Goal: Information Seeking & Learning: Learn about a topic

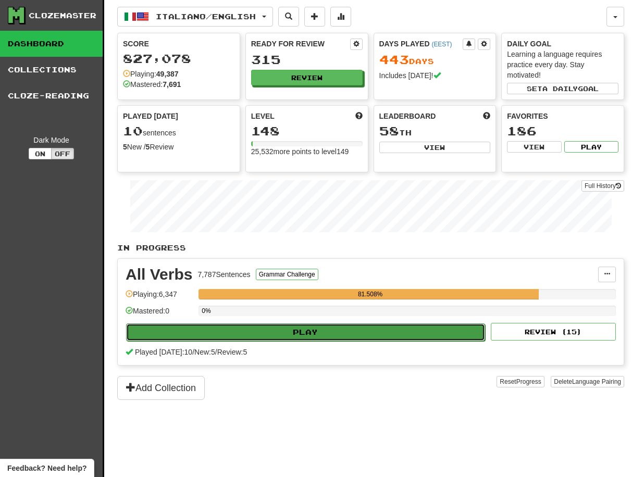
click at [305, 333] on button "Play" at bounding box center [305, 333] width 359 height 18
select select "**"
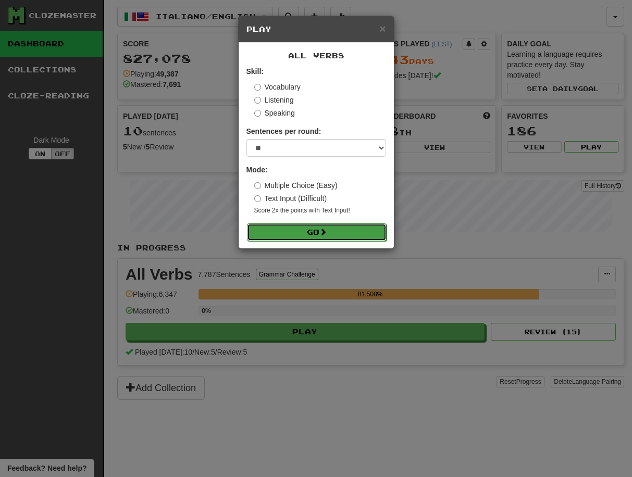
click at [313, 229] on button "Go" at bounding box center [317, 233] width 140 height 18
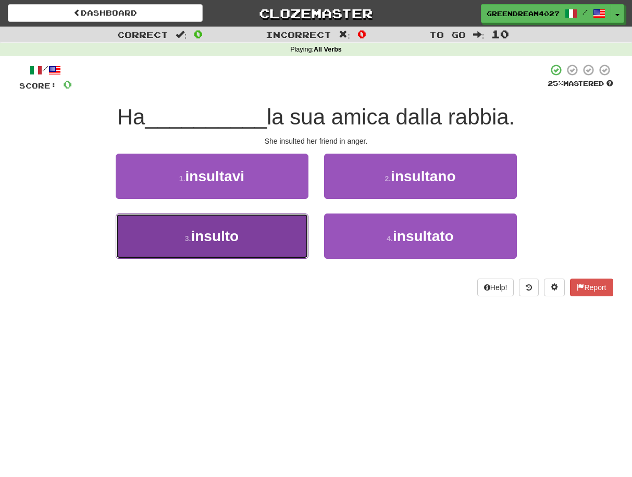
click at [276, 243] on button "3 . insulto" at bounding box center [212, 236] width 193 height 45
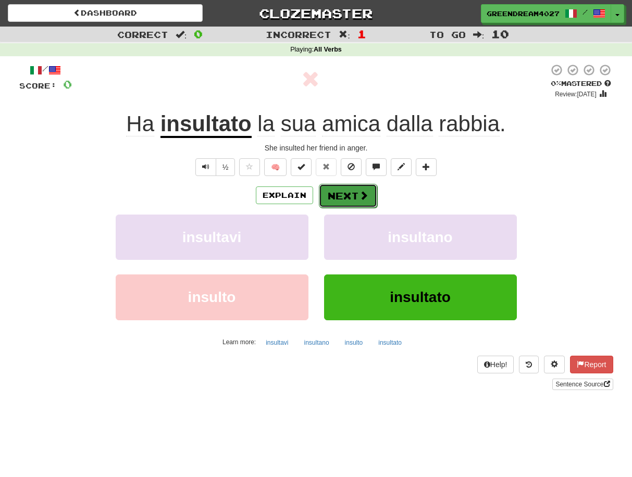
click at [345, 197] on button "Next" at bounding box center [348, 196] width 58 height 24
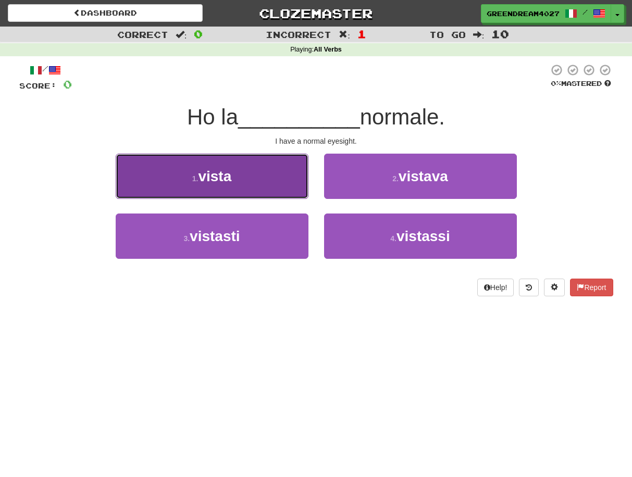
click at [262, 189] on button "1 . [GEOGRAPHIC_DATA]" at bounding box center [212, 176] width 193 height 45
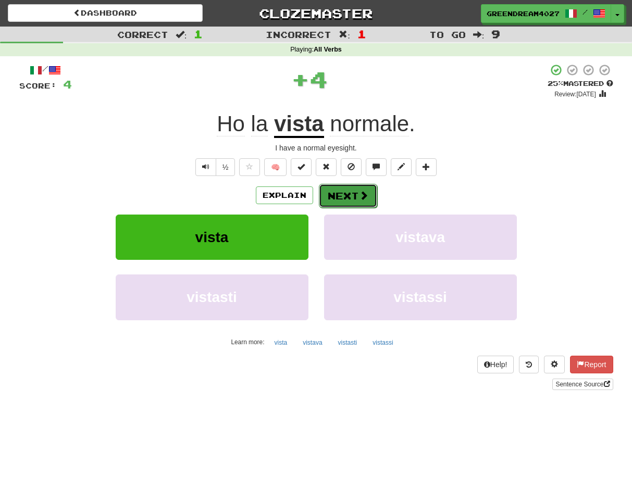
click at [349, 196] on button "Next" at bounding box center [348, 196] width 58 height 24
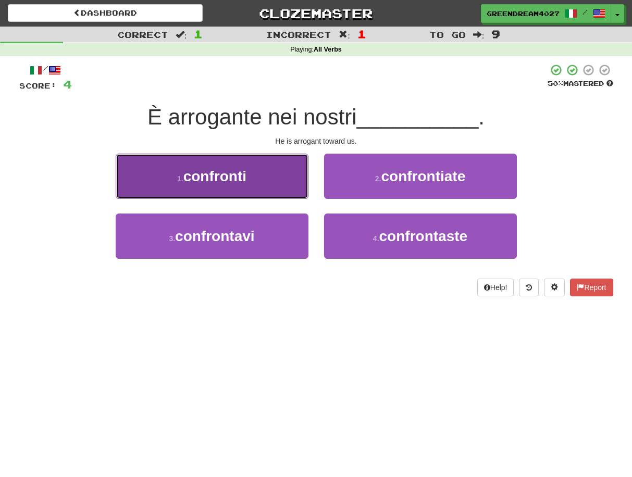
click at [264, 184] on button "1 . confronti" at bounding box center [212, 176] width 193 height 45
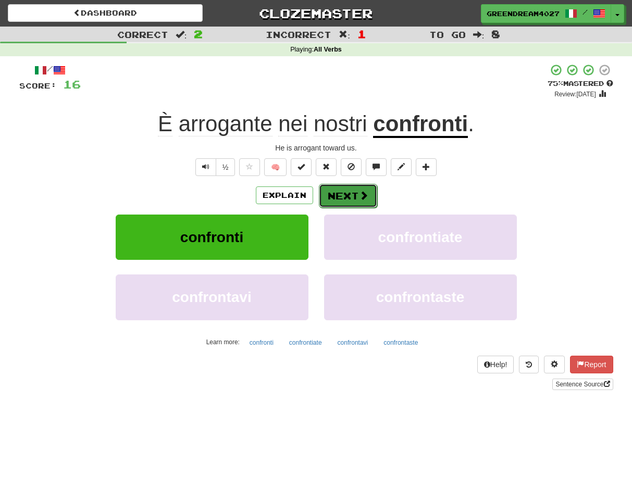
click at [346, 197] on button "Next" at bounding box center [348, 196] width 58 height 24
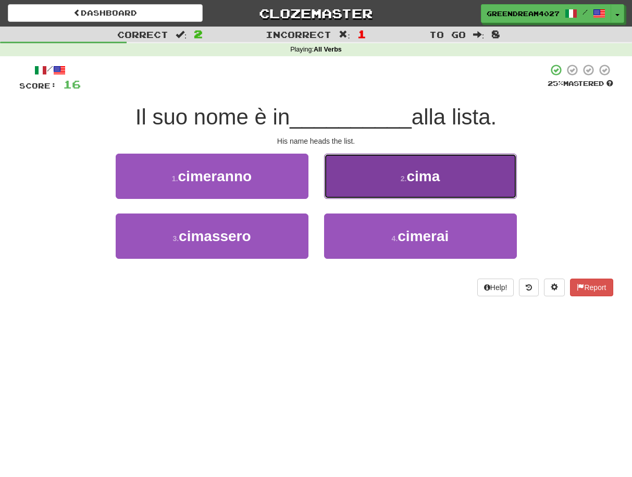
click at [394, 177] on button "2 . cima" at bounding box center [420, 176] width 193 height 45
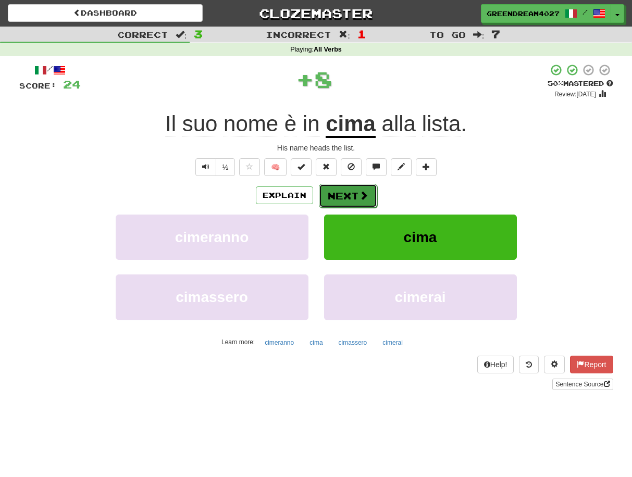
click at [355, 194] on button "Next" at bounding box center [348, 196] width 58 height 24
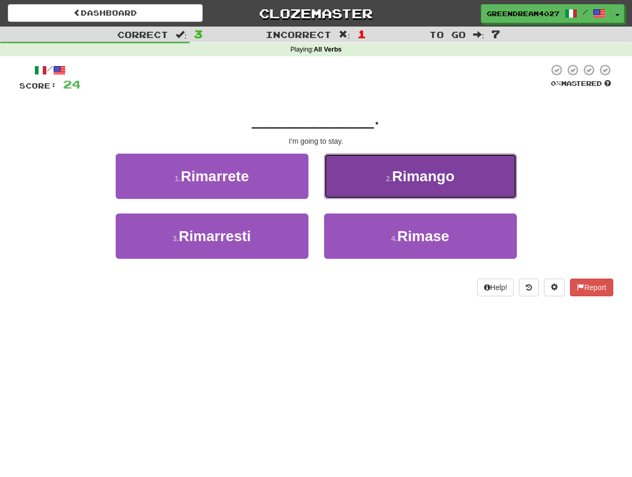
click at [386, 181] on small "2 ." at bounding box center [389, 179] width 6 height 8
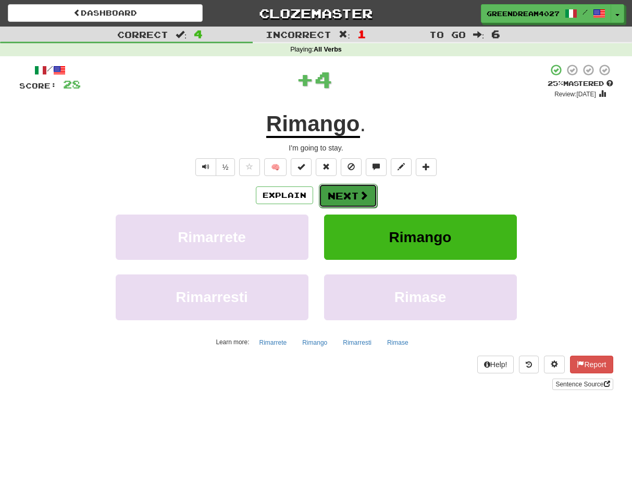
click at [352, 193] on button "Next" at bounding box center [348, 196] width 58 height 24
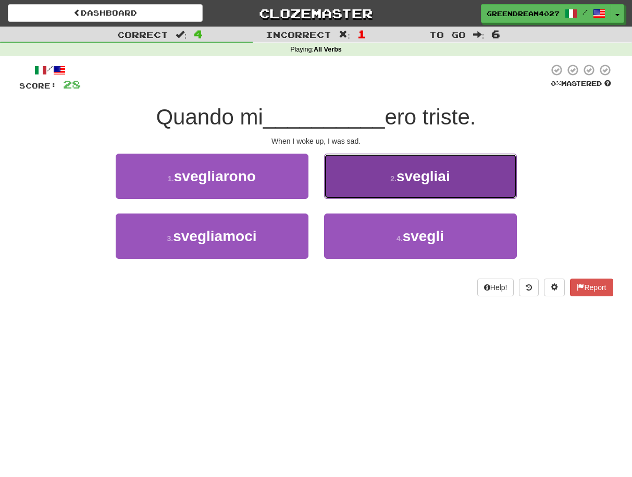
click at [404, 178] on span "svegliai" at bounding box center [424, 176] width 54 height 16
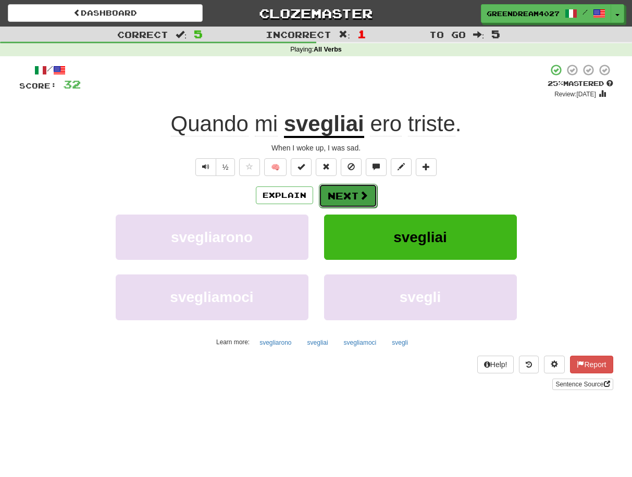
click at [354, 196] on button "Next" at bounding box center [348, 196] width 58 height 24
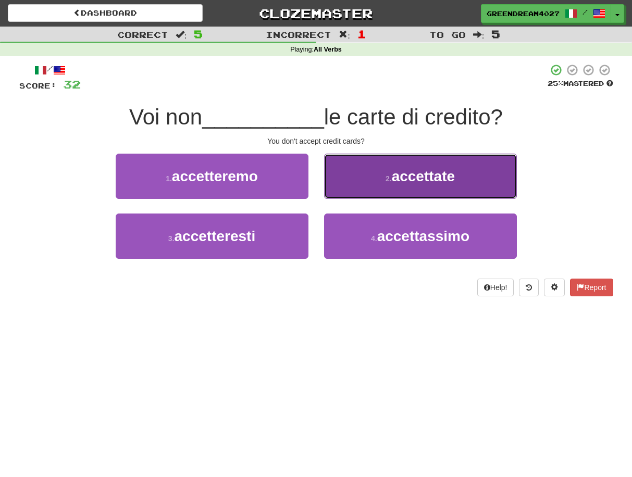
click at [392, 183] on span "accettate" at bounding box center [423, 176] width 63 height 16
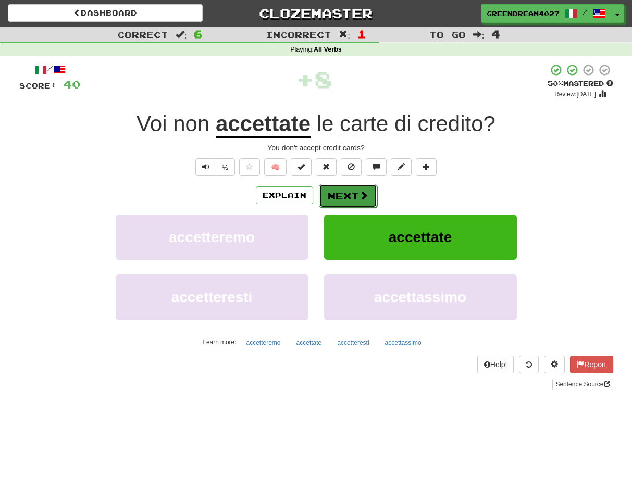
click at [348, 195] on button "Next" at bounding box center [348, 196] width 58 height 24
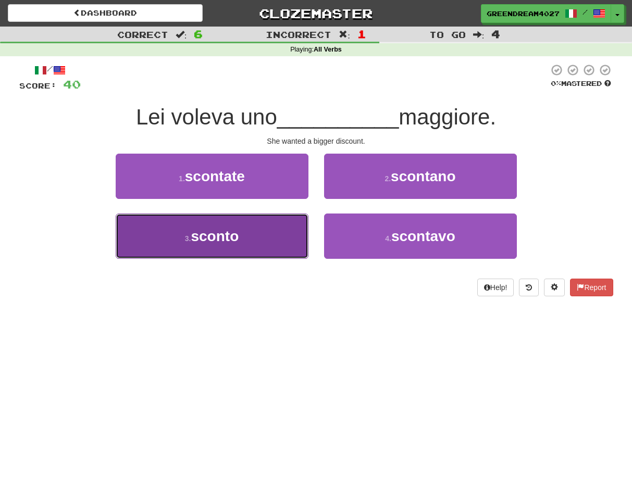
click at [278, 240] on button "3 . sconto" at bounding box center [212, 236] width 193 height 45
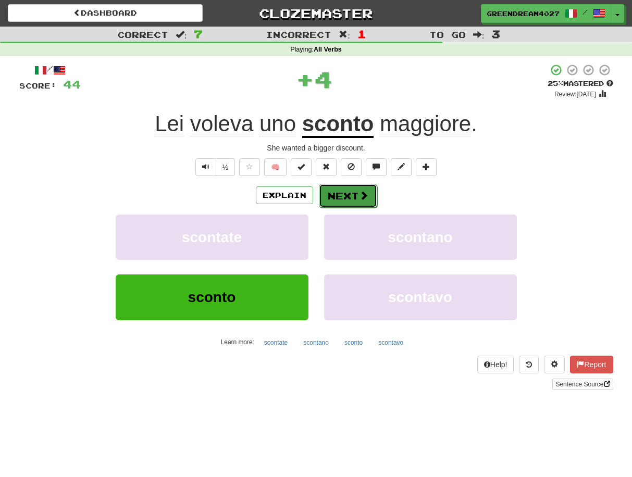
click at [339, 194] on button "Next" at bounding box center [348, 196] width 58 height 24
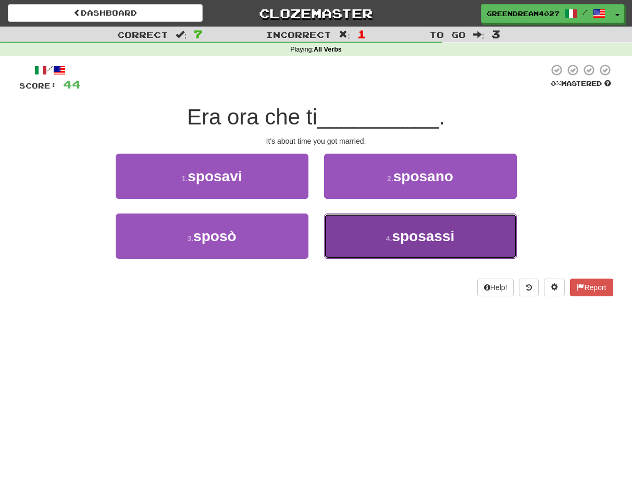
click at [377, 241] on button "4 . sposassi" at bounding box center [420, 236] width 193 height 45
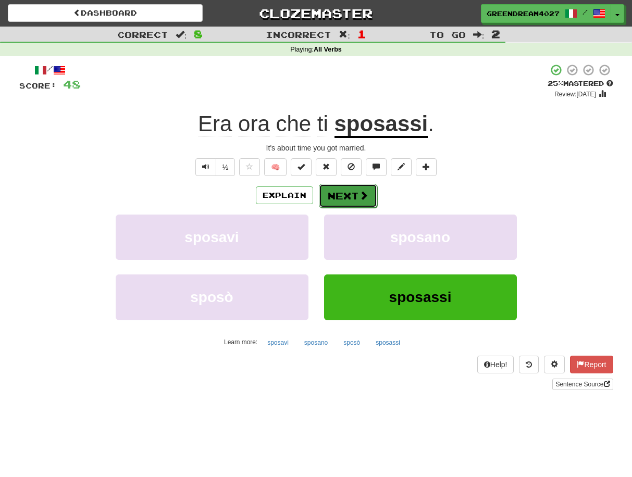
click at [352, 196] on button "Next" at bounding box center [348, 196] width 58 height 24
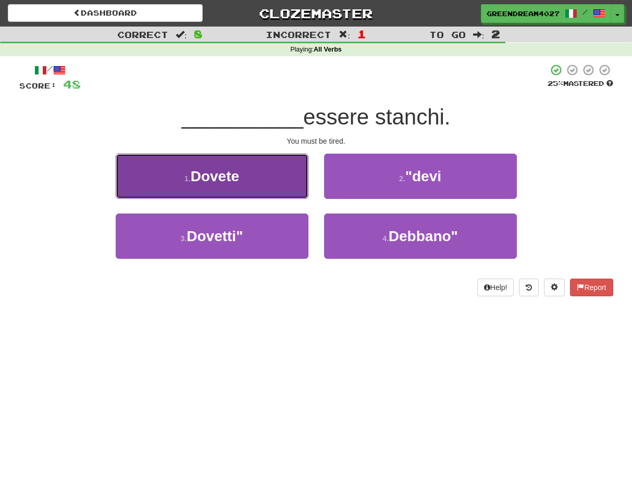
click at [251, 176] on button "1 . Dovete" at bounding box center [212, 176] width 193 height 45
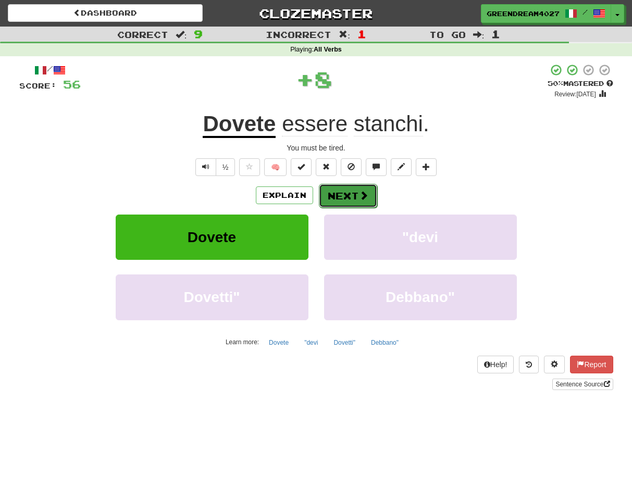
click at [355, 194] on button "Next" at bounding box center [348, 196] width 58 height 24
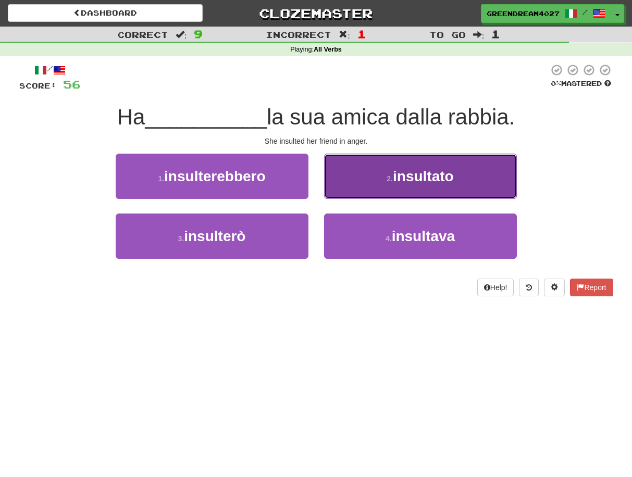
click at [378, 180] on button "2 . insultato" at bounding box center [420, 176] width 193 height 45
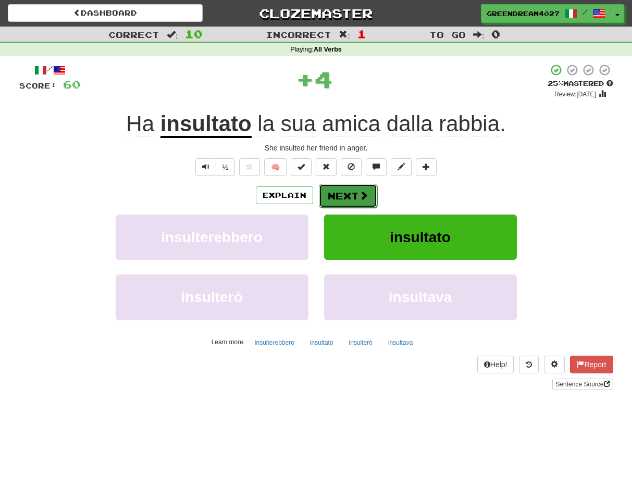
click at [349, 195] on button "Next" at bounding box center [348, 196] width 58 height 24
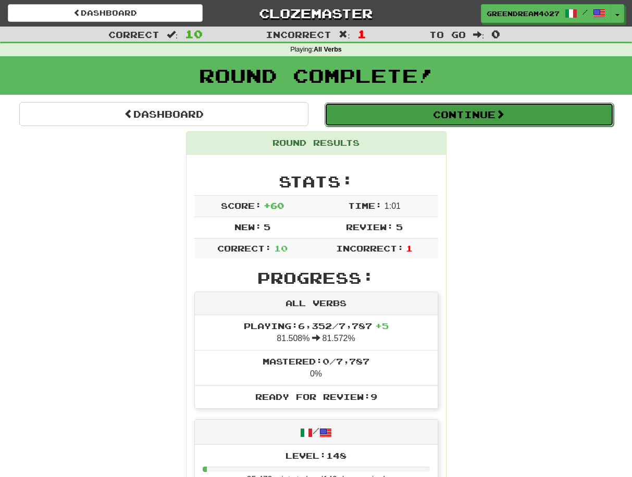
click at [426, 121] on button "Continue" at bounding box center [469, 115] width 289 height 24
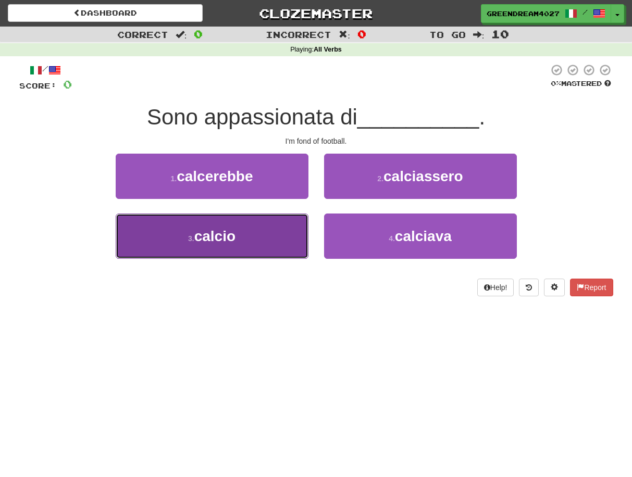
click at [277, 245] on button "3 . calcio" at bounding box center [212, 236] width 193 height 45
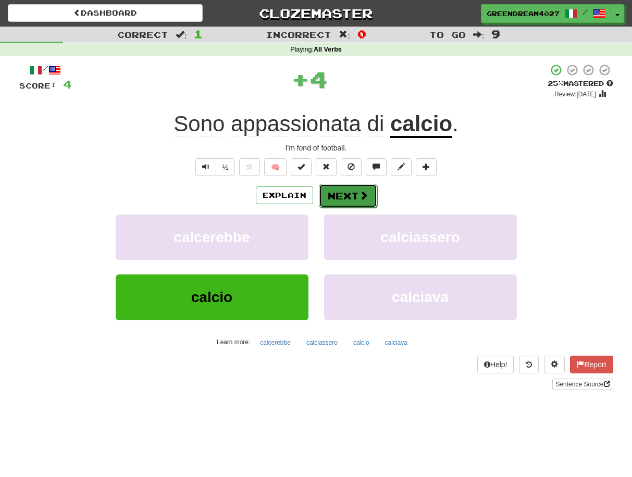
click at [346, 196] on button "Next" at bounding box center [348, 196] width 58 height 24
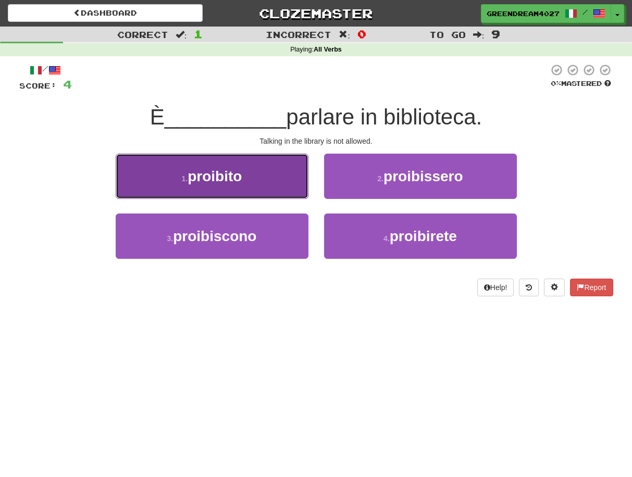
click at [234, 181] on span "proibito" at bounding box center [215, 176] width 54 height 16
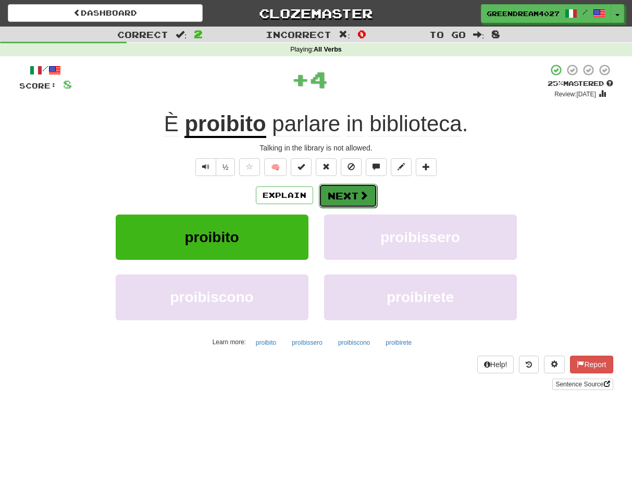
click at [343, 196] on button "Next" at bounding box center [348, 196] width 58 height 24
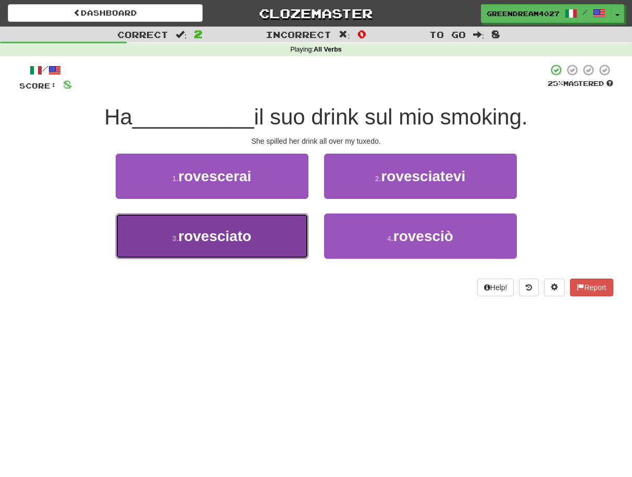
click at [255, 244] on button "3 . rovesciato" at bounding box center [212, 236] width 193 height 45
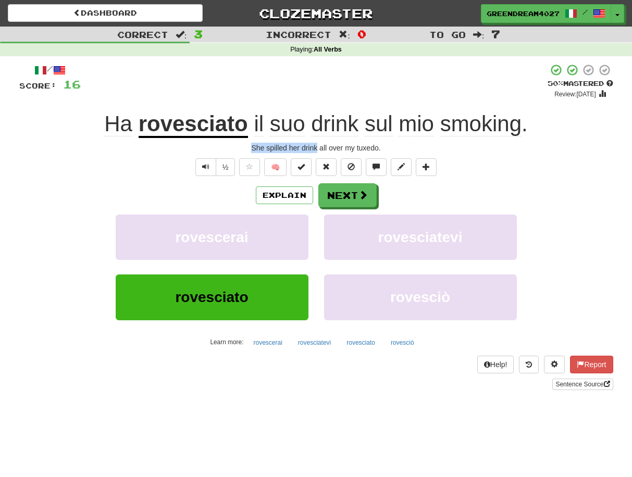
drag, startPoint x: 251, startPoint y: 148, endPoint x: 318, endPoint y: 145, distance: 67.3
click at [318, 145] on div "She spilled her drink all over my tuxedo." at bounding box center [316, 148] width 594 height 10
click at [311, 129] on div at bounding box center [311, 129] width 0 height 0
click at [289, 148] on div "She spilled her drink all over my tuxedo." at bounding box center [316, 148] width 594 height 10
click at [353, 194] on button "Next" at bounding box center [348, 196] width 58 height 24
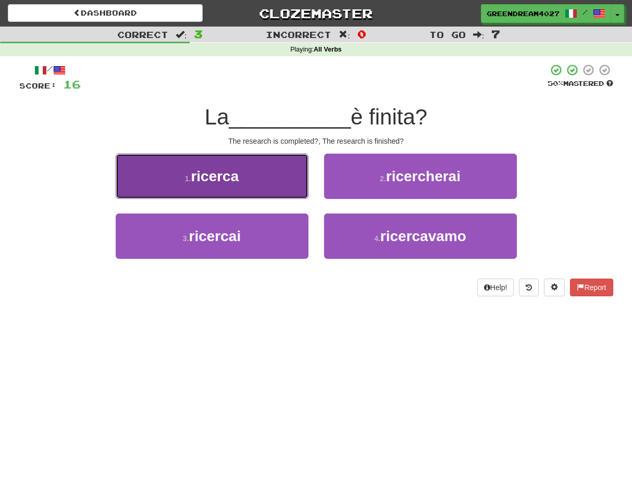
click at [275, 184] on button "1 . ricerca" at bounding box center [212, 176] width 193 height 45
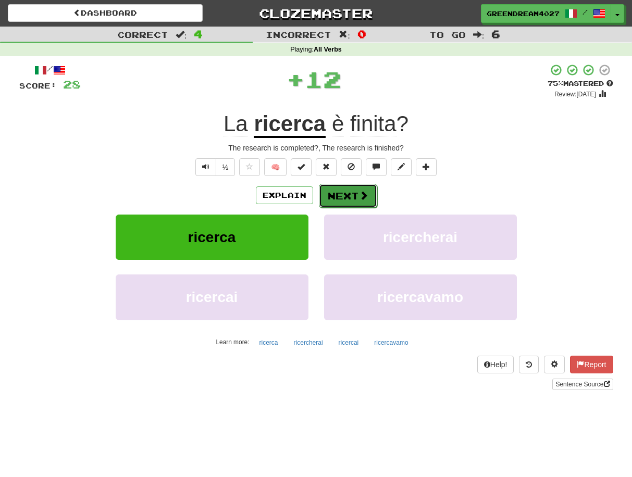
click at [351, 197] on button "Next" at bounding box center [348, 196] width 58 height 24
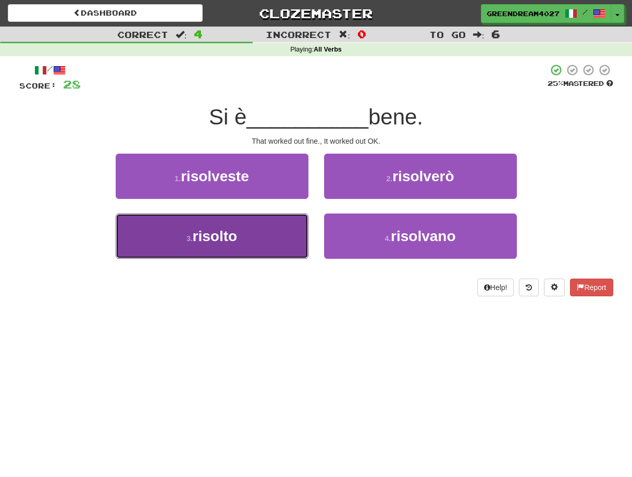
click at [273, 240] on button "3 . risolto" at bounding box center [212, 236] width 193 height 45
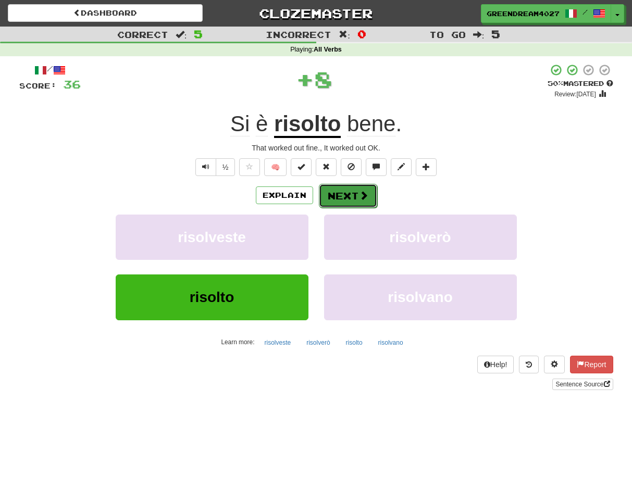
click at [337, 194] on button "Next" at bounding box center [348, 196] width 58 height 24
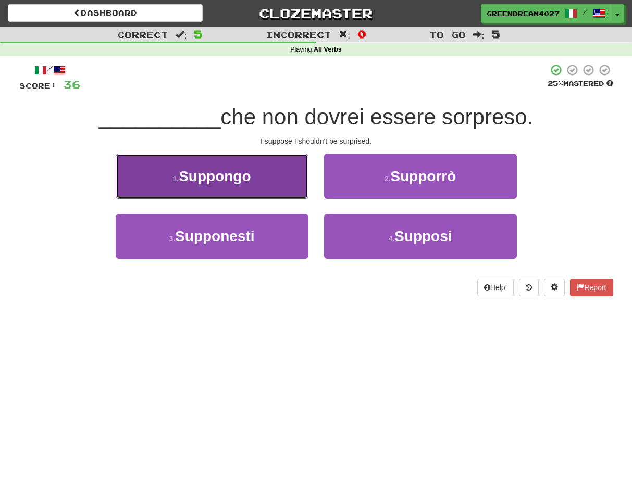
click at [241, 181] on span "Suppongo" at bounding box center [215, 176] width 72 height 16
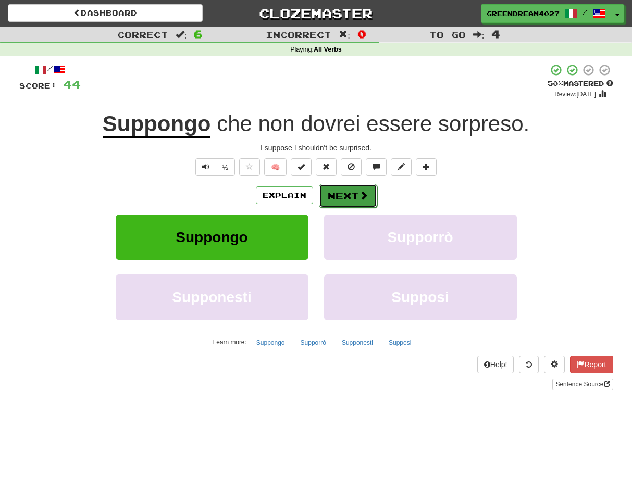
click at [348, 197] on button "Next" at bounding box center [348, 196] width 58 height 24
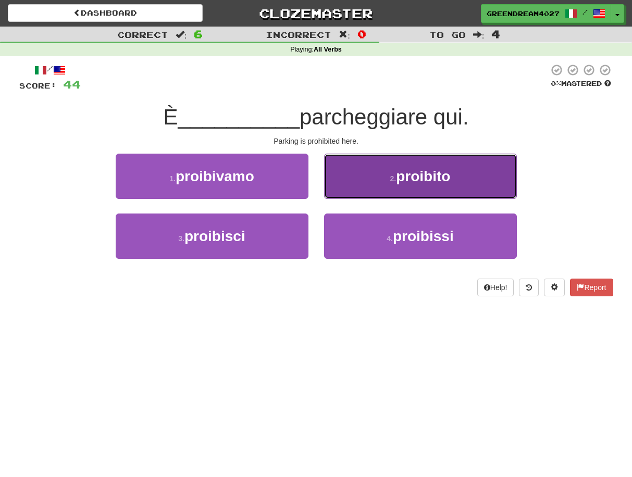
click at [387, 181] on button "2 . proibito" at bounding box center [420, 176] width 193 height 45
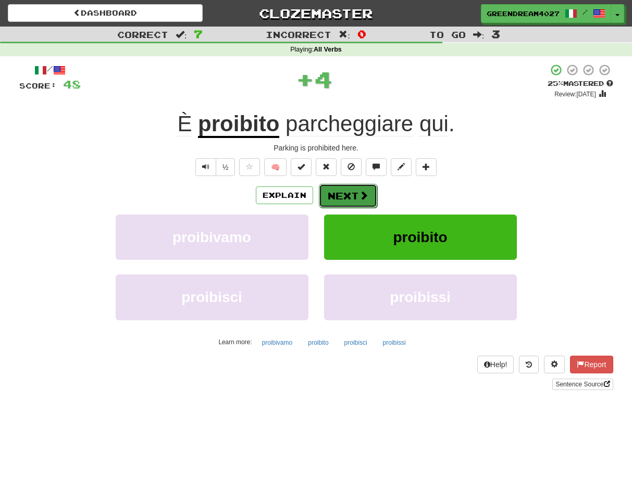
click at [352, 195] on button "Next" at bounding box center [348, 196] width 58 height 24
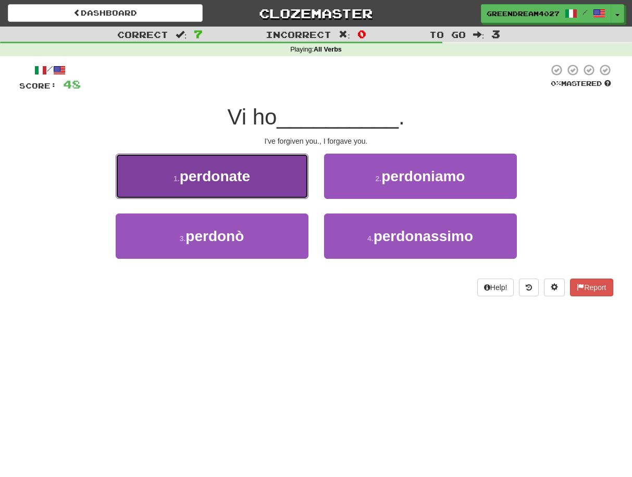
click at [222, 178] on span "perdonate" at bounding box center [215, 176] width 70 height 16
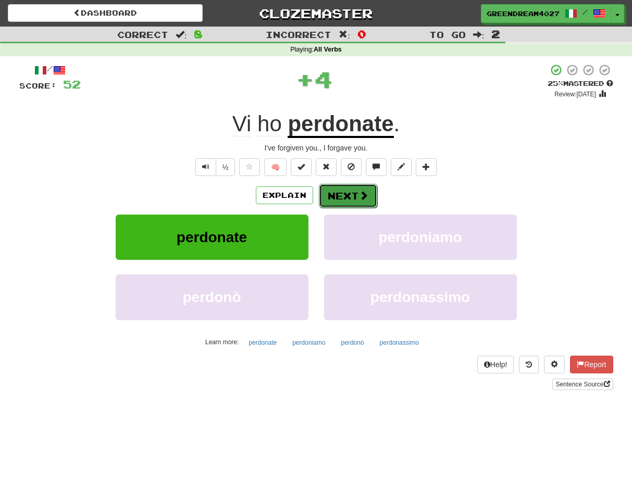
click at [345, 195] on button "Next" at bounding box center [348, 196] width 58 height 24
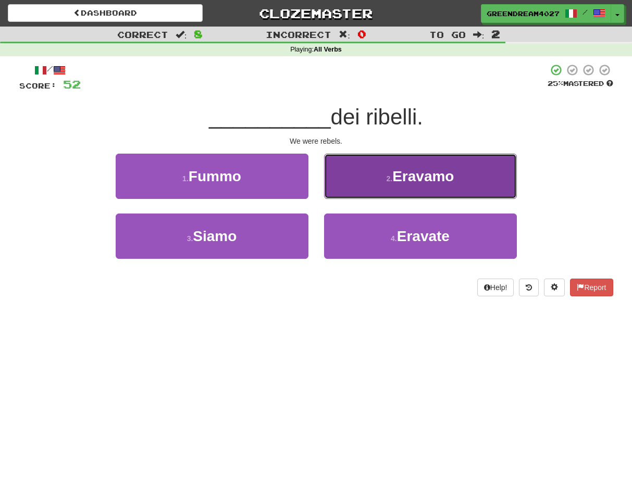
click at [370, 183] on button "2 . Eravamo" at bounding box center [420, 176] width 193 height 45
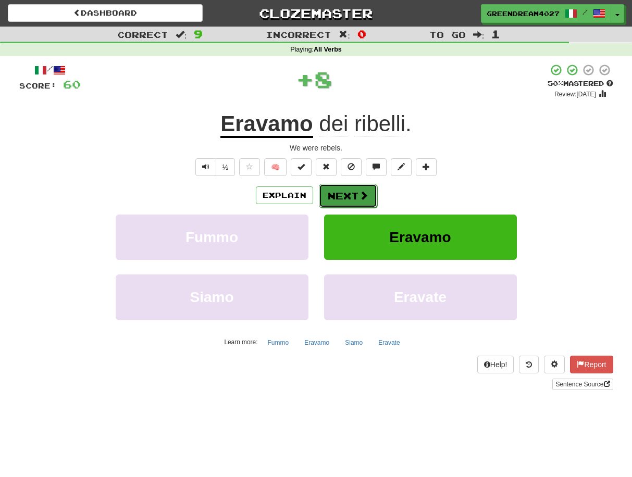
click at [346, 195] on button "Next" at bounding box center [348, 196] width 58 height 24
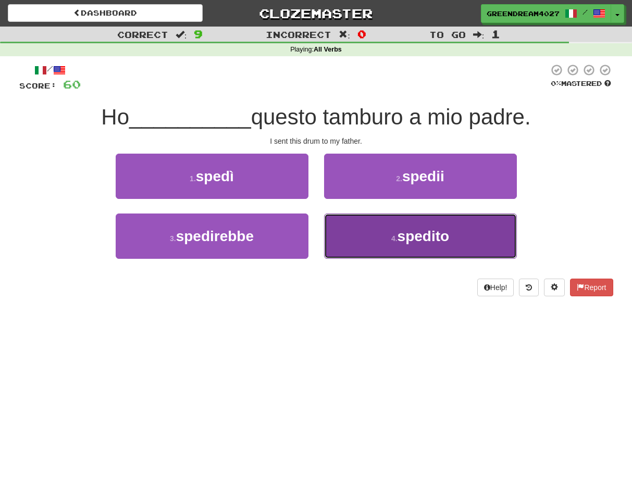
click at [375, 240] on button "4 . spedito" at bounding box center [420, 236] width 193 height 45
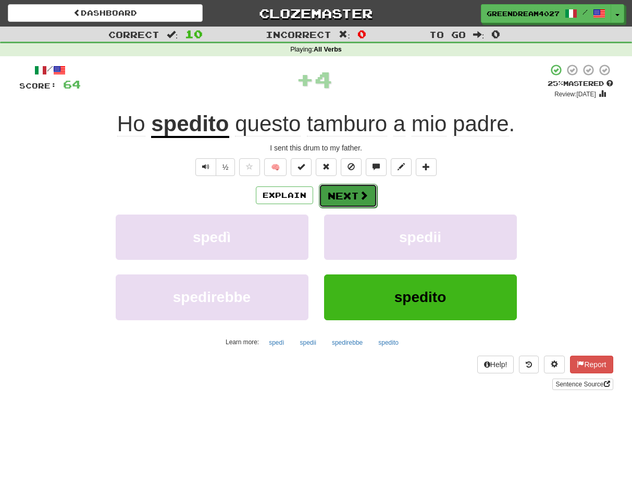
click at [351, 195] on button "Next" at bounding box center [348, 196] width 58 height 24
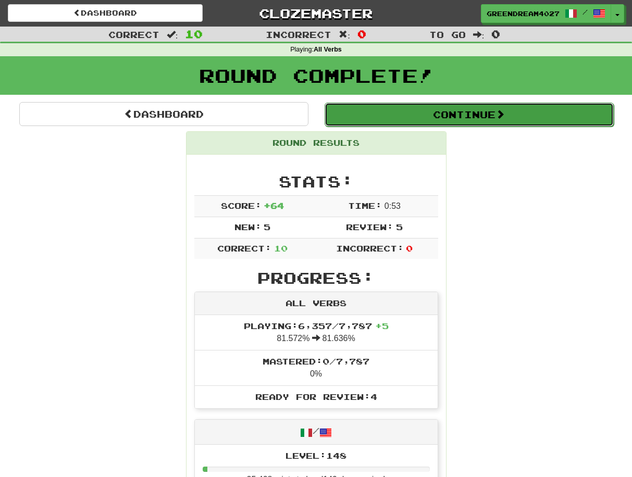
click at [399, 114] on button "Continue" at bounding box center [469, 115] width 289 height 24
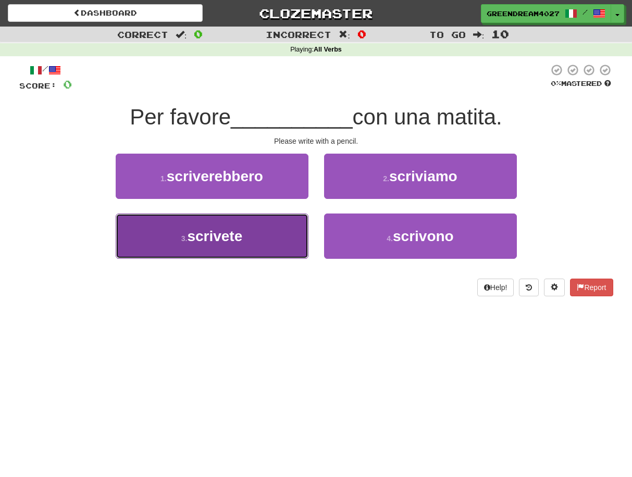
click at [274, 243] on button "3 . scrivete" at bounding box center [212, 236] width 193 height 45
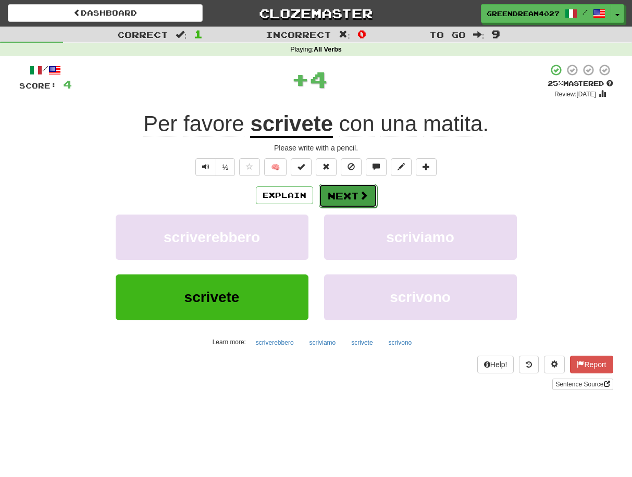
click at [347, 196] on button "Next" at bounding box center [348, 196] width 58 height 24
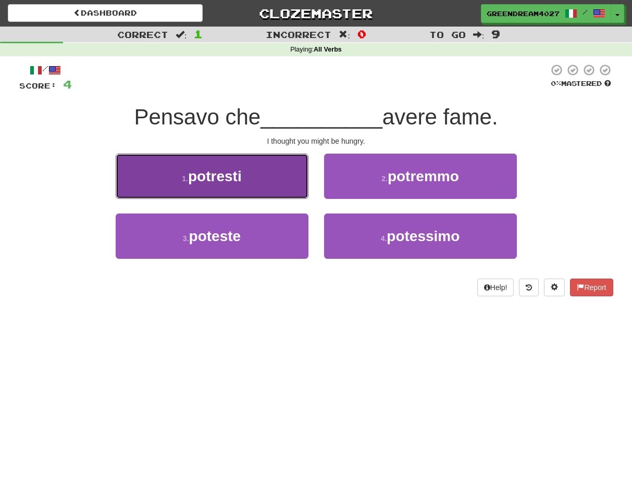
click at [215, 176] on span "potresti" at bounding box center [215, 176] width 54 height 16
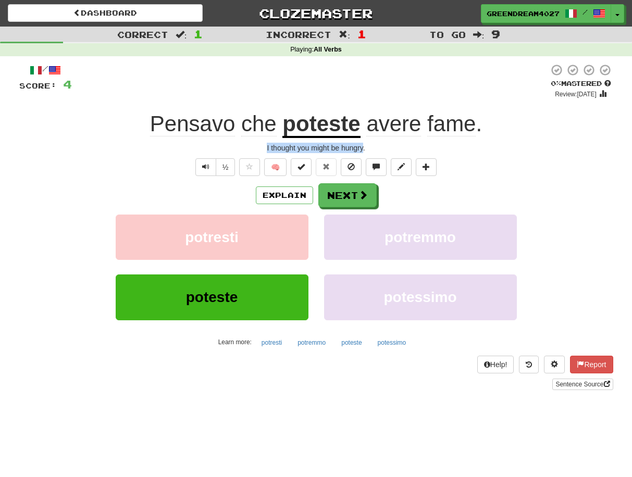
drag, startPoint x: 265, startPoint y: 146, endPoint x: 364, endPoint y: 149, distance: 99.6
click at [364, 149] on div "I thought you might be hungry." at bounding box center [316, 148] width 594 height 10
click at [357, 153] on div at bounding box center [357, 153] width 0 height 0
click at [331, 147] on div "I thought you might be hungry." at bounding box center [316, 148] width 594 height 10
click at [287, 196] on button "Explain" at bounding box center [284, 196] width 57 height 18
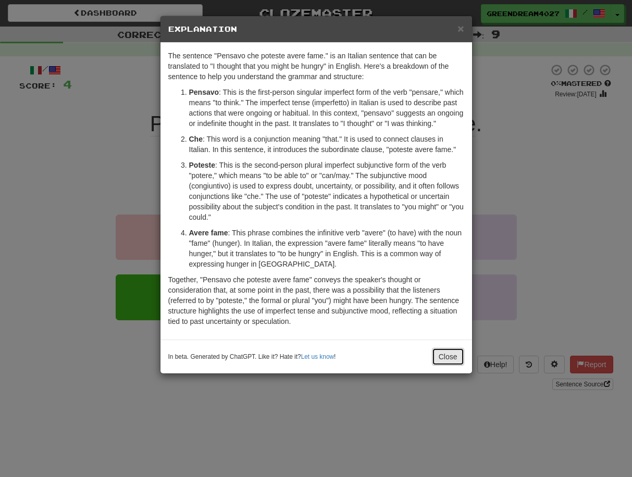
click at [445, 366] on button "Close" at bounding box center [448, 357] width 32 height 18
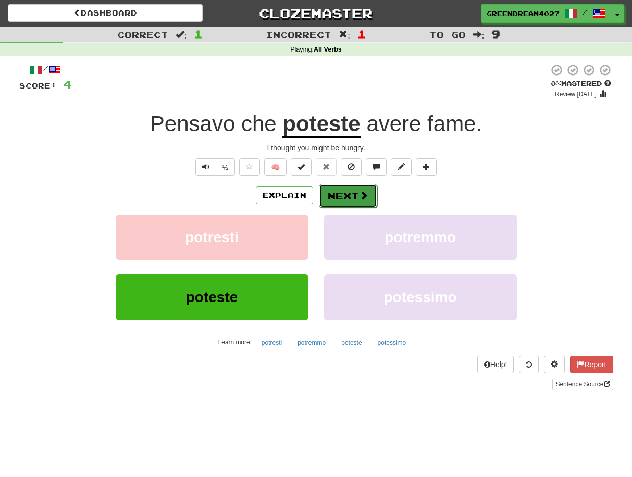
click at [344, 195] on button "Next" at bounding box center [348, 196] width 58 height 24
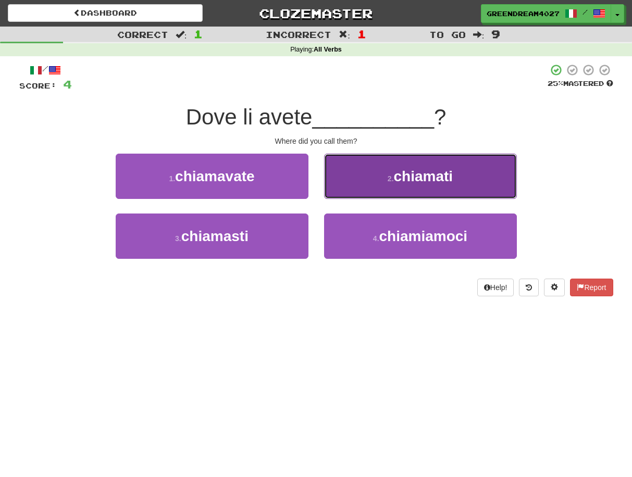
click at [420, 181] on span "chiamati" at bounding box center [423, 176] width 59 height 16
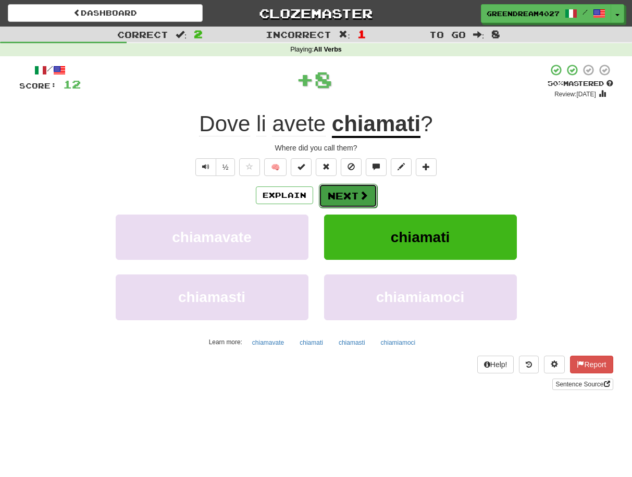
click at [351, 193] on button "Next" at bounding box center [348, 196] width 58 height 24
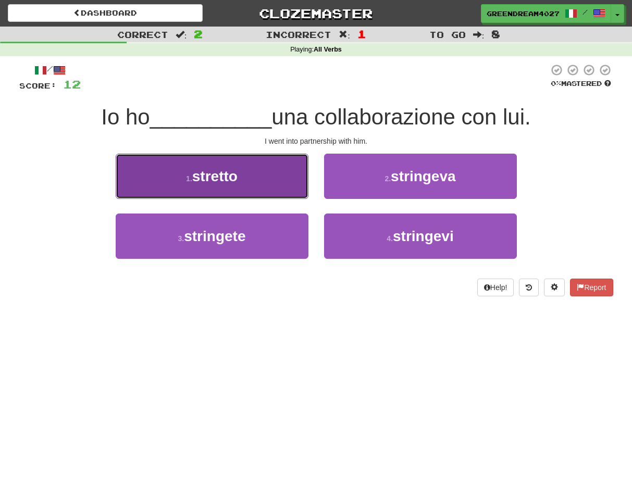
click at [226, 179] on span "stretto" at bounding box center [214, 176] width 45 height 16
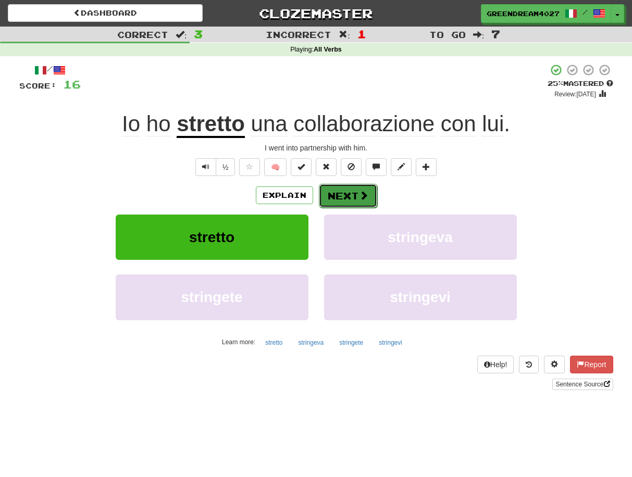
click at [344, 196] on button "Next" at bounding box center [348, 196] width 58 height 24
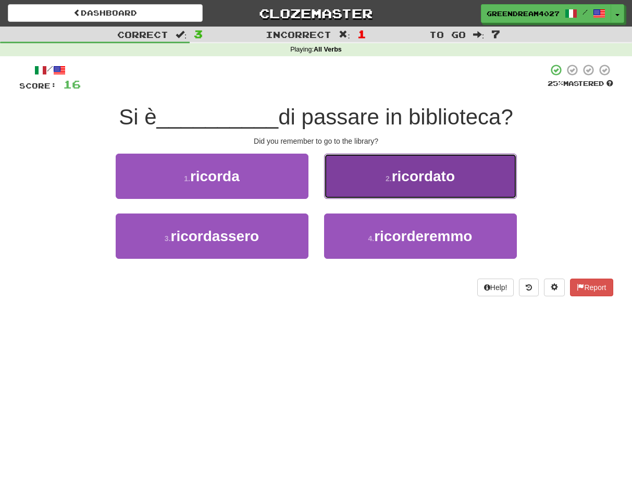
click at [412, 177] on span "ricordato" at bounding box center [423, 176] width 63 height 16
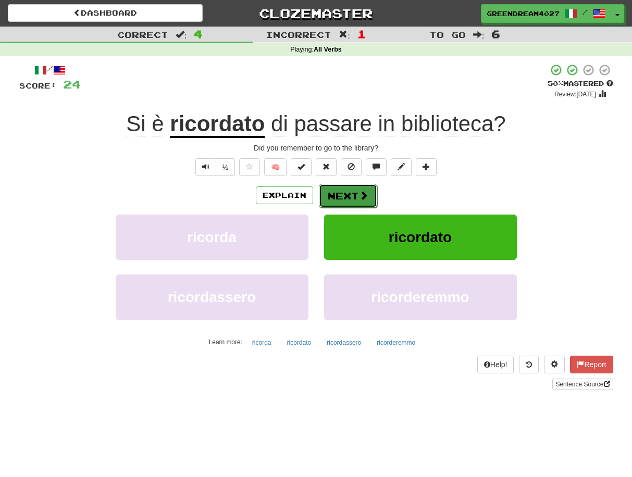
click at [351, 194] on button "Next" at bounding box center [348, 196] width 58 height 24
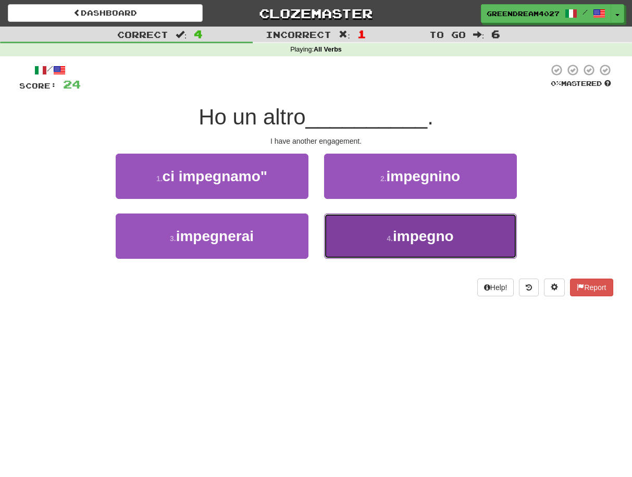
click at [382, 234] on button "4 . impegno" at bounding box center [420, 236] width 193 height 45
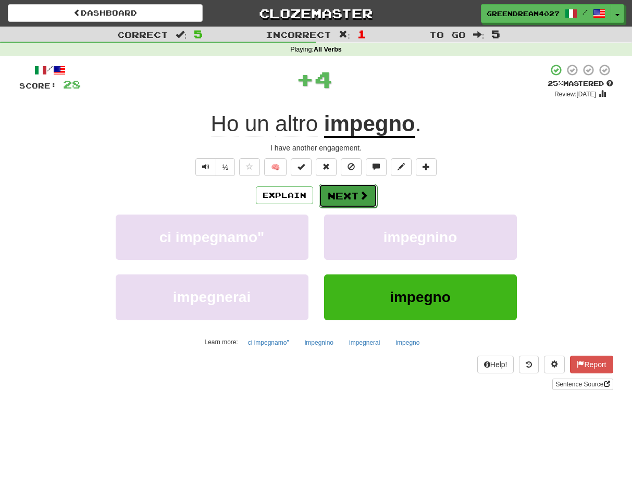
click at [343, 194] on button "Next" at bounding box center [348, 196] width 58 height 24
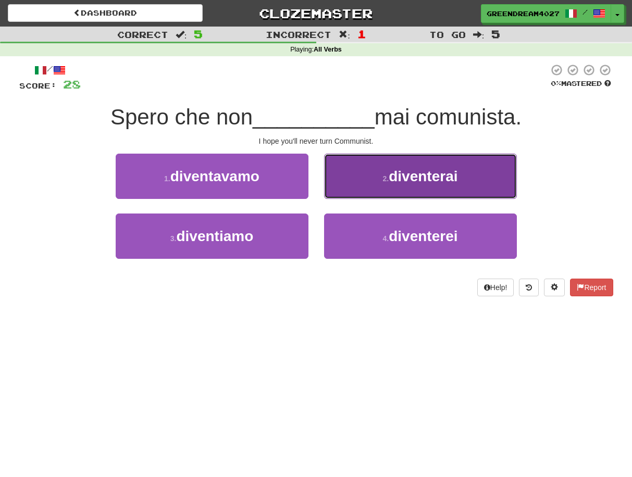
click at [397, 180] on span "diventerai" at bounding box center [423, 176] width 69 height 16
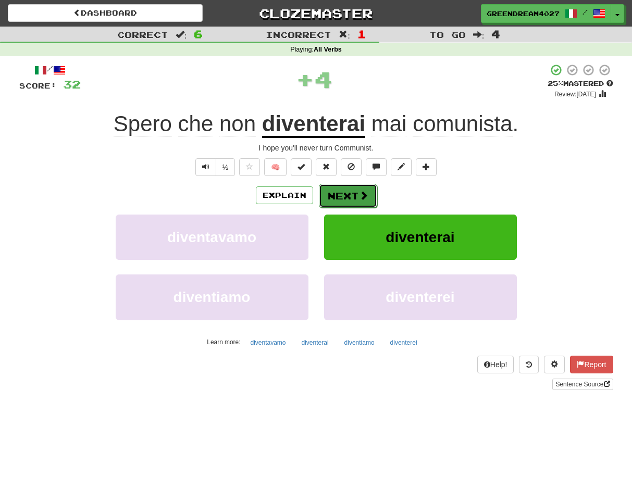
click at [344, 197] on button "Next" at bounding box center [348, 196] width 58 height 24
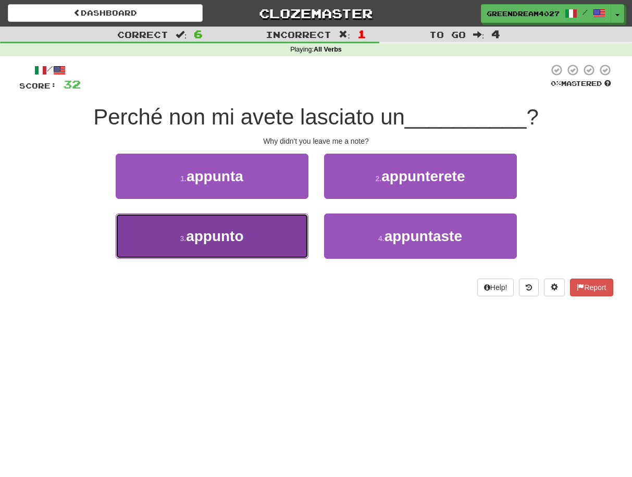
click at [282, 236] on button "3 . appunto" at bounding box center [212, 236] width 193 height 45
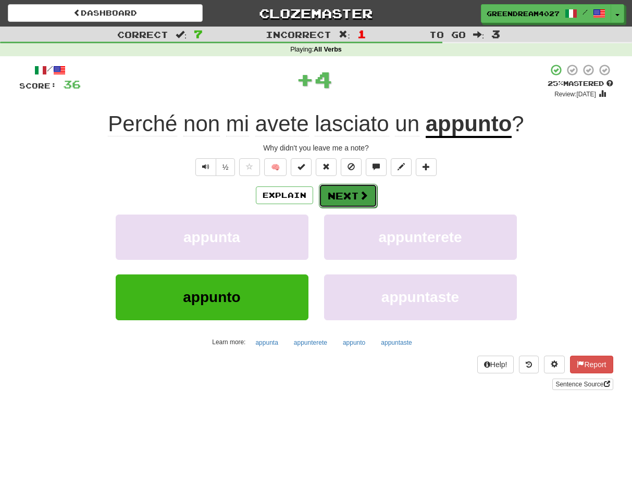
click at [347, 195] on button "Next" at bounding box center [348, 196] width 58 height 24
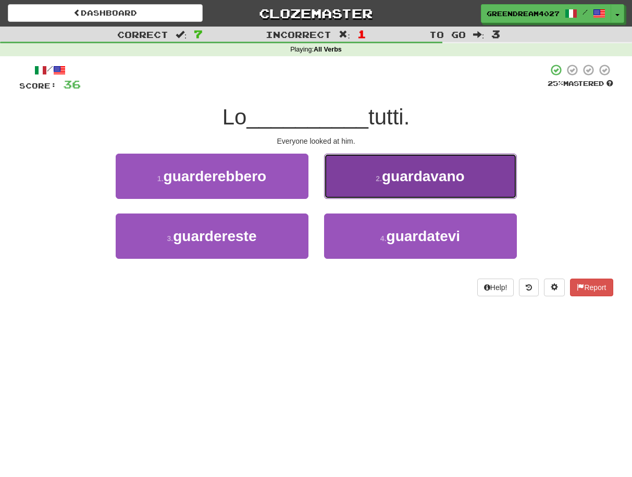
click at [379, 181] on small "2 ." at bounding box center [379, 179] width 6 height 8
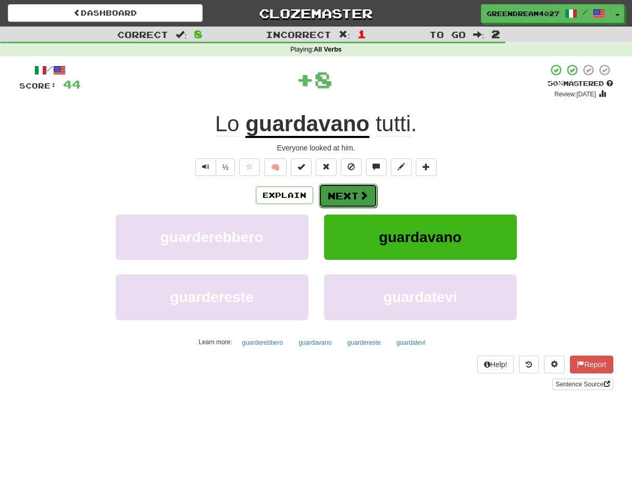
click at [354, 196] on button "Next" at bounding box center [348, 196] width 58 height 24
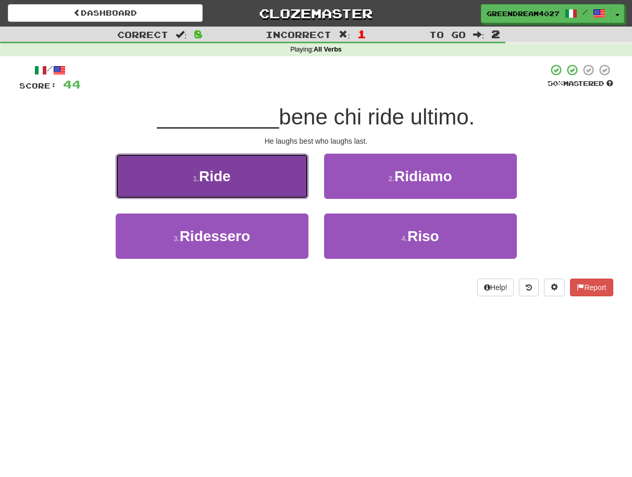
click at [240, 181] on button "1 . Ride" at bounding box center [212, 176] width 193 height 45
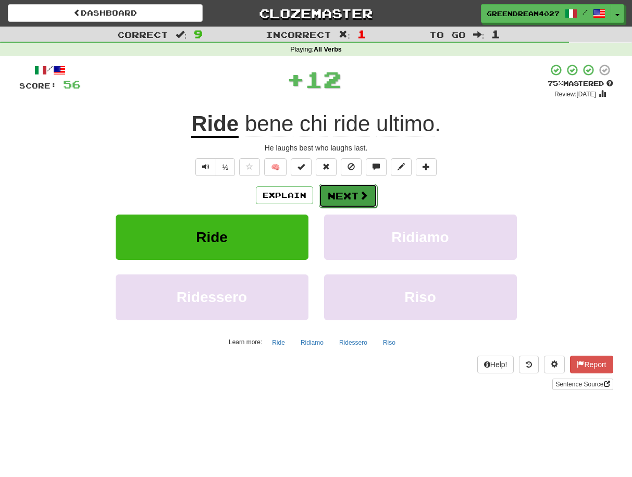
click at [341, 196] on button "Next" at bounding box center [348, 196] width 58 height 24
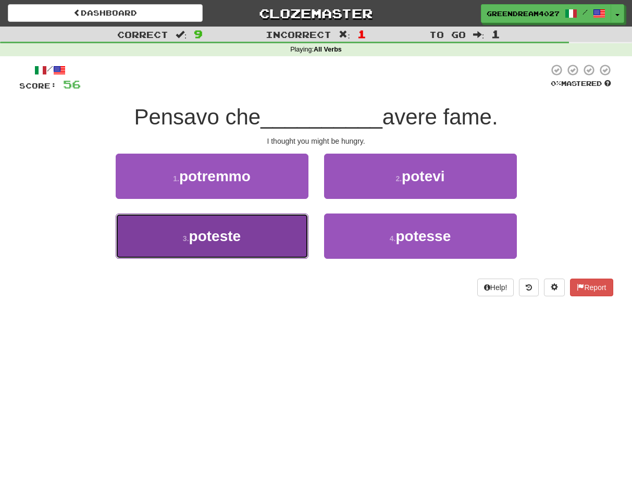
click at [256, 246] on button "3 . poteste" at bounding box center [212, 236] width 193 height 45
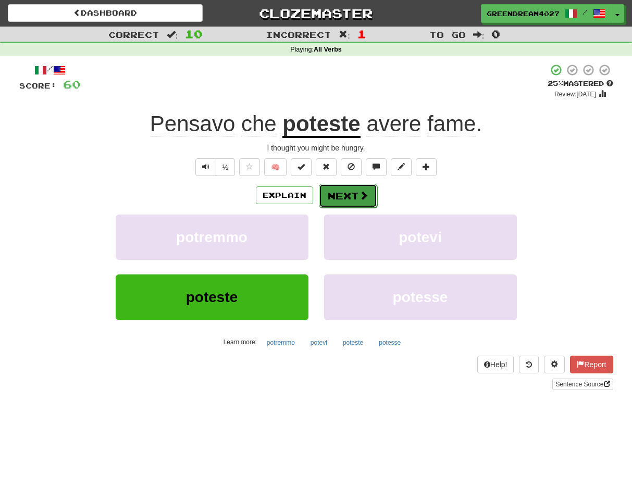
click at [340, 195] on button "Next" at bounding box center [348, 196] width 58 height 24
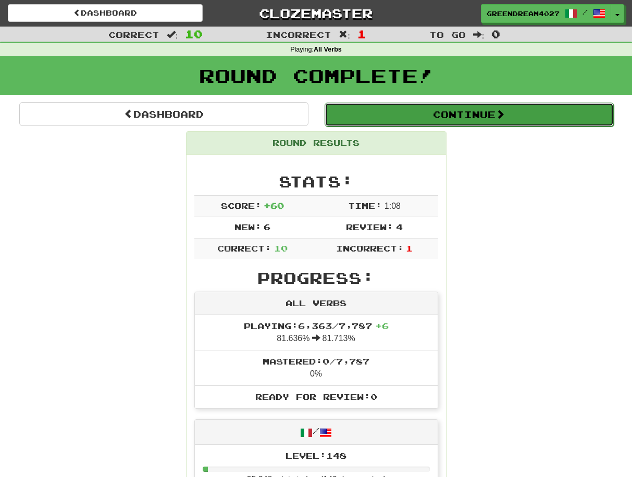
click at [463, 117] on button "Continue" at bounding box center [469, 115] width 289 height 24
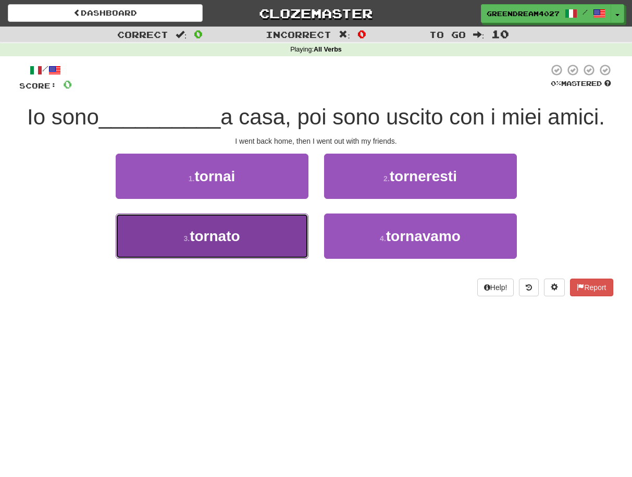
click at [230, 245] on button "3 . tornato" at bounding box center [212, 236] width 193 height 45
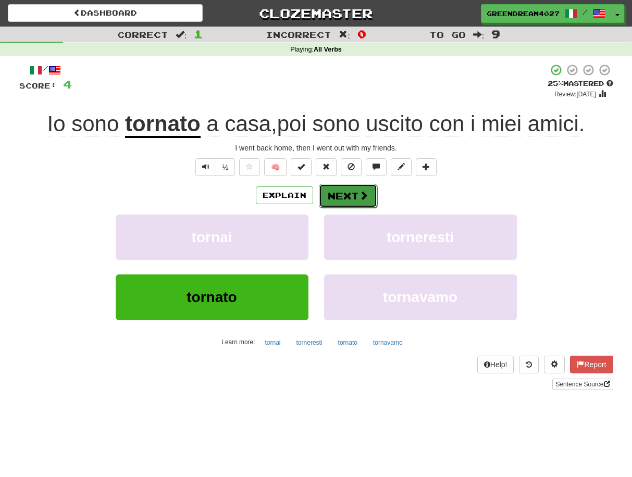
click at [346, 196] on button "Next" at bounding box center [348, 196] width 58 height 24
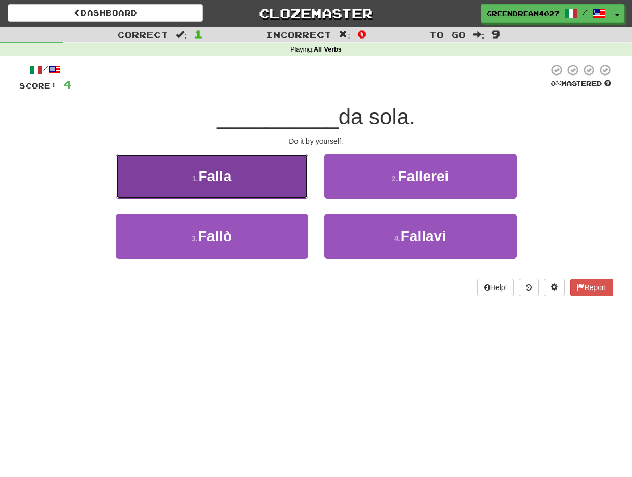
click at [271, 189] on button "1 . Falla" at bounding box center [212, 176] width 193 height 45
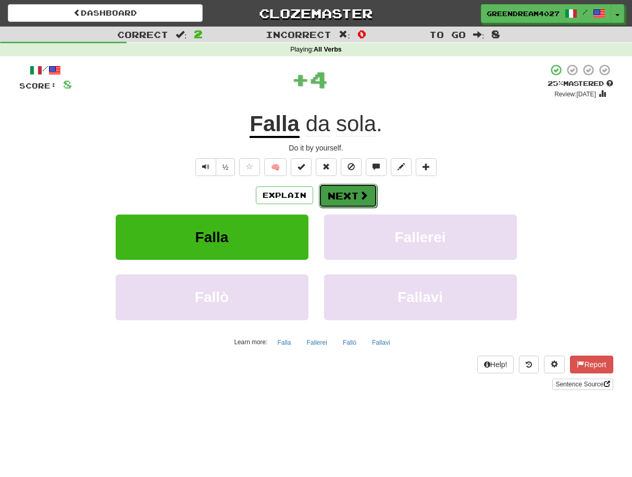
click at [350, 195] on button "Next" at bounding box center [348, 196] width 58 height 24
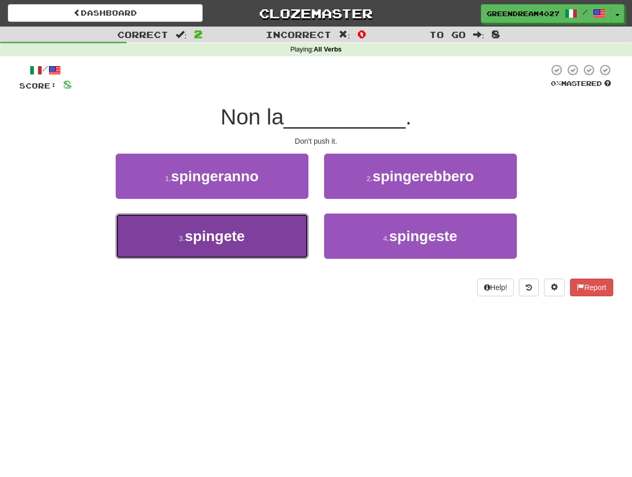
click at [251, 244] on button "3 . spingete" at bounding box center [212, 236] width 193 height 45
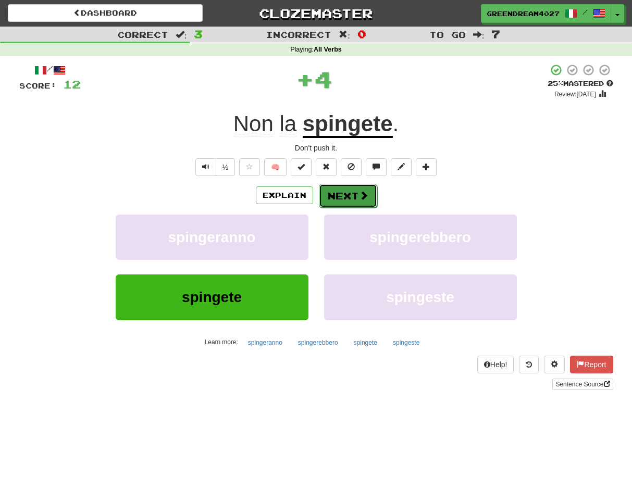
click at [345, 194] on button "Next" at bounding box center [348, 196] width 58 height 24
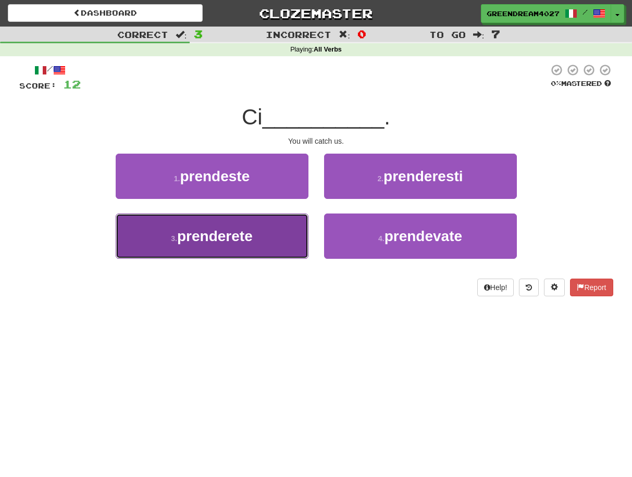
click at [236, 238] on span "prenderete" at bounding box center [215, 236] width 76 height 16
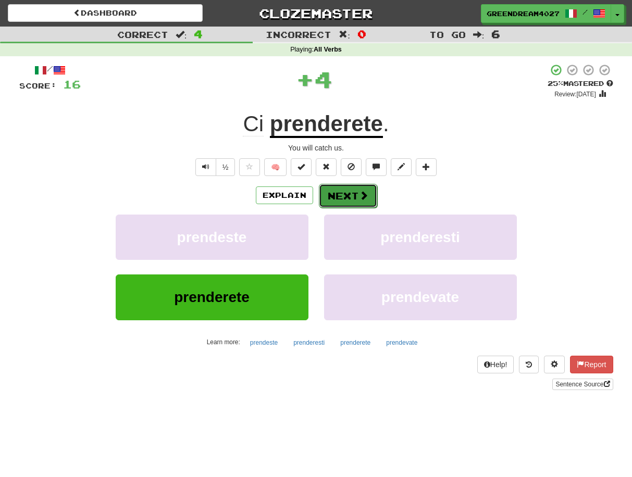
click at [343, 194] on button "Next" at bounding box center [348, 196] width 58 height 24
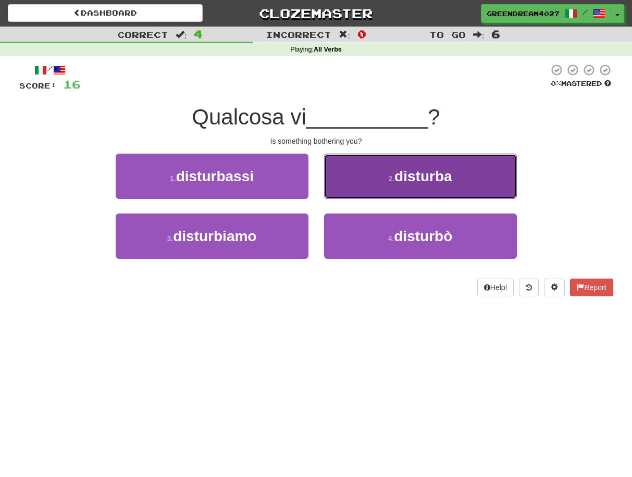
click at [380, 177] on button "2 . disturba" at bounding box center [420, 176] width 193 height 45
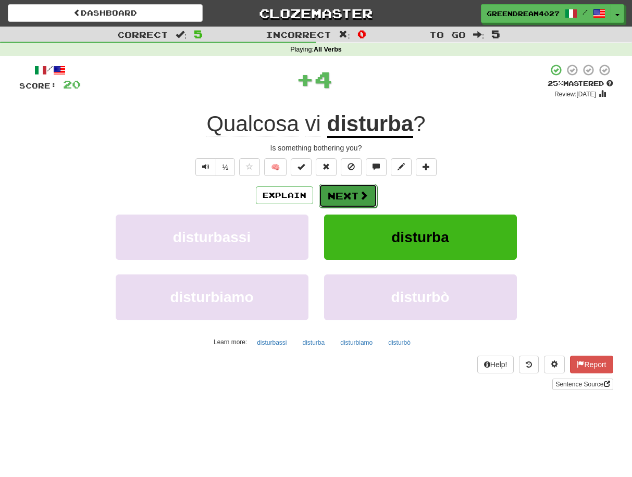
click at [345, 193] on button "Next" at bounding box center [348, 196] width 58 height 24
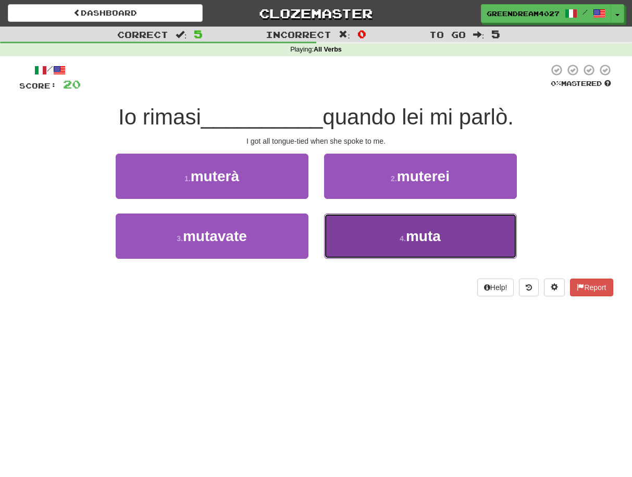
click at [387, 242] on button "4 . muta" at bounding box center [420, 236] width 193 height 45
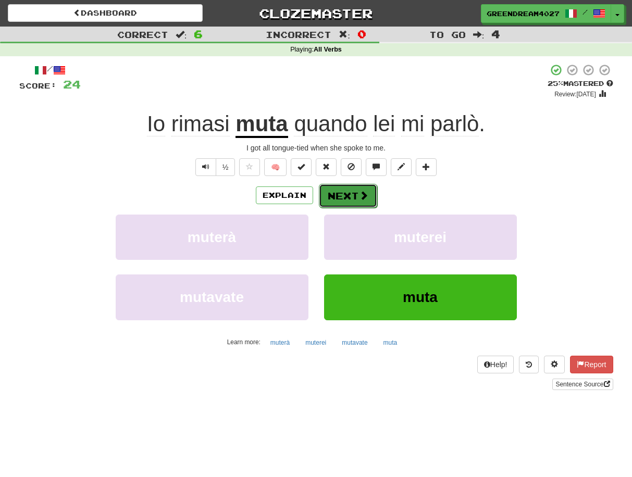
click at [349, 194] on button "Next" at bounding box center [348, 196] width 58 height 24
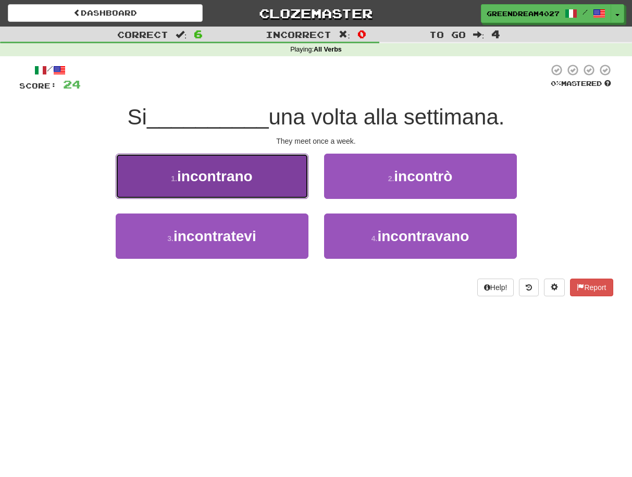
click at [238, 179] on span "incontrano" at bounding box center [215, 176] width 76 height 16
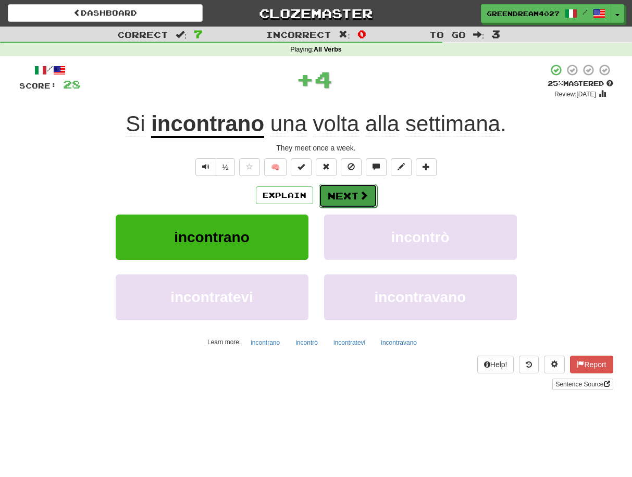
click at [349, 196] on button "Next" at bounding box center [348, 196] width 58 height 24
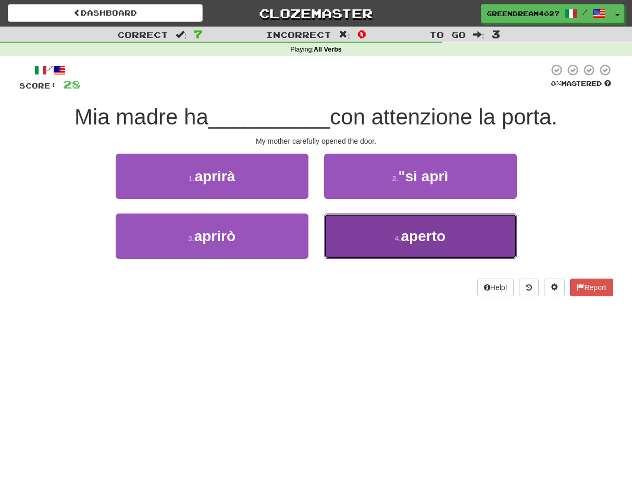
click at [387, 243] on button "4 . aperto" at bounding box center [420, 236] width 193 height 45
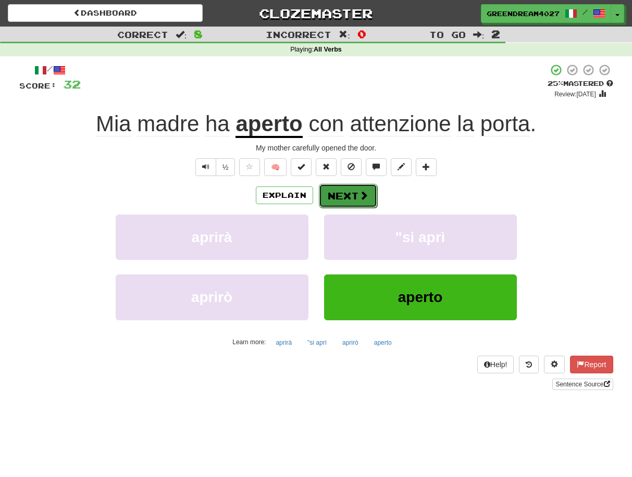
click at [349, 195] on button "Next" at bounding box center [348, 196] width 58 height 24
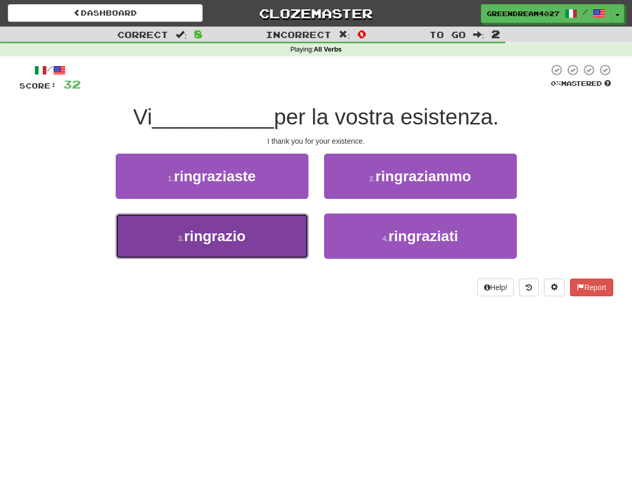
click at [268, 234] on button "3 . ringrazio" at bounding box center [212, 236] width 193 height 45
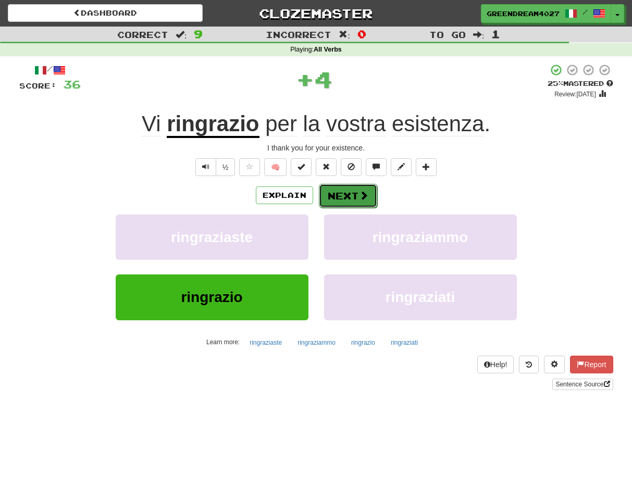
click at [337, 197] on button "Next" at bounding box center [348, 196] width 58 height 24
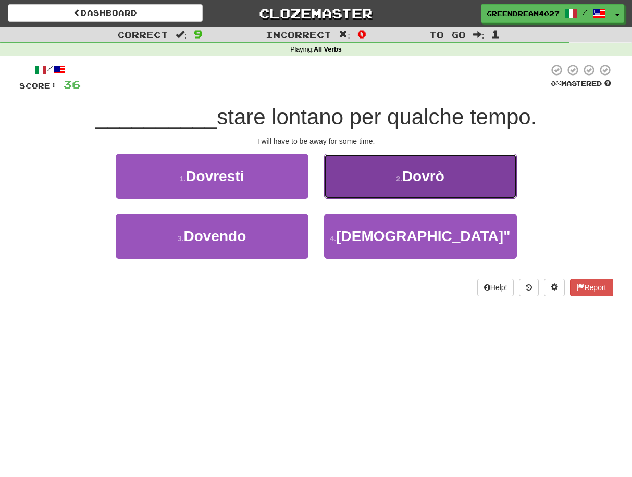
click at [406, 182] on span "Dovrò" at bounding box center [423, 176] width 42 height 16
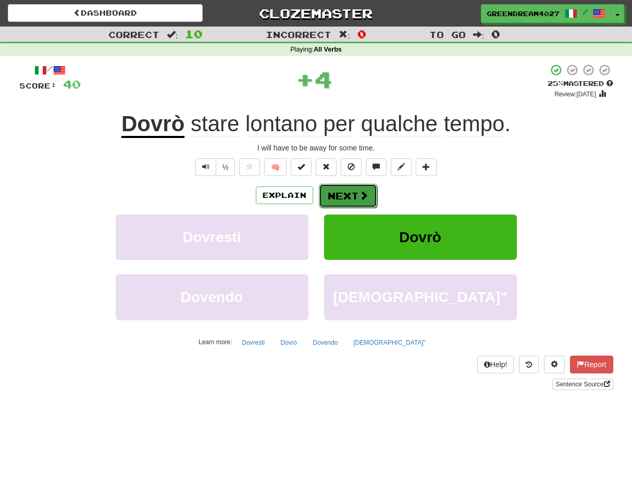
click at [350, 197] on button "Next" at bounding box center [348, 196] width 58 height 24
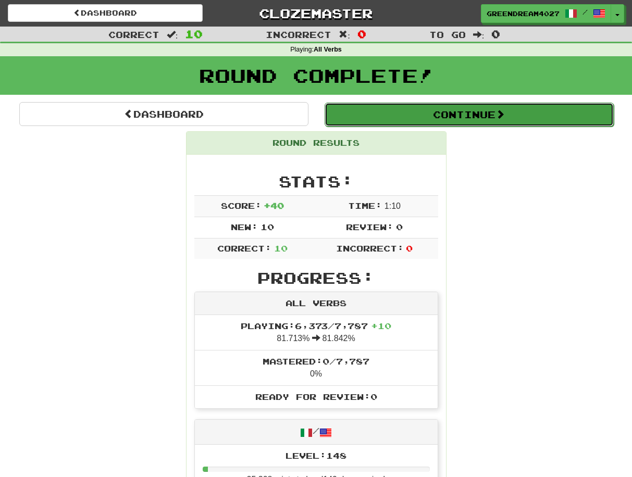
click at [440, 116] on button "Continue" at bounding box center [469, 115] width 289 height 24
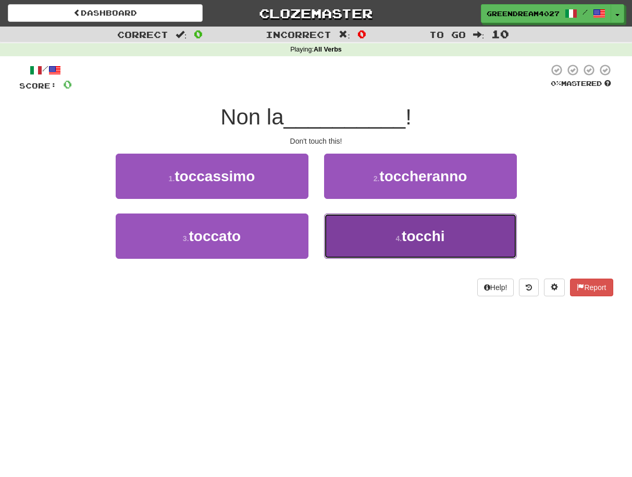
click at [382, 239] on button "4 . tocchi" at bounding box center [420, 236] width 193 height 45
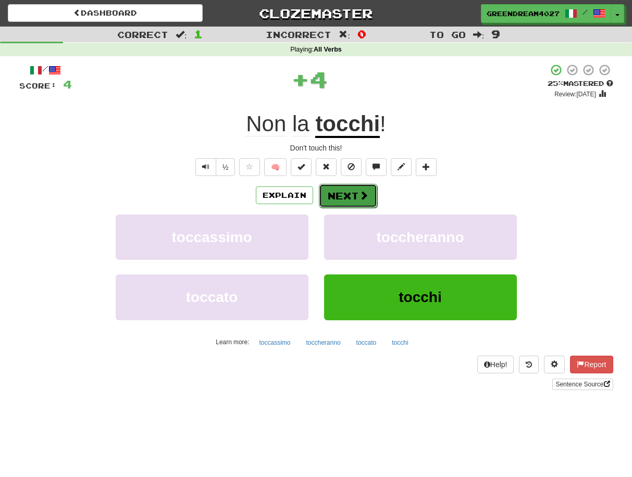
click at [355, 195] on button "Next" at bounding box center [348, 196] width 58 height 24
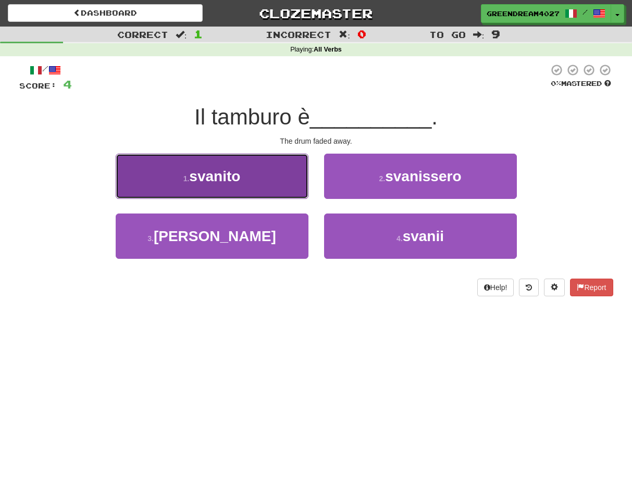
click at [243, 182] on button "1 . svanito" at bounding box center [212, 176] width 193 height 45
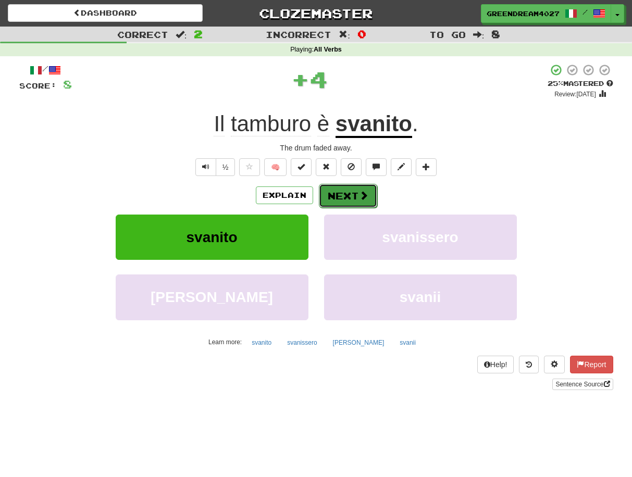
click at [348, 197] on button "Next" at bounding box center [348, 196] width 58 height 24
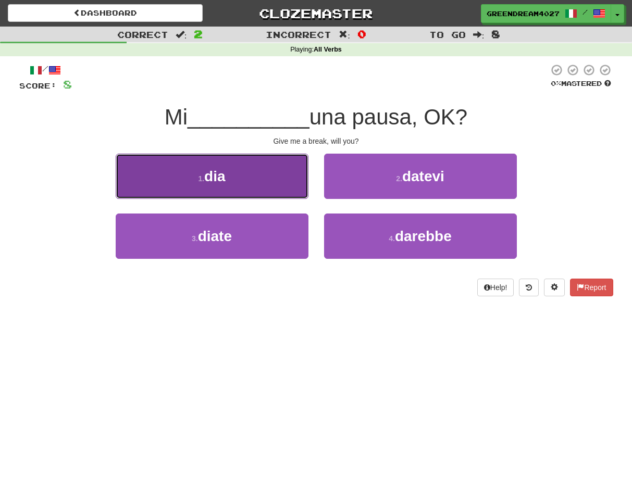
click at [243, 181] on button "1 . dia" at bounding box center [212, 176] width 193 height 45
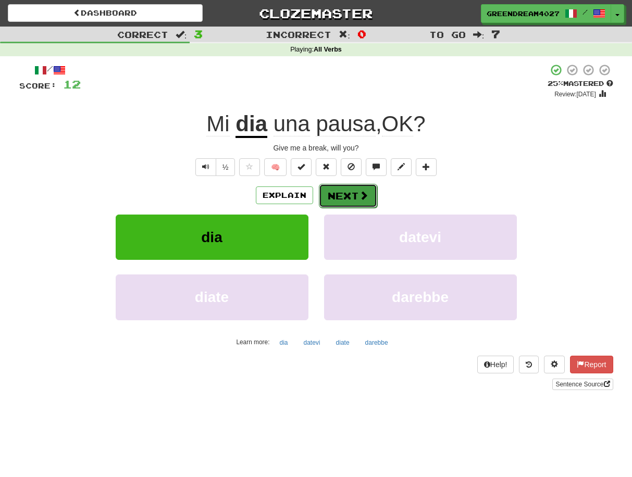
click at [341, 197] on button "Next" at bounding box center [348, 196] width 58 height 24
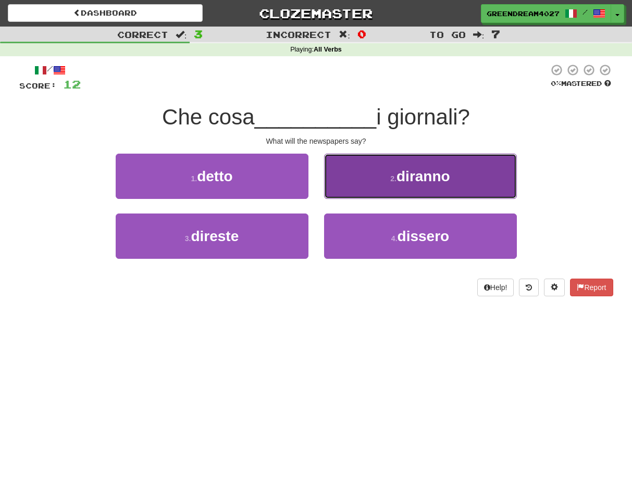
click at [389, 179] on button "2 . diranno" at bounding box center [420, 176] width 193 height 45
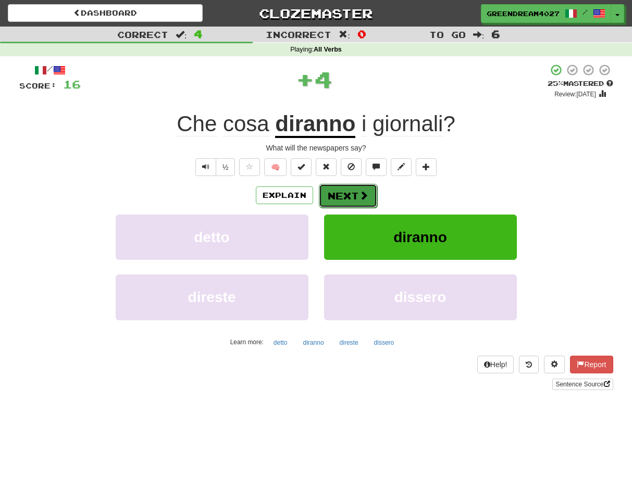
click at [355, 194] on button "Next" at bounding box center [348, 196] width 58 height 24
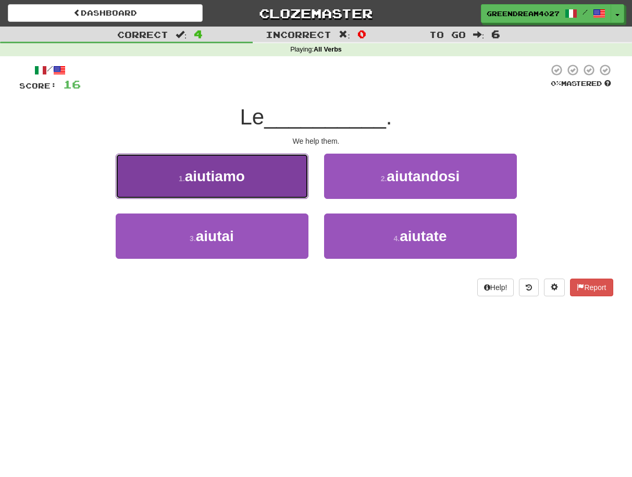
click at [228, 178] on span "aiutiamo" at bounding box center [215, 176] width 60 height 16
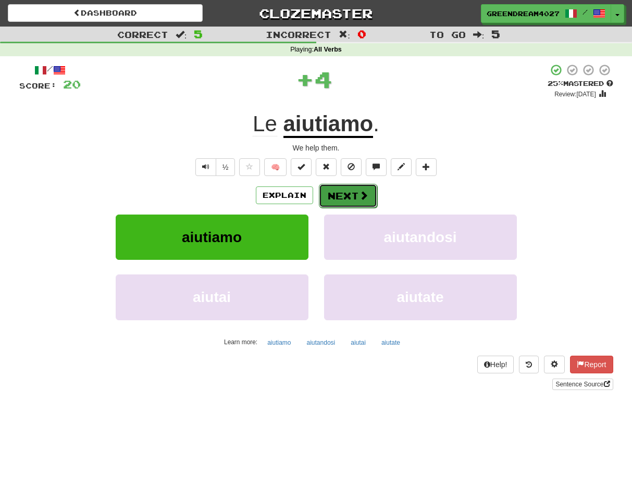
click at [344, 198] on button "Next" at bounding box center [348, 196] width 58 height 24
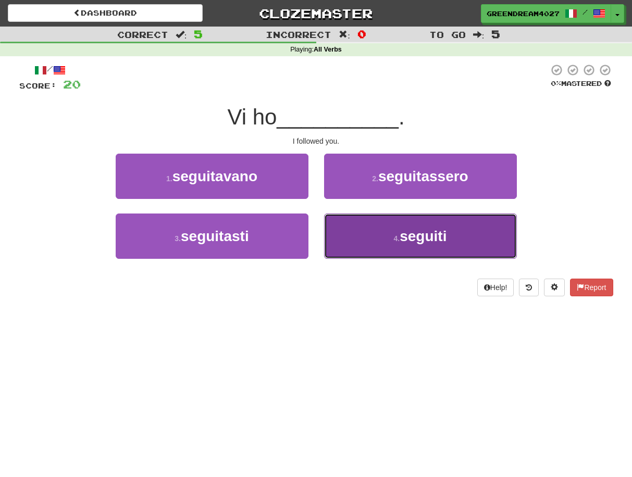
click at [365, 241] on button "4 . seguiti" at bounding box center [420, 236] width 193 height 45
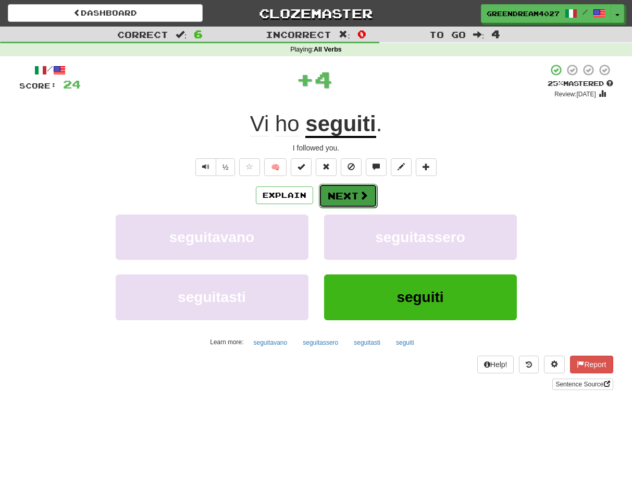
click at [345, 194] on button "Next" at bounding box center [348, 196] width 58 height 24
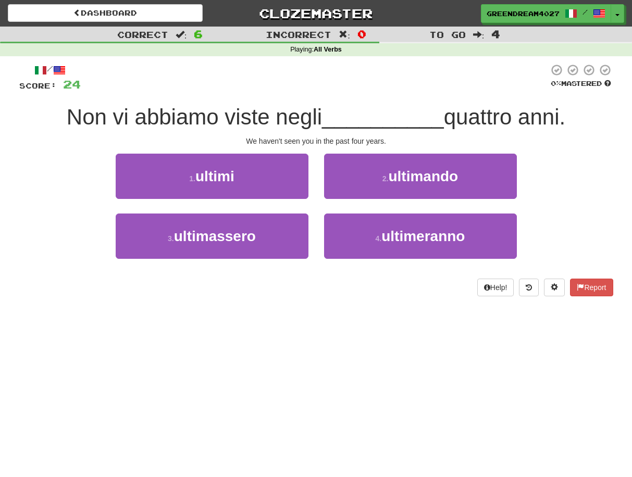
click at [293, 323] on div "Dashboard Clozemaster GreenDream4027 / Toggle Dropdown Dashboard Leaderboard Ac…" at bounding box center [316, 238] width 632 height 477
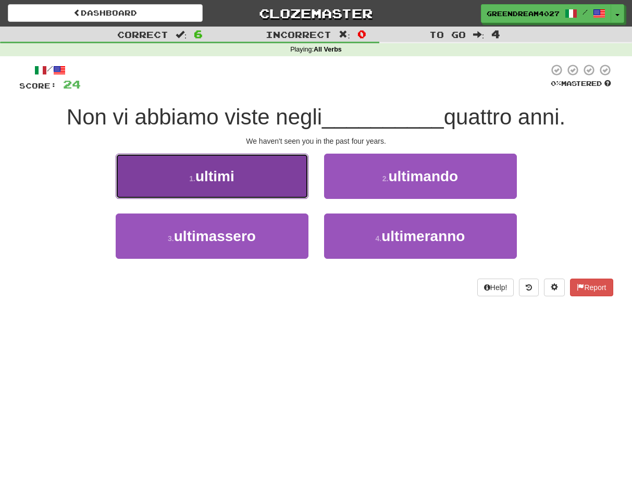
click at [242, 184] on button "1 . ultimi" at bounding box center [212, 176] width 193 height 45
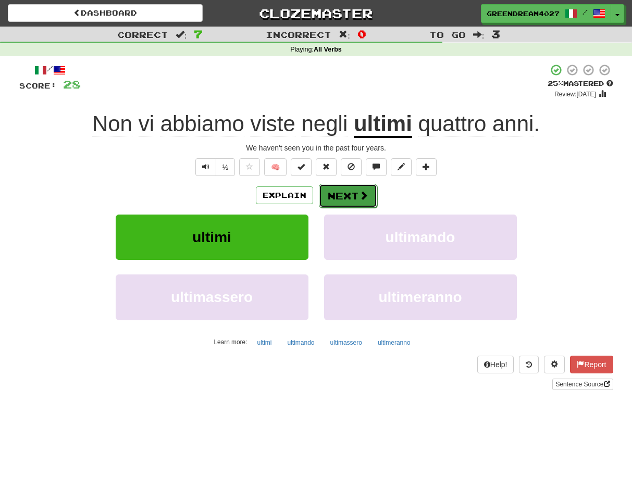
click at [343, 197] on button "Next" at bounding box center [348, 196] width 58 height 24
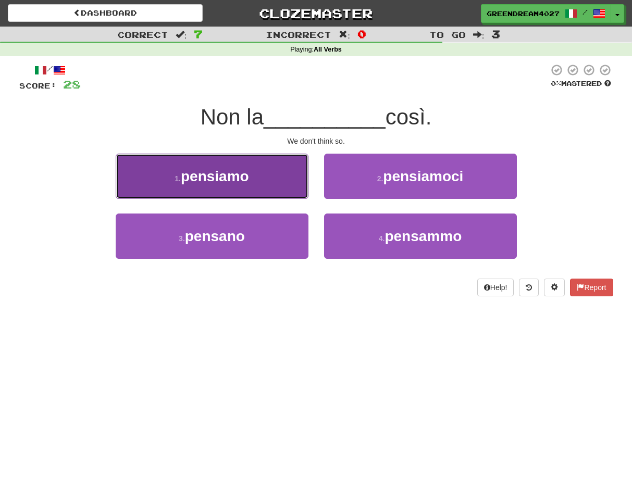
click at [270, 186] on button "1 . pensiamo" at bounding box center [212, 176] width 193 height 45
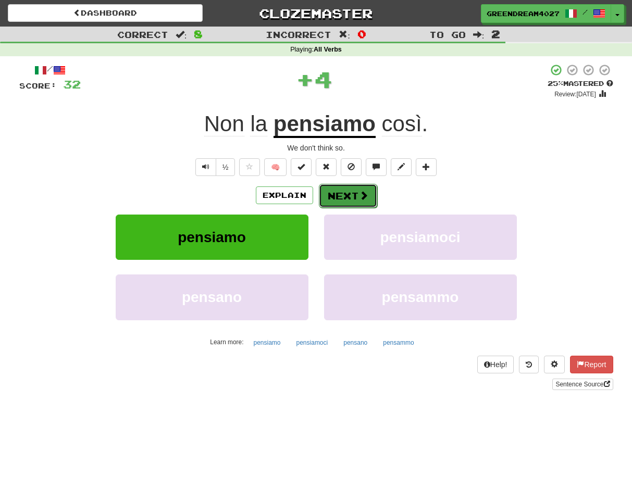
click at [342, 197] on button "Next" at bounding box center [348, 196] width 58 height 24
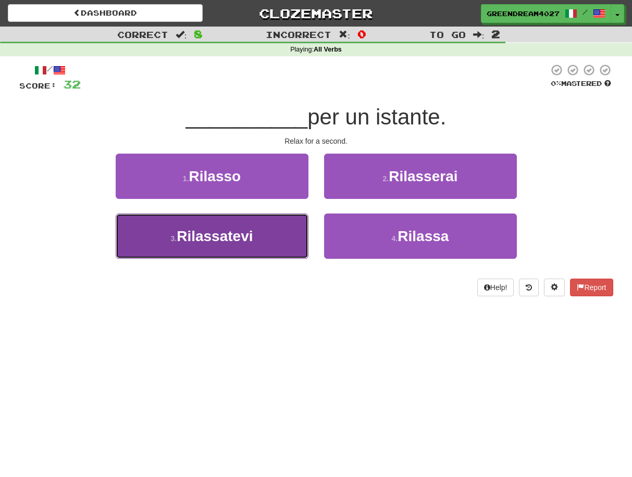
click at [253, 240] on span "Rilassatevi" at bounding box center [215, 236] width 76 height 16
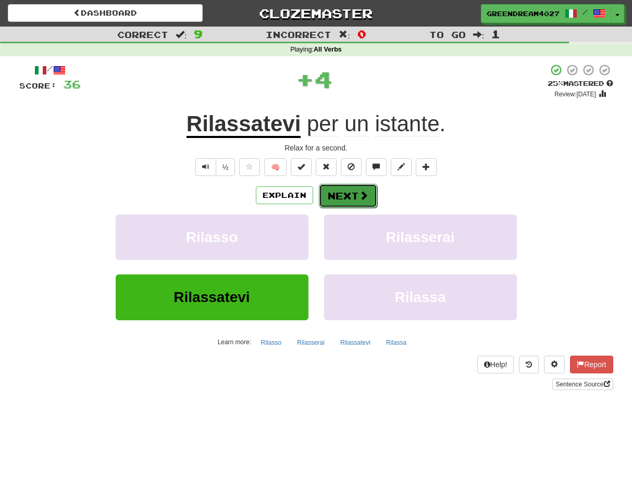
click at [343, 196] on button "Next" at bounding box center [348, 196] width 58 height 24
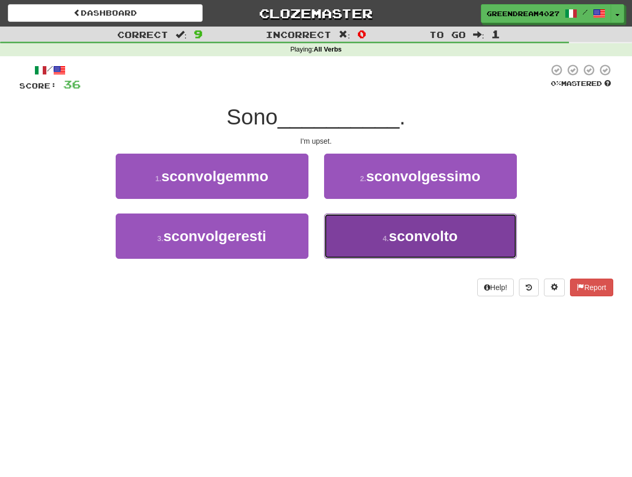
click at [381, 243] on button "4 . sconvolto" at bounding box center [420, 236] width 193 height 45
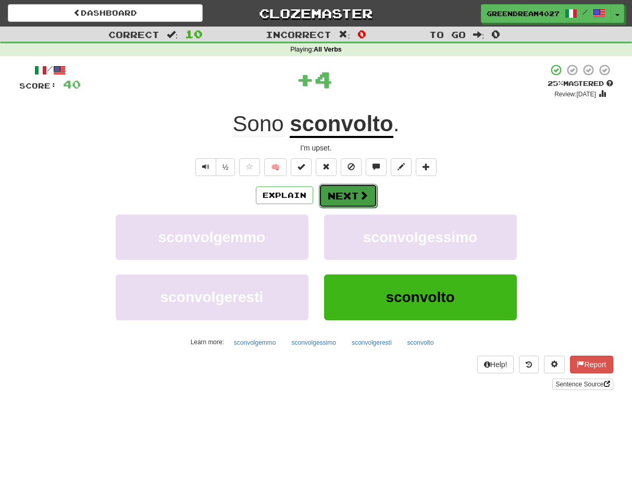
click at [354, 195] on button "Next" at bounding box center [348, 196] width 58 height 24
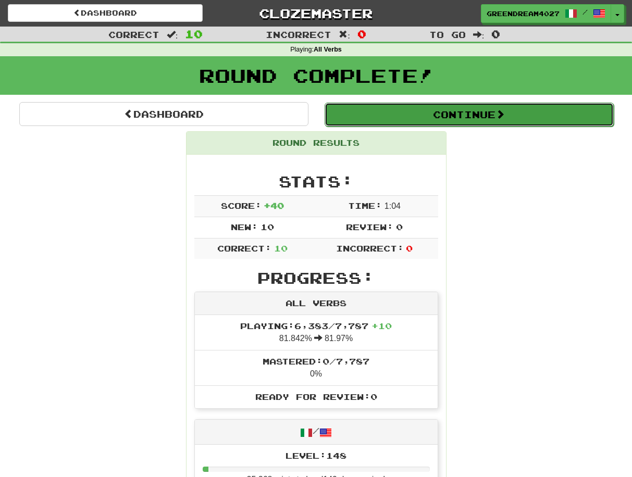
click at [407, 116] on button "Continue" at bounding box center [469, 115] width 289 height 24
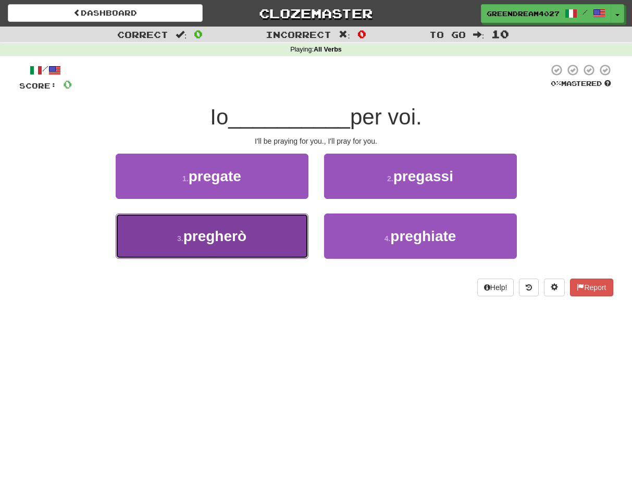
click at [263, 240] on button "3 . pregherò" at bounding box center [212, 236] width 193 height 45
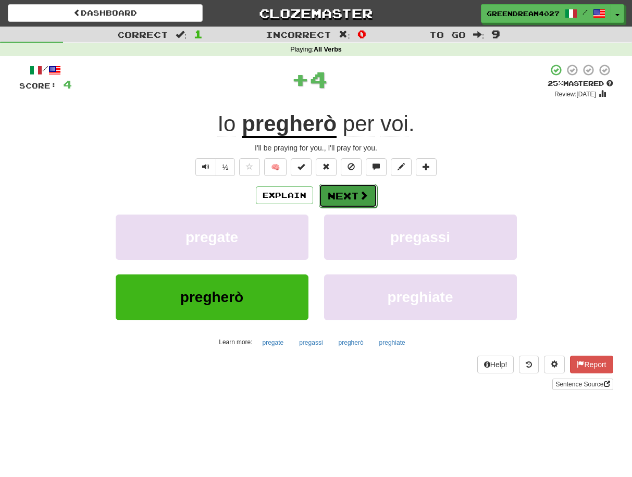
click at [350, 195] on button "Next" at bounding box center [348, 196] width 58 height 24
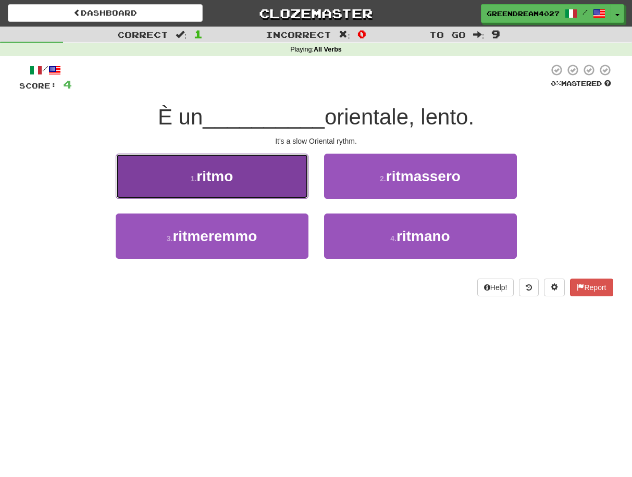
click at [259, 183] on button "1 . ritmo" at bounding box center [212, 176] width 193 height 45
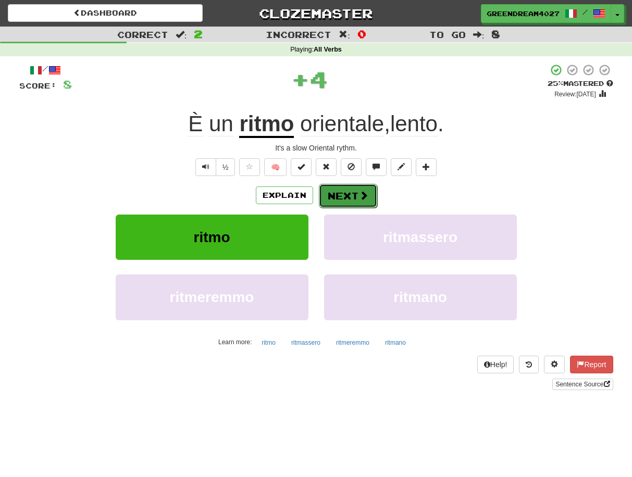
click at [347, 197] on button "Next" at bounding box center [348, 196] width 58 height 24
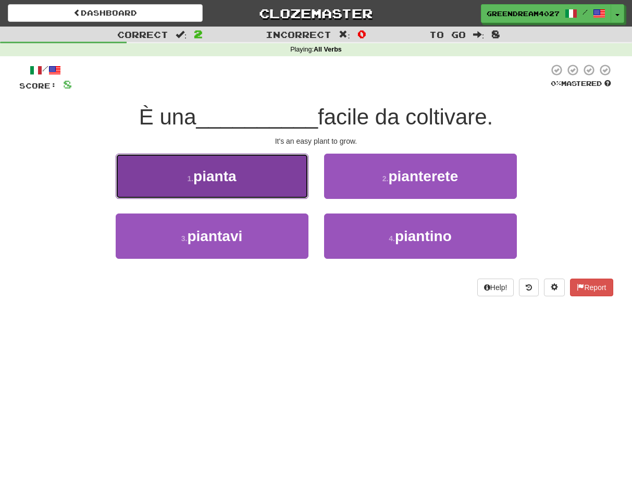
click at [260, 185] on button "1 . pianta" at bounding box center [212, 176] width 193 height 45
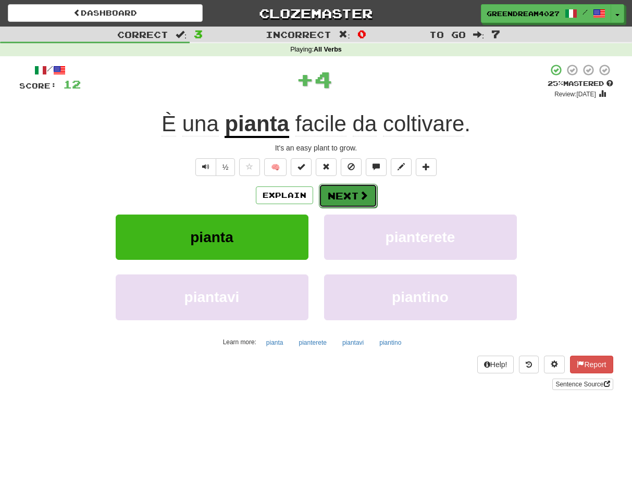
click at [338, 195] on button "Next" at bounding box center [348, 196] width 58 height 24
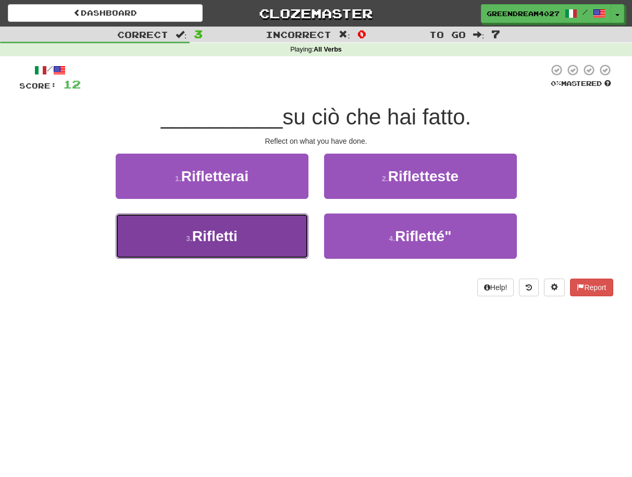
click at [276, 244] on button "3 . Rifletti" at bounding box center [212, 236] width 193 height 45
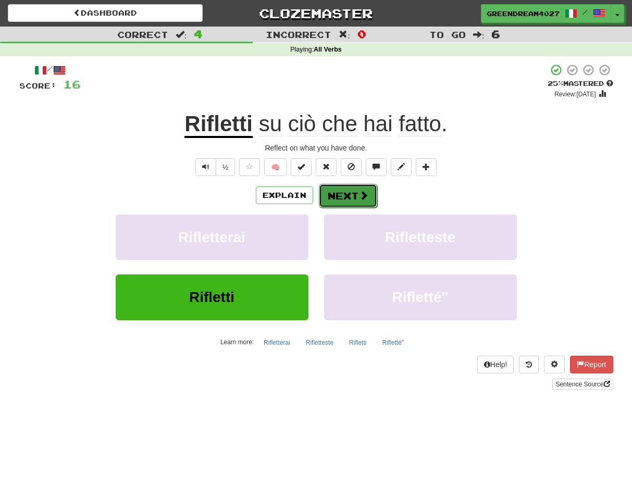
click at [345, 197] on button "Next" at bounding box center [348, 196] width 58 height 24
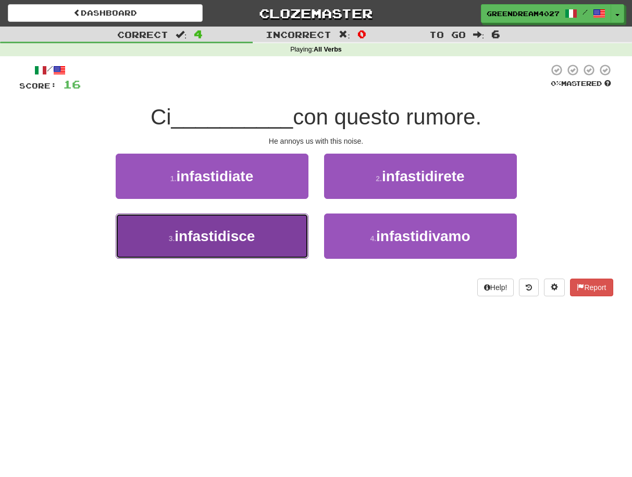
click at [255, 238] on span "infastidisce" at bounding box center [215, 236] width 80 height 16
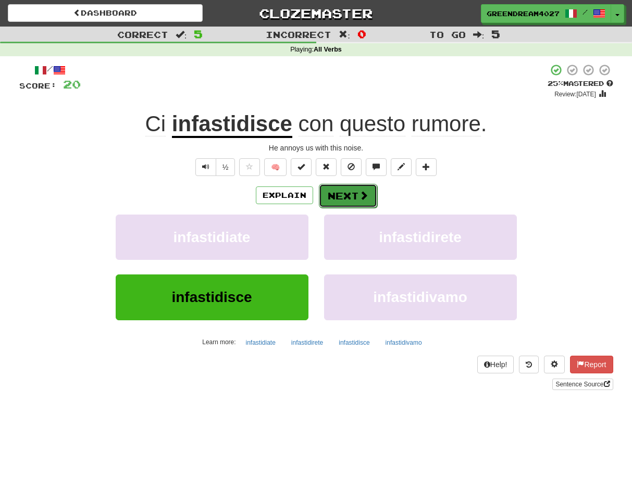
click at [345, 193] on button "Next" at bounding box center [348, 196] width 58 height 24
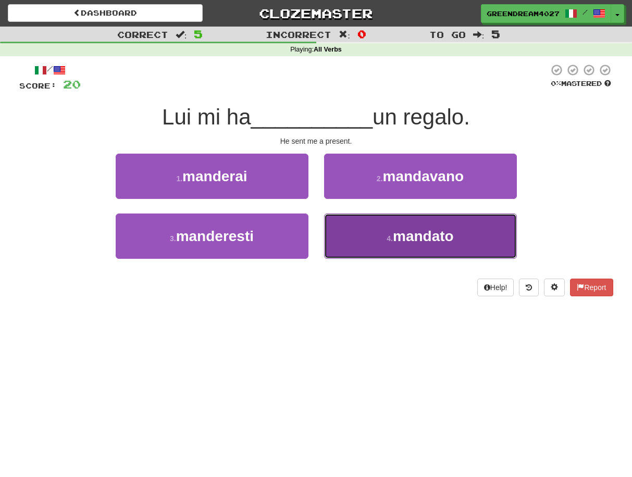
click at [382, 241] on button "4 . mandato" at bounding box center [420, 236] width 193 height 45
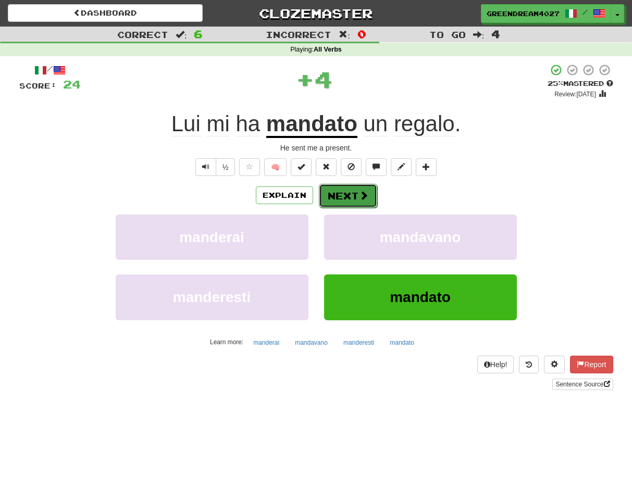
click at [345, 197] on button "Next" at bounding box center [348, 196] width 58 height 24
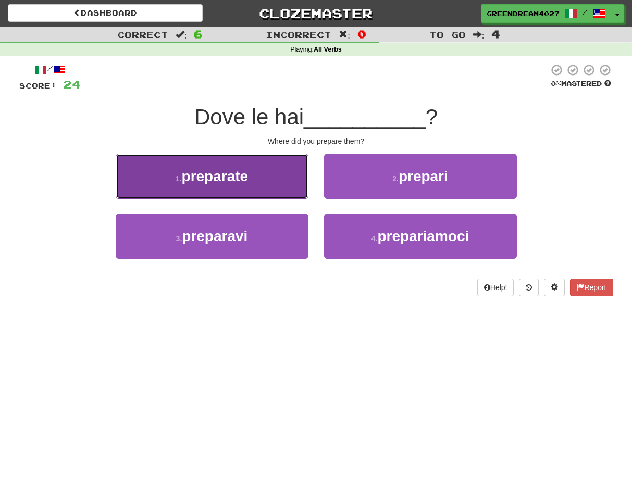
click at [253, 185] on button "1 . preparate" at bounding box center [212, 176] width 193 height 45
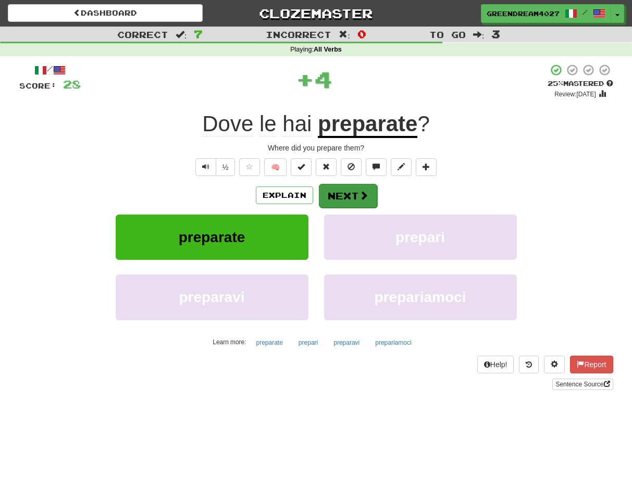
click at [344, 197] on button "Next" at bounding box center [348, 196] width 58 height 24
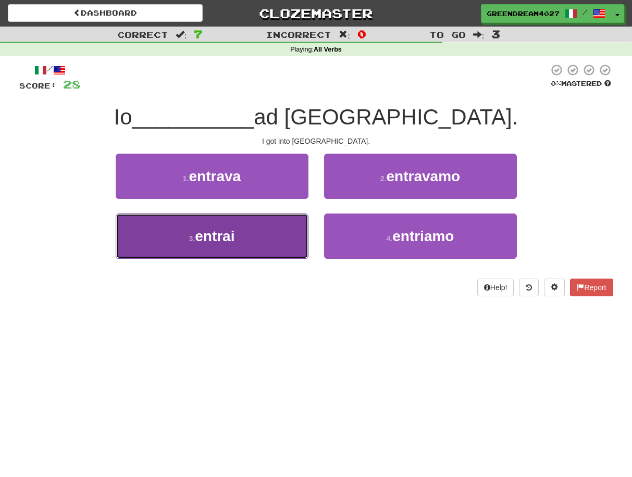
click at [240, 231] on button "3 . entrai" at bounding box center [212, 236] width 193 height 45
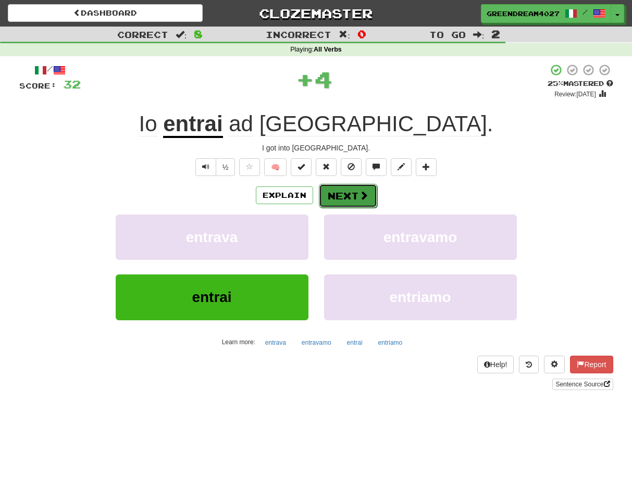
click at [341, 195] on button "Next" at bounding box center [348, 196] width 58 height 24
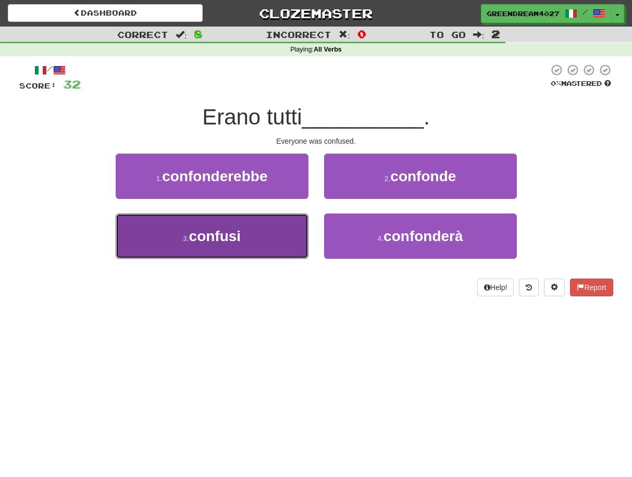
click at [264, 250] on button "3 . confusi" at bounding box center [212, 236] width 193 height 45
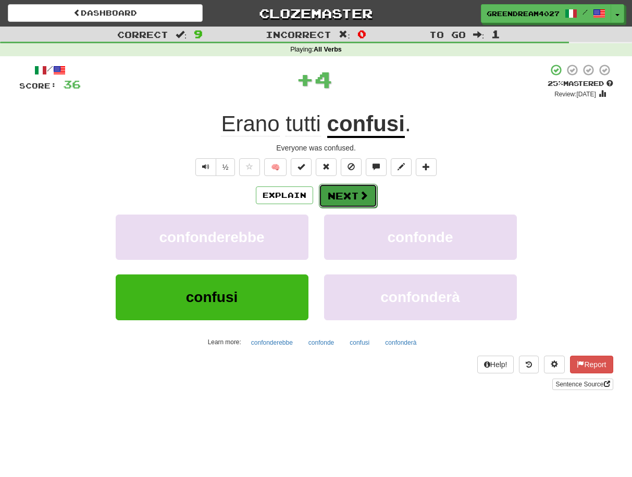
click at [338, 194] on button "Next" at bounding box center [348, 196] width 58 height 24
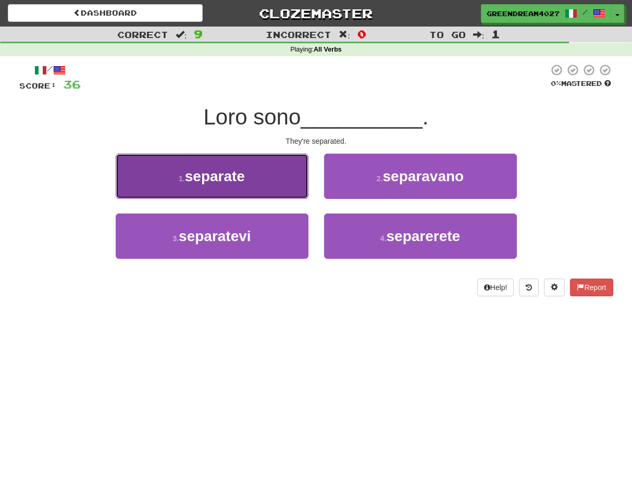
click at [268, 177] on button "1 . separate" at bounding box center [212, 176] width 193 height 45
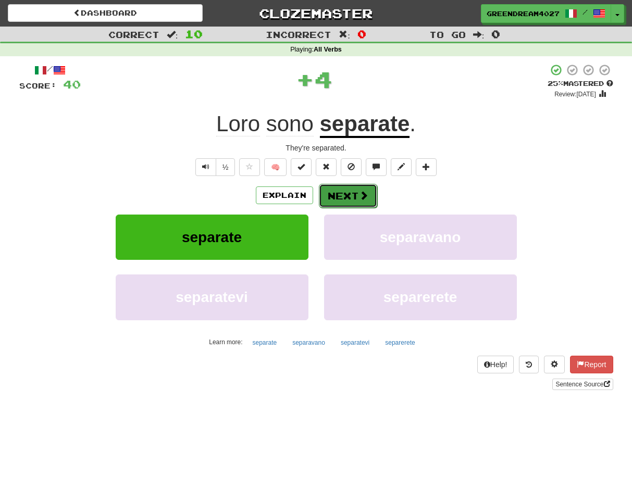
click at [340, 195] on button "Next" at bounding box center [348, 196] width 58 height 24
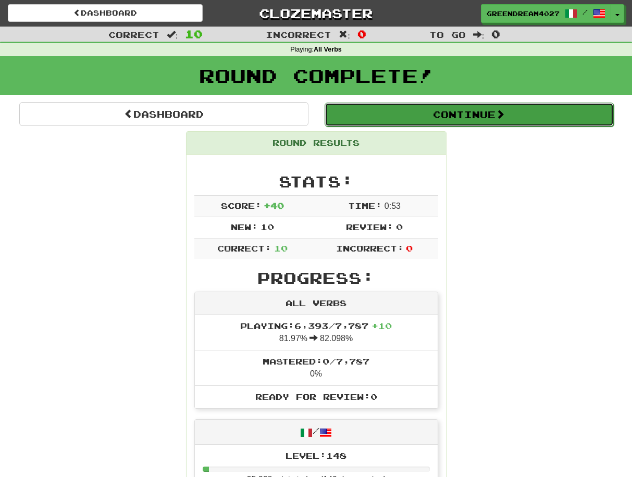
click at [481, 114] on button "Continue" at bounding box center [469, 115] width 289 height 24
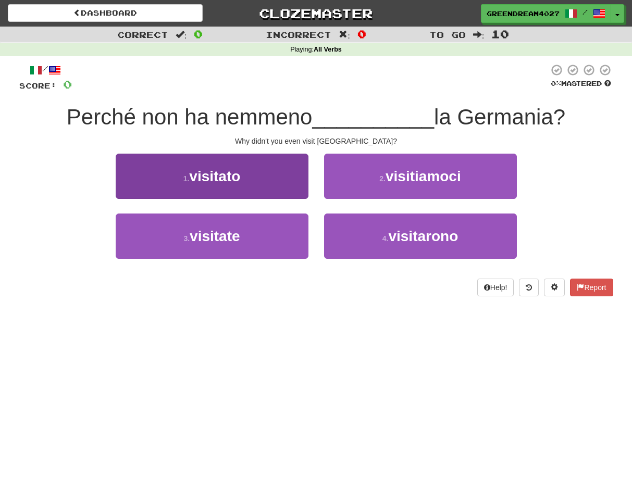
click at [267, 183] on button "1 . visitato" at bounding box center [212, 176] width 193 height 45
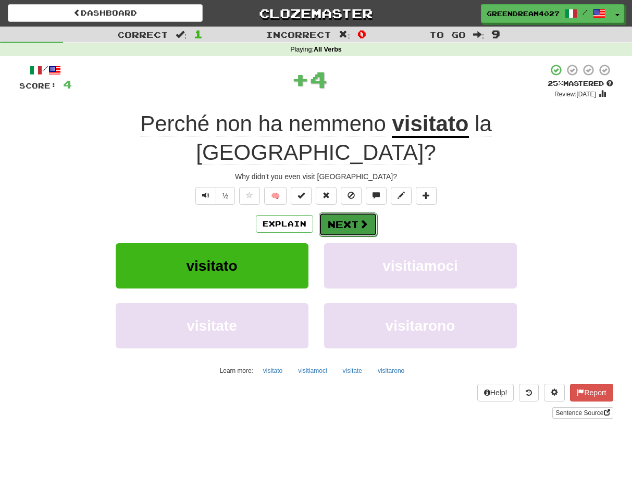
click at [348, 213] on button "Next" at bounding box center [348, 225] width 58 height 24
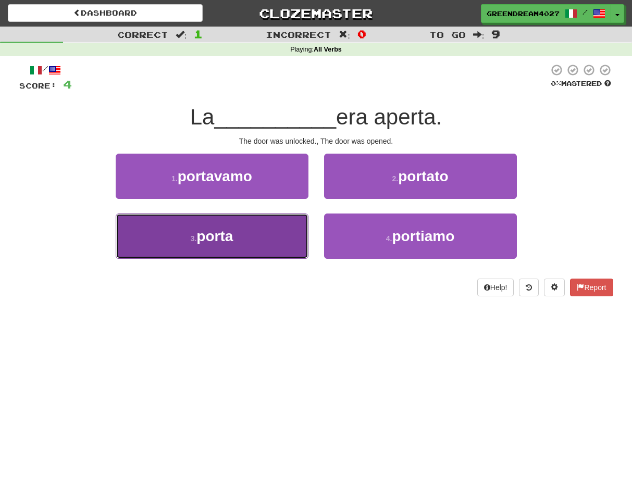
click at [268, 241] on button "3 . porta" at bounding box center [212, 236] width 193 height 45
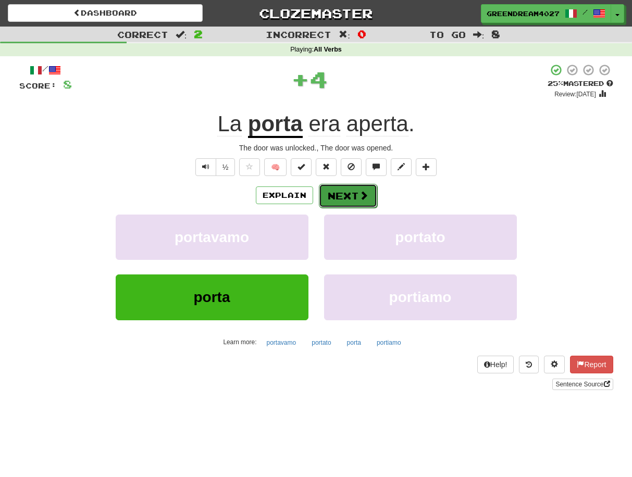
click at [337, 196] on button "Next" at bounding box center [348, 196] width 58 height 24
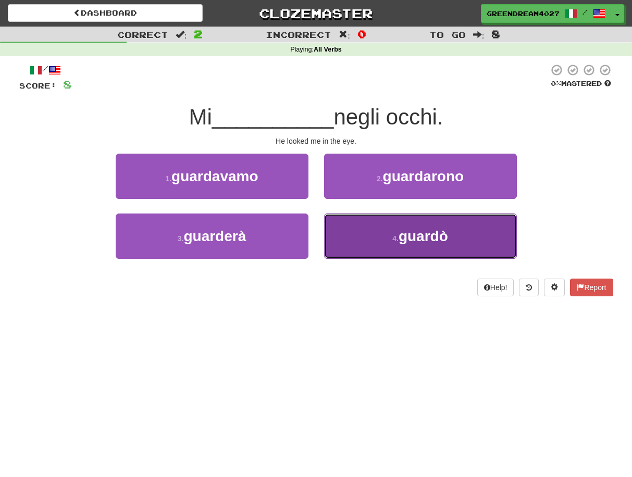
click at [375, 234] on button "4 . guardò" at bounding box center [420, 236] width 193 height 45
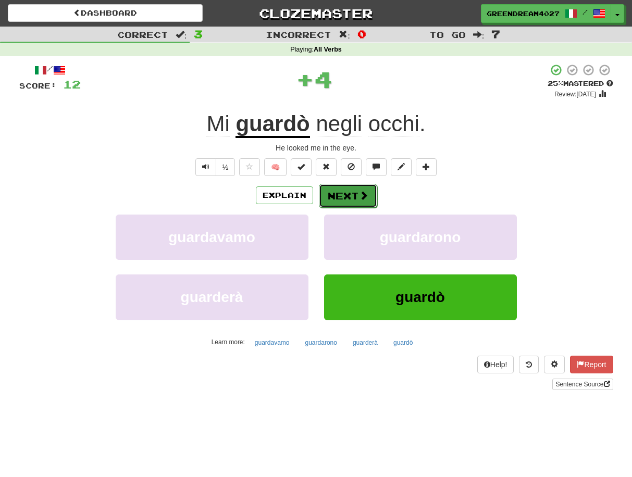
click at [341, 196] on button "Next" at bounding box center [348, 196] width 58 height 24
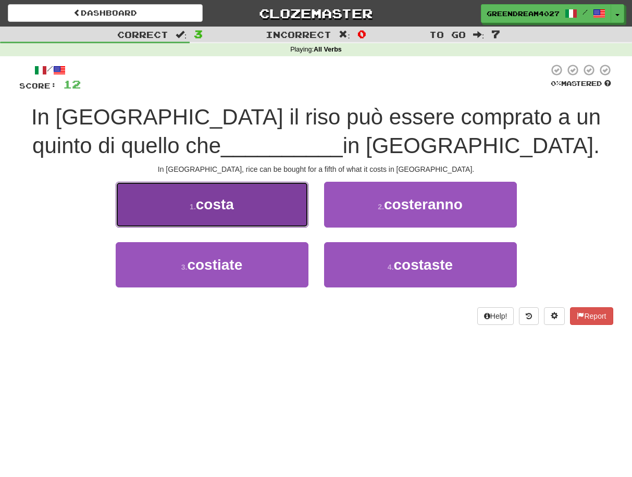
click at [246, 208] on button "1 . costa" at bounding box center [212, 204] width 193 height 45
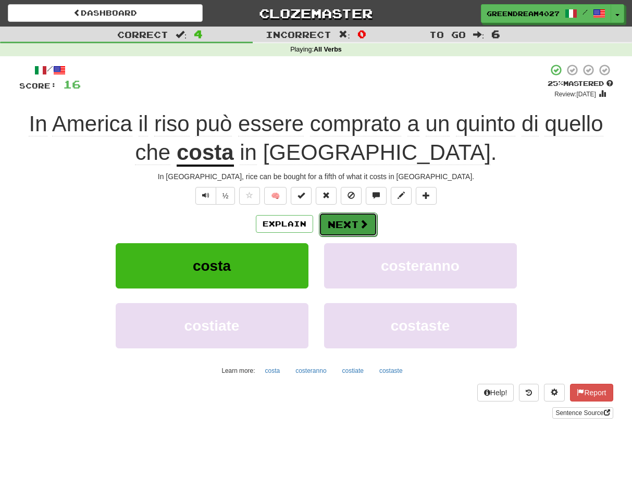
click at [340, 224] on button "Next" at bounding box center [348, 225] width 58 height 24
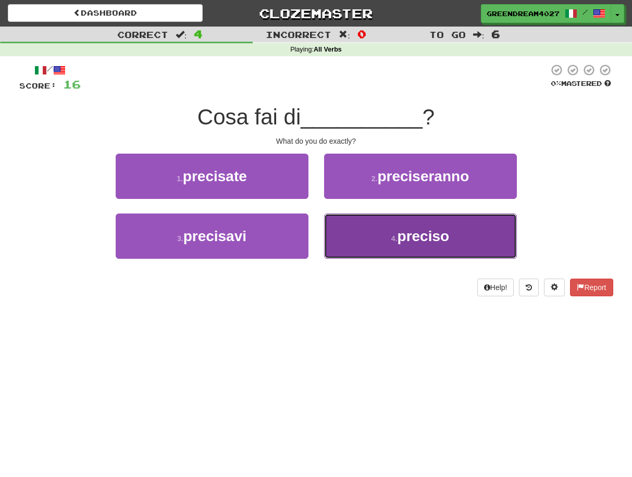
click at [402, 249] on button "4 . preciso" at bounding box center [420, 236] width 193 height 45
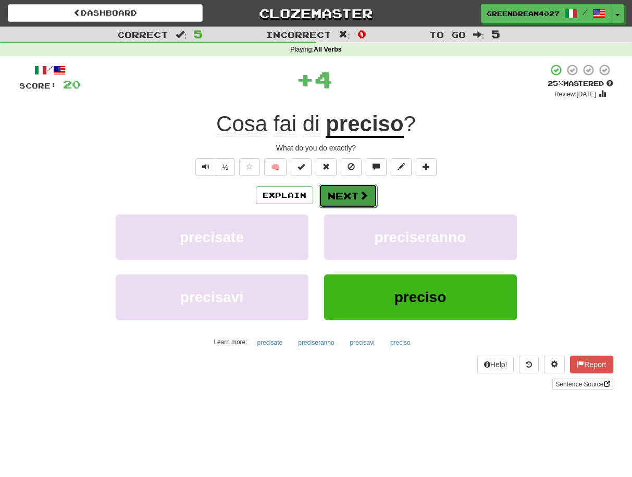
click at [356, 196] on button "Next" at bounding box center [348, 196] width 58 height 24
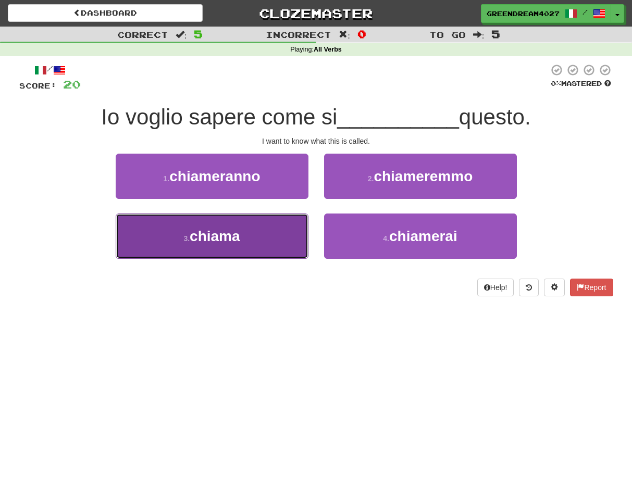
click at [270, 247] on button "3 . chiama" at bounding box center [212, 236] width 193 height 45
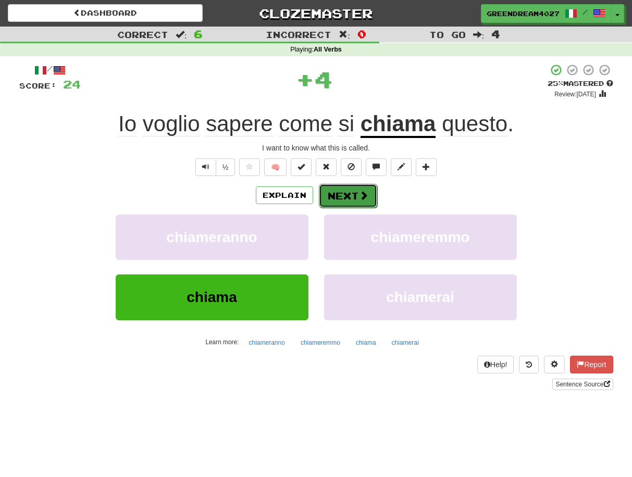
click at [340, 196] on button "Next" at bounding box center [348, 196] width 58 height 24
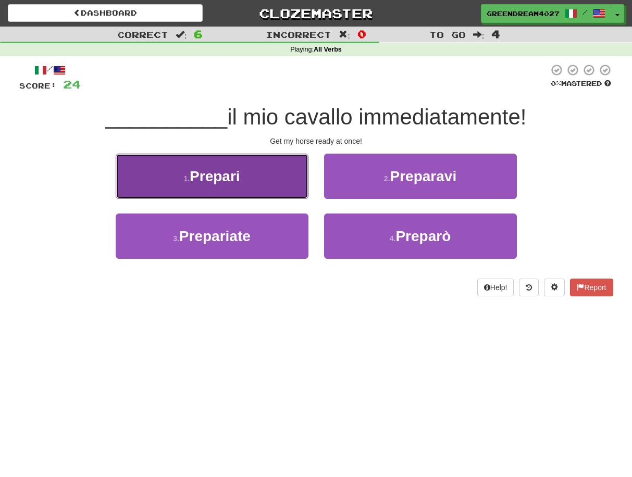
click at [228, 178] on span "Prepari" at bounding box center [215, 176] width 51 height 16
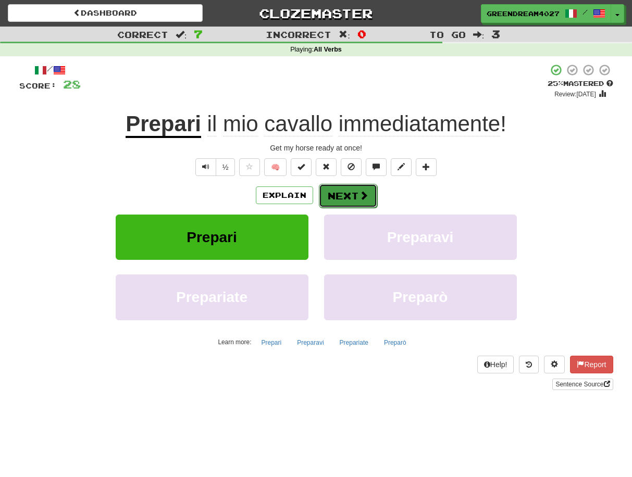
click at [341, 196] on button "Next" at bounding box center [348, 196] width 58 height 24
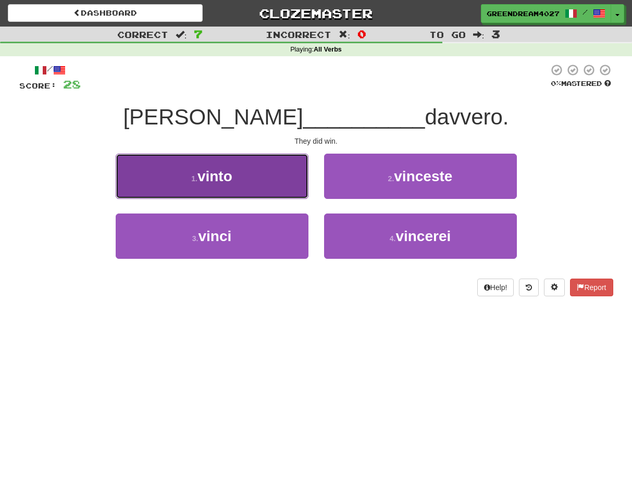
click at [255, 179] on button "1 . vinto" at bounding box center [212, 176] width 193 height 45
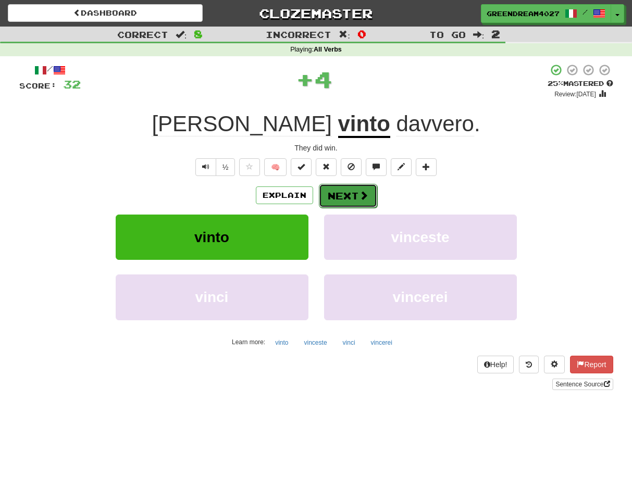
click at [338, 193] on button "Next" at bounding box center [348, 196] width 58 height 24
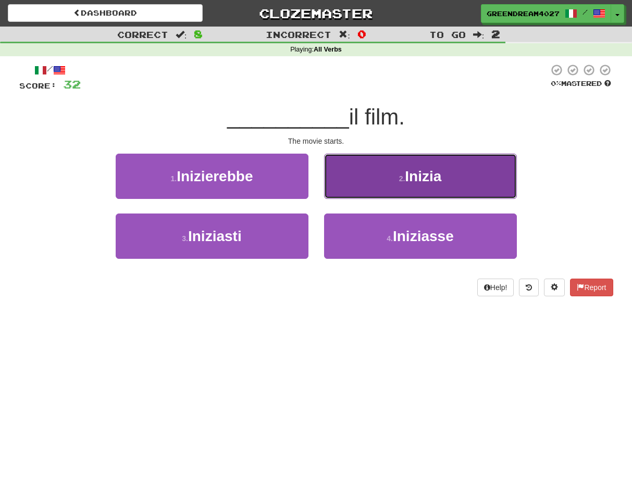
click at [365, 176] on button "2 . Inizia" at bounding box center [420, 176] width 193 height 45
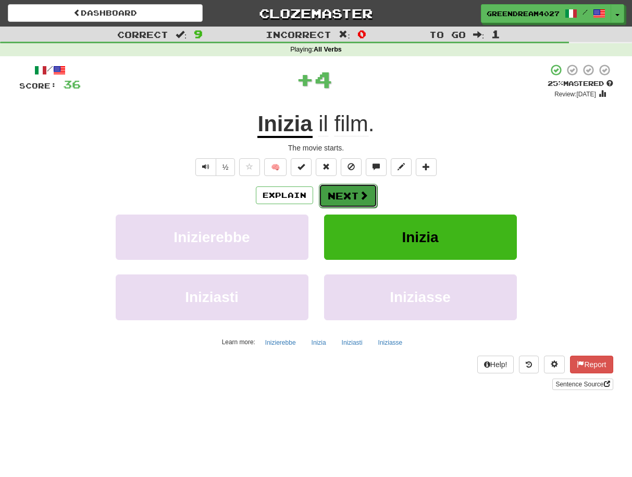
click at [339, 195] on button "Next" at bounding box center [348, 196] width 58 height 24
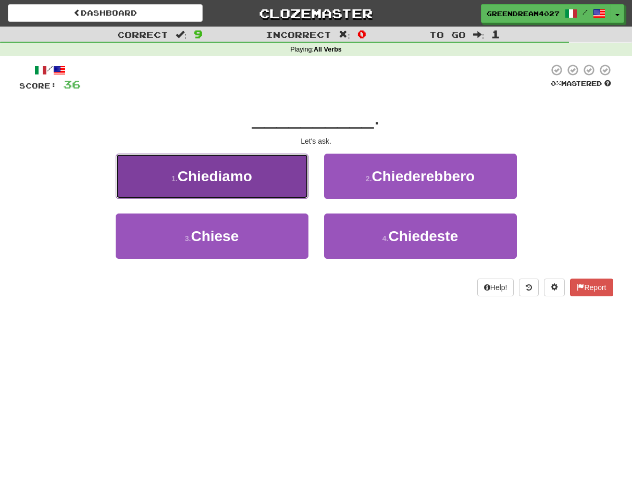
click at [237, 183] on span "Chiediamo" at bounding box center [215, 176] width 75 height 16
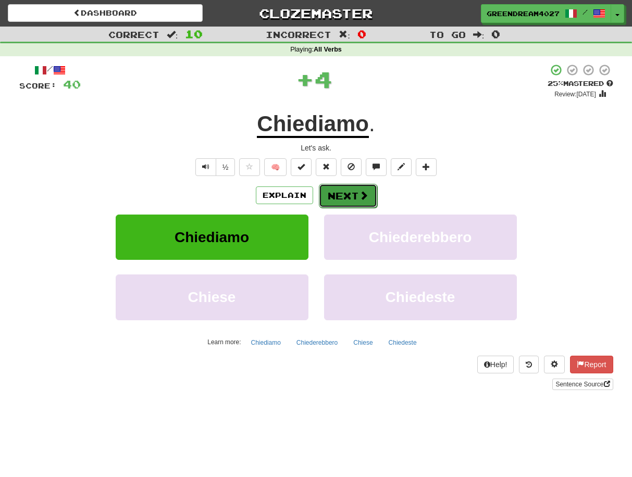
click at [341, 197] on button "Next" at bounding box center [348, 196] width 58 height 24
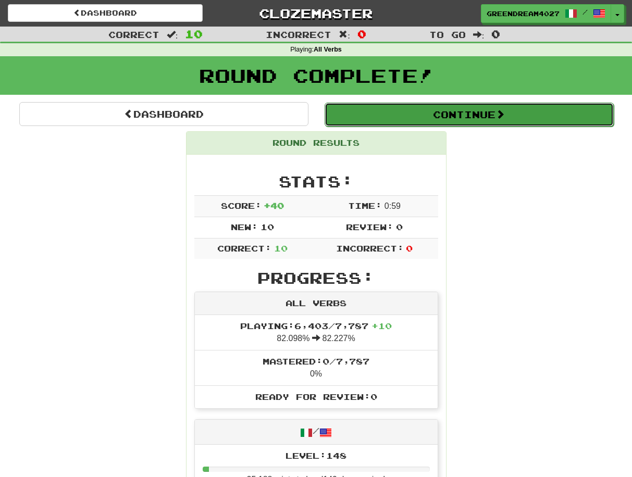
click at [406, 112] on button "Continue" at bounding box center [469, 115] width 289 height 24
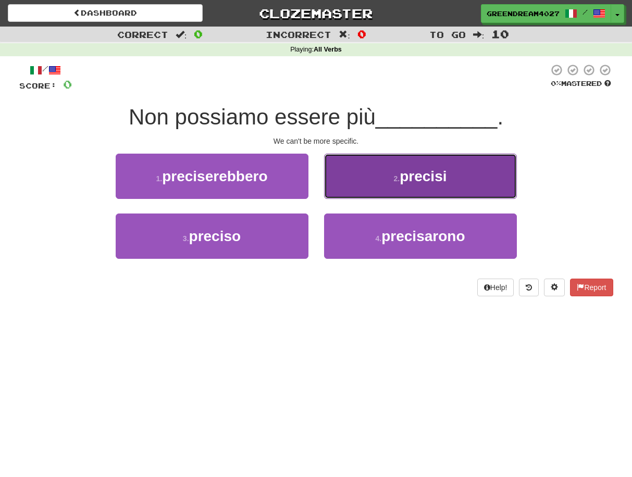
click at [387, 183] on button "2 . precisi" at bounding box center [420, 176] width 193 height 45
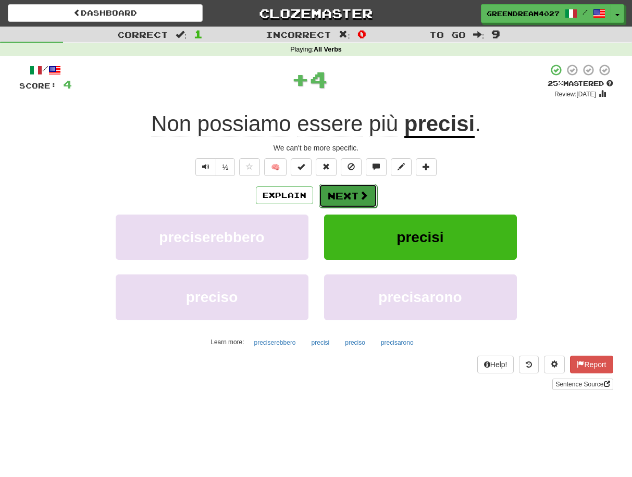
click at [348, 197] on button "Next" at bounding box center [348, 196] width 58 height 24
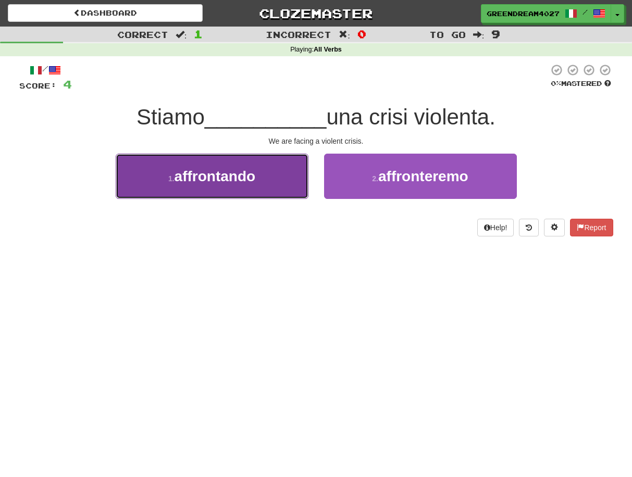
click at [253, 178] on span "affrontando" at bounding box center [215, 176] width 81 height 16
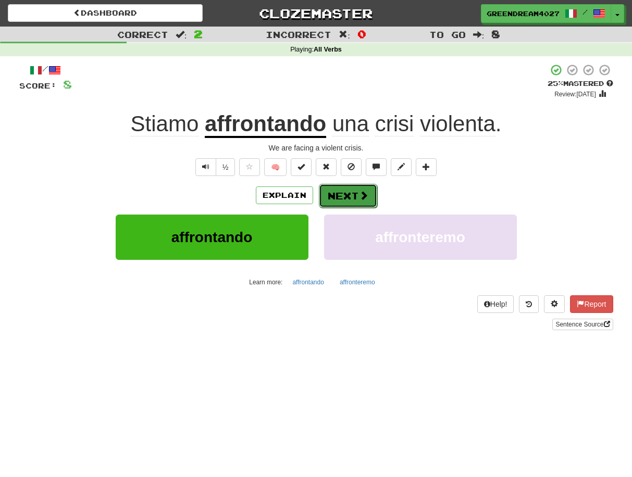
click at [351, 197] on button "Next" at bounding box center [348, 196] width 58 height 24
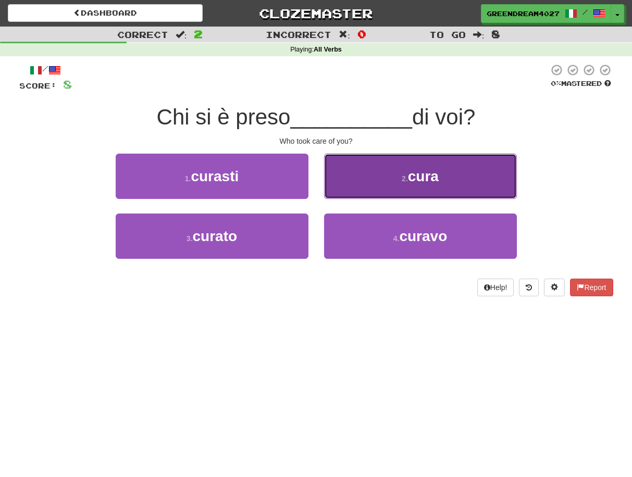
click at [381, 181] on button "2 . cura" at bounding box center [420, 176] width 193 height 45
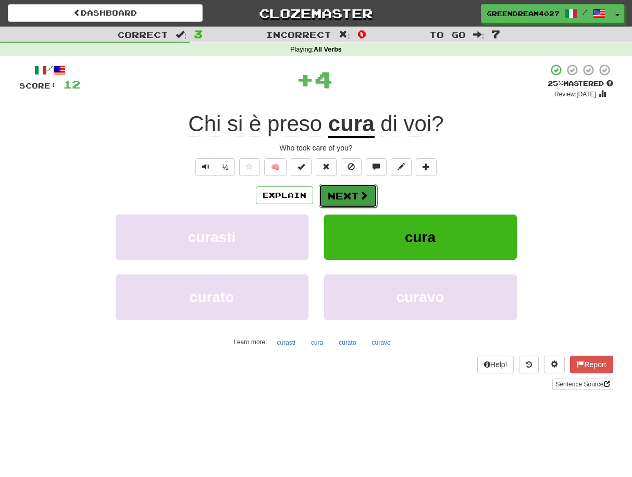
click at [348, 196] on button "Next" at bounding box center [348, 196] width 58 height 24
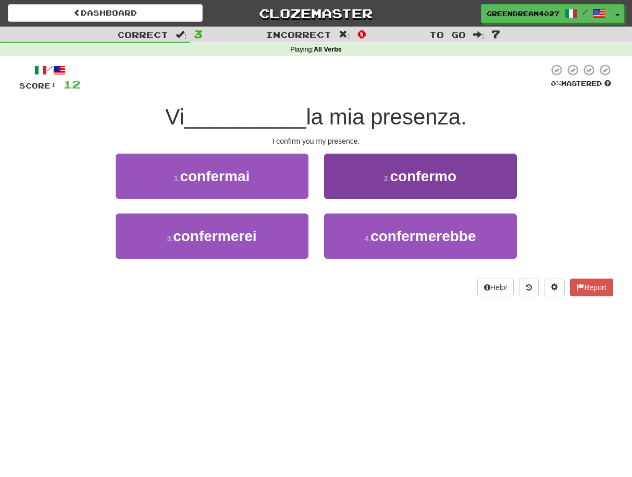
click at [415, 185] on button "2 . confermo" at bounding box center [420, 176] width 193 height 45
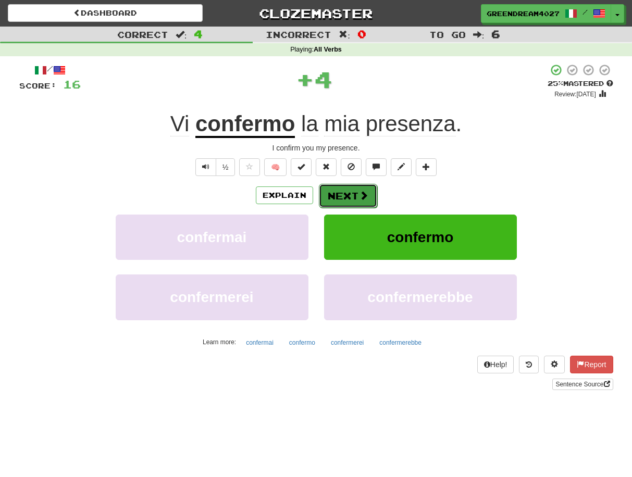
click at [348, 195] on button "Next" at bounding box center [348, 196] width 58 height 24
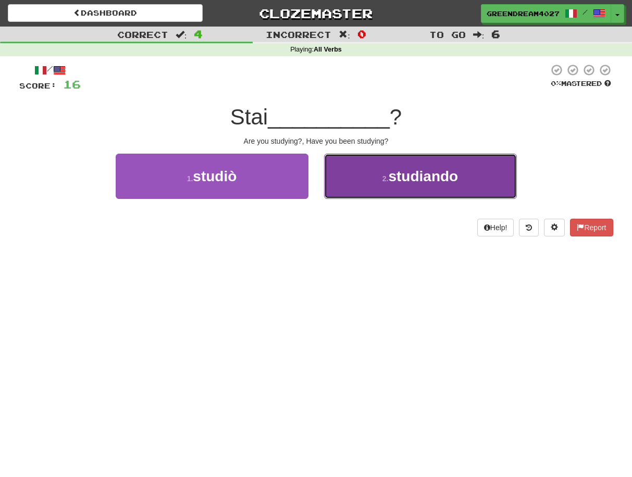
click at [389, 178] on small "2 ." at bounding box center [385, 179] width 6 height 8
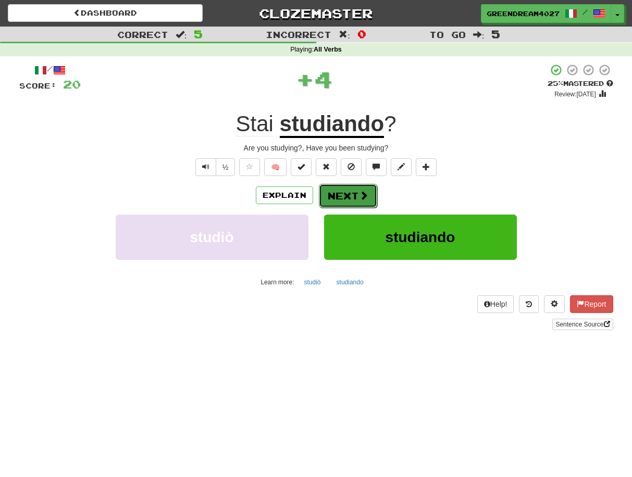
click at [345, 194] on button "Next" at bounding box center [348, 196] width 58 height 24
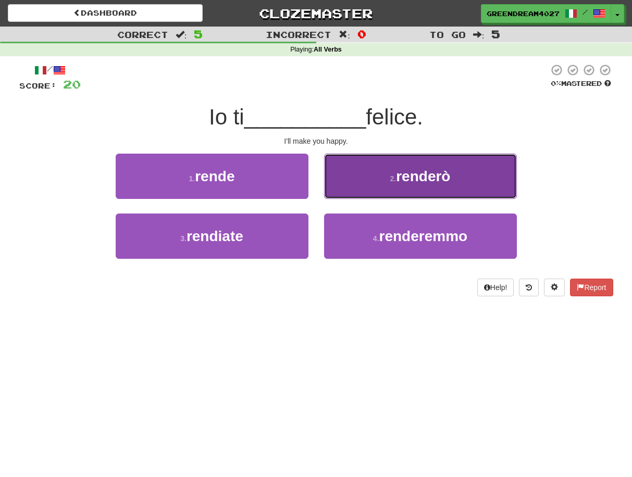
click at [375, 183] on button "2 . renderò" at bounding box center [420, 176] width 193 height 45
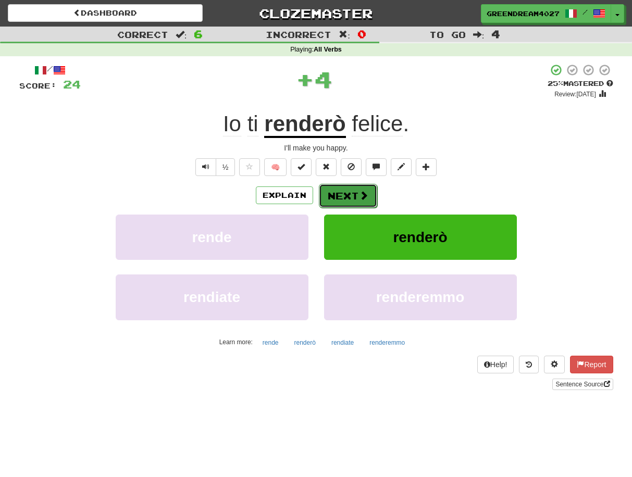
click at [359, 193] on span at bounding box center [363, 195] width 9 height 9
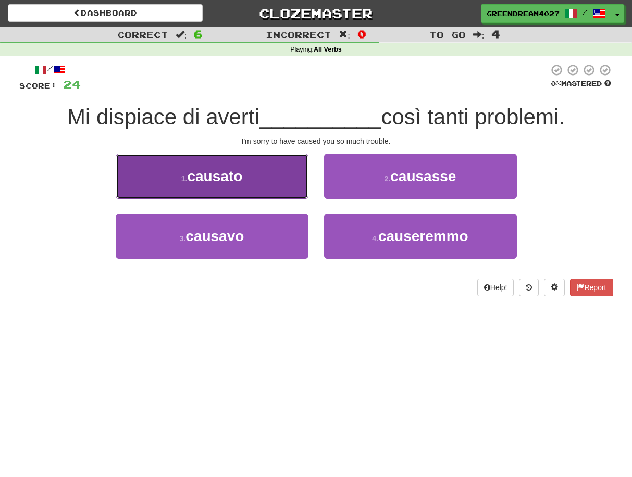
click at [268, 183] on button "1 . causato" at bounding box center [212, 176] width 193 height 45
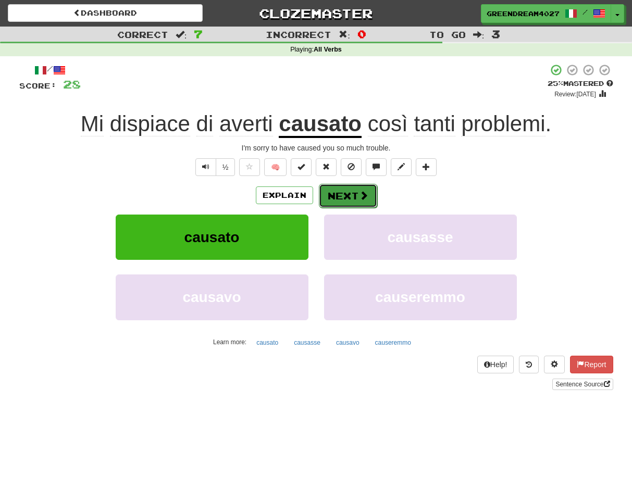
click at [351, 197] on button "Next" at bounding box center [348, 196] width 58 height 24
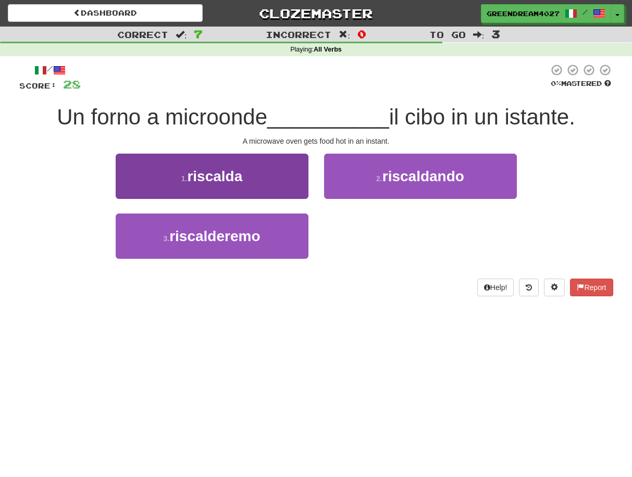
click at [237, 180] on span "riscalda" at bounding box center [214, 176] width 55 height 16
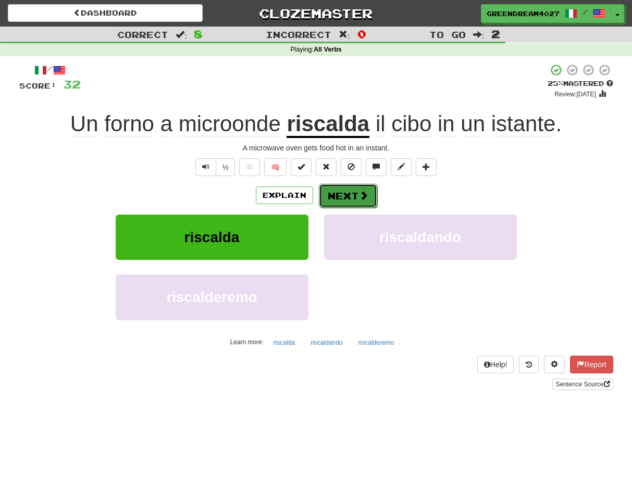
click at [351, 195] on button "Next" at bounding box center [348, 196] width 58 height 24
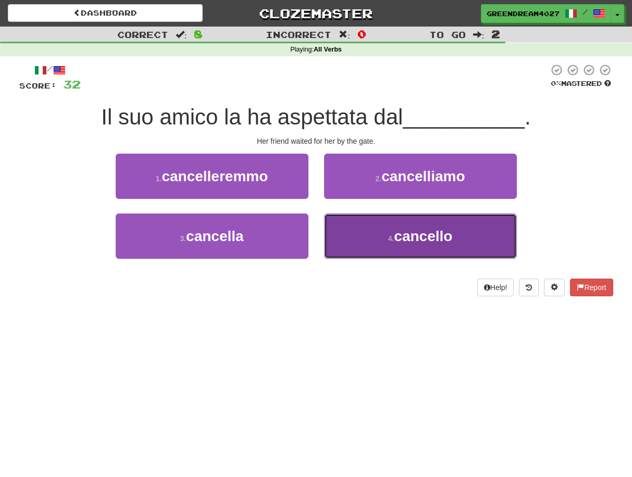
click at [385, 241] on button "4 . cancello" at bounding box center [420, 236] width 193 height 45
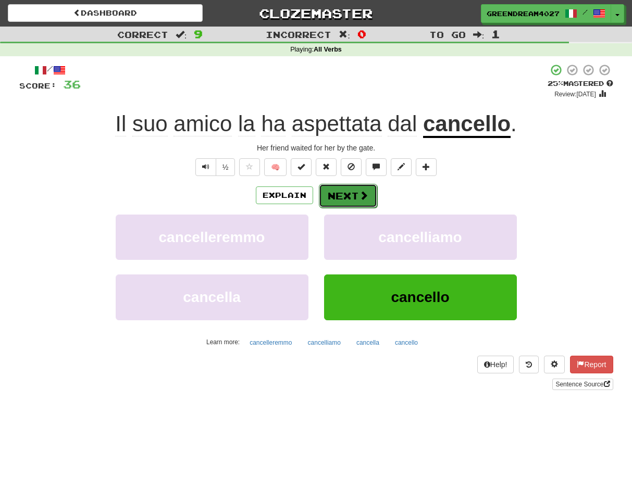
click at [349, 195] on button "Next" at bounding box center [348, 196] width 58 height 24
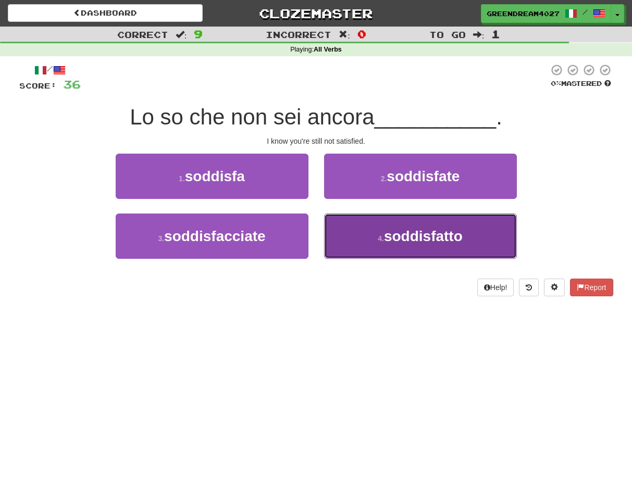
click at [389, 240] on span "soddisfatto" at bounding box center [423, 236] width 79 height 16
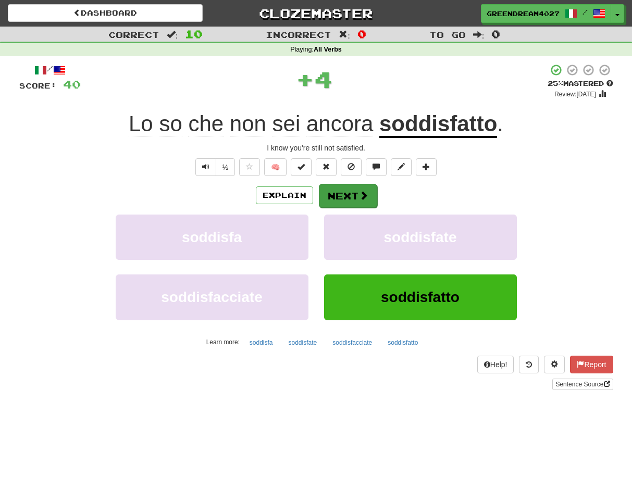
click at [349, 197] on button "Next" at bounding box center [348, 196] width 58 height 24
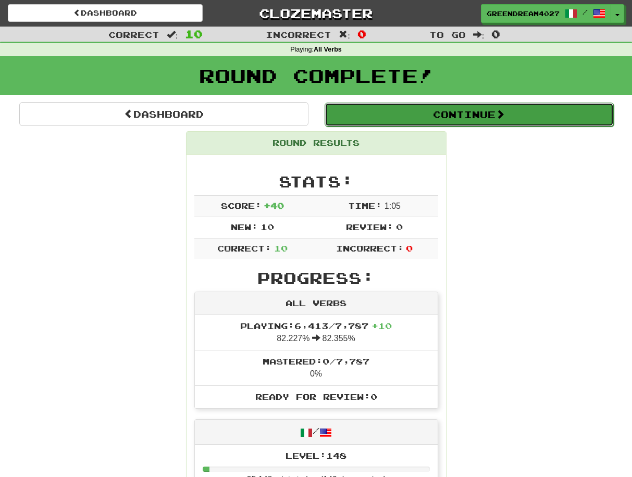
click at [485, 115] on button "Continue" at bounding box center [469, 115] width 289 height 24
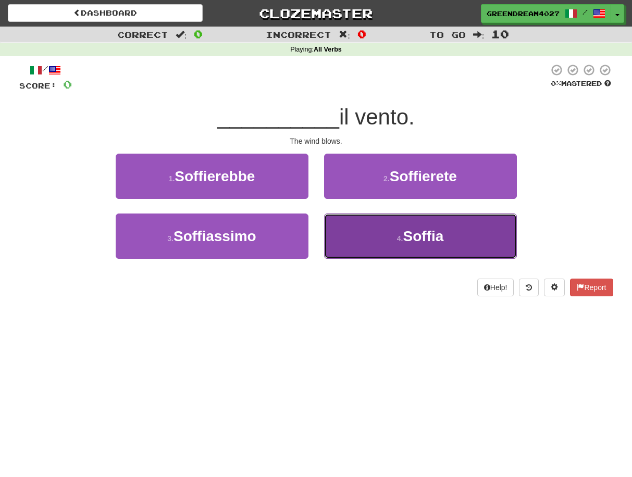
click at [366, 243] on button "4 . Soffia" at bounding box center [420, 236] width 193 height 45
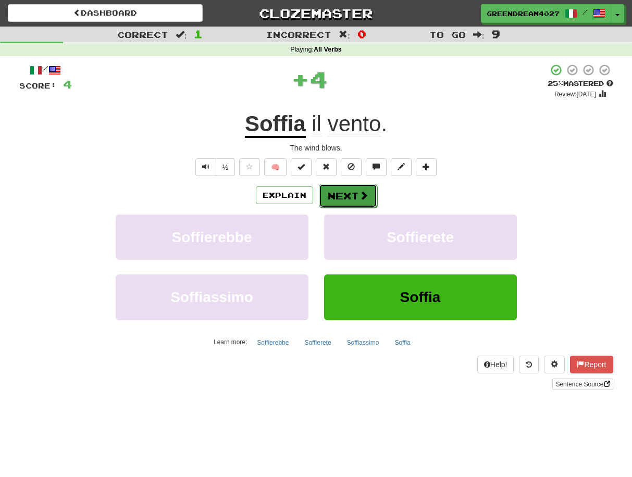
click at [342, 195] on button "Next" at bounding box center [348, 196] width 58 height 24
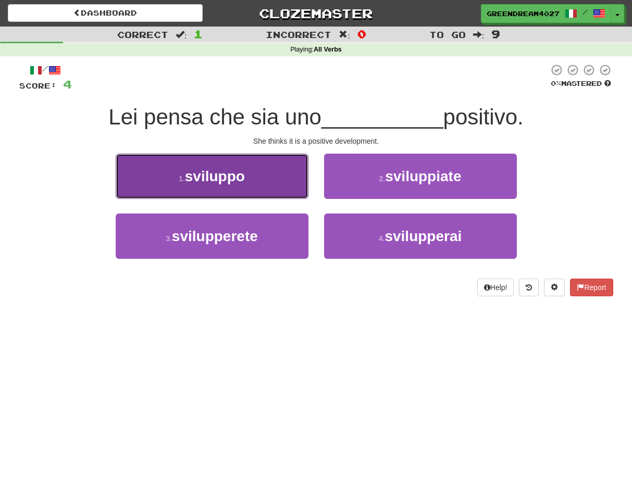
click at [250, 183] on button "1 . sviluppo" at bounding box center [212, 176] width 193 height 45
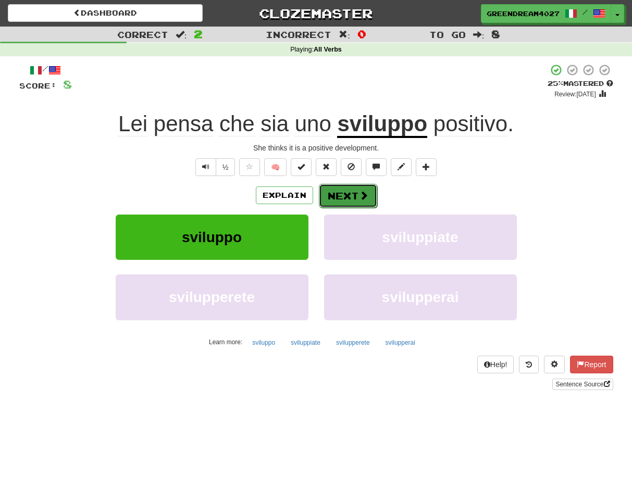
click at [347, 194] on button "Next" at bounding box center [348, 196] width 58 height 24
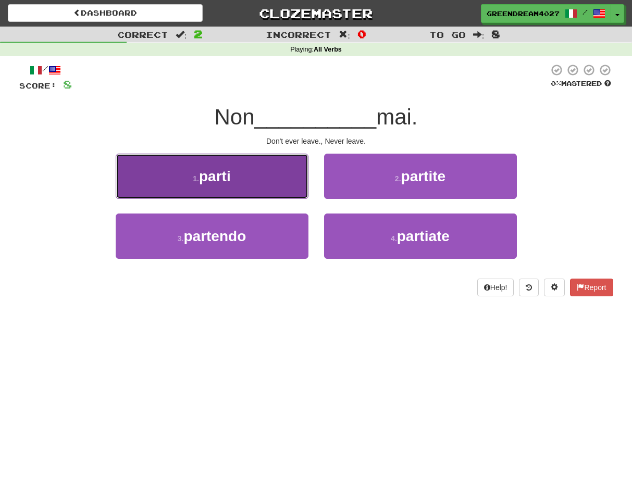
click at [266, 182] on button "1 . parti" at bounding box center [212, 176] width 193 height 45
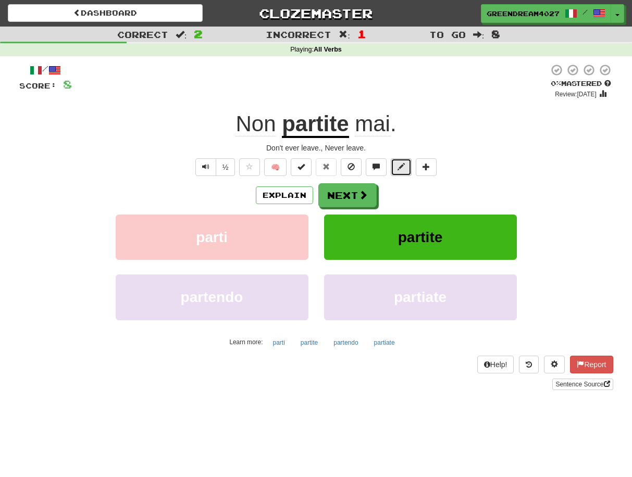
click at [401, 165] on span at bounding box center [401, 166] width 7 height 7
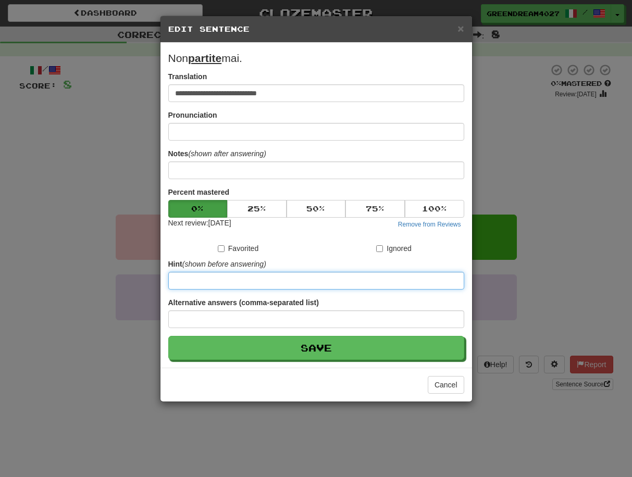
click at [269, 284] on input at bounding box center [316, 281] width 296 height 18
type input "***"
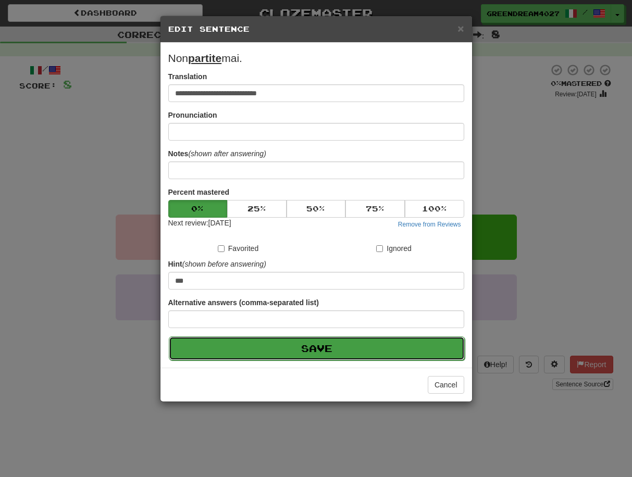
click at [307, 347] on button "Save" at bounding box center [317, 349] width 296 height 24
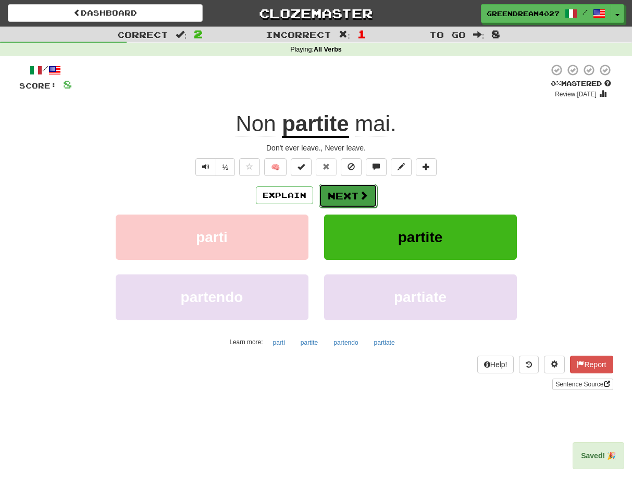
click at [350, 195] on button "Next" at bounding box center [348, 196] width 58 height 24
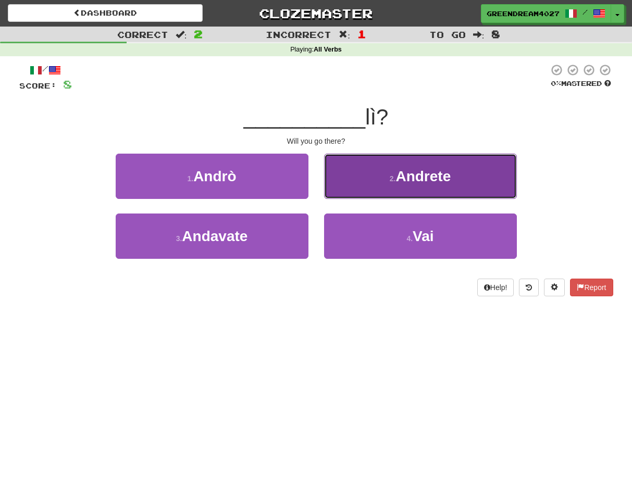
click at [377, 177] on button "2 . Andrete" at bounding box center [420, 176] width 193 height 45
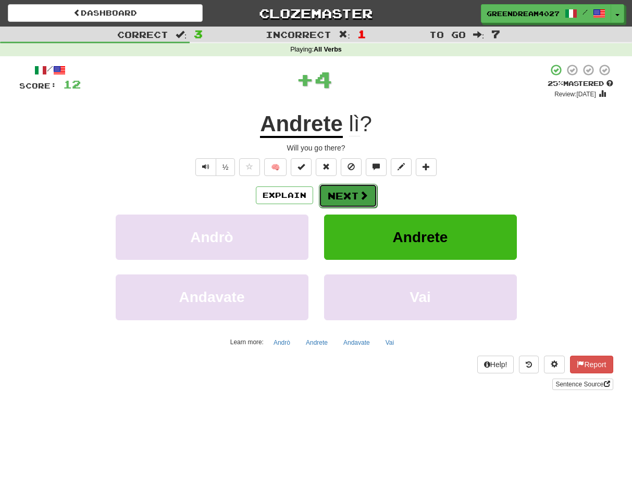
click at [342, 191] on button "Next" at bounding box center [348, 196] width 58 height 24
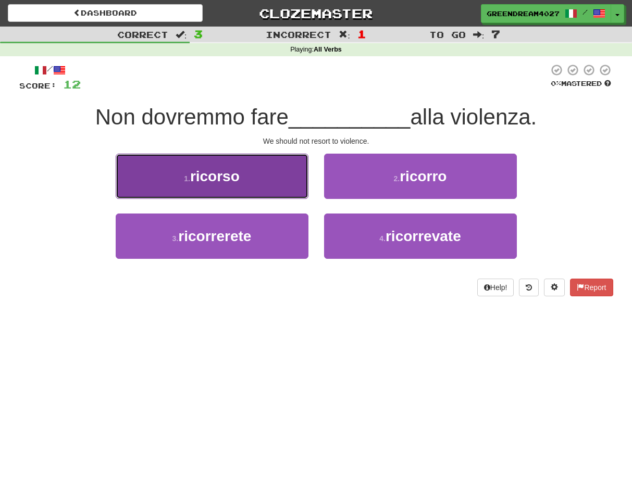
click at [246, 175] on button "1 . ricorso" at bounding box center [212, 176] width 193 height 45
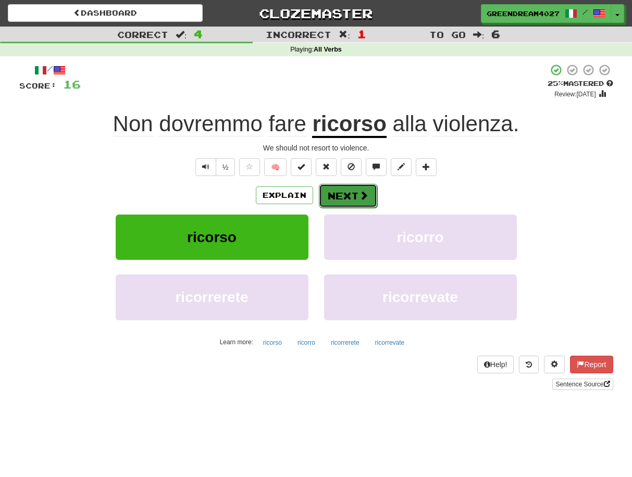
click at [338, 193] on button "Next" at bounding box center [348, 196] width 58 height 24
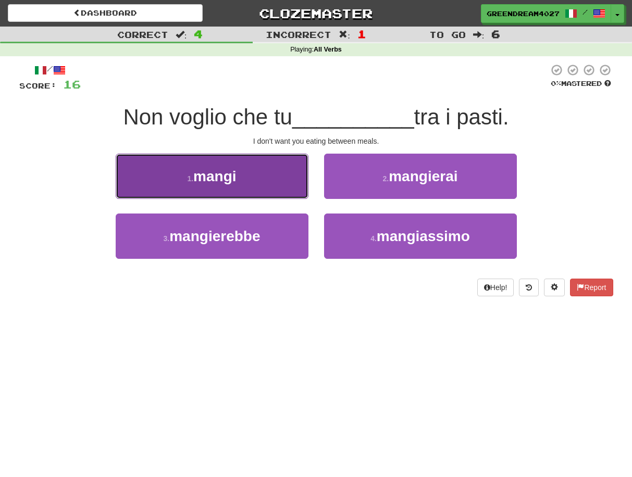
click at [263, 182] on button "1 . mangi" at bounding box center [212, 176] width 193 height 45
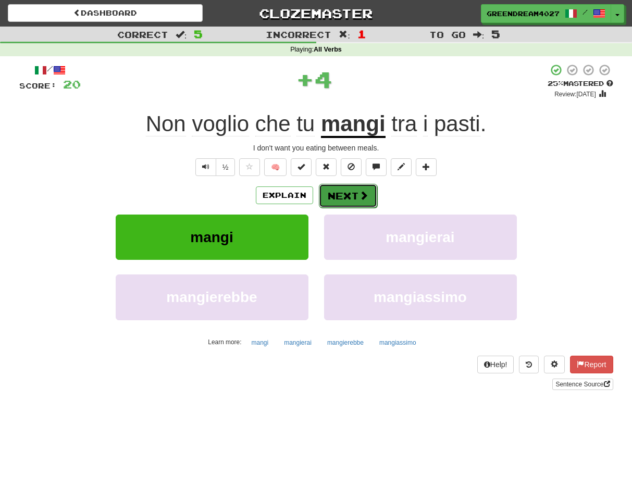
click at [335, 194] on button "Next" at bounding box center [348, 196] width 58 height 24
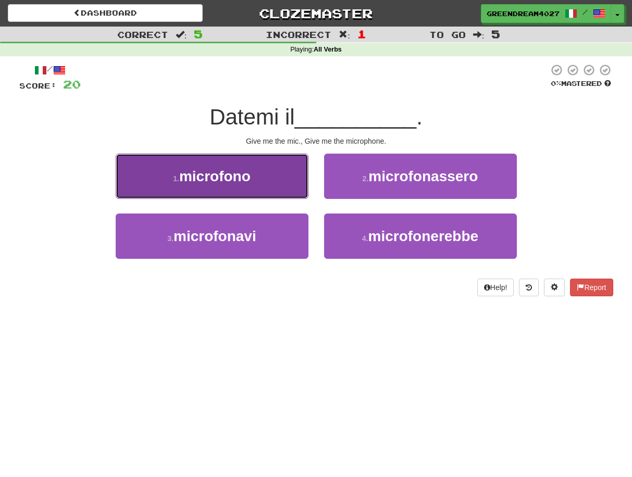
click at [256, 180] on button "1 . microfono" at bounding box center [212, 176] width 193 height 45
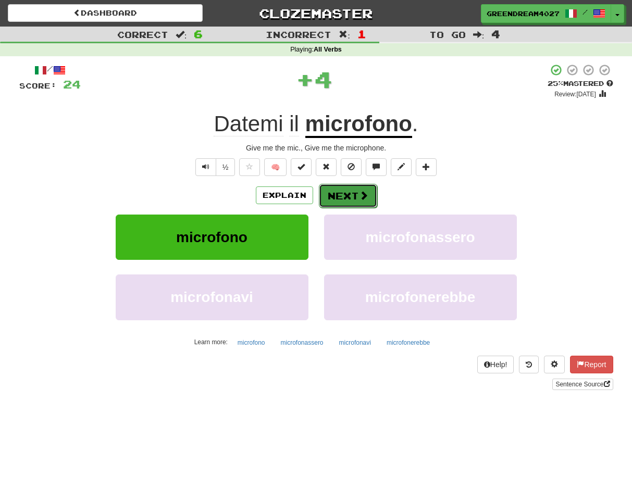
click at [337, 199] on button "Next" at bounding box center [348, 196] width 58 height 24
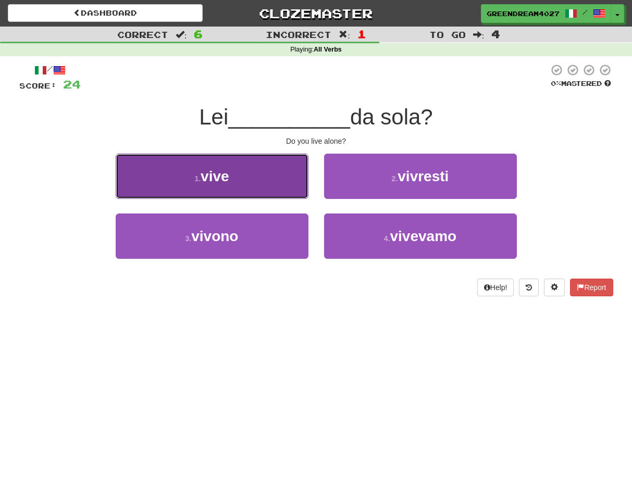
click at [256, 186] on button "1 . vive" at bounding box center [212, 176] width 193 height 45
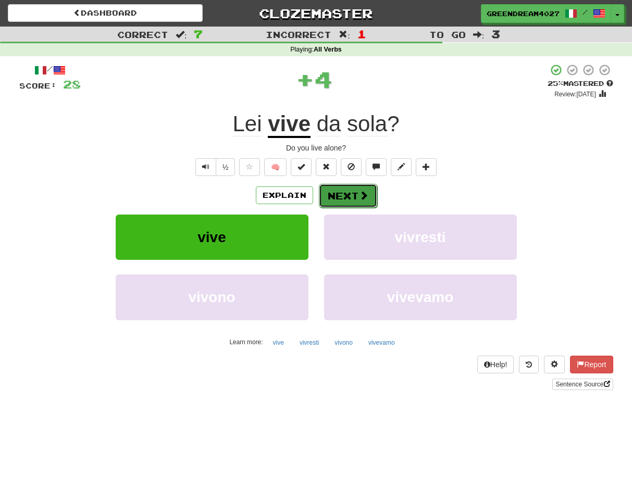
click at [337, 195] on button "Next" at bounding box center [348, 196] width 58 height 24
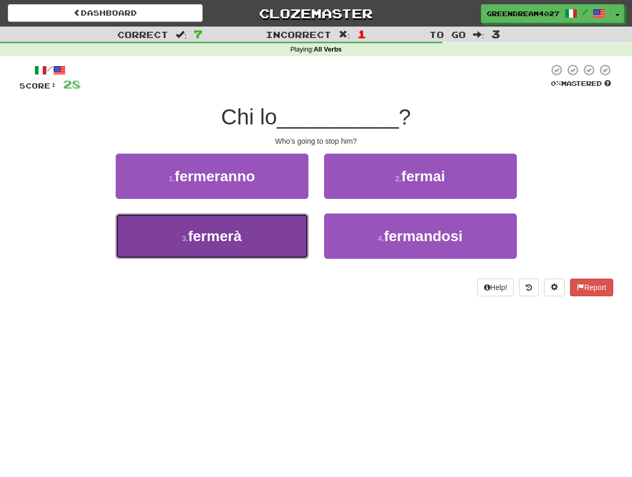
click at [283, 240] on button "3 . fermerà" at bounding box center [212, 236] width 193 height 45
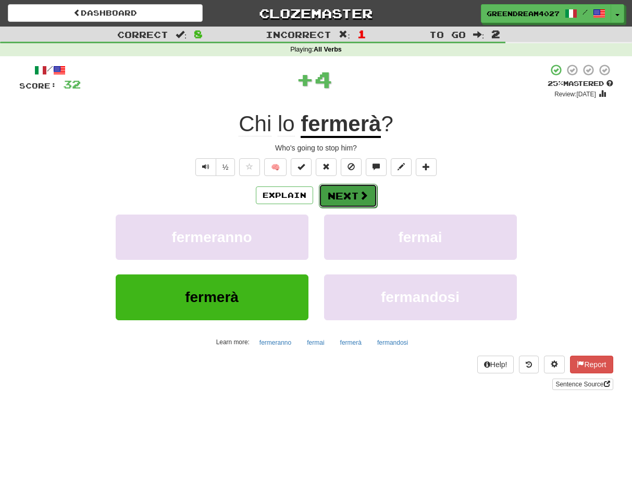
click at [339, 196] on button "Next" at bounding box center [348, 196] width 58 height 24
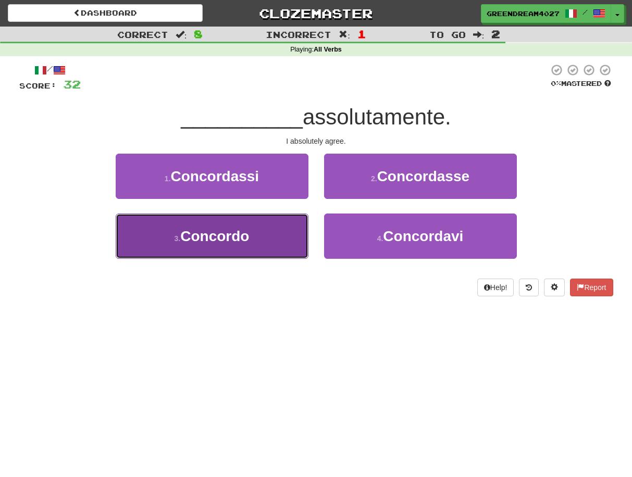
click at [257, 240] on button "3 . Concordo" at bounding box center [212, 236] width 193 height 45
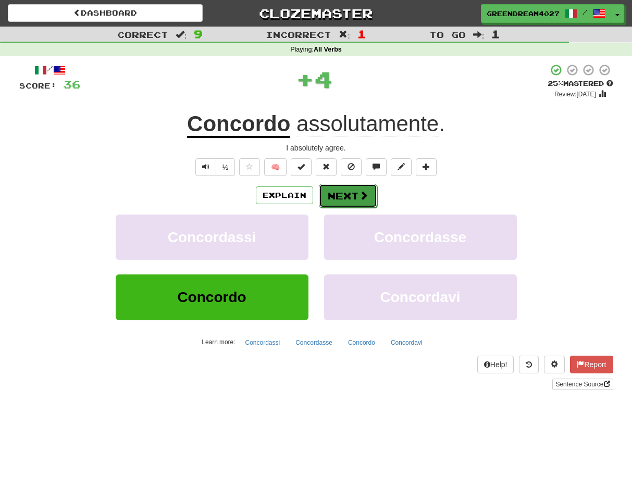
click at [345, 195] on button "Next" at bounding box center [348, 196] width 58 height 24
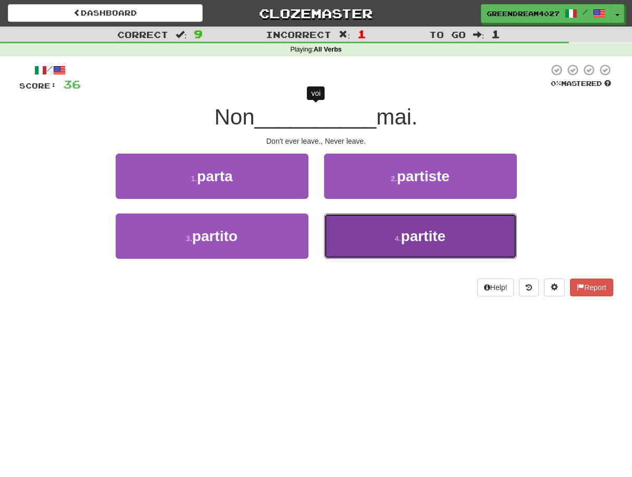
click at [368, 243] on button "4 . partite" at bounding box center [420, 236] width 193 height 45
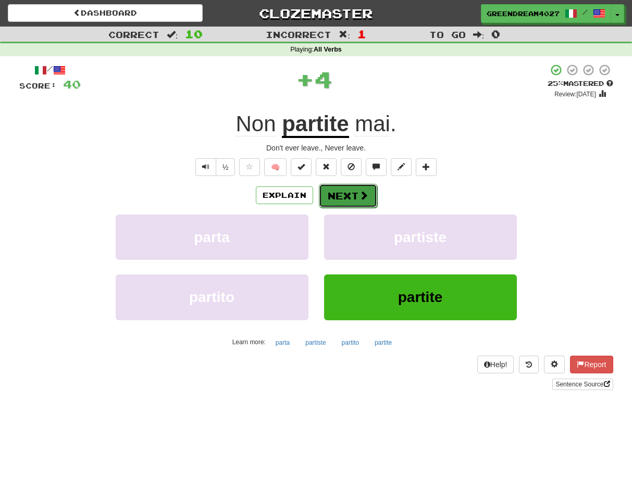
click at [349, 199] on button "Next" at bounding box center [348, 196] width 58 height 24
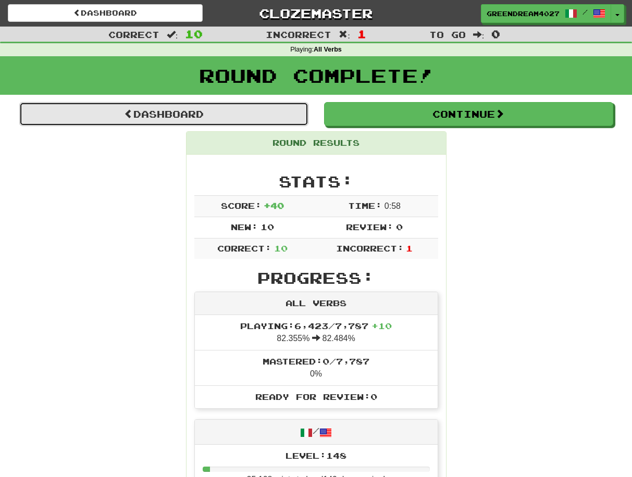
click at [222, 110] on link "Dashboard" at bounding box center [163, 114] width 289 height 24
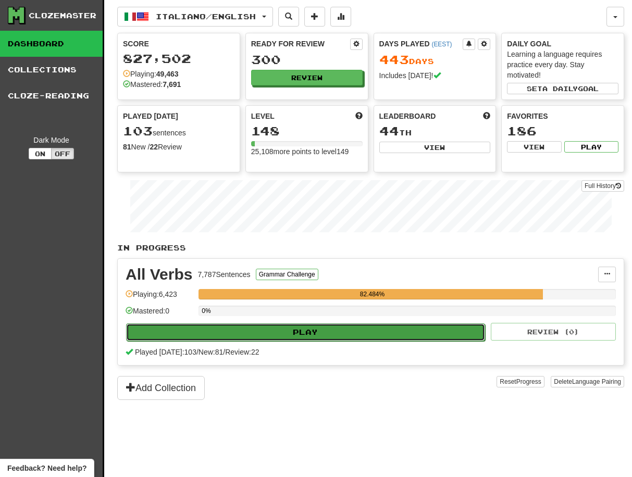
click at [340, 331] on button "Play" at bounding box center [305, 333] width 359 height 18
select select "**"
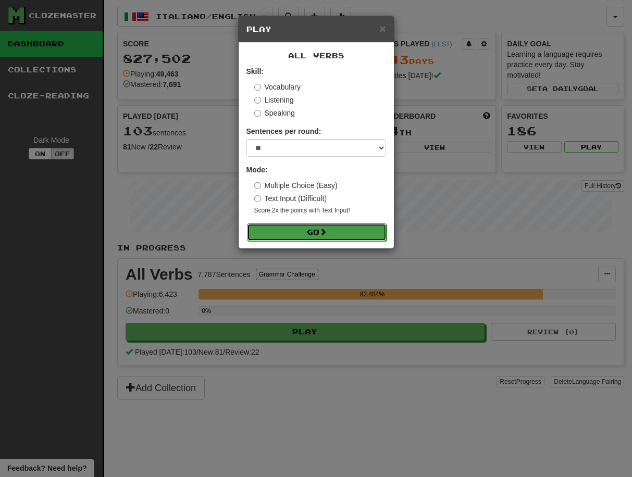
click at [318, 232] on button "Go" at bounding box center [317, 233] width 140 height 18
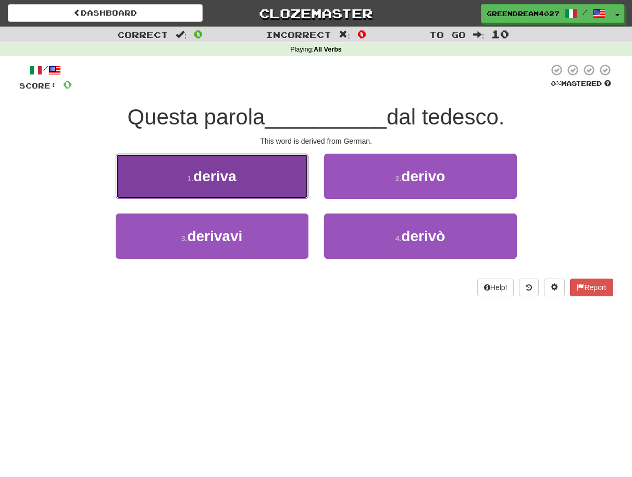
click at [259, 179] on button "1 . deriva" at bounding box center [212, 176] width 193 height 45
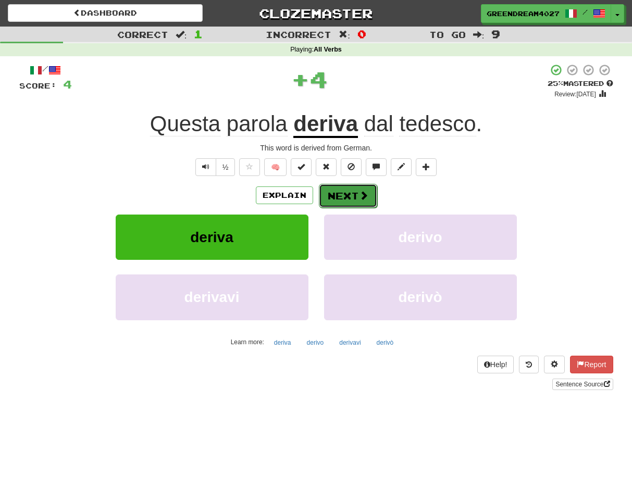
click at [349, 196] on button "Next" at bounding box center [348, 196] width 58 height 24
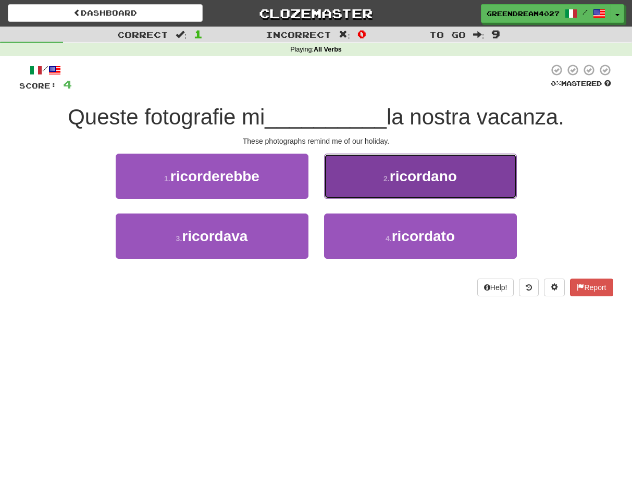
click at [381, 182] on button "2 . ricordano" at bounding box center [420, 176] width 193 height 45
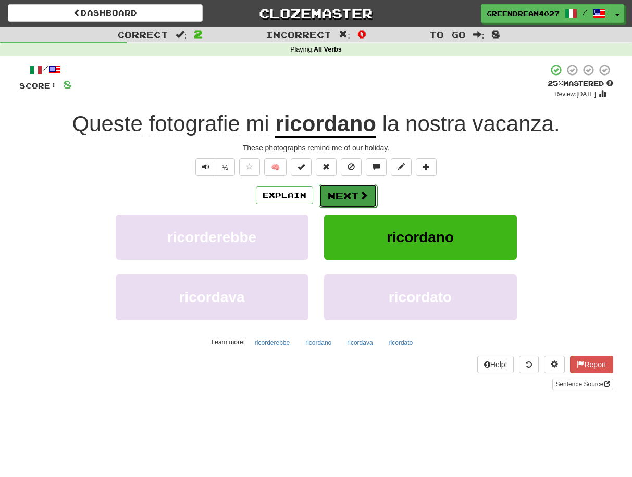
click at [345, 195] on button "Next" at bounding box center [348, 196] width 58 height 24
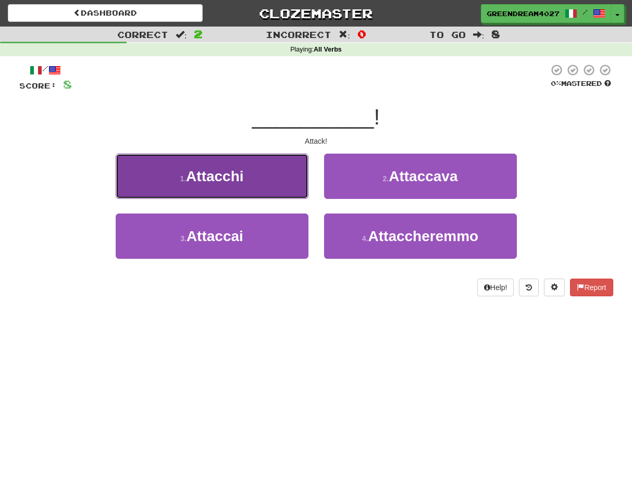
click at [269, 182] on button "1 . Attacchi" at bounding box center [212, 176] width 193 height 45
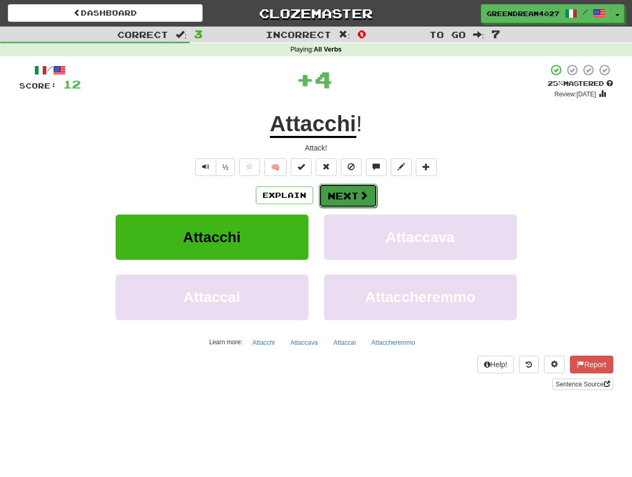
click at [349, 192] on button "Next" at bounding box center [348, 196] width 58 height 24
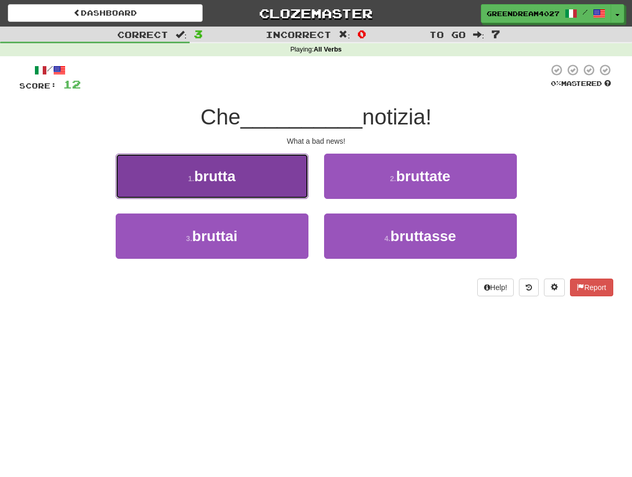
click at [283, 187] on button "1 . brutta" at bounding box center [212, 176] width 193 height 45
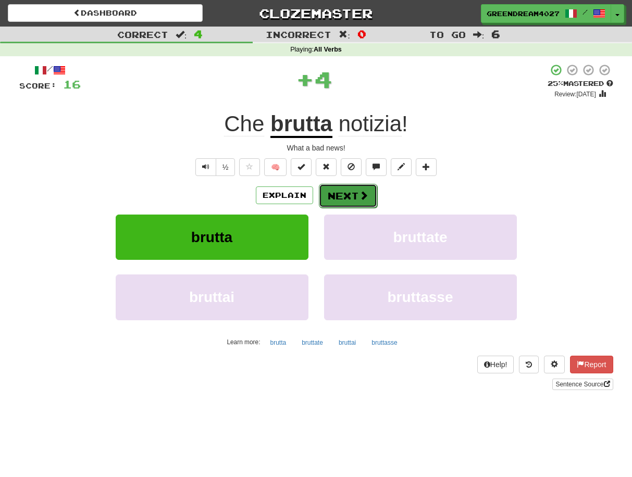
click at [342, 193] on button "Next" at bounding box center [348, 196] width 58 height 24
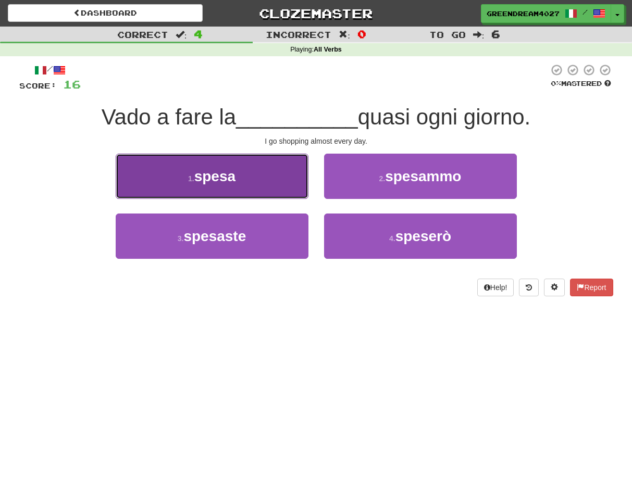
click at [257, 180] on button "1 . spesa" at bounding box center [212, 176] width 193 height 45
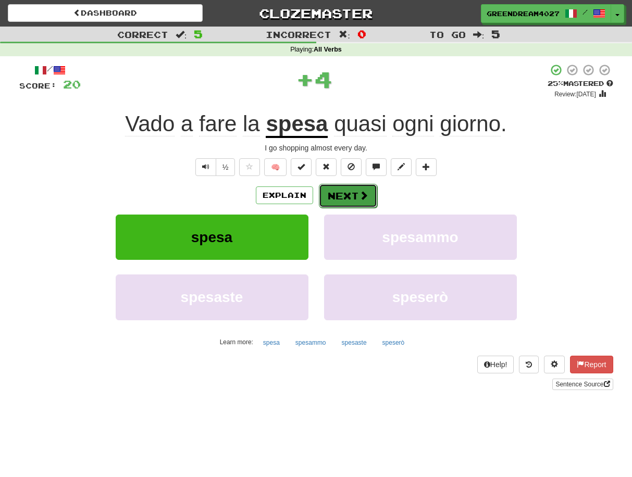
click at [337, 196] on button "Next" at bounding box center [348, 196] width 58 height 24
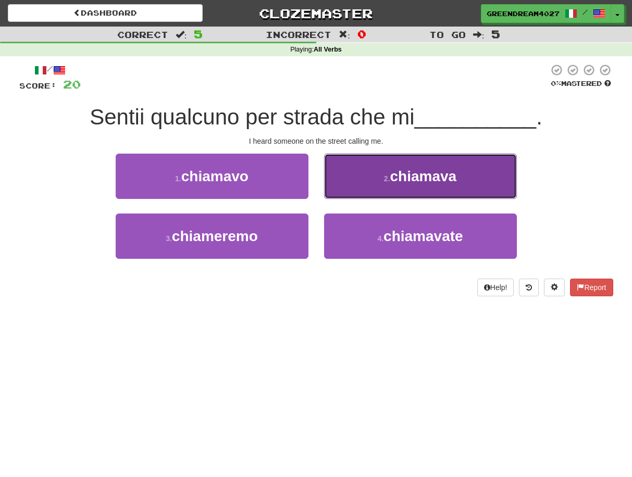
click at [372, 183] on button "2 . chiamava" at bounding box center [420, 176] width 193 height 45
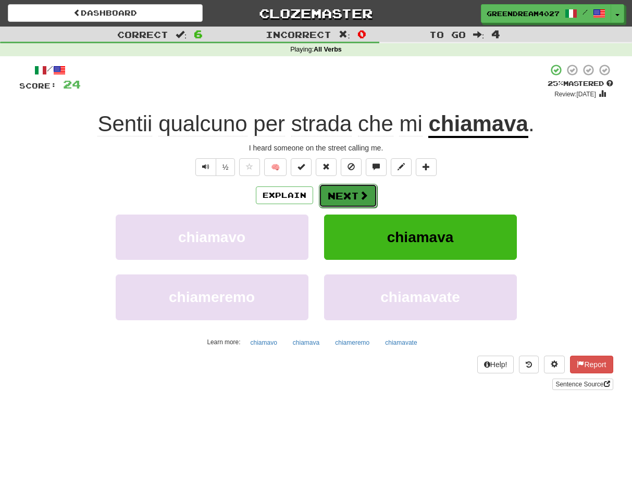
click at [349, 200] on button "Next" at bounding box center [348, 196] width 58 height 24
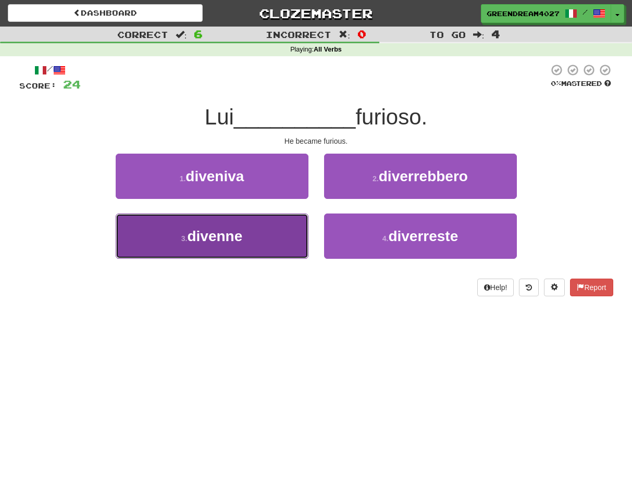
click at [274, 247] on button "3 . divenne" at bounding box center [212, 236] width 193 height 45
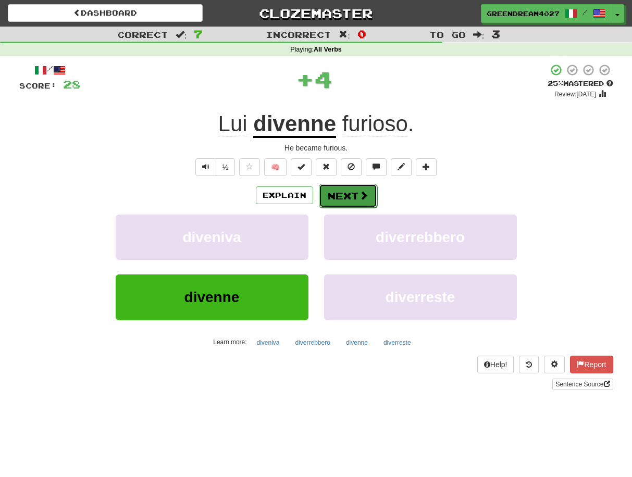
click at [339, 195] on button "Next" at bounding box center [348, 196] width 58 height 24
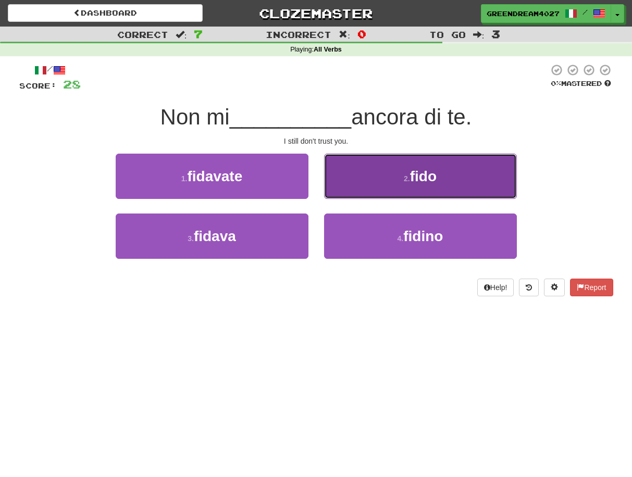
click at [377, 181] on button "2 . fido" at bounding box center [420, 176] width 193 height 45
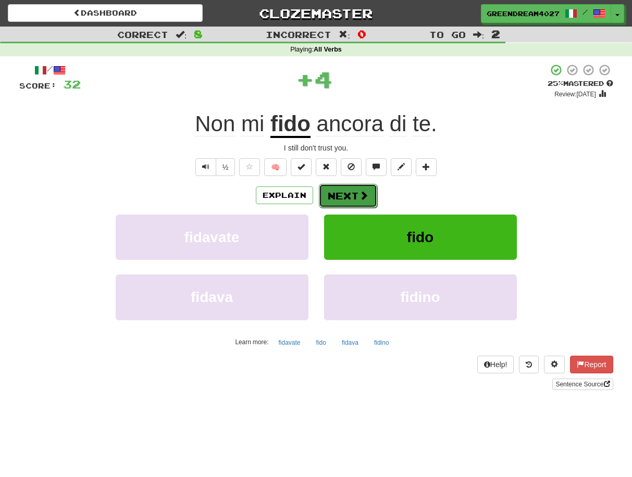
click at [354, 198] on button "Next" at bounding box center [348, 196] width 58 height 24
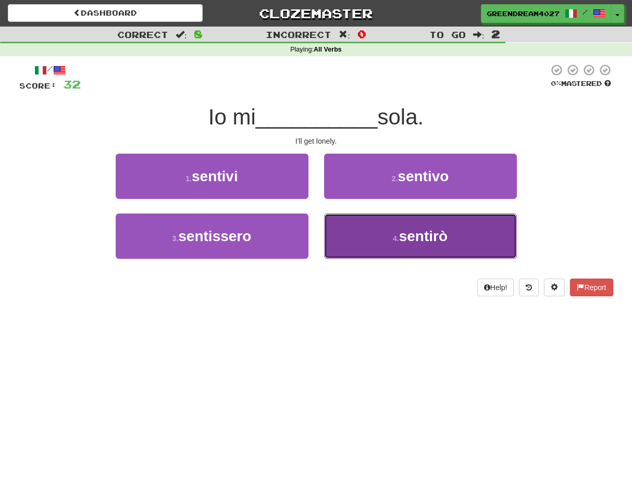
click at [379, 234] on button "4 . sentirò" at bounding box center [420, 236] width 193 height 45
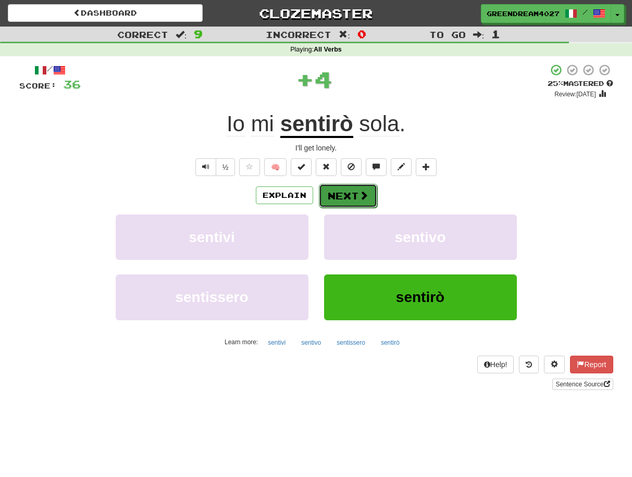
click at [352, 195] on button "Next" at bounding box center [348, 196] width 58 height 24
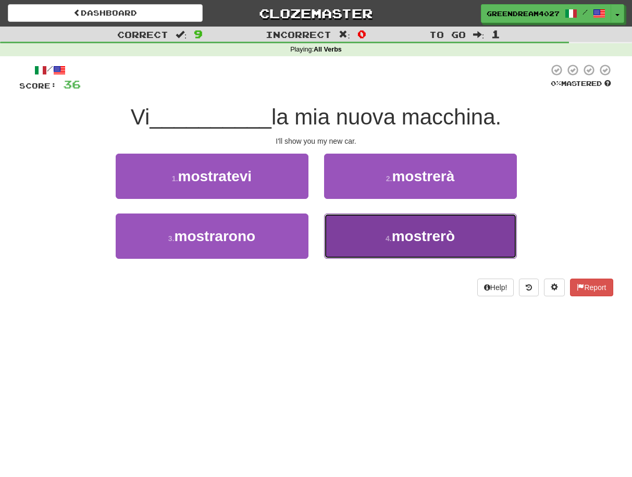
click at [356, 237] on button "4 . mostrerò" at bounding box center [420, 236] width 193 height 45
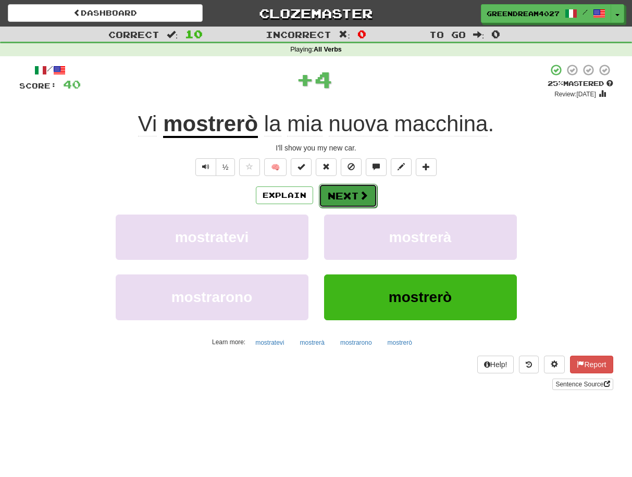
click at [345, 195] on button "Next" at bounding box center [348, 196] width 58 height 24
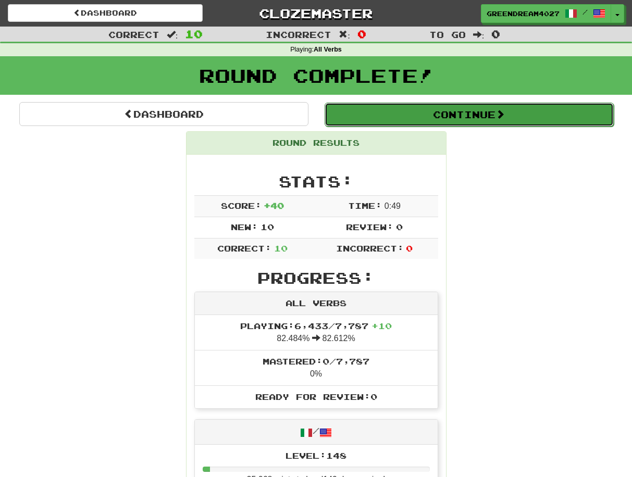
click at [392, 112] on button "Continue" at bounding box center [469, 115] width 289 height 24
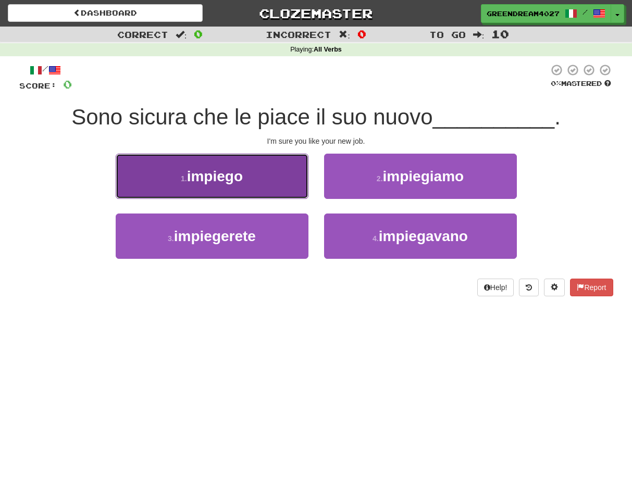
click at [259, 179] on button "1 . impiego" at bounding box center [212, 176] width 193 height 45
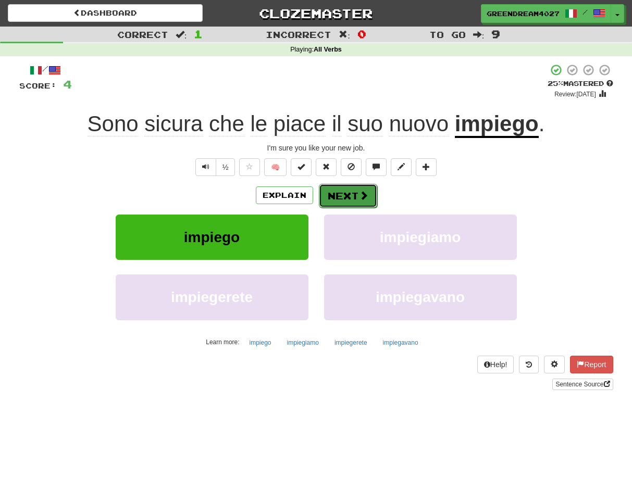
click at [343, 194] on button "Next" at bounding box center [348, 196] width 58 height 24
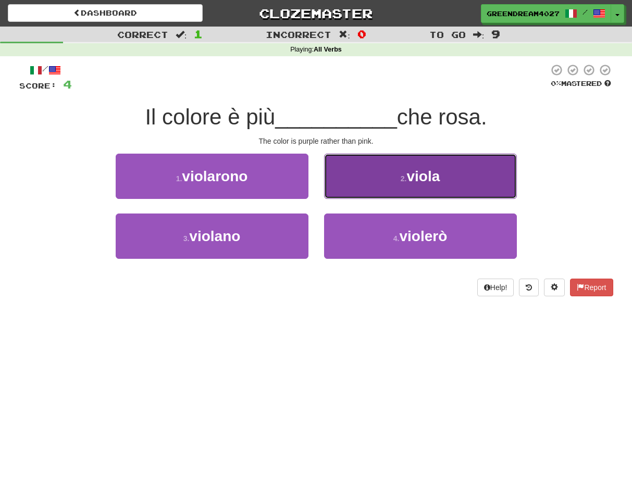
click at [391, 180] on button "2 . viola" at bounding box center [420, 176] width 193 height 45
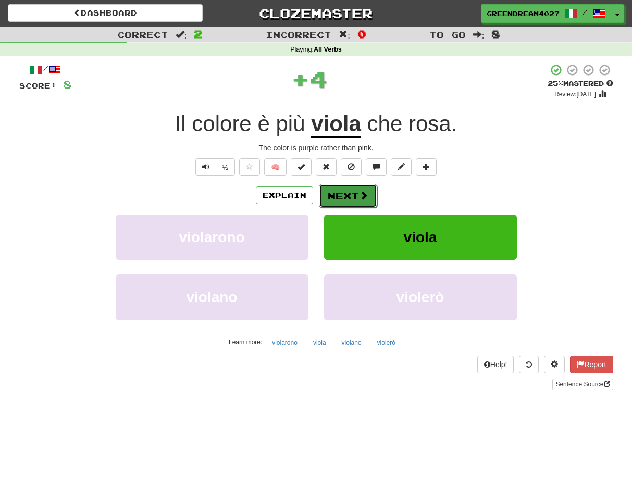
click at [343, 197] on button "Next" at bounding box center [348, 196] width 58 height 24
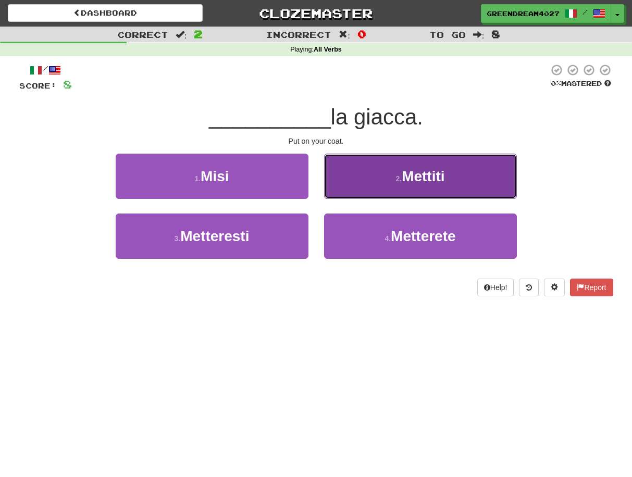
click at [389, 179] on button "2 . Mettiti" at bounding box center [420, 176] width 193 height 45
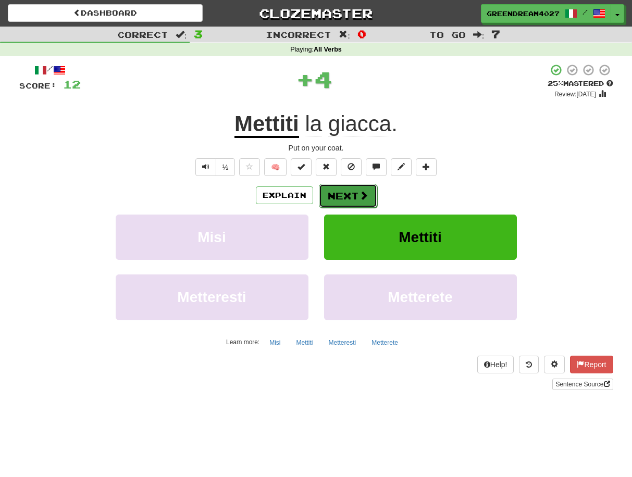
click at [345, 195] on button "Next" at bounding box center [348, 196] width 58 height 24
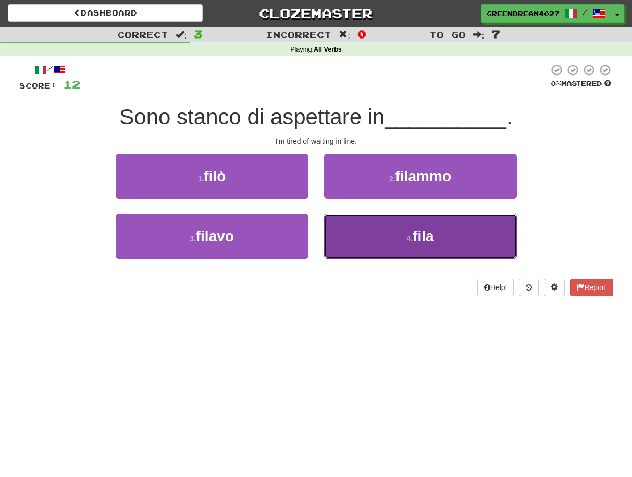
click at [366, 238] on button "4 . fila" at bounding box center [420, 236] width 193 height 45
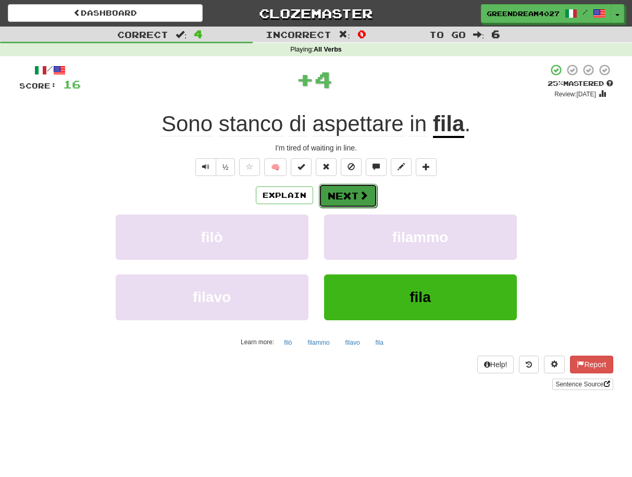
click at [351, 197] on button "Next" at bounding box center [348, 196] width 58 height 24
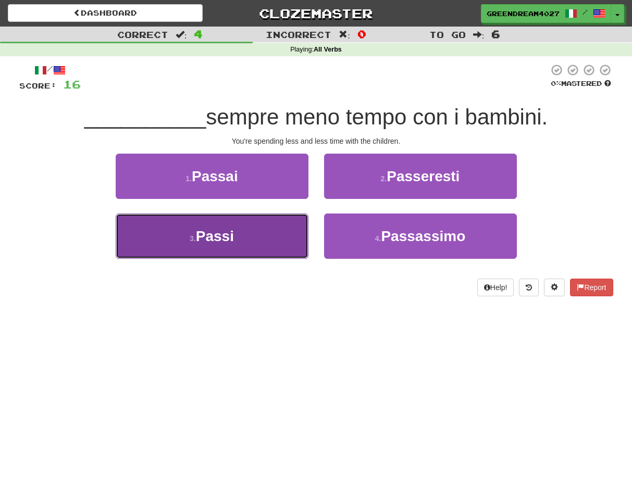
click at [226, 244] on button "3 . Passi" at bounding box center [212, 236] width 193 height 45
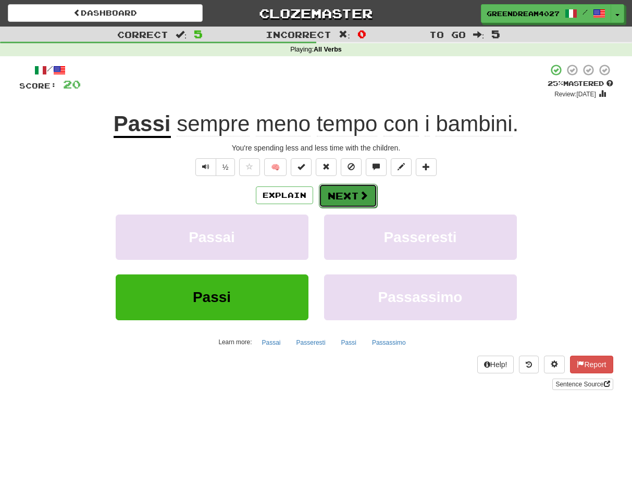
click at [350, 197] on button "Next" at bounding box center [348, 196] width 58 height 24
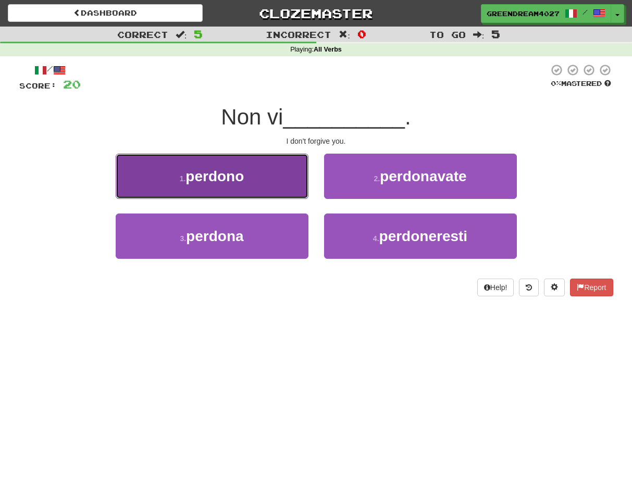
click at [268, 183] on button "1 . perdono" at bounding box center [212, 176] width 193 height 45
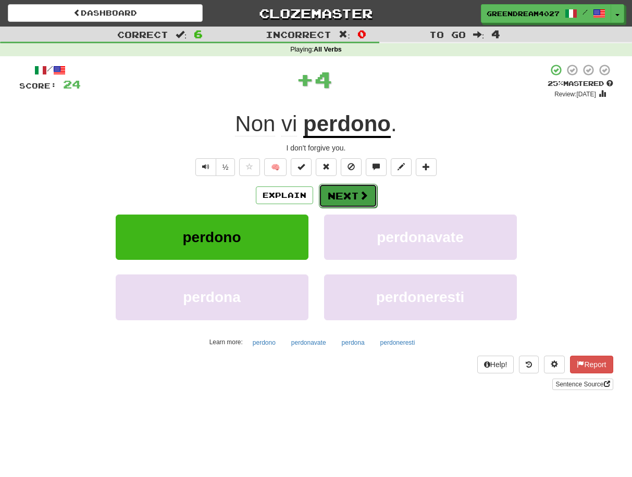
click at [340, 193] on button "Next" at bounding box center [348, 196] width 58 height 24
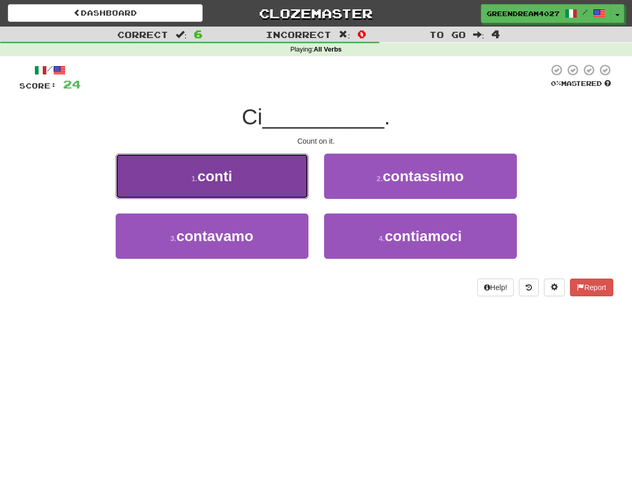
click at [253, 182] on button "1 . conti" at bounding box center [212, 176] width 193 height 45
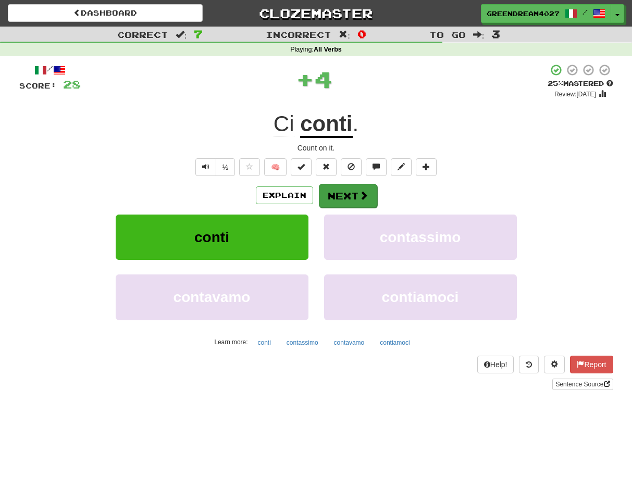
click at [351, 194] on button "Next" at bounding box center [348, 196] width 58 height 24
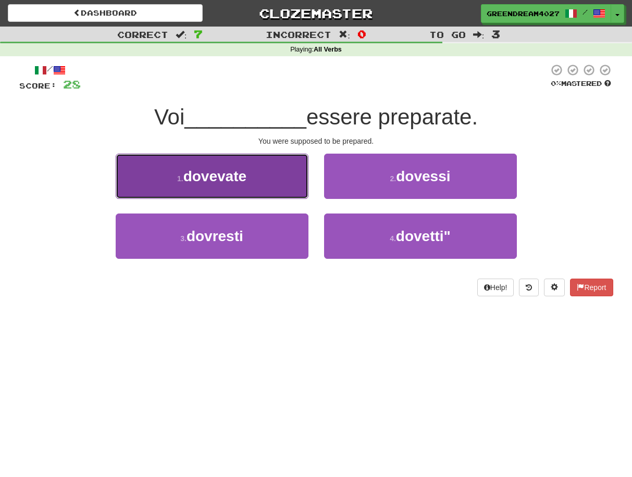
click at [266, 182] on button "1 . dovevate" at bounding box center [212, 176] width 193 height 45
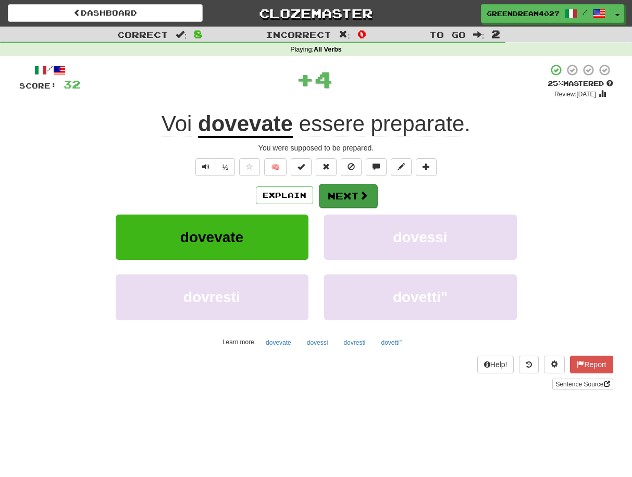
click at [346, 195] on button "Next" at bounding box center [348, 196] width 58 height 24
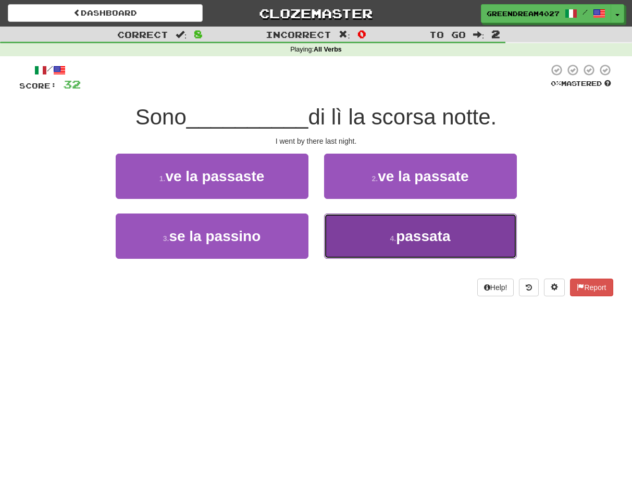
click at [372, 236] on button "4 . passata" at bounding box center [420, 236] width 193 height 45
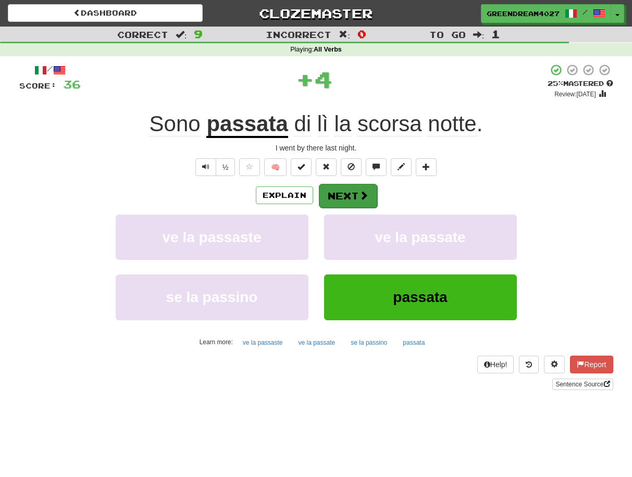
click at [344, 193] on button "Next" at bounding box center [348, 196] width 58 height 24
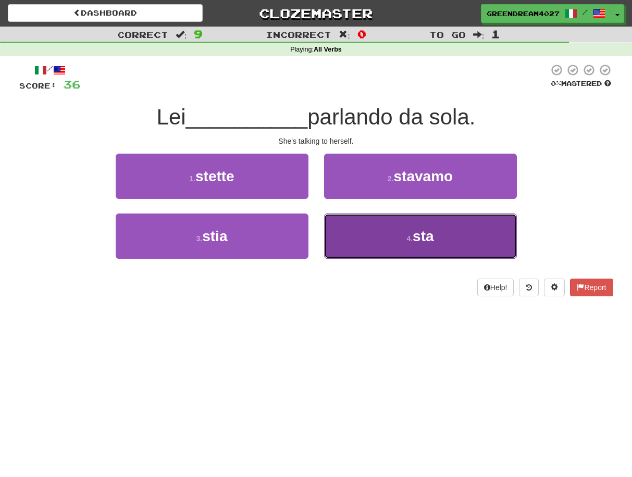
click at [379, 242] on button "4 . sta" at bounding box center [420, 236] width 193 height 45
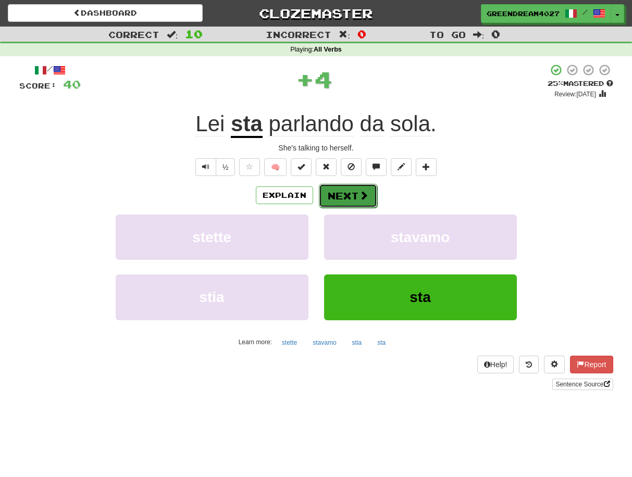
click at [361, 195] on span at bounding box center [363, 195] width 9 height 9
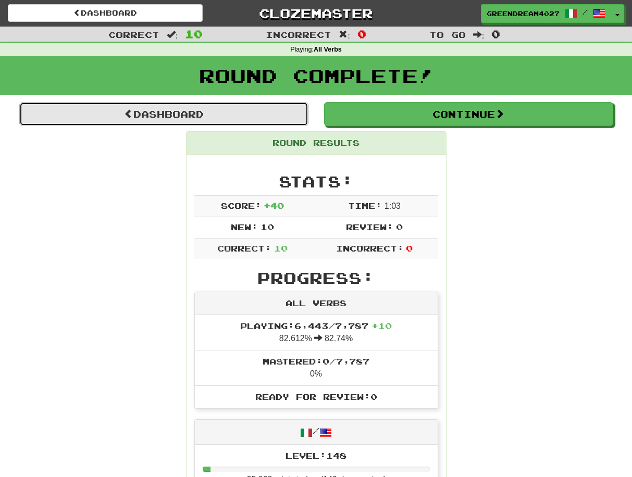
click at [190, 113] on link "Dashboard" at bounding box center [163, 114] width 289 height 24
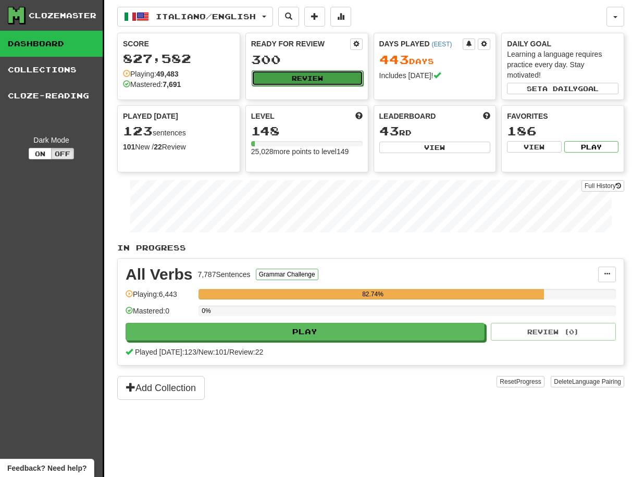
click at [312, 76] on button "Review" at bounding box center [308, 78] width 112 height 16
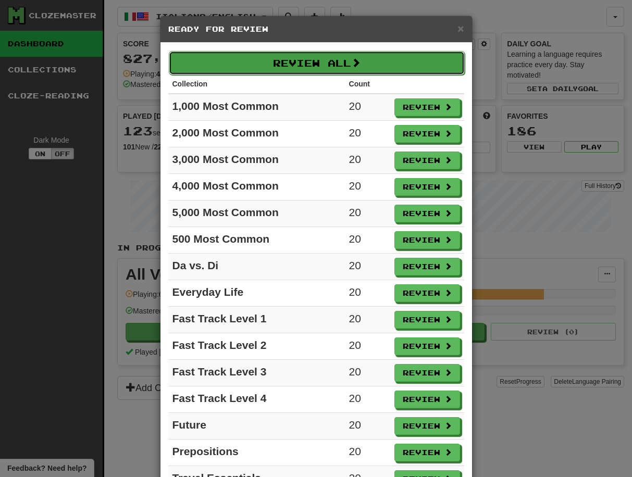
click at [336, 60] on button "Review All" at bounding box center [317, 63] width 296 height 24
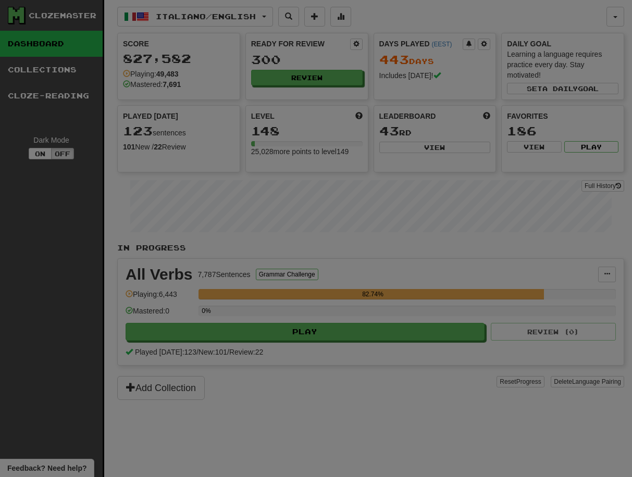
select select "**"
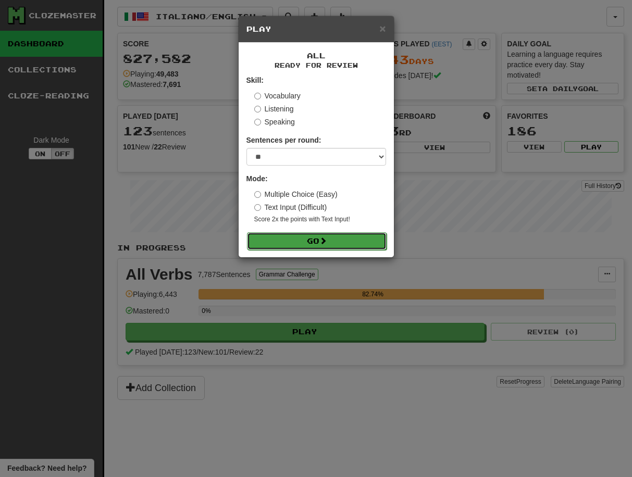
click at [321, 241] on button "Go" at bounding box center [317, 241] width 140 height 18
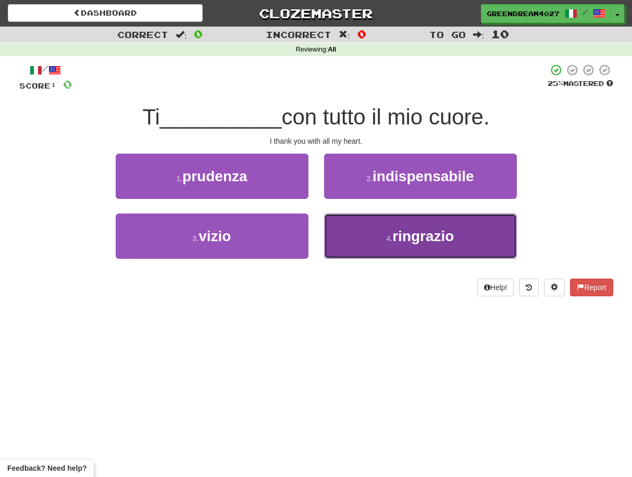
click at [360, 239] on button "4 . ringrazio" at bounding box center [420, 236] width 193 height 45
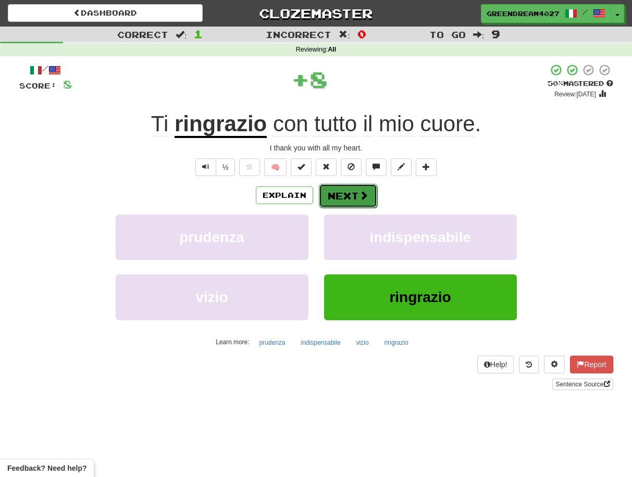
click at [340, 199] on button "Next" at bounding box center [348, 196] width 58 height 24
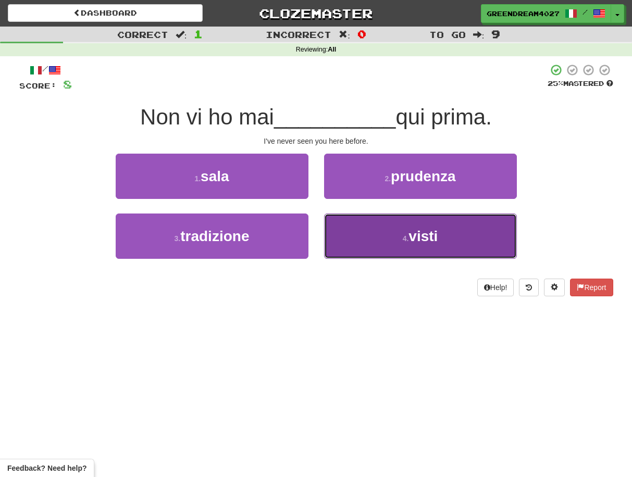
click at [387, 241] on button "4 . visti" at bounding box center [420, 236] width 193 height 45
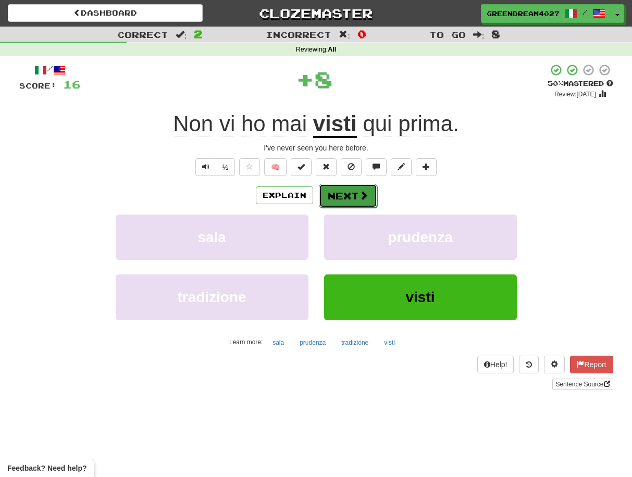
click at [354, 196] on button "Next" at bounding box center [348, 196] width 58 height 24
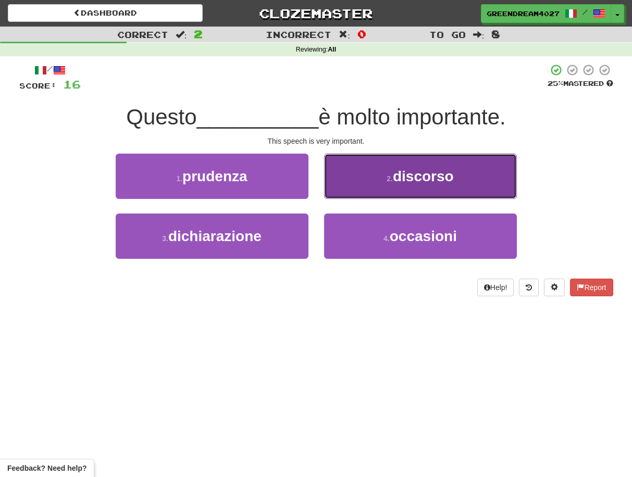
click at [378, 184] on button "2 . discorso" at bounding box center [420, 176] width 193 height 45
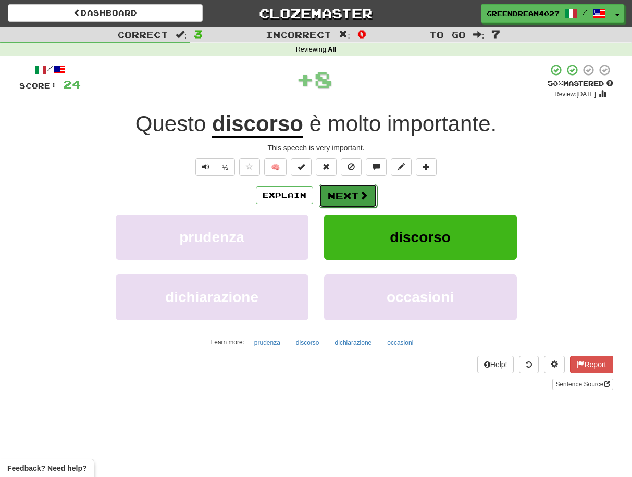
click at [346, 196] on button "Next" at bounding box center [348, 196] width 58 height 24
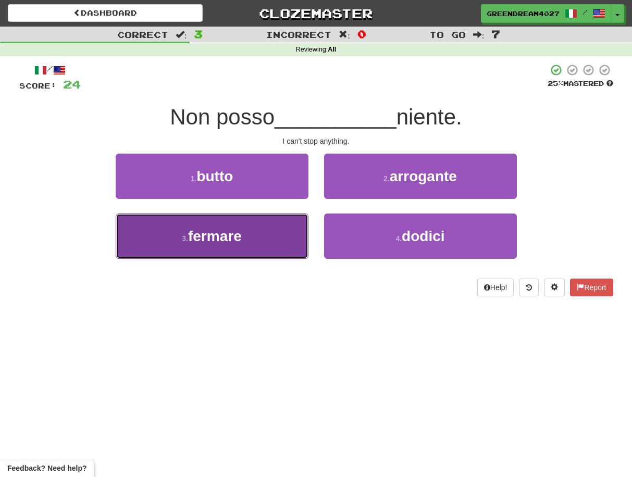
click at [278, 245] on button "3 . fermare" at bounding box center [212, 236] width 193 height 45
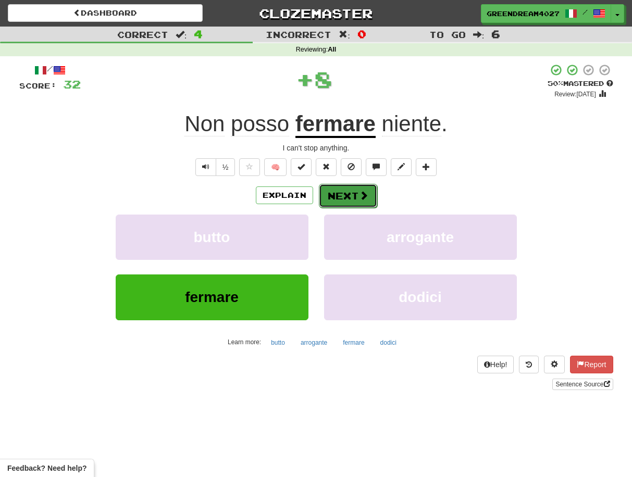
click at [340, 195] on button "Next" at bounding box center [348, 196] width 58 height 24
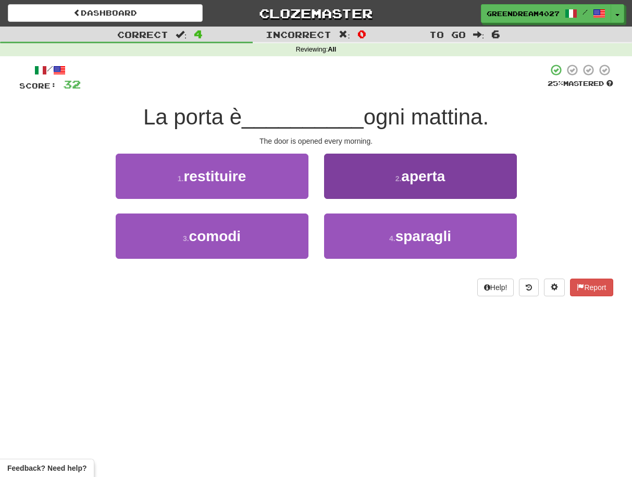
click at [373, 181] on button "2 . aperta" at bounding box center [420, 176] width 193 height 45
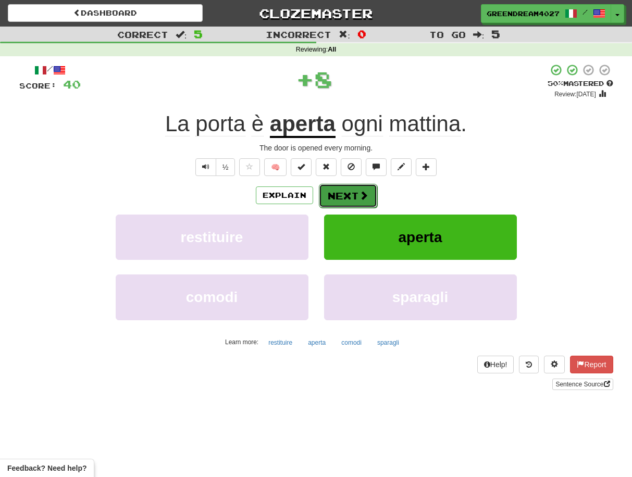
click at [352, 195] on button "Next" at bounding box center [348, 196] width 58 height 24
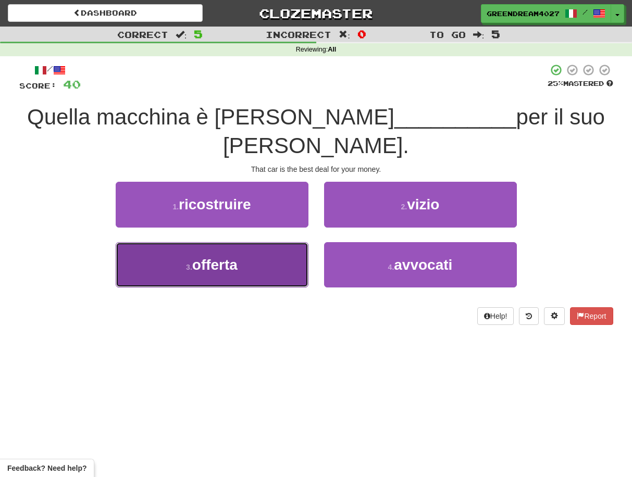
click at [249, 242] on button "3 . offerta" at bounding box center [212, 264] width 193 height 45
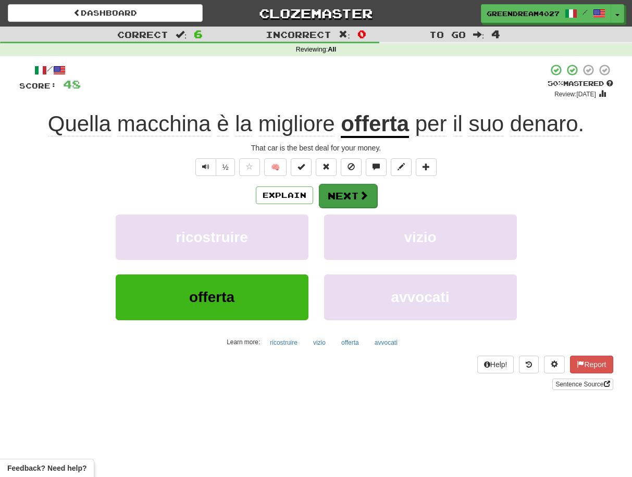
click at [352, 196] on button "Next" at bounding box center [348, 196] width 58 height 24
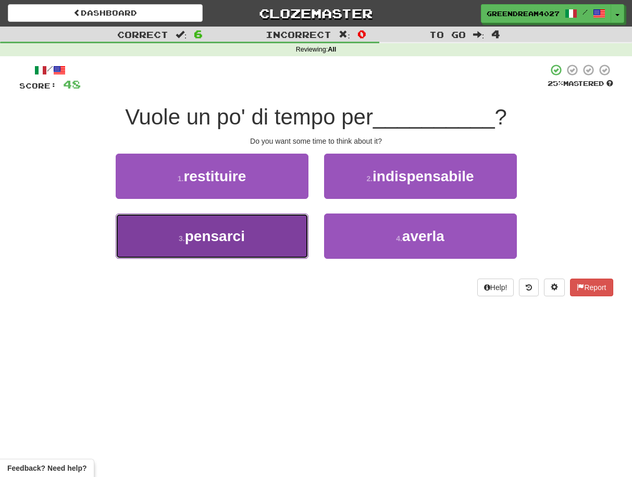
click at [277, 251] on button "3 . pensarci" at bounding box center [212, 236] width 193 height 45
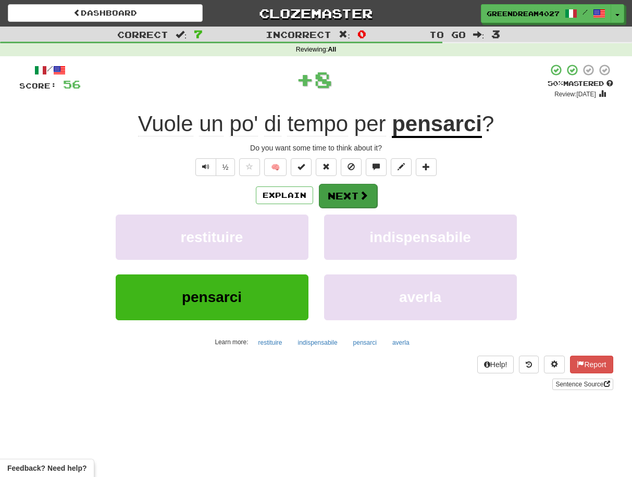
click at [344, 193] on button "Next" at bounding box center [348, 196] width 58 height 24
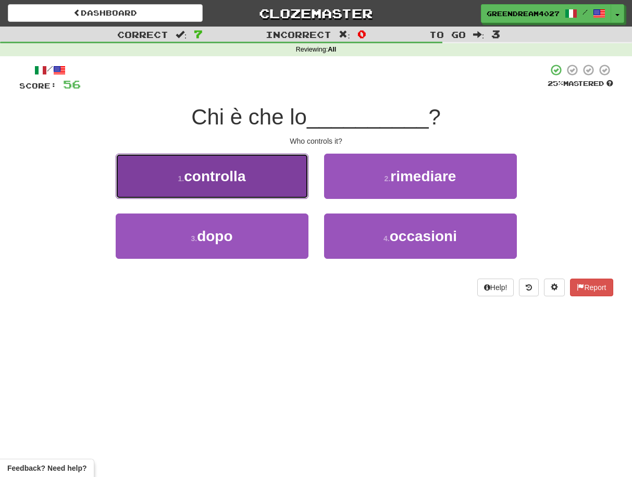
click at [258, 181] on button "1 . controlla" at bounding box center [212, 176] width 193 height 45
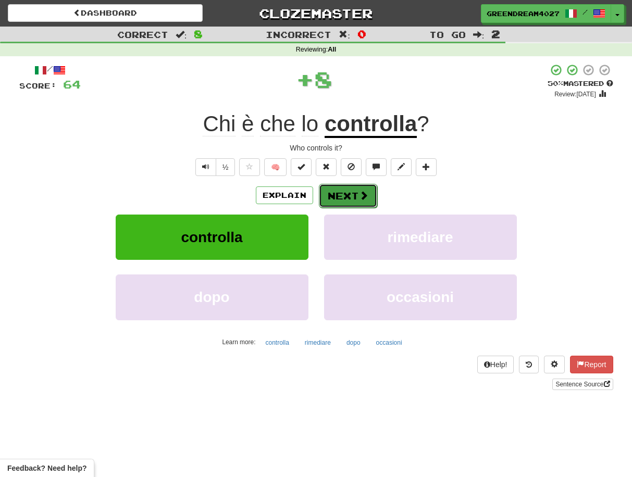
click at [346, 194] on button "Next" at bounding box center [348, 196] width 58 height 24
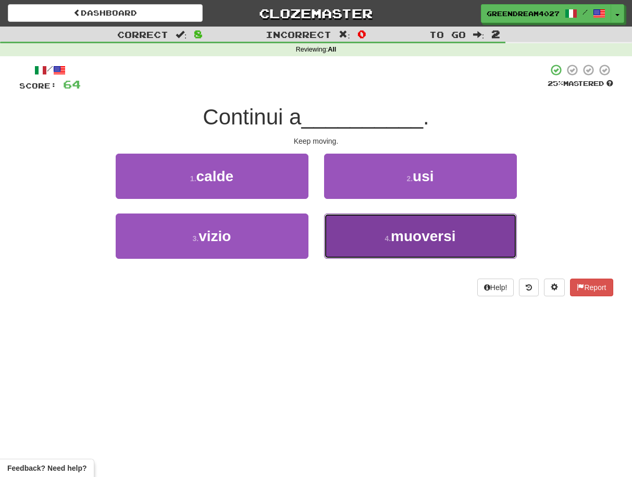
click at [360, 243] on button "4 . muoversi" at bounding box center [420, 236] width 193 height 45
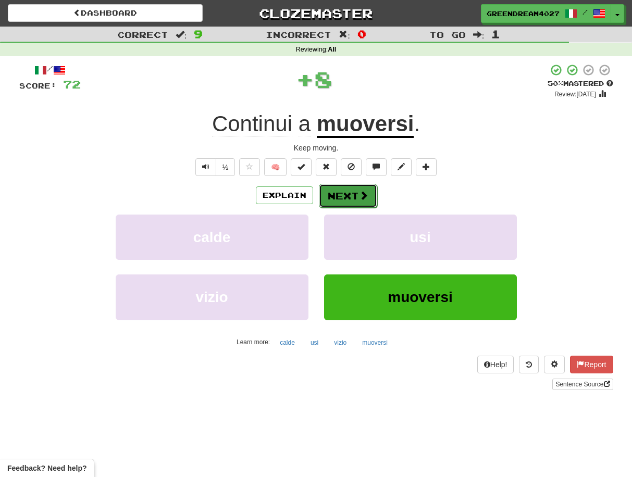
click at [340, 196] on button "Next" at bounding box center [348, 196] width 58 height 24
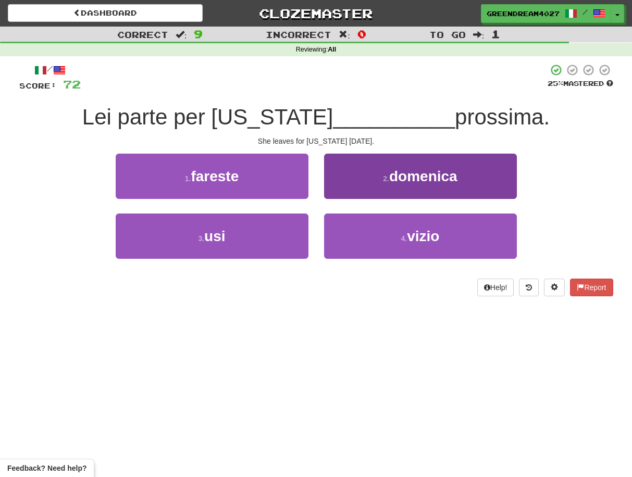
click at [369, 181] on button "2 . domenica" at bounding box center [420, 176] width 193 height 45
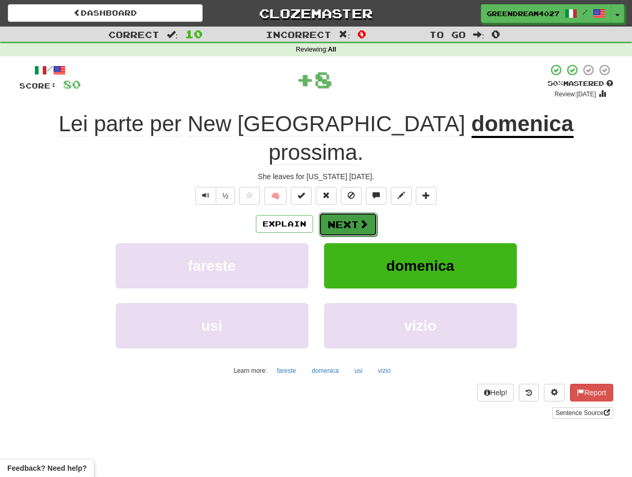
click at [348, 213] on button "Next" at bounding box center [348, 225] width 58 height 24
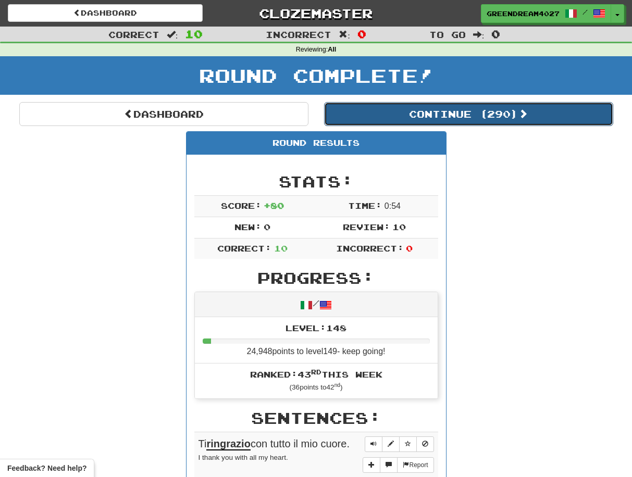
click at [413, 112] on button "Continue ( 290 )" at bounding box center [468, 114] width 289 height 24
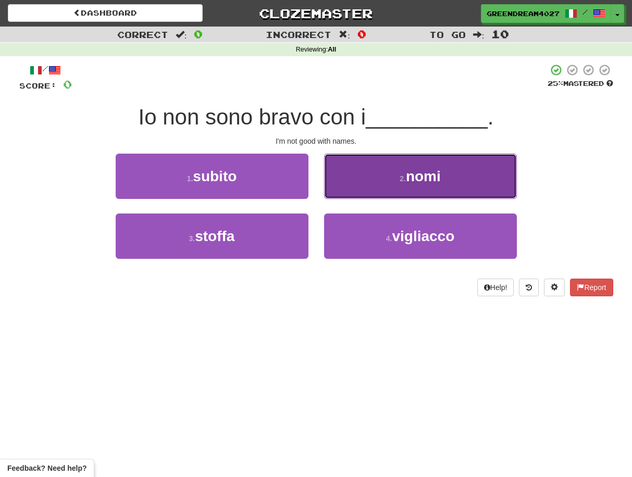
click at [452, 172] on button "2 . nomi" at bounding box center [420, 176] width 193 height 45
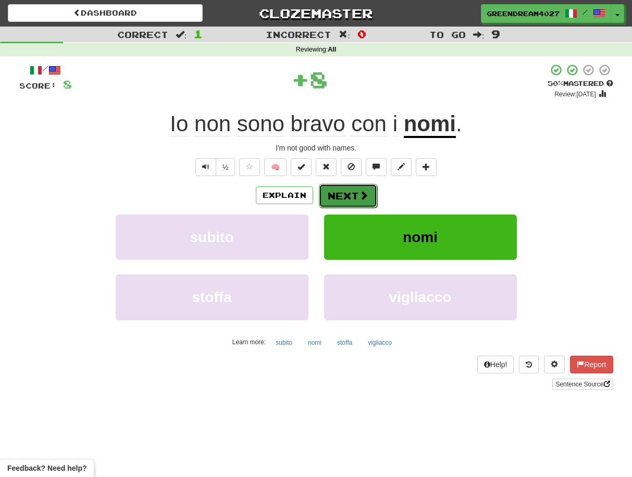
click at [354, 196] on button "Next" at bounding box center [348, 196] width 58 height 24
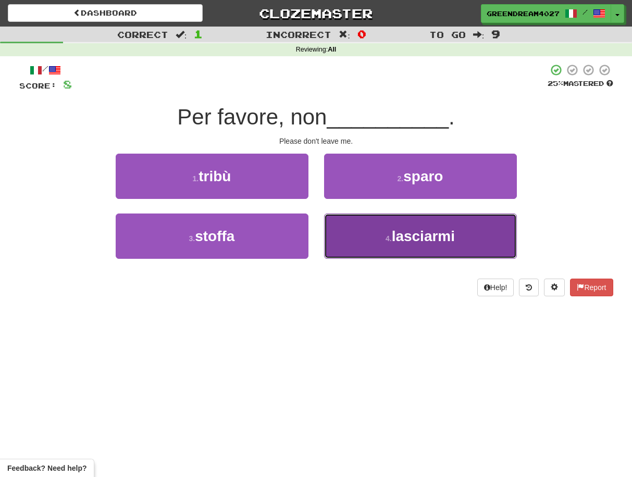
click at [373, 239] on button "4 . lasciarmi" at bounding box center [420, 236] width 193 height 45
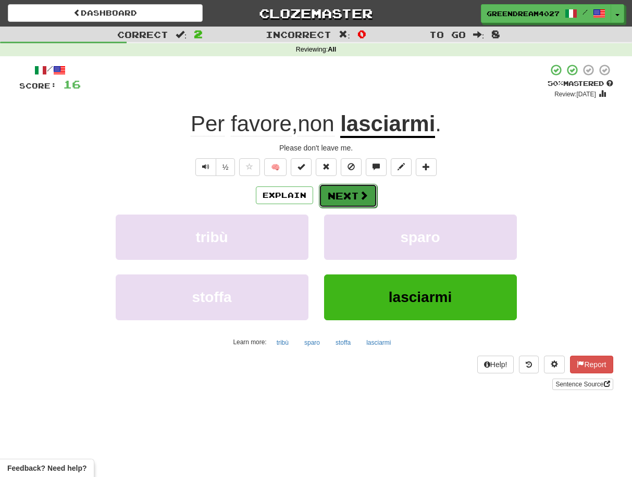
click at [346, 193] on button "Next" at bounding box center [348, 196] width 58 height 24
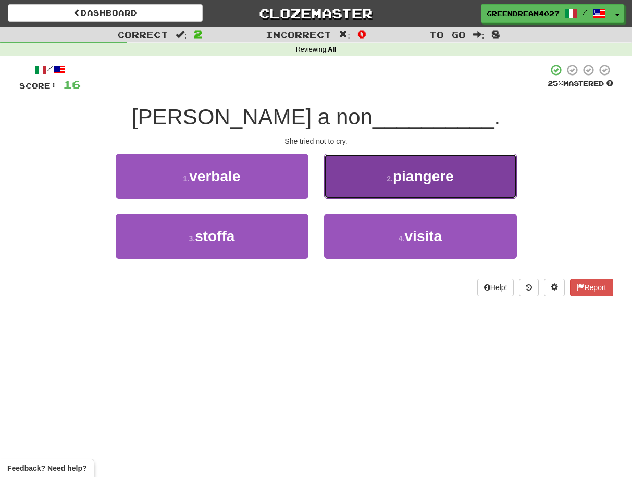
click at [385, 187] on button "2 . piangere" at bounding box center [420, 176] width 193 height 45
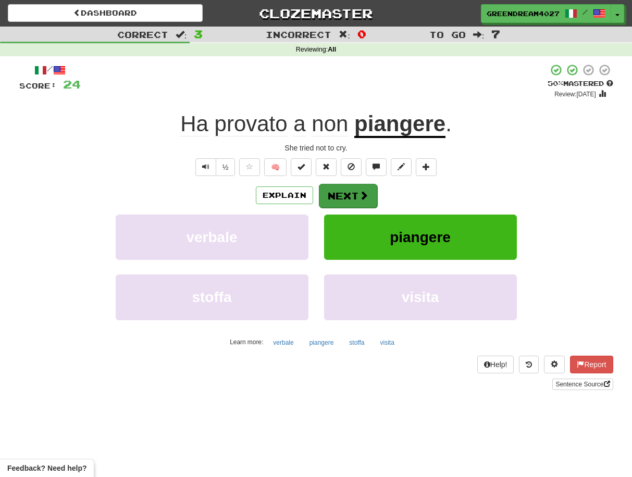
click at [360, 195] on span at bounding box center [363, 195] width 9 height 9
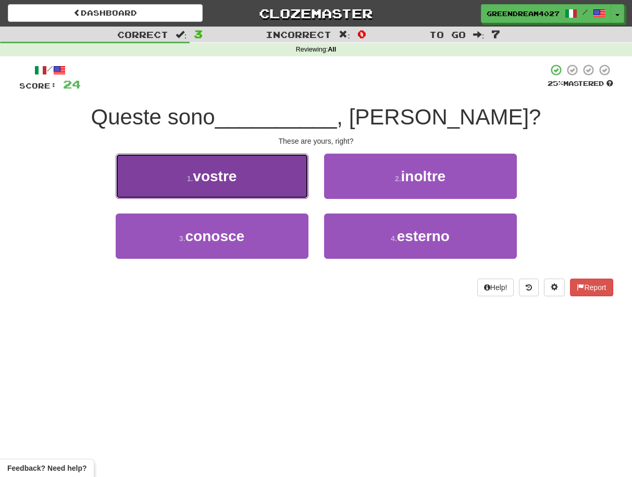
click at [260, 183] on button "1 . vostre" at bounding box center [212, 176] width 193 height 45
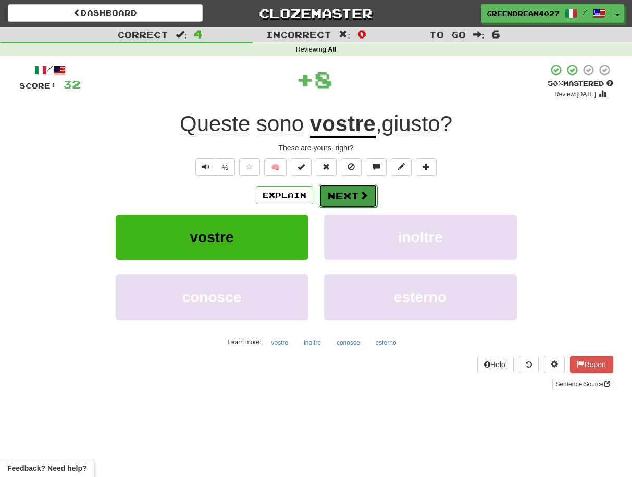
click at [346, 191] on button "Next" at bounding box center [348, 196] width 58 height 24
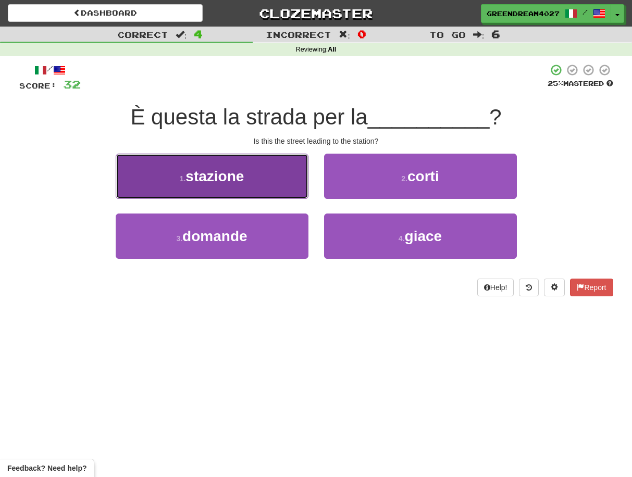
click at [258, 185] on button "1 . stazione" at bounding box center [212, 176] width 193 height 45
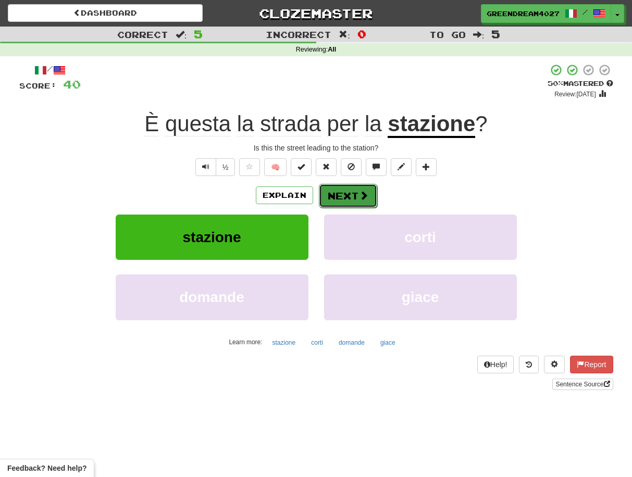
click at [355, 194] on button "Next" at bounding box center [348, 196] width 58 height 24
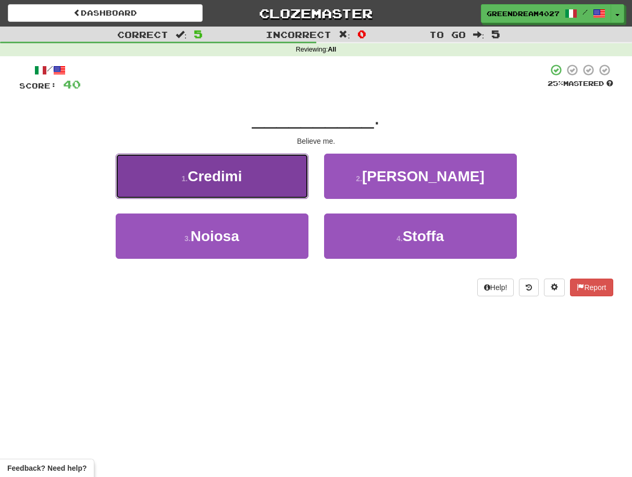
click at [255, 181] on button "1 . Credimi" at bounding box center [212, 176] width 193 height 45
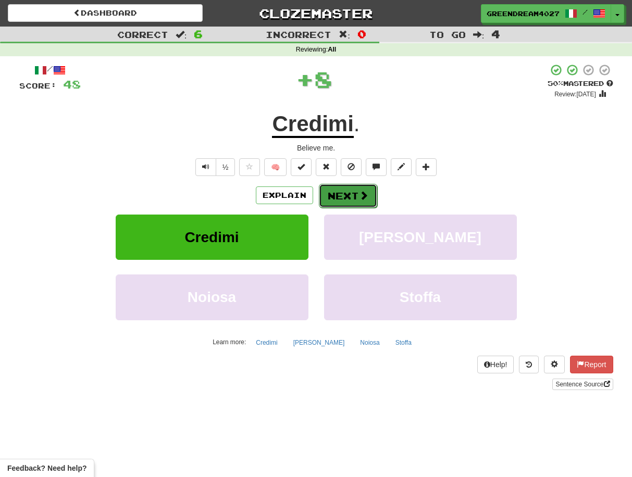
click at [353, 195] on button "Next" at bounding box center [348, 196] width 58 height 24
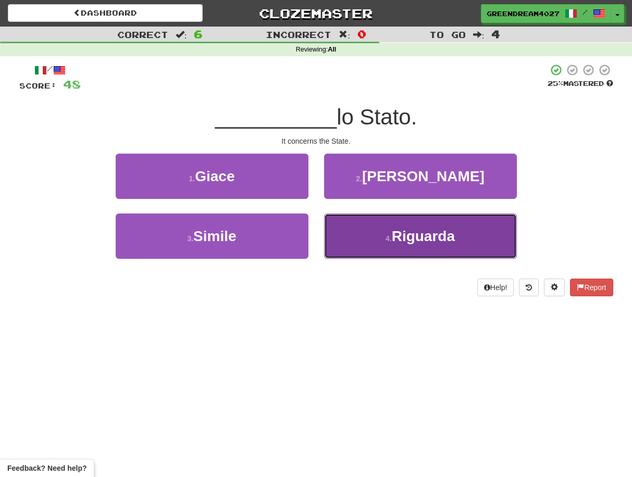
click at [365, 238] on button "4 . Riguarda" at bounding box center [420, 236] width 193 height 45
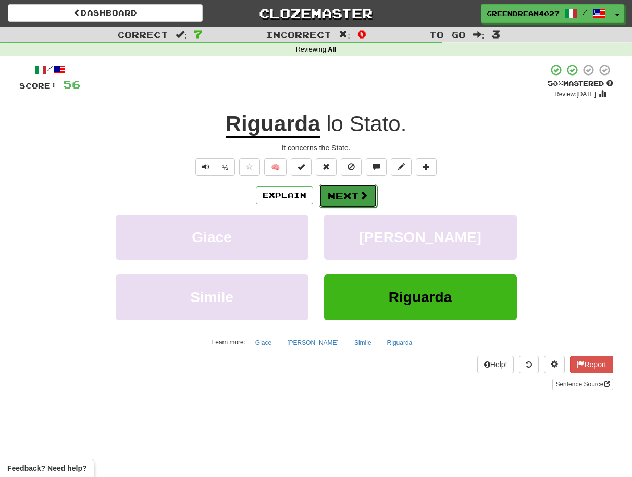
click at [350, 192] on button "Next" at bounding box center [348, 196] width 58 height 24
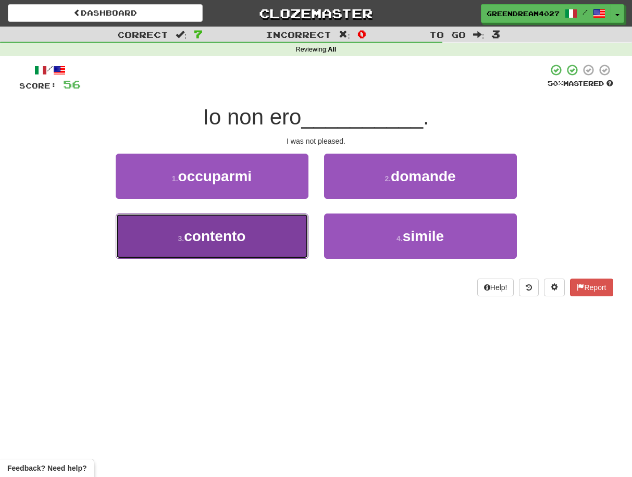
click at [257, 246] on button "3 . contento" at bounding box center [212, 236] width 193 height 45
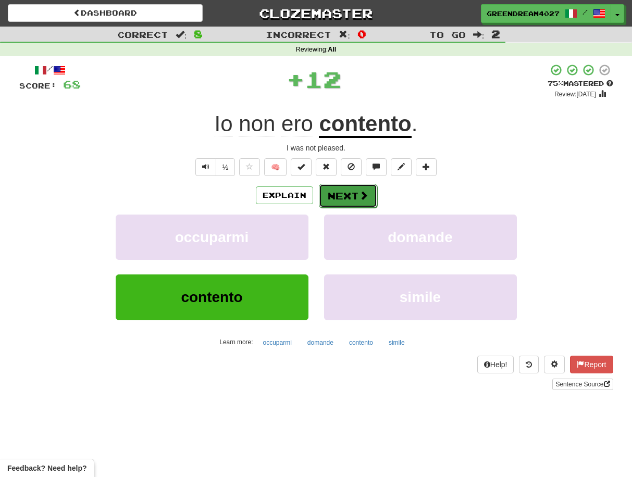
click at [354, 196] on button "Next" at bounding box center [348, 196] width 58 height 24
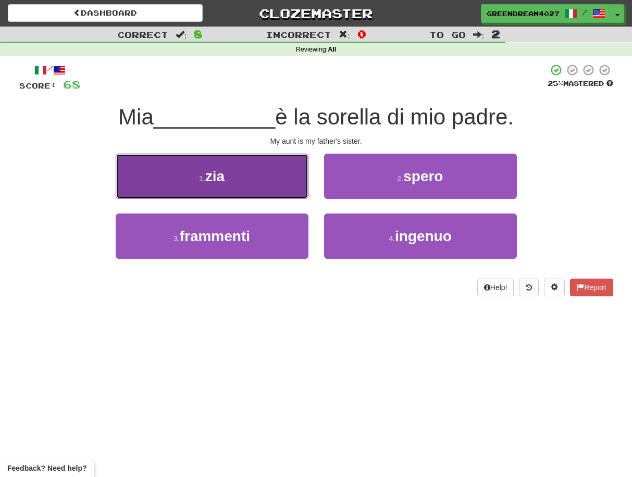
click at [249, 184] on button "1 . zia" at bounding box center [212, 176] width 193 height 45
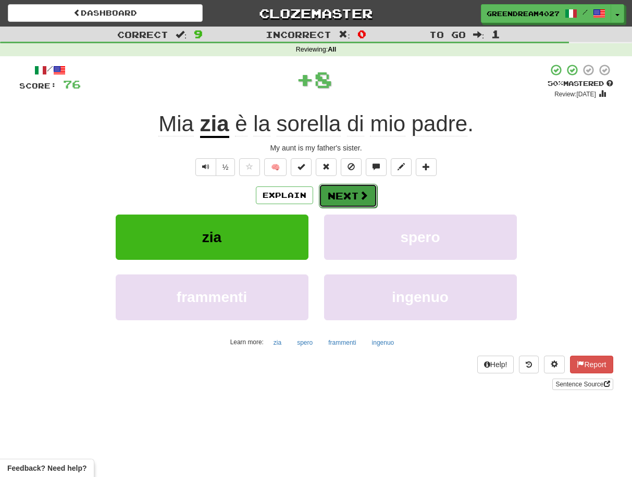
click at [348, 197] on button "Next" at bounding box center [348, 196] width 58 height 24
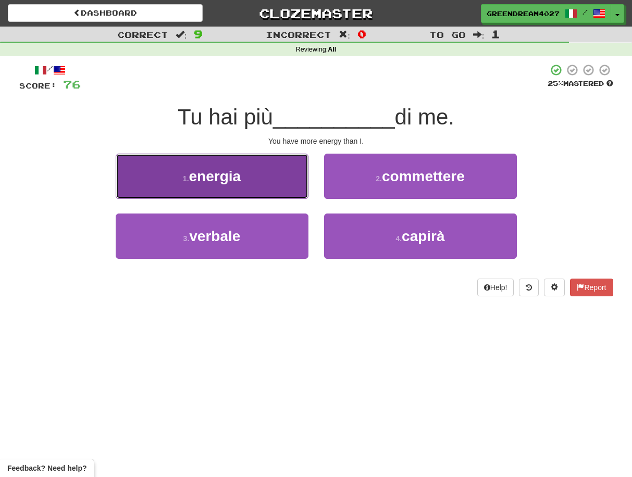
click at [273, 181] on button "1 . energia" at bounding box center [212, 176] width 193 height 45
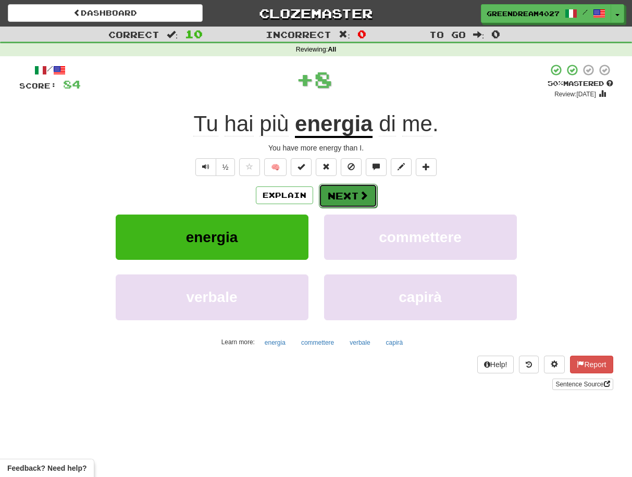
click at [348, 196] on button "Next" at bounding box center [348, 196] width 58 height 24
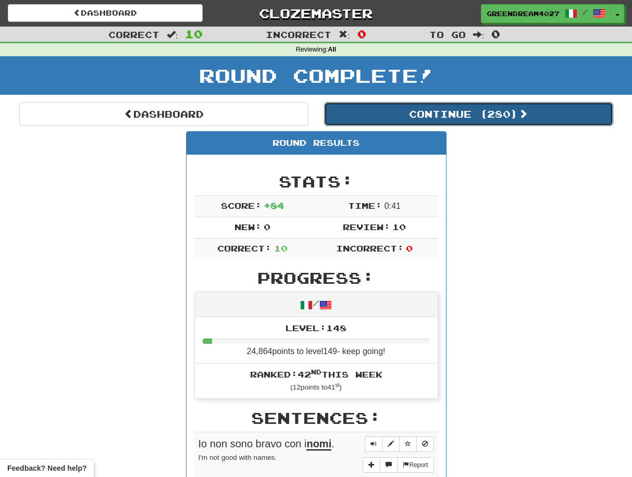
click at [425, 113] on button "Continue ( 280 )" at bounding box center [468, 114] width 289 height 24
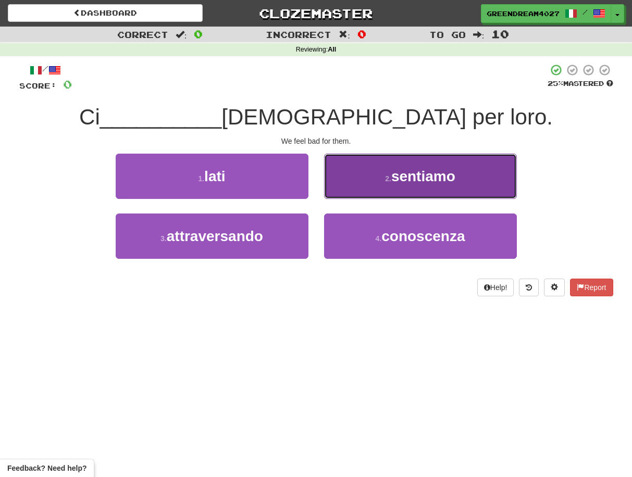
click at [367, 181] on button "2 . sentiamo" at bounding box center [420, 176] width 193 height 45
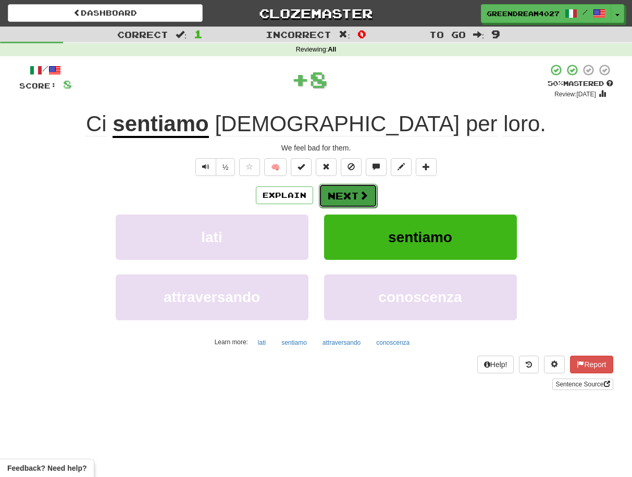
click at [339, 199] on button "Next" at bounding box center [348, 196] width 58 height 24
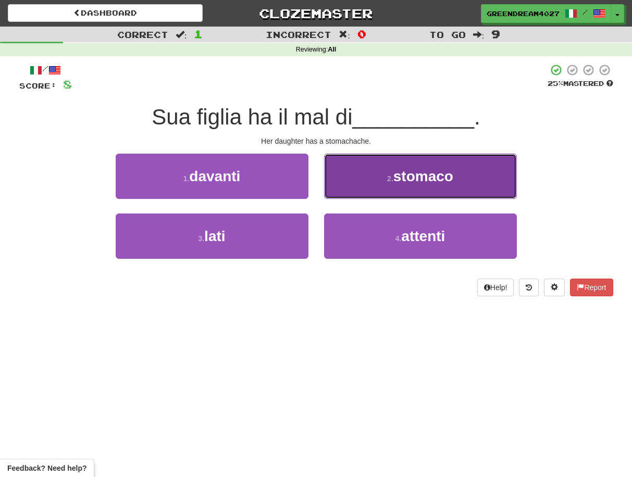
click at [387, 184] on button "2 . stomaco" at bounding box center [420, 176] width 193 height 45
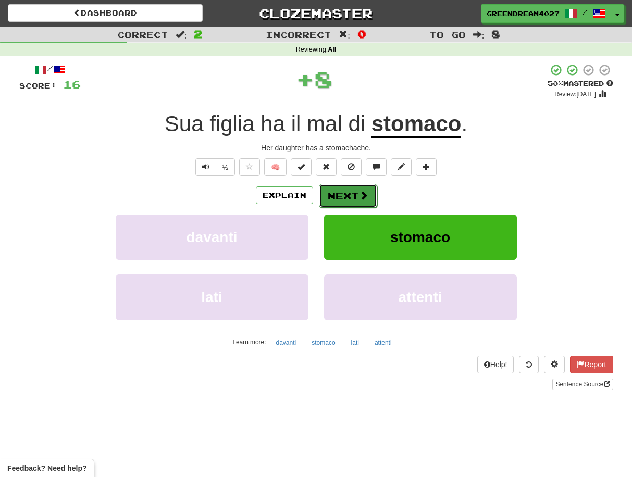
click at [346, 196] on button "Next" at bounding box center [348, 196] width 58 height 24
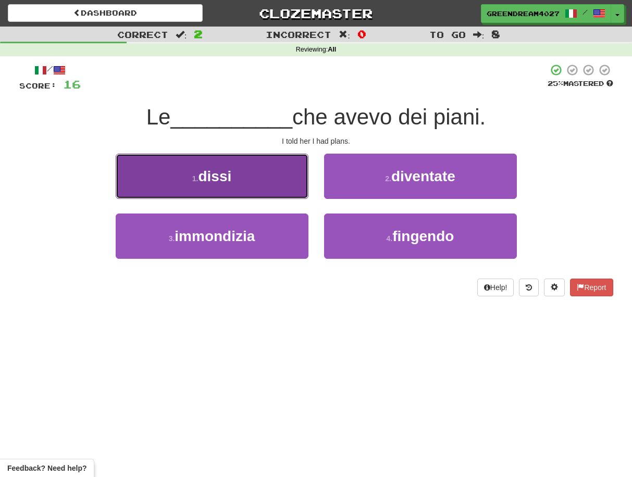
click at [240, 182] on button "1 . dissi" at bounding box center [212, 176] width 193 height 45
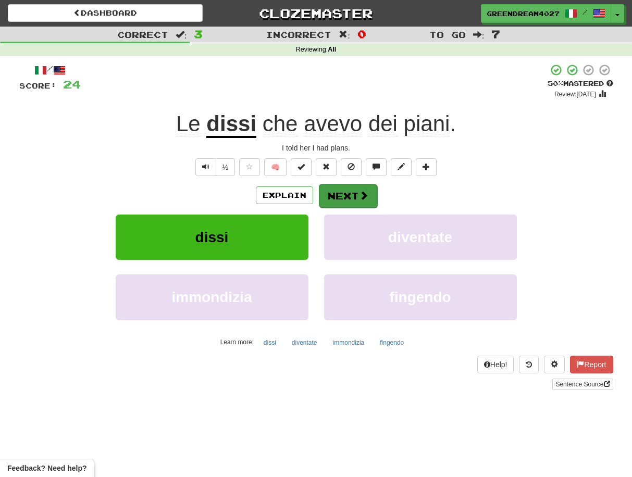
click at [345, 192] on button "Next" at bounding box center [348, 196] width 58 height 24
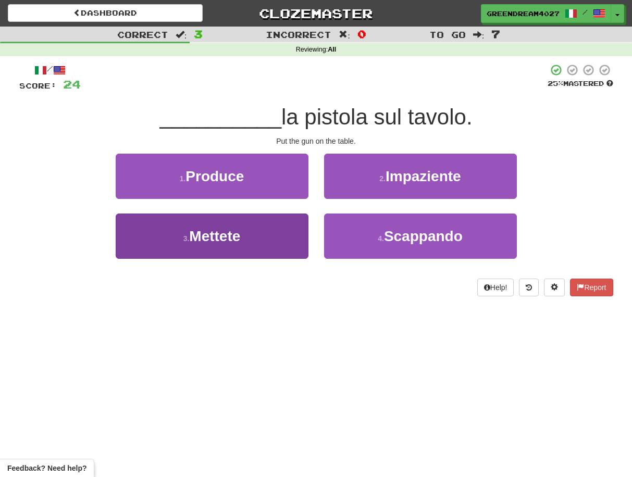
click at [269, 242] on button "3 . Mettete" at bounding box center [212, 236] width 193 height 45
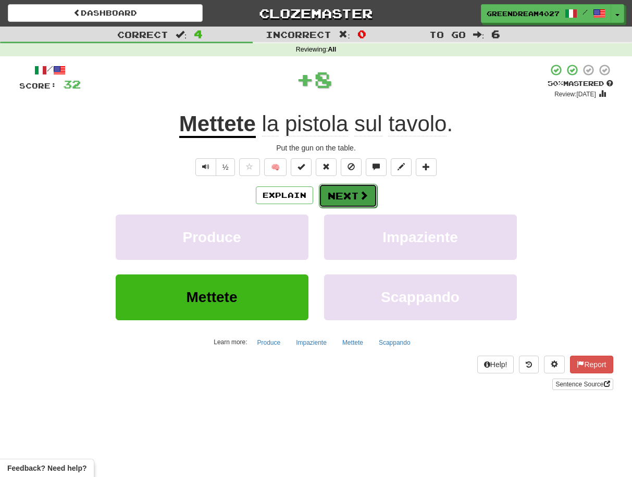
click at [348, 194] on button "Next" at bounding box center [348, 196] width 58 height 24
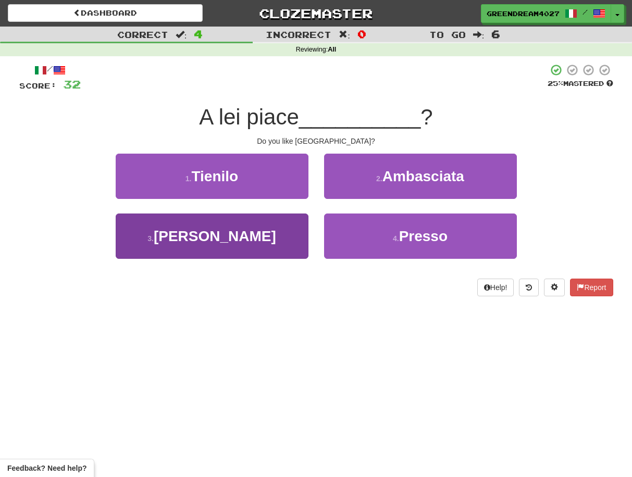
click at [266, 246] on button "3 . Mosca" at bounding box center [212, 236] width 193 height 45
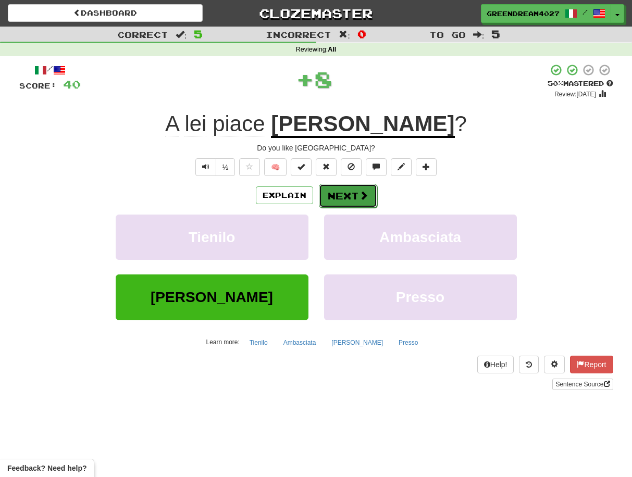
click at [341, 196] on button "Next" at bounding box center [348, 196] width 58 height 24
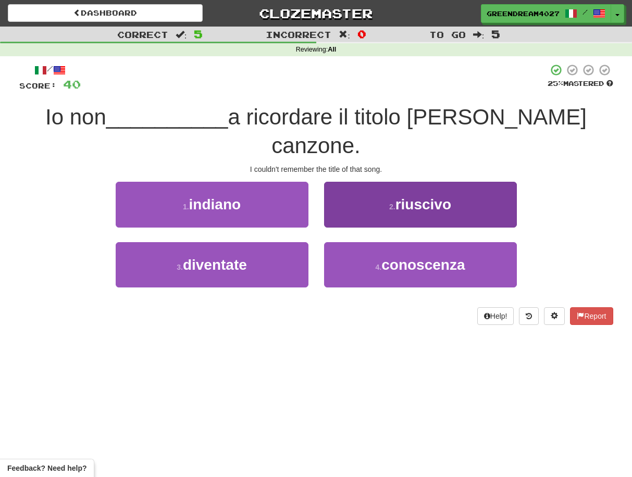
click at [373, 184] on button "2 . riuscivo" at bounding box center [420, 204] width 193 height 45
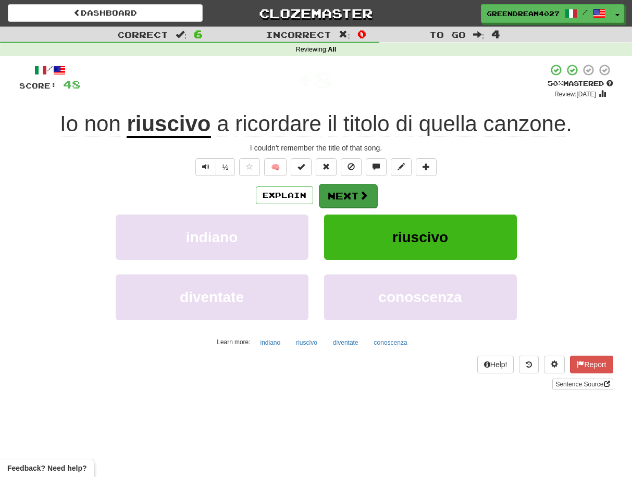
click at [349, 194] on button "Next" at bounding box center [348, 196] width 58 height 24
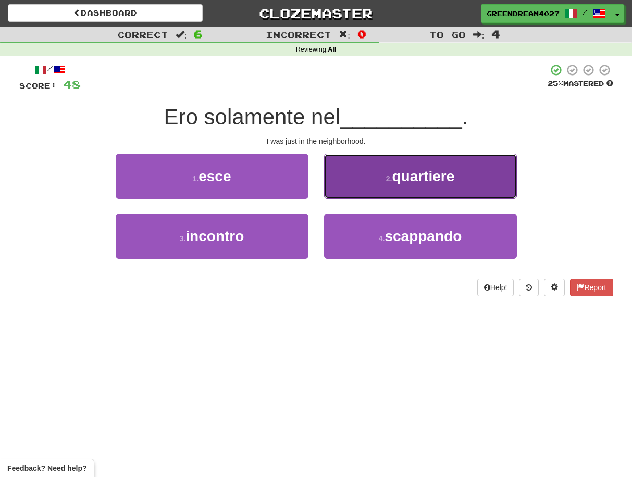
click at [398, 174] on span "quartiere" at bounding box center [423, 176] width 63 height 16
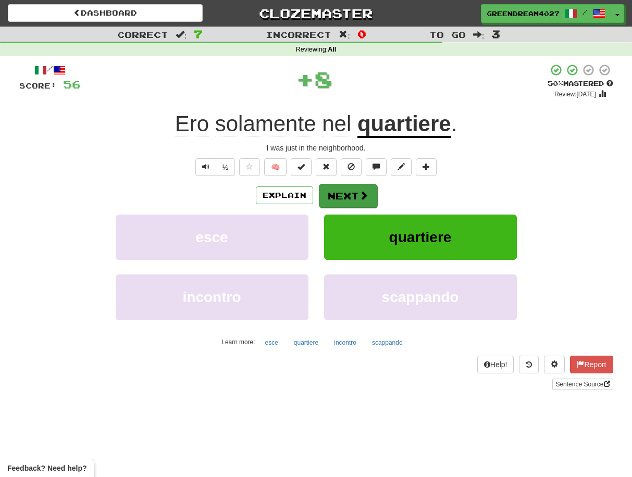
click at [337, 194] on button "Next" at bounding box center [348, 196] width 58 height 24
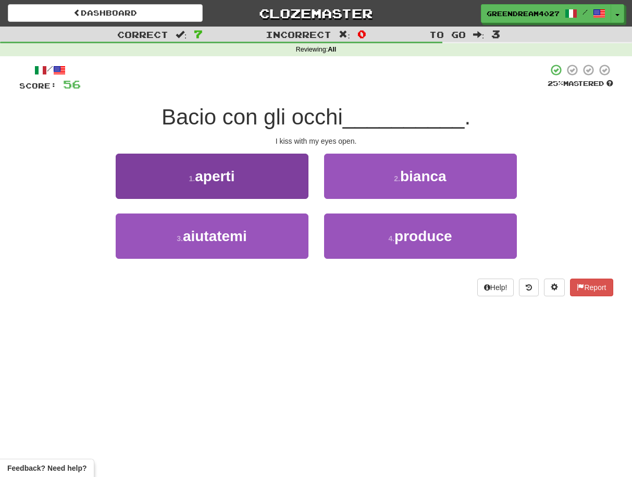
click at [279, 186] on button "1 . aperti" at bounding box center [212, 176] width 193 height 45
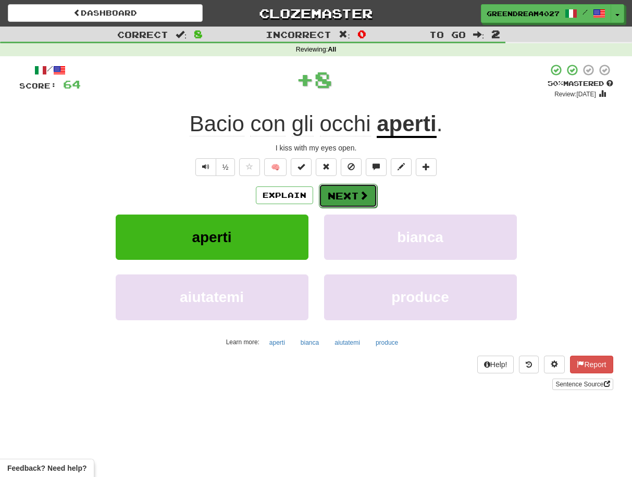
click at [341, 195] on button "Next" at bounding box center [348, 196] width 58 height 24
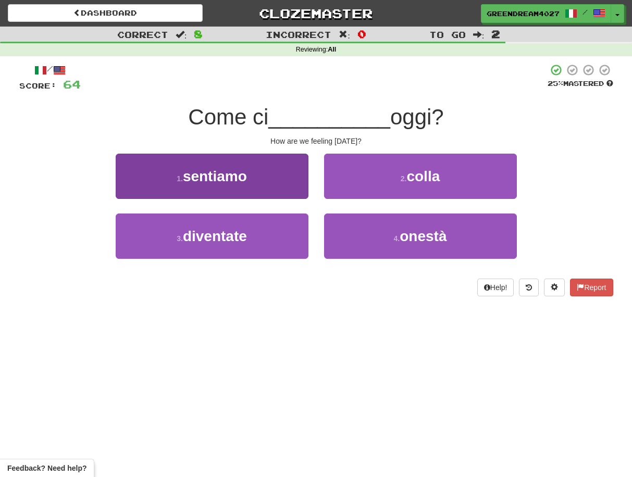
click at [247, 177] on span "sentiamo" at bounding box center [215, 176] width 64 height 16
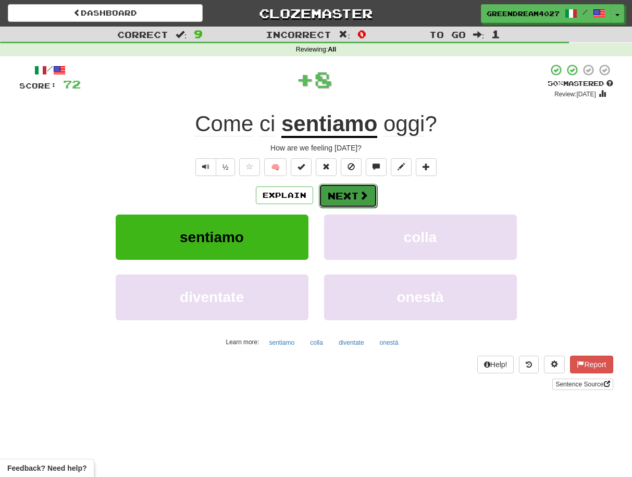
click at [345, 195] on button "Next" at bounding box center [348, 196] width 58 height 24
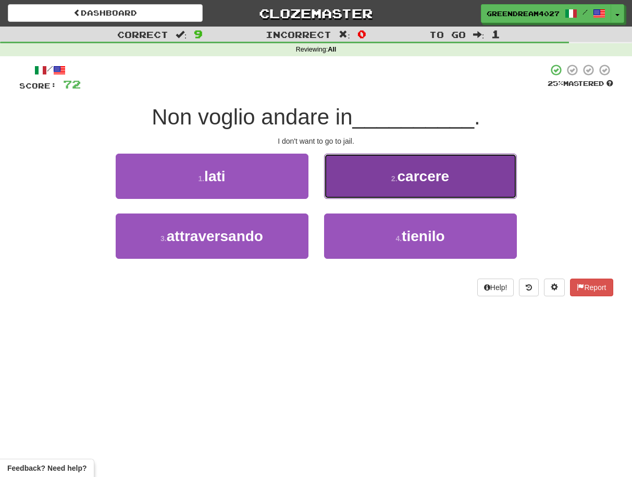
click at [370, 179] on button "2 . carcere" at bounding box center [420, 176] width 193 height 45
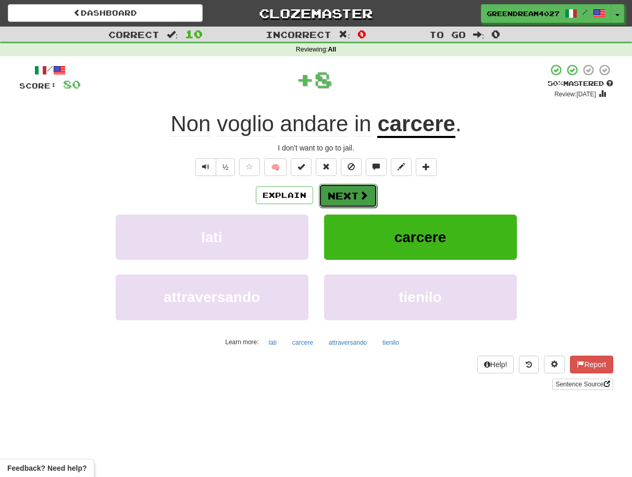
click at [339, 198] on button "Next" at bounding box center [348, 196] width 58 height 24
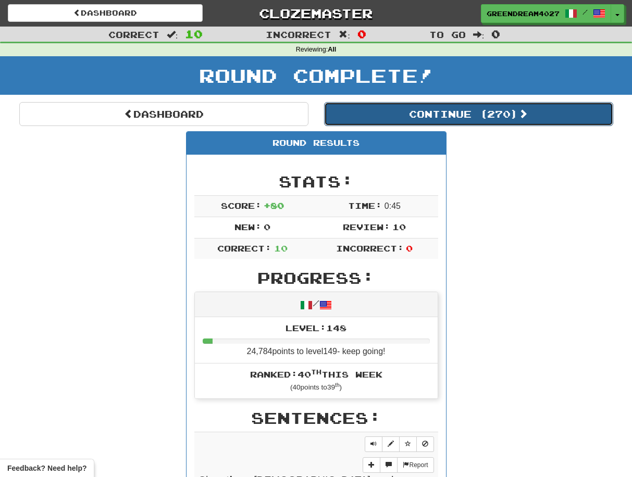
click at [418, 114] on button "Continue ( 270 )" at bounding box center [468, 114] width 289 height 24
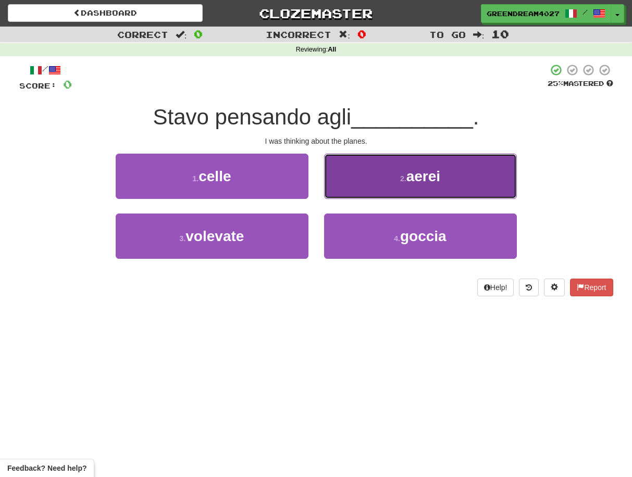
click at [395, 182] on button "2 . aerei" at bounding box center [420, 176] width 193 height 45
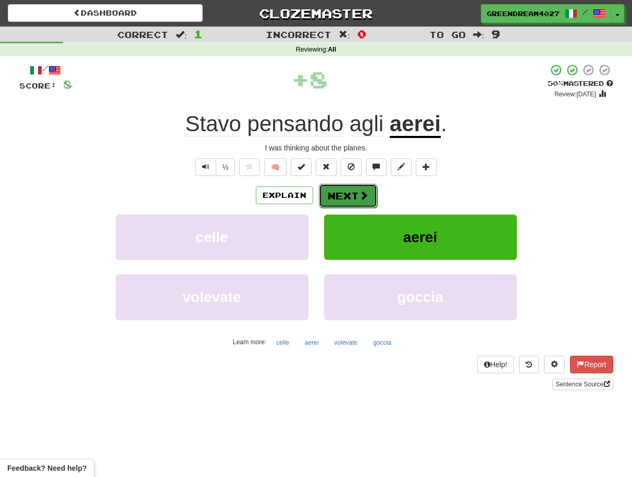
click at [351, 194] on button "Next" at bounding box center [348, 196] width 58 height 24
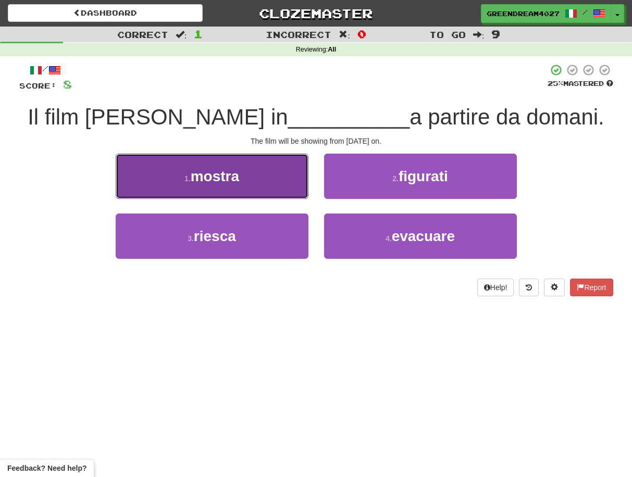
click at [251, 185] on button "1 . mostra" at bounding box center [212, 176] width 193 height 45
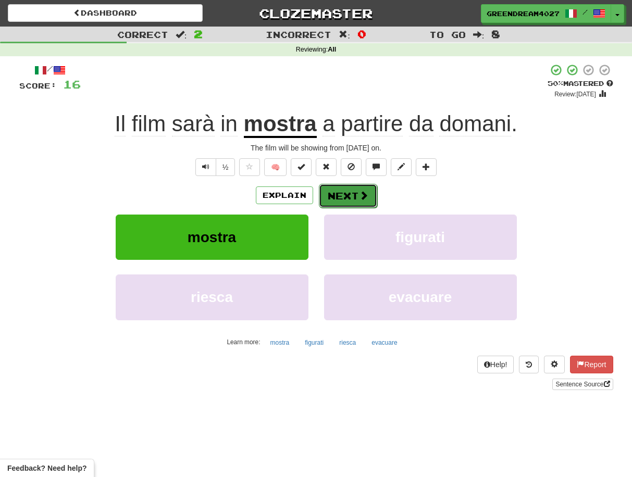
click at [349, 194] on button "Next" at bounding box center [348, 196] width 58 height 24
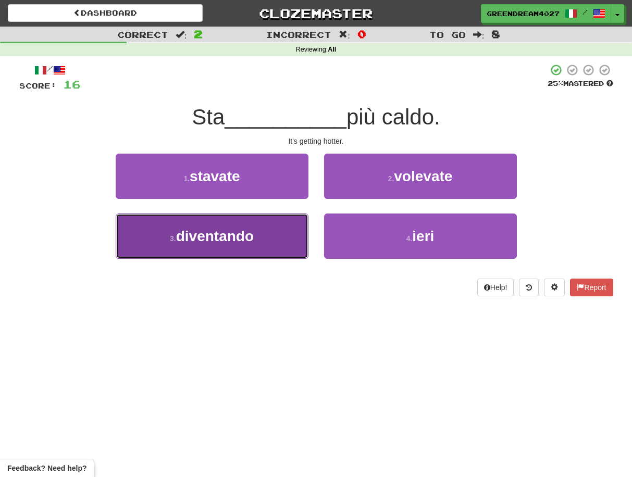
click at [270, 238] on button "3 . diventando" at bounding box center [212, 236] width 193 height 45
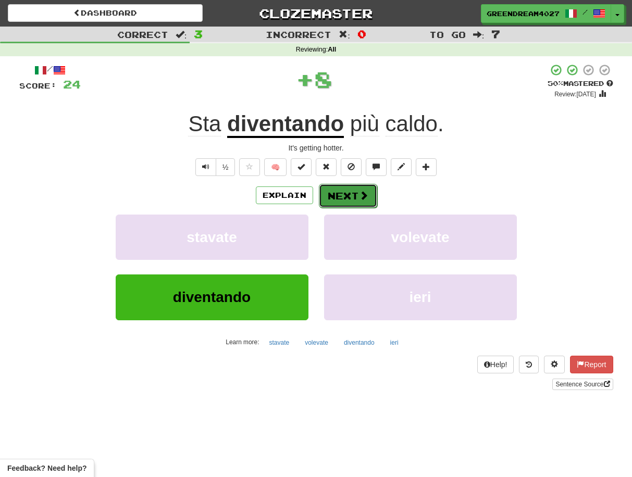
click at [345, 197] on button "Next" at bounding box center [348, 196] width 58 height 24
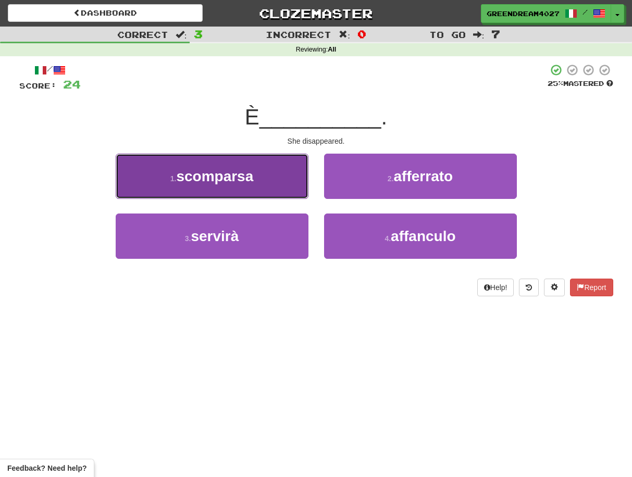
click at [282, 187] on button "1 . scomparsa" at bounding box center [212, 176] width 193 height 45
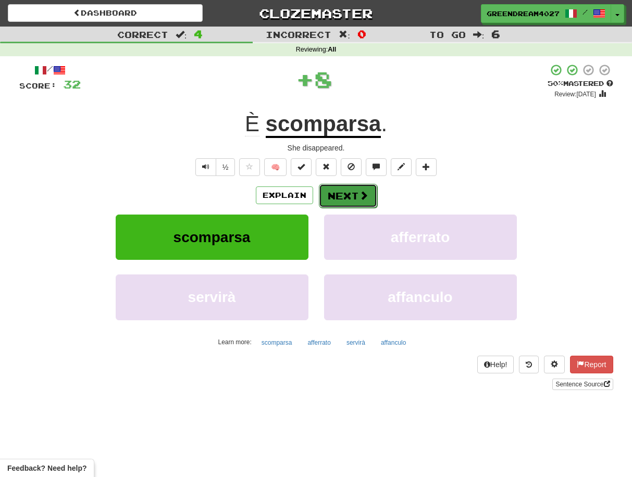
click at [344, 196] on button "Next" at bounding box center [348, 196] width 58 height 24
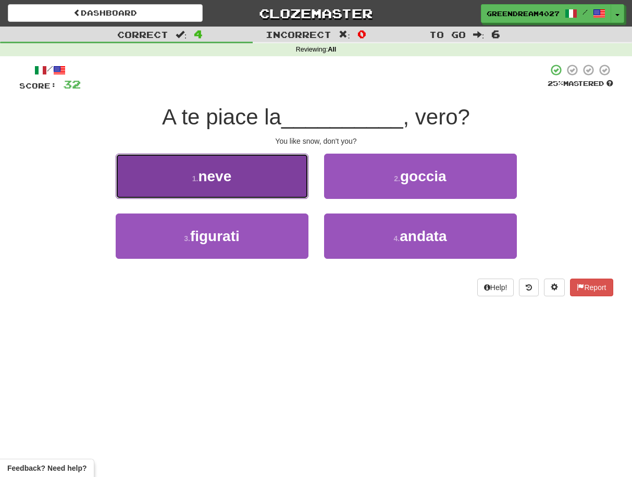
click at [251, 178] on button "1 . neve" at bounding box center [212, 176] width 193 height 45
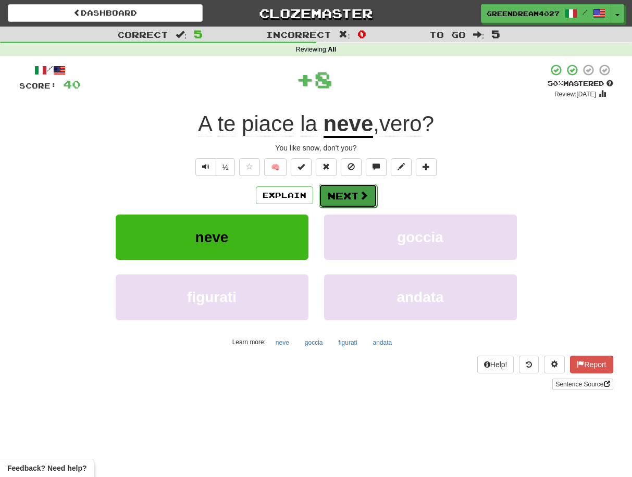
click at [345, 197] on button "Next" at bounding box center [348, 196] width 58 height 24
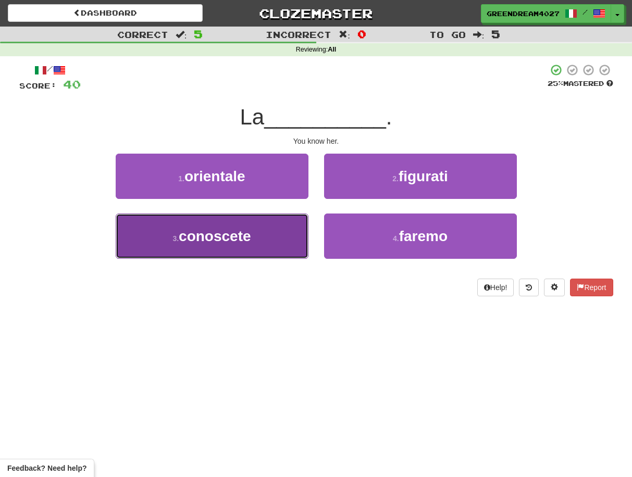
click at [270, 231] on button "3 . conoscete" at bounding box center [212, 236] width 193 height 45
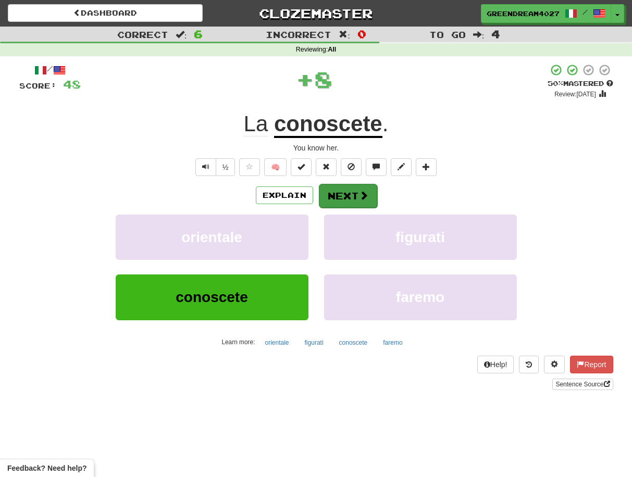
click at [345, 194] on button "Next" at bounding box center [348, 196] width 58 height 24
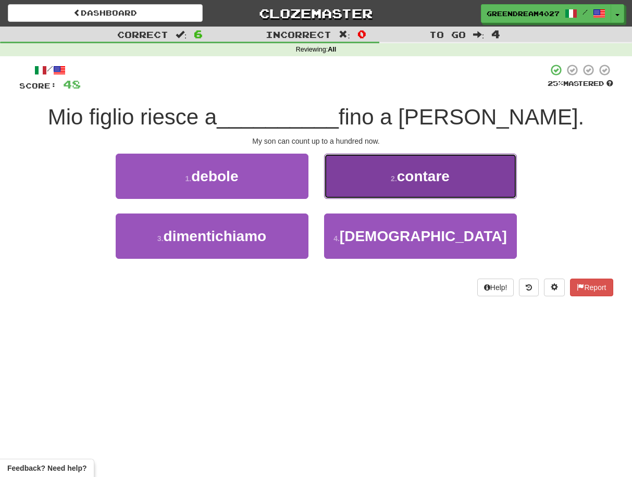
click at [427, 177] on span "contare" at bounding box center [423, 176] width 53 height 16
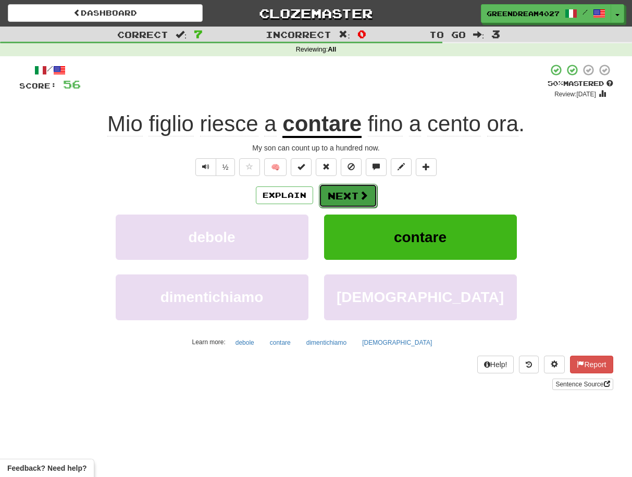
click at [345, 194] on button "Next" at bounding box center [348, 196] width 58 height 24
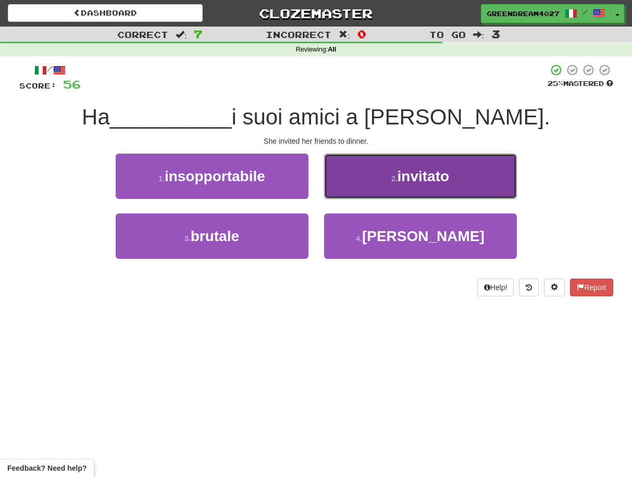
click at [415, 179] on span "invitato" at bounding box center [424, 176] width 52 height 16
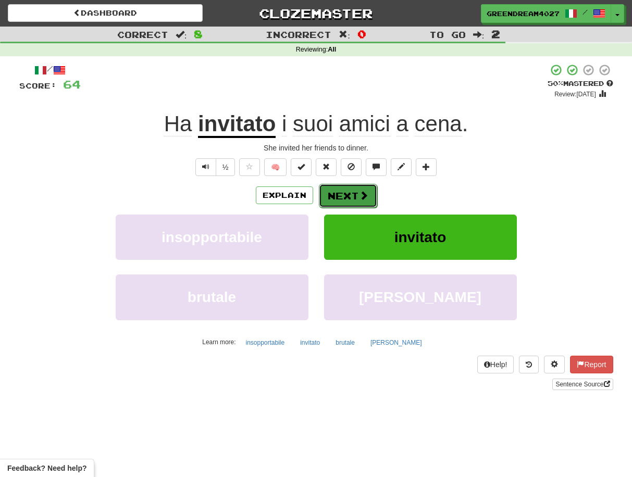
click at [357, 194] on button "Next" at bounding box center [348, 196] width 58 height 24
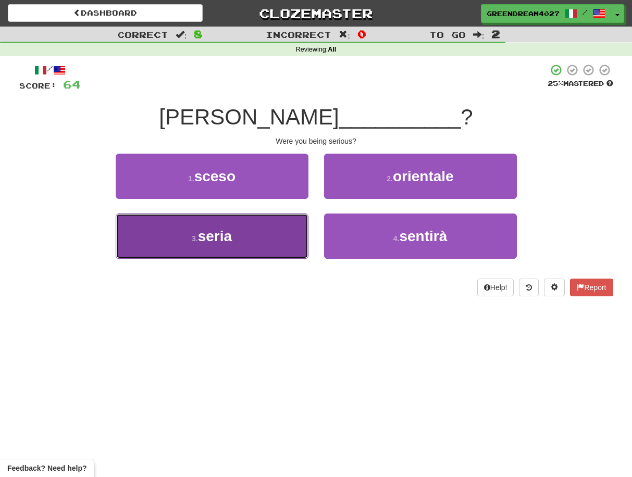
click at [286, 235] on button "3 . seria" at bounding box center [212, 236] width 193 height 45
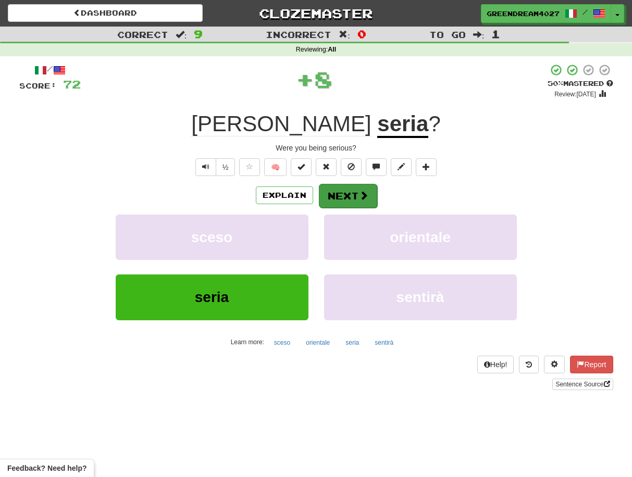
click at [346, 196] on button "Next" at bounding box center [348, 196] width 58 height 24
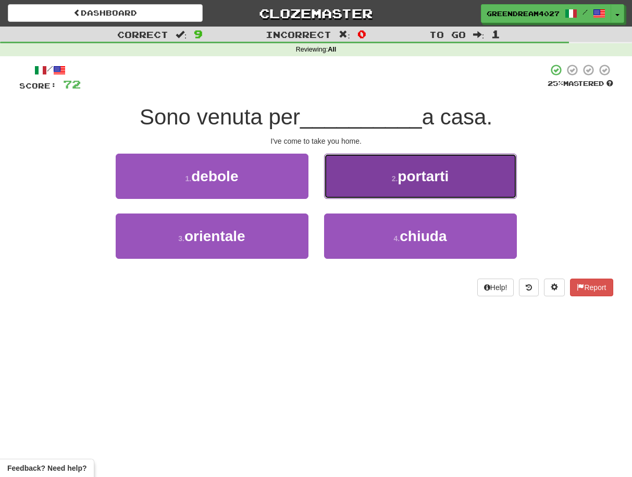
click at [414, 189] on button "2 . portarti" at bounding box center [420, 176] width 193 height 45
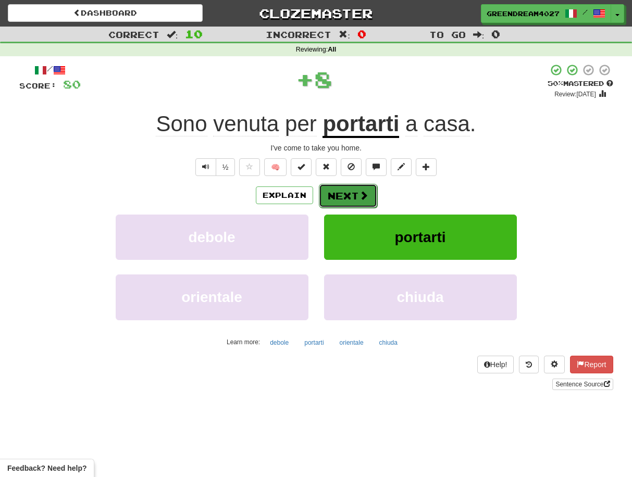
click at [342, 196] on button "Next" at bounding box center [348, 196] width 58 height 24
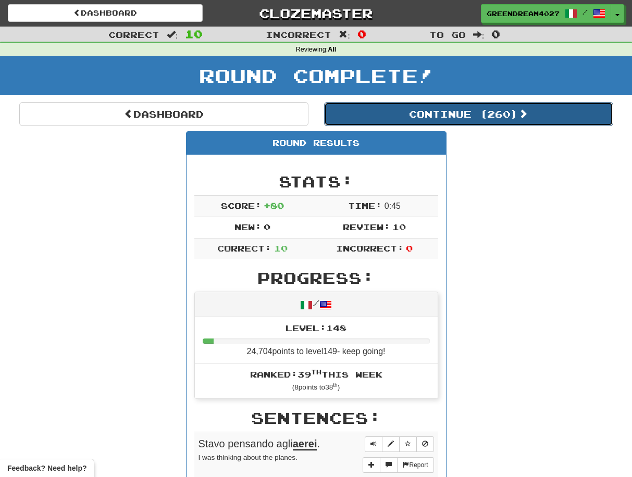
click at [449, 111] on button "Continue ( 260 )" at bounding box center [468, 114] width 289 height 24
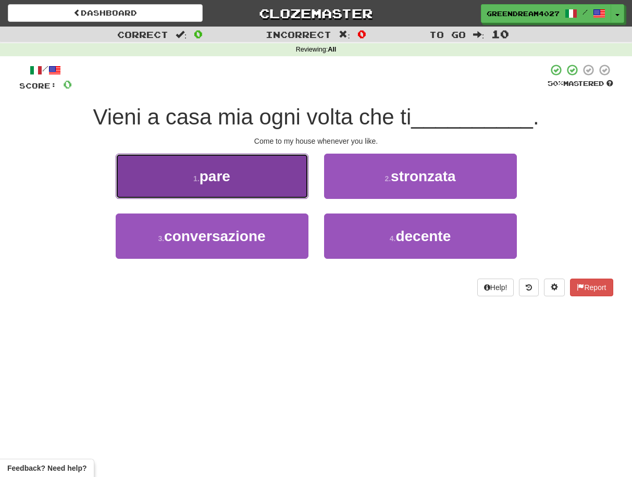
click at [259, 179] on button "1 . pare" at bounding box center [212, 176] width 193 height 45
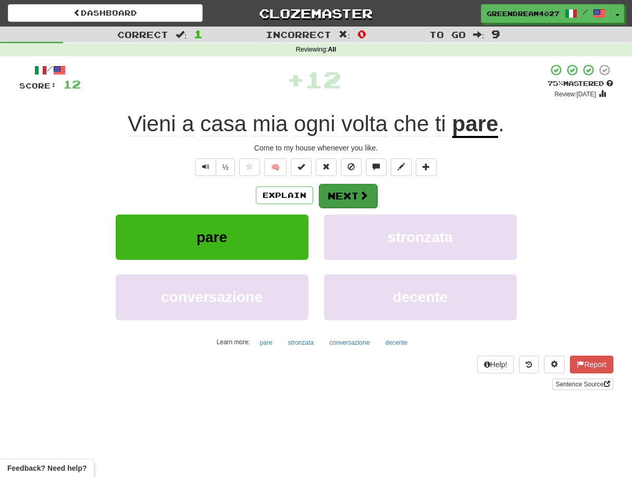
click at [349, 195] on button "Next" at bounding box center [348, 196] width 58 height 24
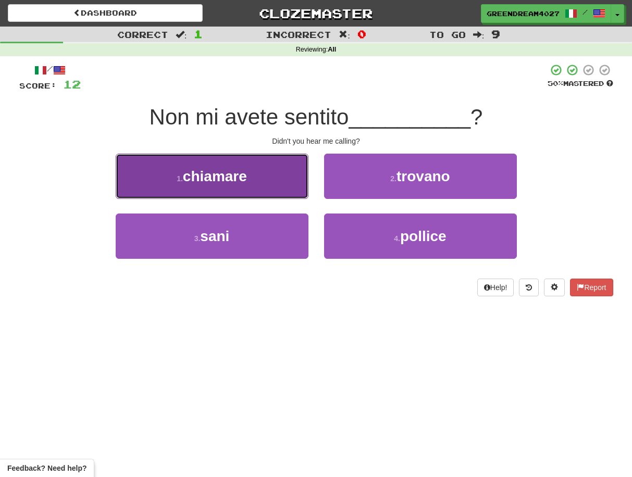
click at [274, 182] on button "1 . chiamare" at bounding box center [212, 176] width 193 height 45
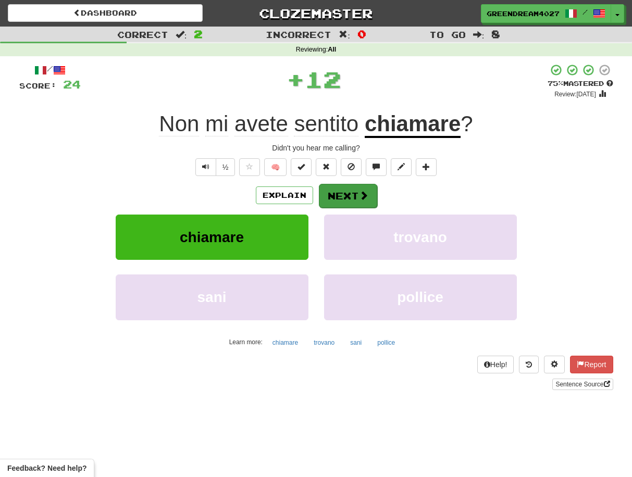
click at [342, 195] on button "Next" at bounding box center [348, 196] width 58 height 24
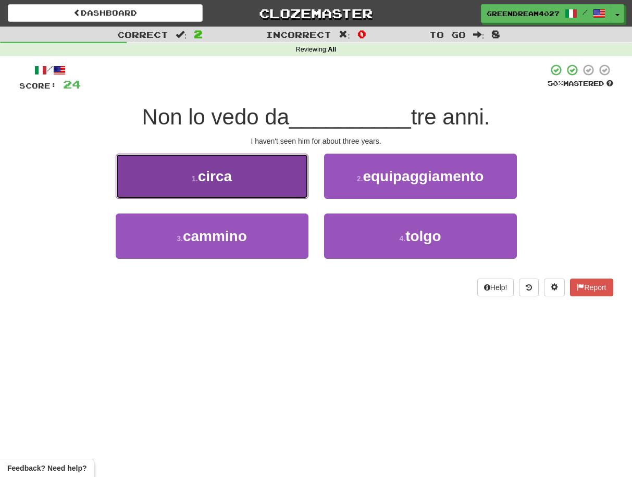
click at [244, 185] on button "1 . circa" at bounding box center [212, 176] width 193 height 45
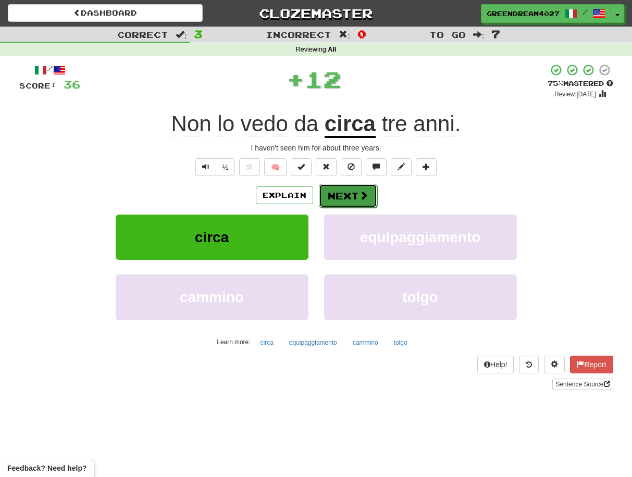
click at [342, 194] on button "Next" at bounding box center [348, 196] width 58 height 24
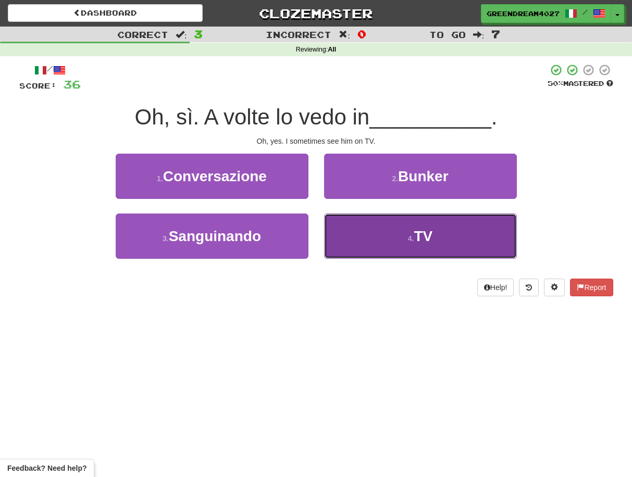
click at [374, 239] on button "4 . TV" at bounding box center [420, 236] width 193 height 45
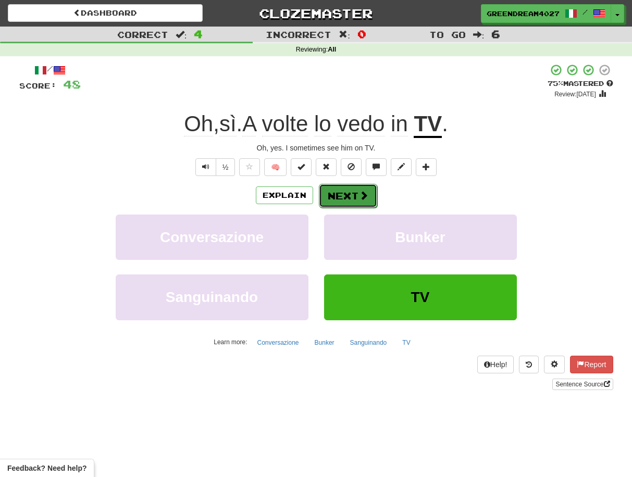
click at [348, 194] on button "Next" at bounding box center [348, 196] width 58 height 24
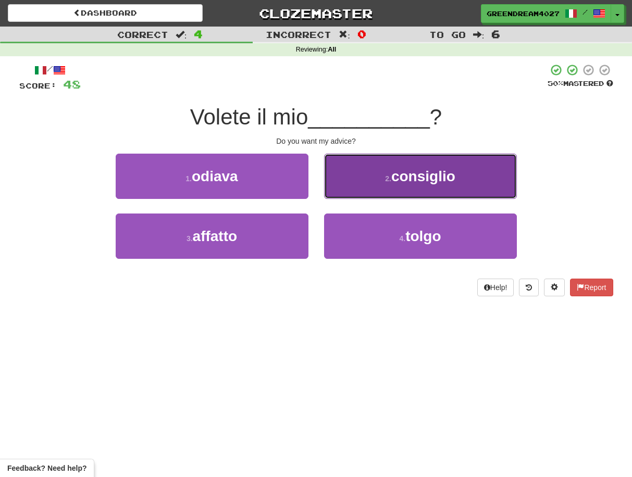
click at [427, 179] on span "consiglio" at bounding box center [423, 176] width 64 height 16
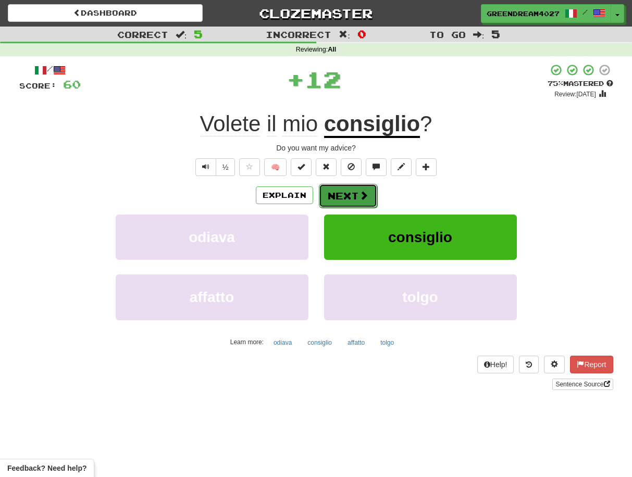
click at [345, 194] on button "Next" at bounding box center [348, 196] width 58 height 24
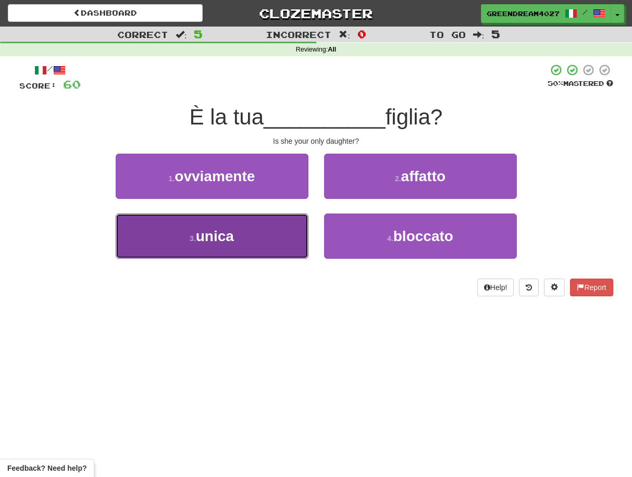
click at [259, 234] on button "3 . unica" at bounding box center [212, 236] width 193 height 45
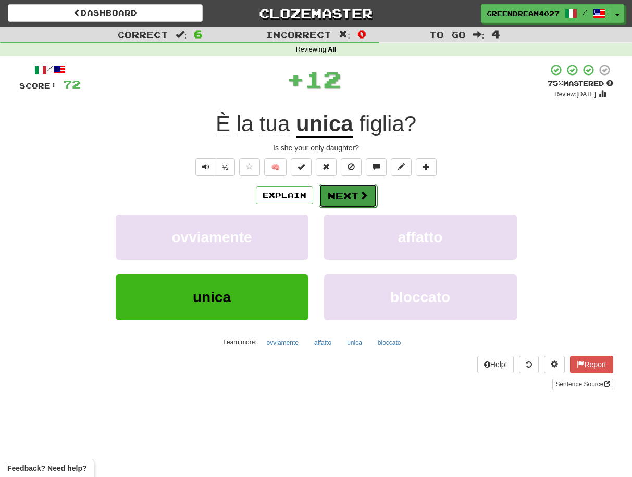
click at [354, 195] on button "Next" at bounding box center [348, 196] width 58 height 24
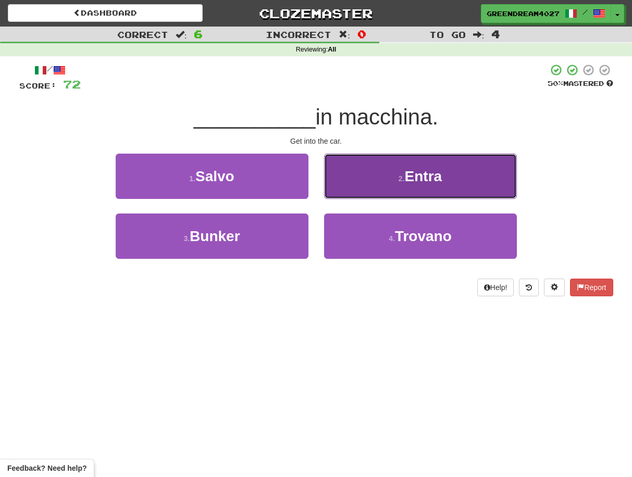
click at [374, 182] on button "2 . Entra" at bounding box center [420, 176] width 193 height 45
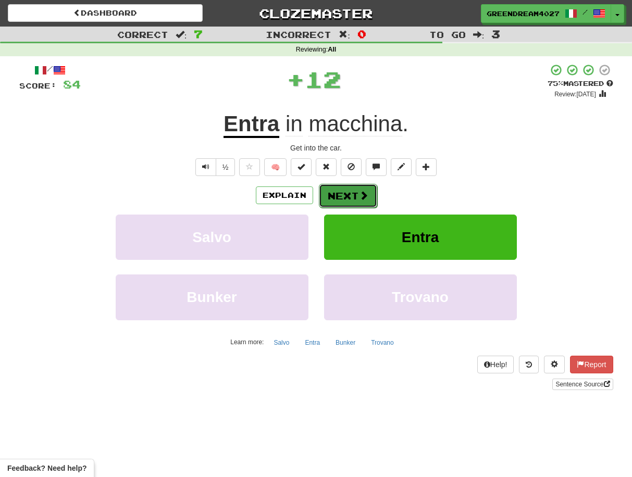
click at [338, 195] on button "Next" at bounding box center [348, 196] width 58 height 24
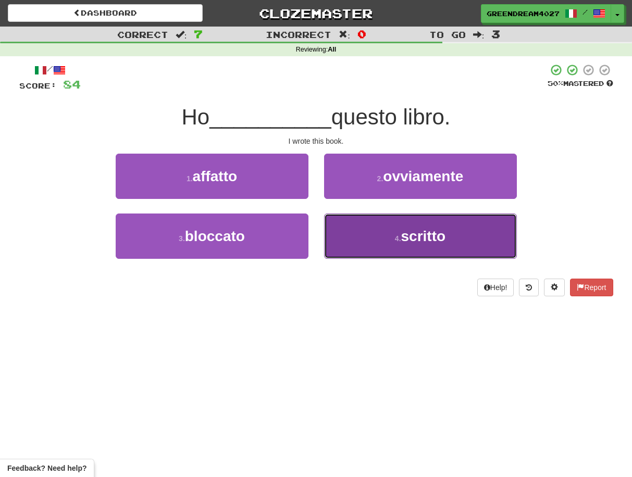
click at [366, 249] on button "4 . scritto" at bounding box center [420, 236] width 193 height 45
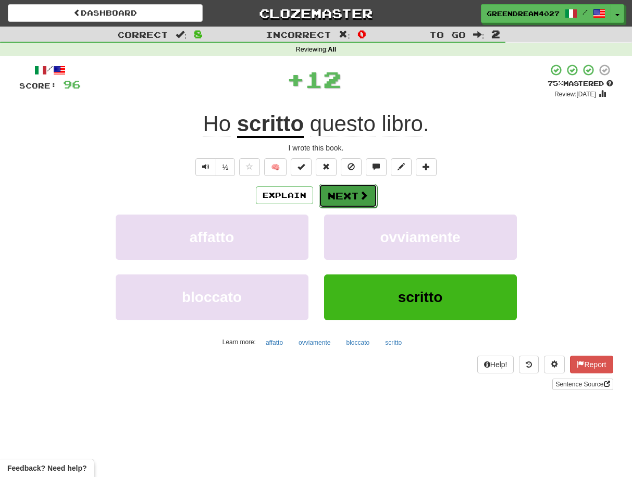
click at [349, 194] on button "Next" at bounding box center [348, 196] width 58 height 24
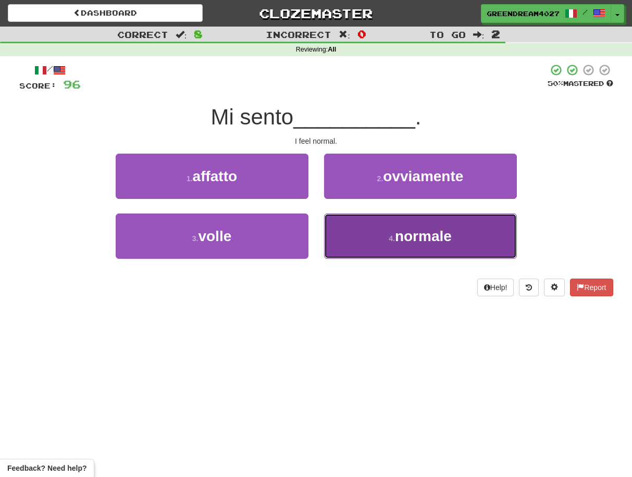
click at [374, 243] on button "4 . normale" at bounding box center [420, 236] width 193 height 45
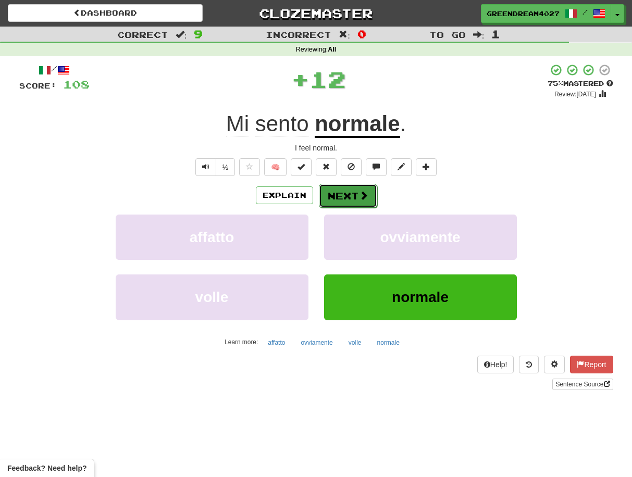
click at [361, 195] on span at bounding box center [363, 195] width 9 height 9
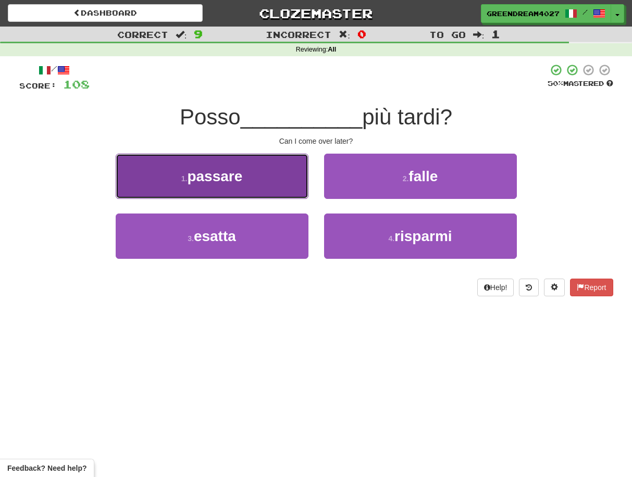
click at [270, 183] on button "1 . passare" at bounding box center [212, 176] width 193 height 45
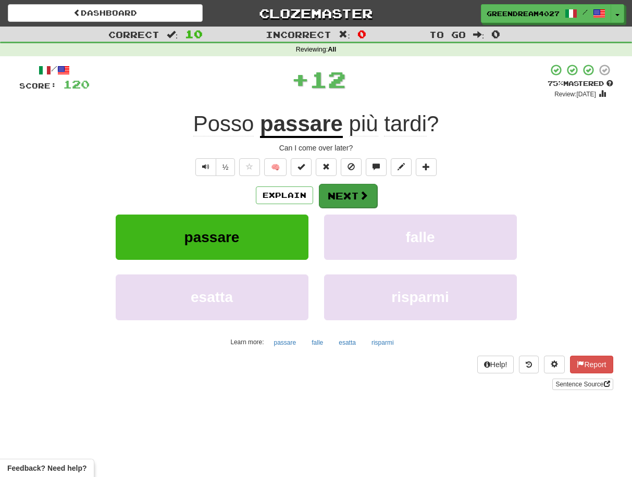
click at [339, 194] on button "Next" at bounding box center [348, 196] width 58 height 24
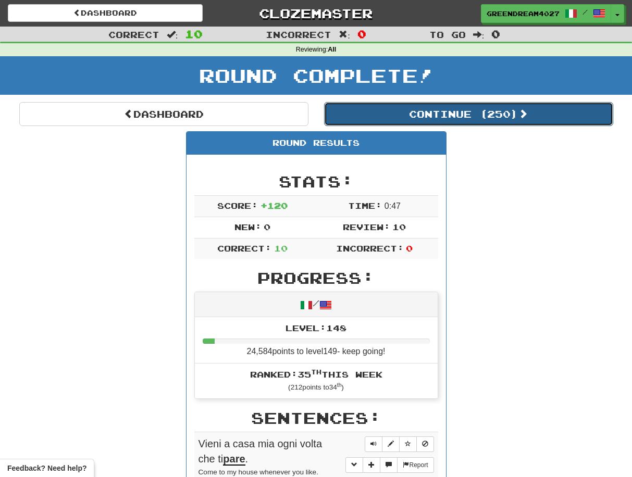
click at [443, 117] on button "Continue ( 250 )" at bounding box center [468, 114] width 289 height 24
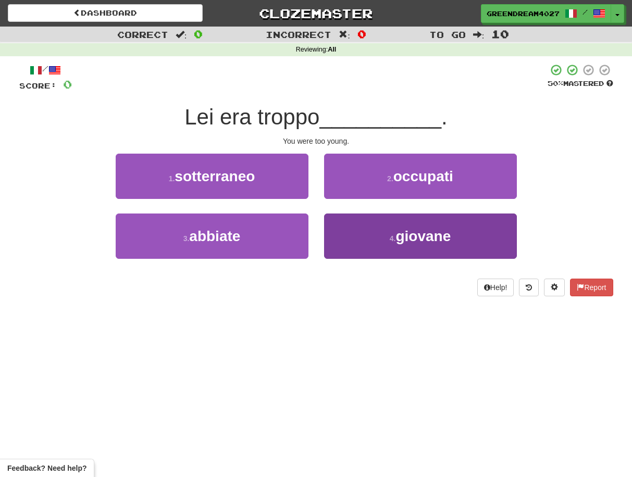
click at [419, 240] on span "giovane" at bounding box center [422, 236] width 55 height 16
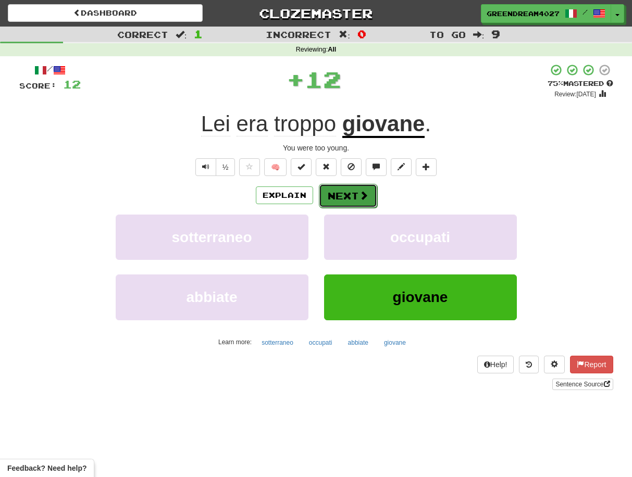
click at [346, 193] on button "Next" at bounding box center [348, 196] width 58 height 24
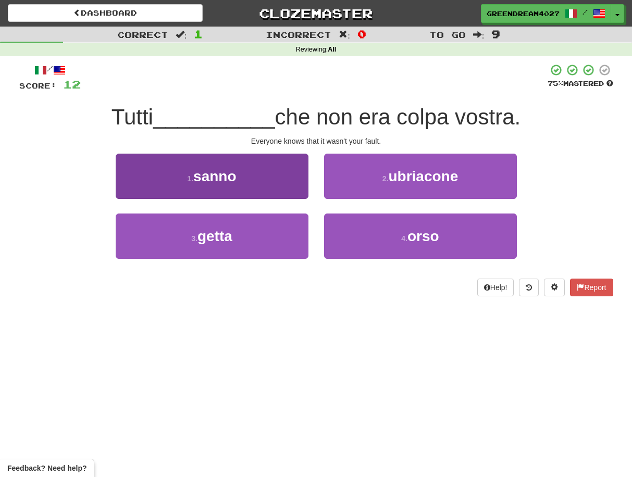
click at [273, 182] on button "1 . sanno" at bounding box center [212, 176] width 193 height 45
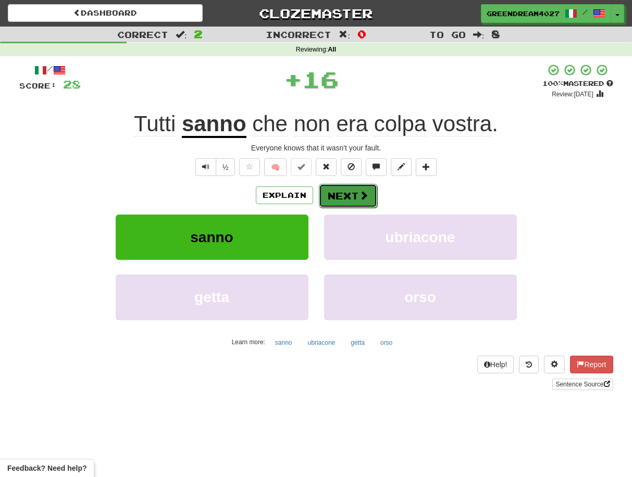
click at [348, 192] on button "Next" at bounding box center [348, 196] width 58 height 24
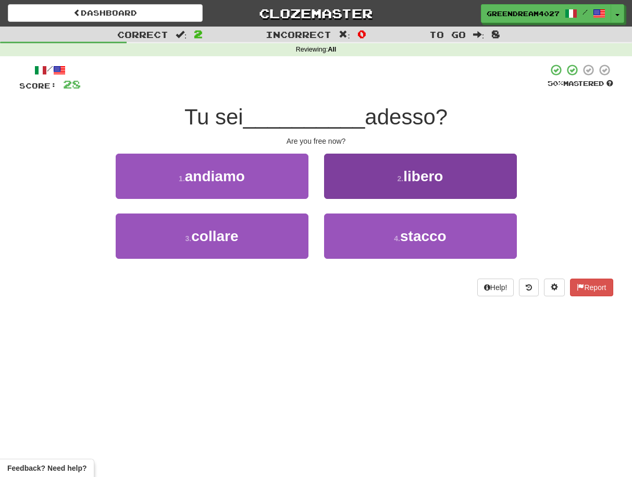
click at [423, 183] on span "libero" at bounding box center [423, 176] width 40 height 16
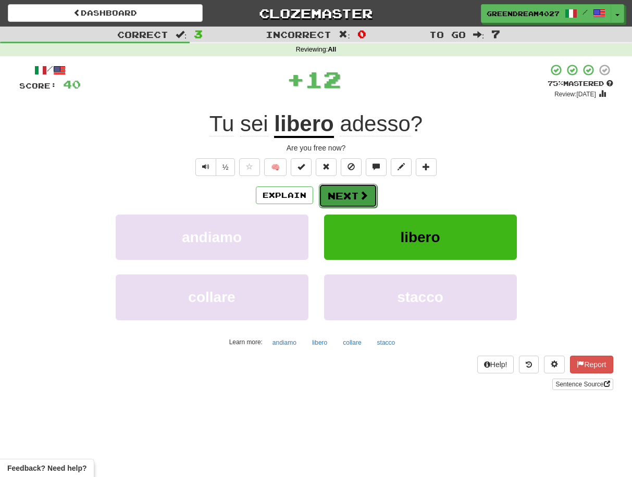
click at [334, 195] on button "Next" at bounding box center [348, 196] width 58 height 24
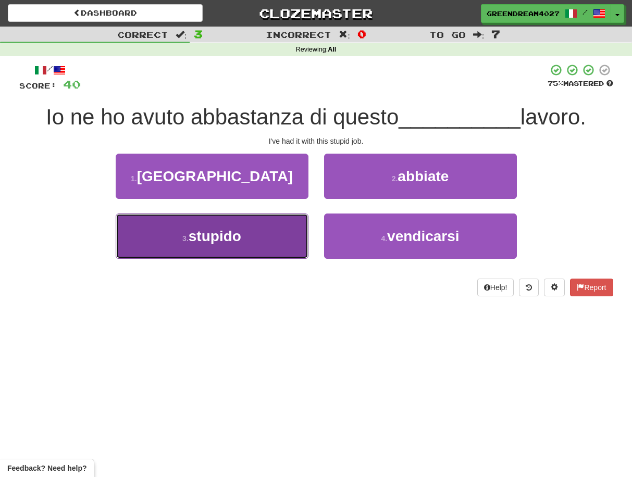
click at [267, 239] on button "3 . stupido" at bounding box center [212, 236] width 193 height 45
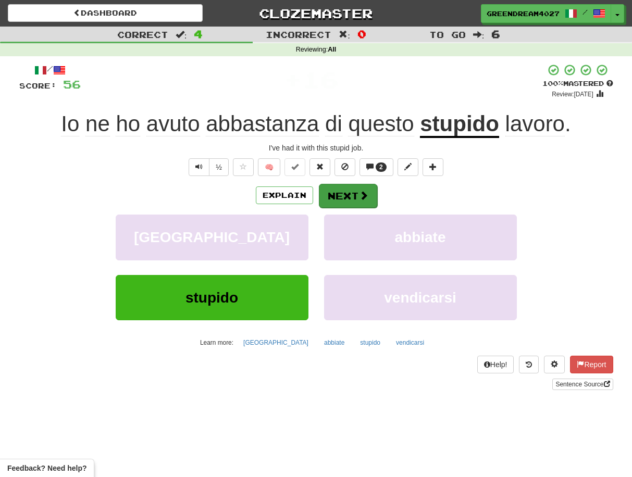
click at [350, 194] on button "Next" at bounding box center [348, 196] width 58 height 24
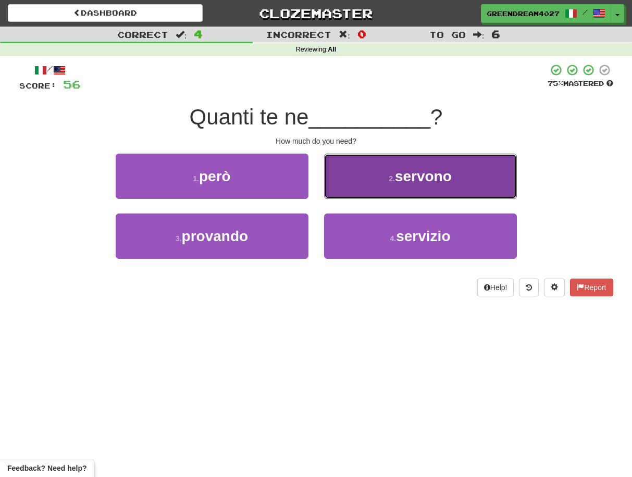
click at [415, 181] on span "servono" at bounding box center [423, 176] width 57 height 16
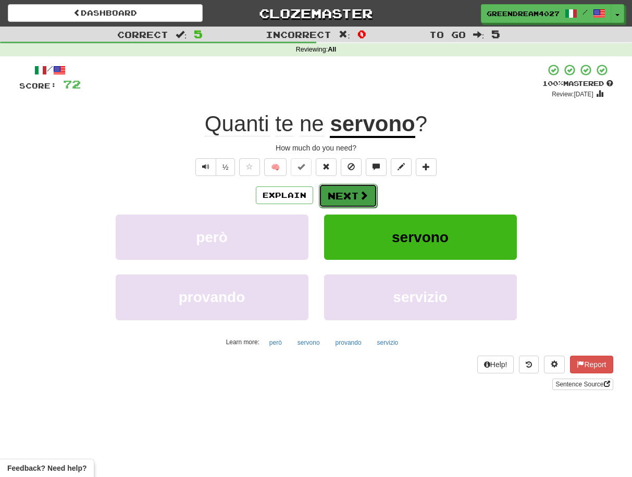
click at [345, 194] on button "Next" at bounding box center [348, 196] width 58 height 24
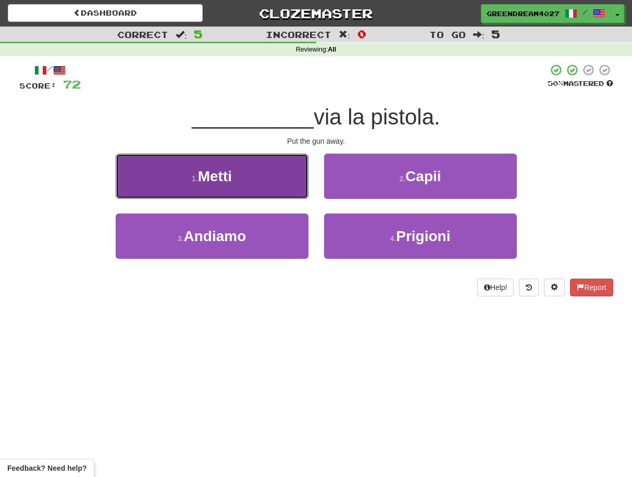
click at [260, 183] on button "1 . Metti" at bounding box center [212, 176] width 193 height 45
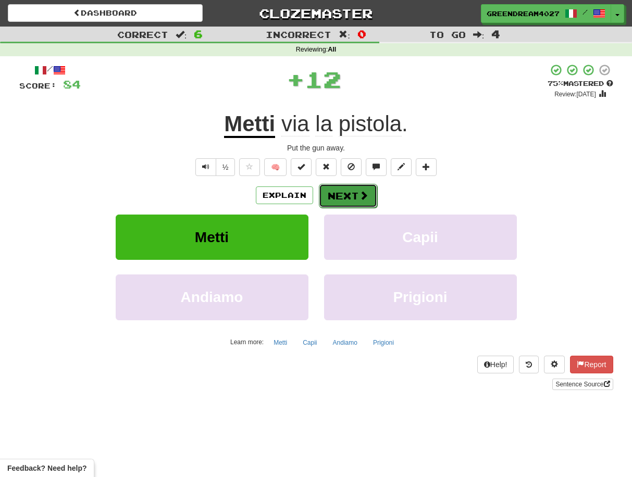
click at [351, 194] on button "Next" at bounding box center [348, 196] width 58 height 24
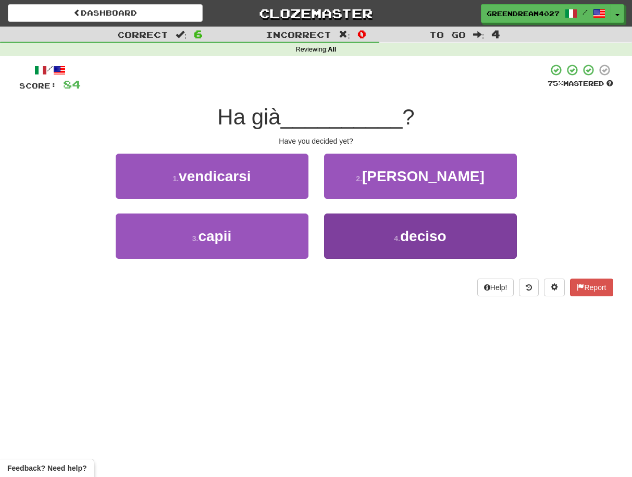
click at [371, 241] on button "4 . deciso" at bounding box center [420, 236] width 193 height 45
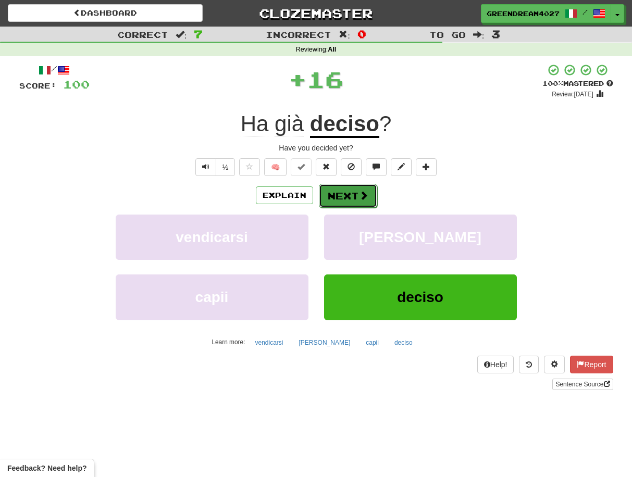
click at [353, 195] on button "Next" at bounding box center [348, 196] width 58 height 24
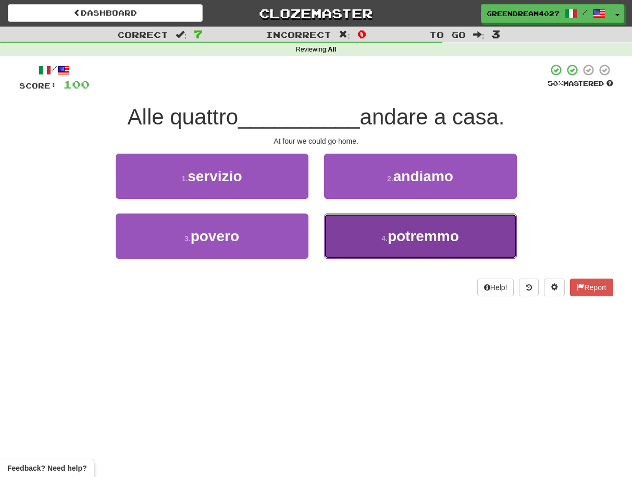
click at [365, 242] on button "4 . potremmo" at bounding box center [420, 236] width 193 height 45
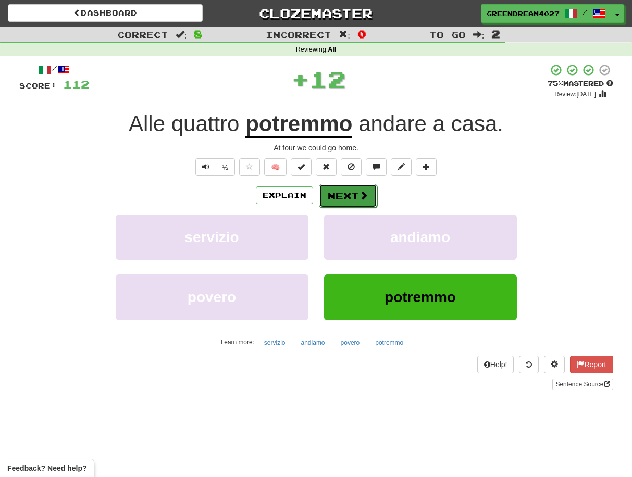
click at [349, 195] on button "Next" at bounding box center [348, 196] width 58 height 24
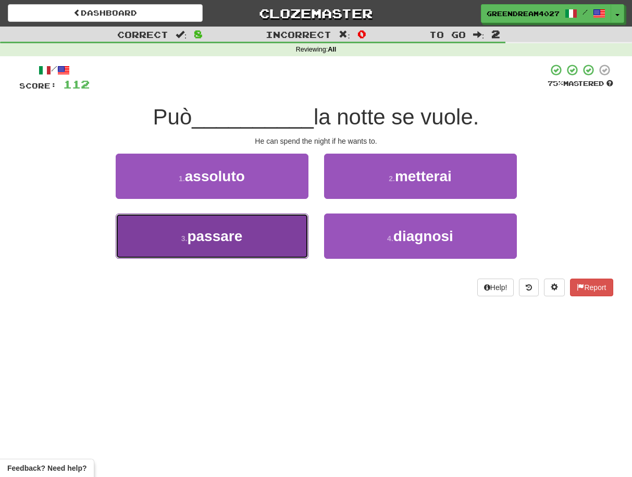
click at [261, 244] on button "3 . passare" at bounding box center [212, 236] width 193 height 45
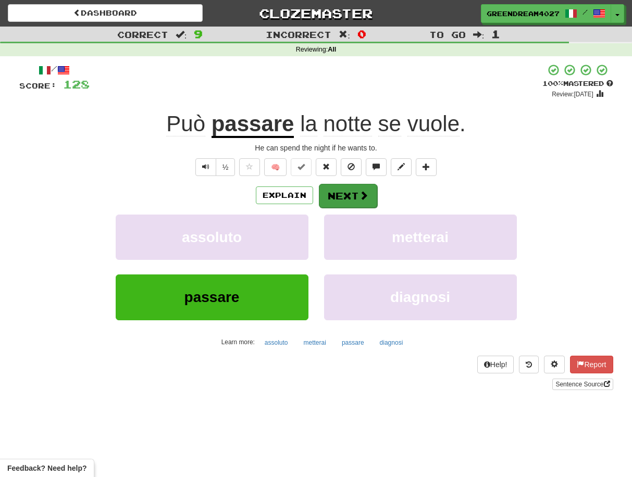
click at [352, 193] on button "Next" at bounding box center [348, 196] width 58 height 24
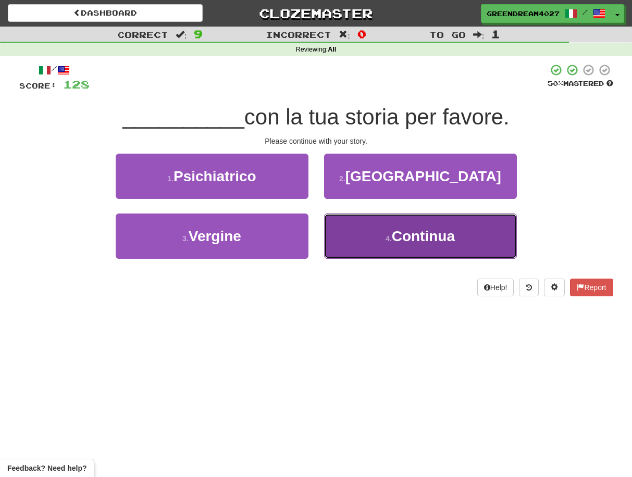
click at [369, 241] on button "4 . Continua" at bounding box center [420, 236] width 193 height 45
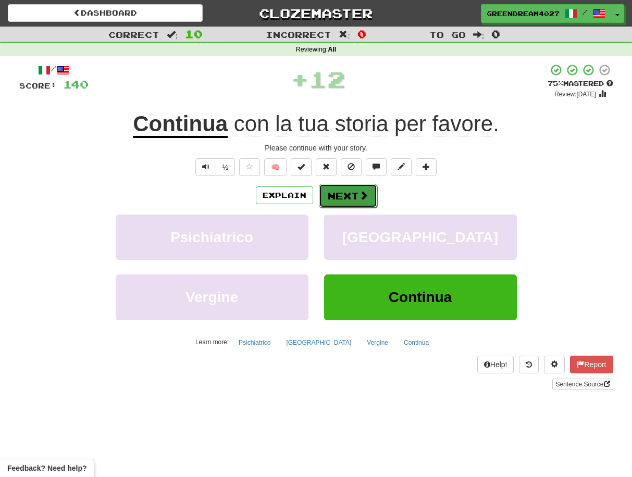
click at [345, 195] on button "Next" at bounding box center [348, 196] width 58 height 24
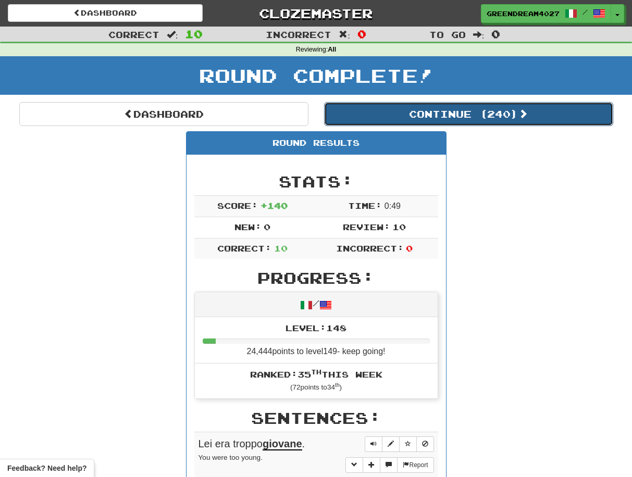
click at [448, 113] on button "Continue ( 240 )" at bounding box center [468, 114] width 289 height 24
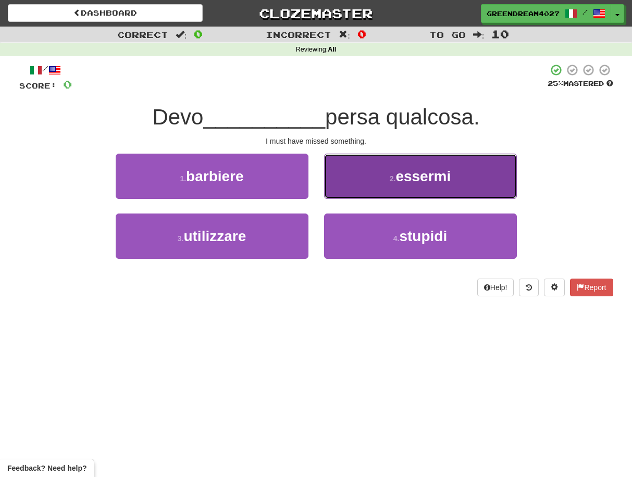
click at [416, 181] on span "essermi" at bounding box center [422, 176] width 55 height 16
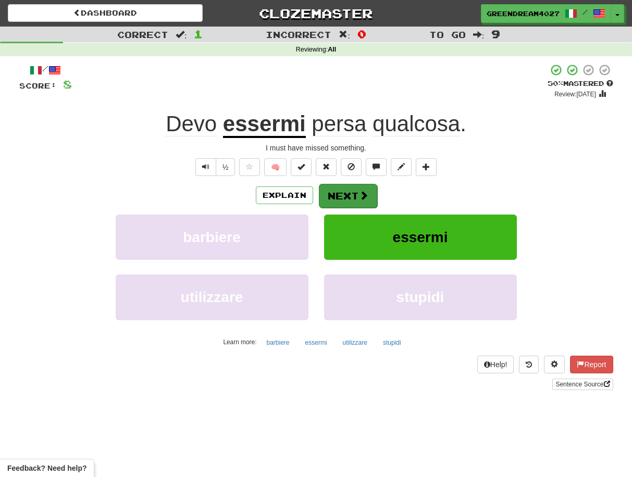
click at [356, 194] on button "Next" at bounding box center [348, 196] width 58 height 24
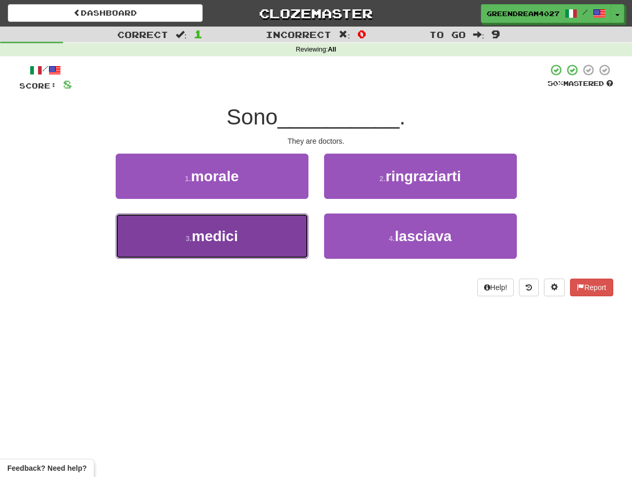
click at [269, 244] on button "3 . medici" at bounding box center [212, 236] width 193 height 45
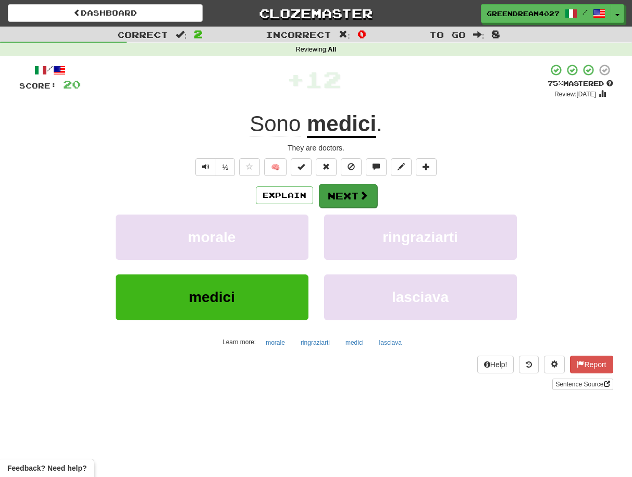
click at [352, 196] on button "Next" at bounding box center [348, 196] width 58 height 24
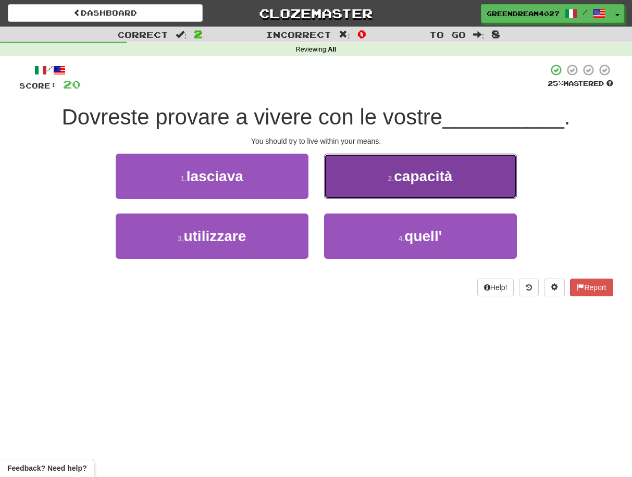
click at [399, 175] on span "capacità" at bounding box center [423, 176] width 58 height 16
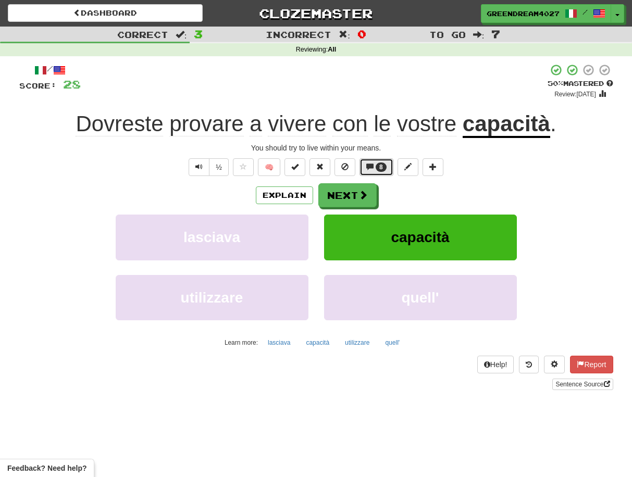
click at [369, 167] on span at bounding box center [369, 166] width 7 height 7
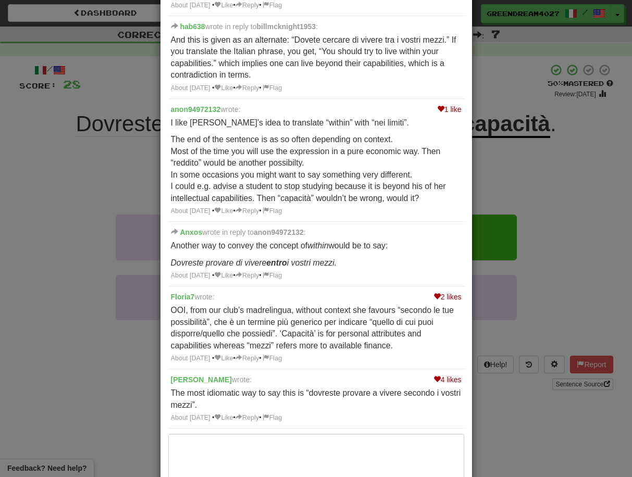
scroll to position [285, 0]
click at [539, 208] on div "× Discussion View in the forum Dovreste provare a vivere con le vostre capacità…" at bounding box center [316, 238] width 632 height 477
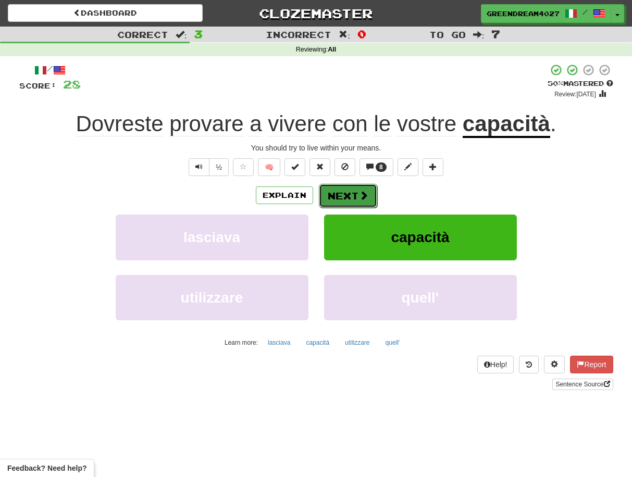
click at [343, 195] on button "Next" at bounding box center [348, 196] width 58 height 24
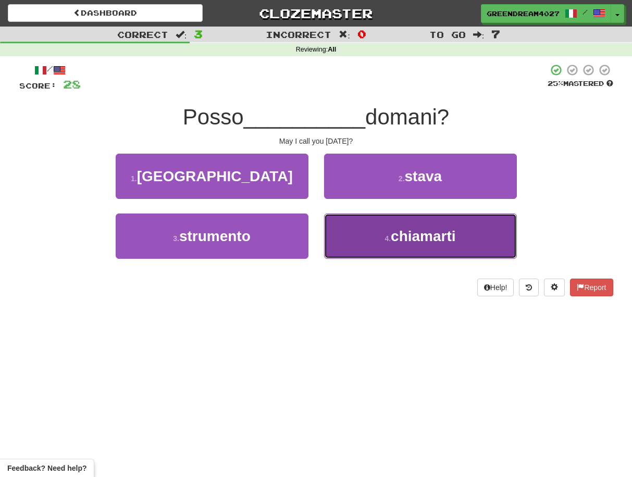
click at [372, 241] on button "4 . chiamarti" at bounding box center [420, 236] width 193 height 45
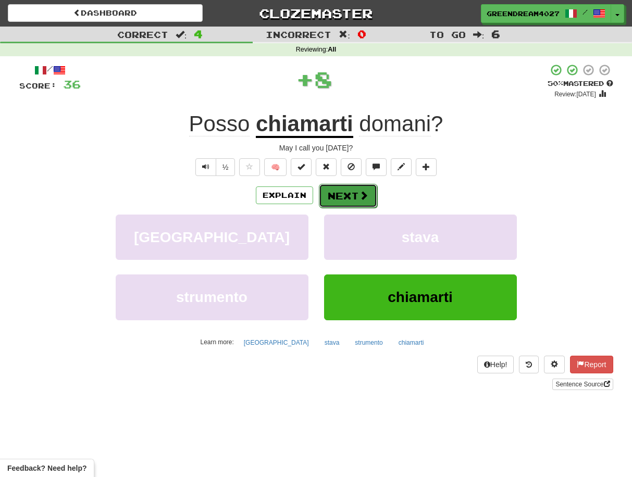
click at [350, 193] on button "Next" at bounding box center [348, 196] width 58 height 24
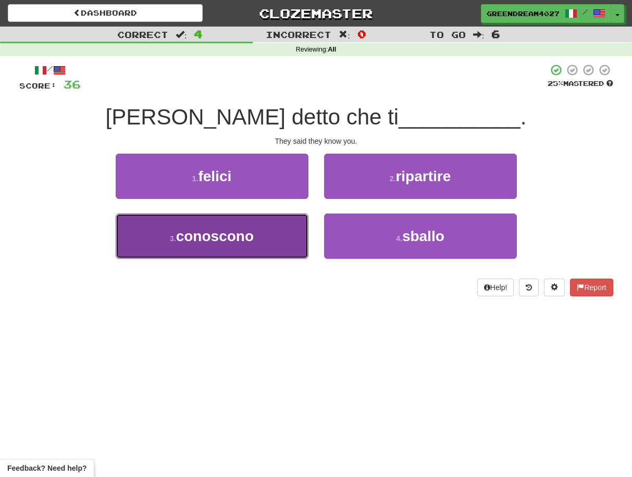
click at [277, 239] on button "3 . conoscono" at bounding box center [212, 236] width 193 height 45
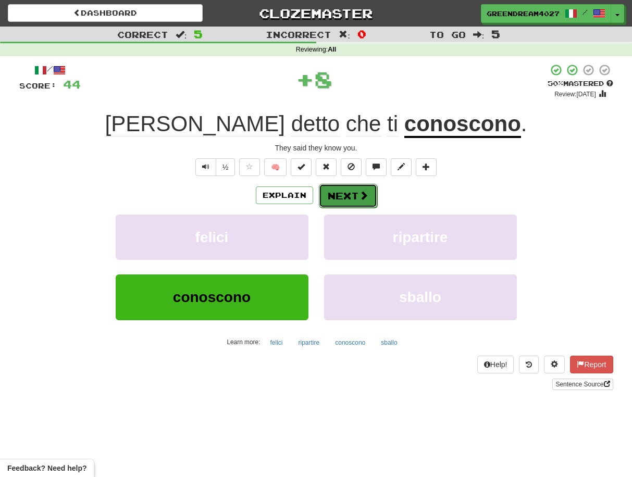
click at [339, 196] on button "Next" at bounding box center [348, 196] width 58 height 24
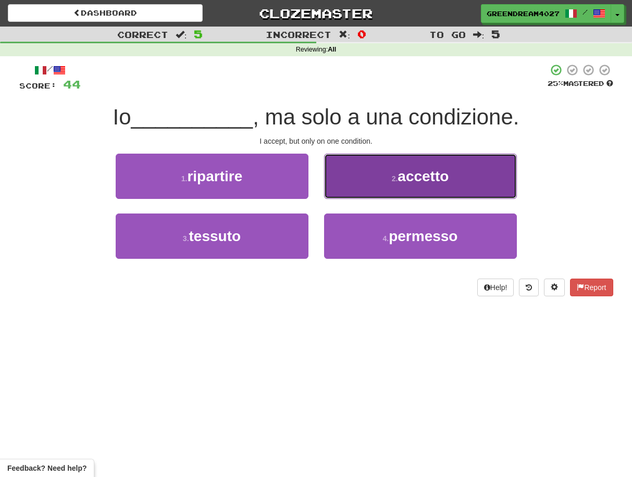
click at [389, 187] on button "2 . accetto" at bounding box center [420, 176] width 193 height 45
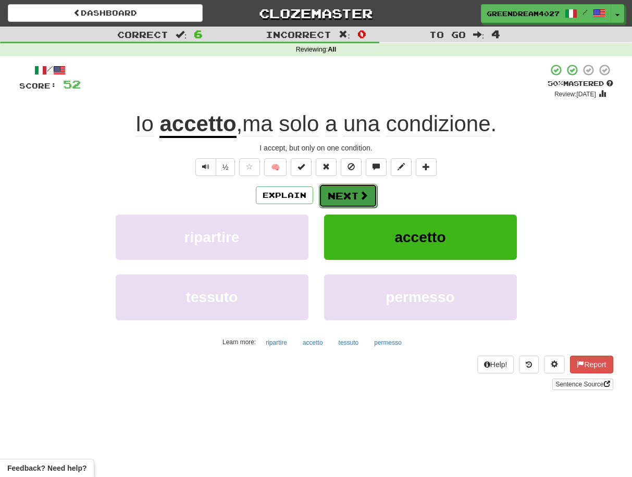
click at [348, 193] on button "Next" at bounding box center [348, 196] width 58 height 24
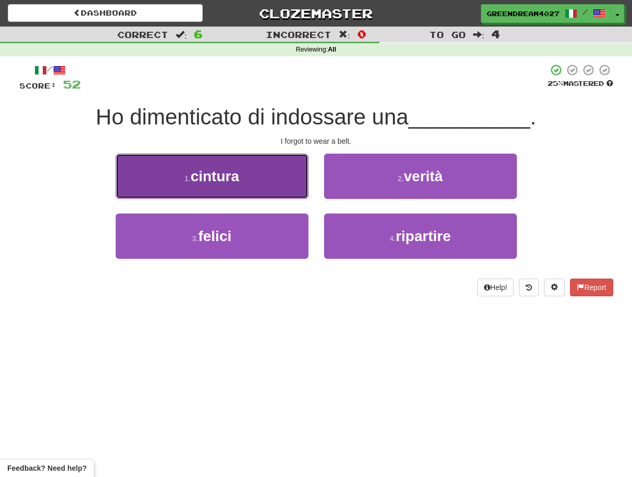
click at [248, 183] on button "1 . cintura" at bounding box center [212, 176] width 193 height 45
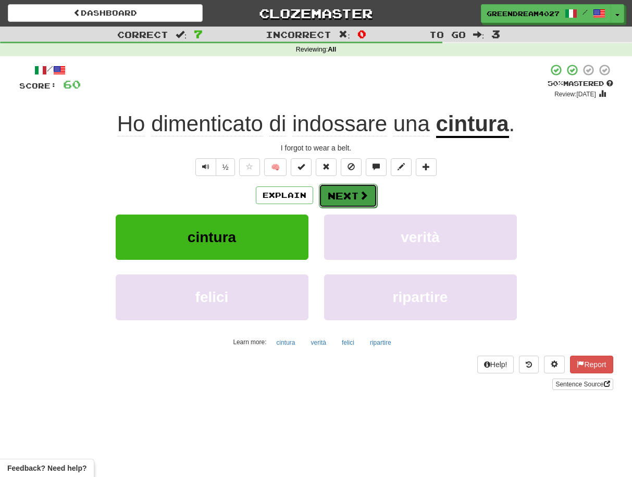
click at [349, 198] on button "Next" at bounding box center [348, 196] width 58 height 24
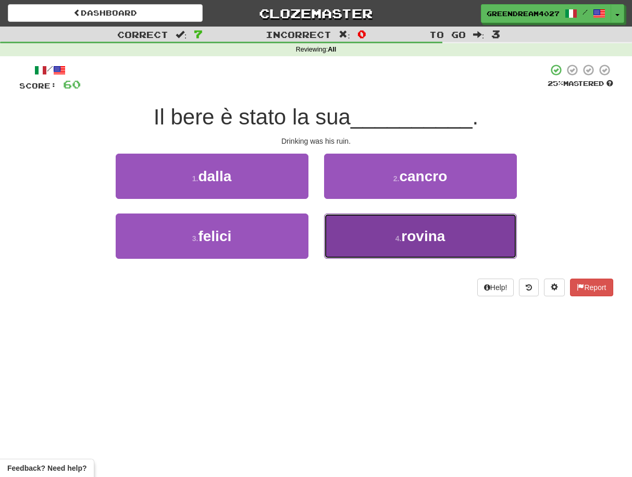
click at [373, 240] on button "4 . rovina" at bounding box center [420, 236] width 193 height 45
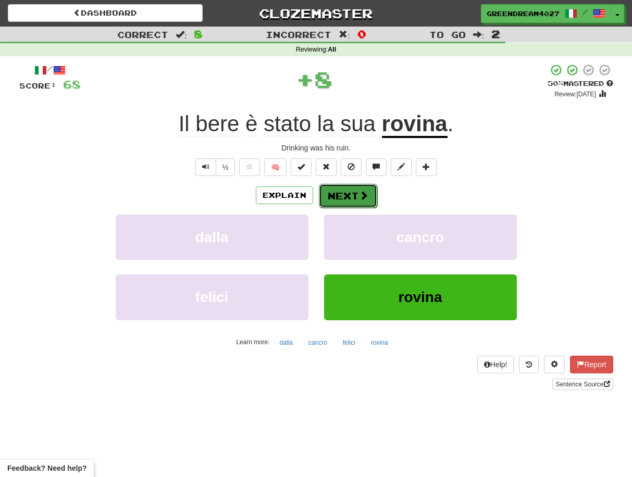
click at [353, 194] on button "Next" at bounding box center [348, 196] width 58 height 24
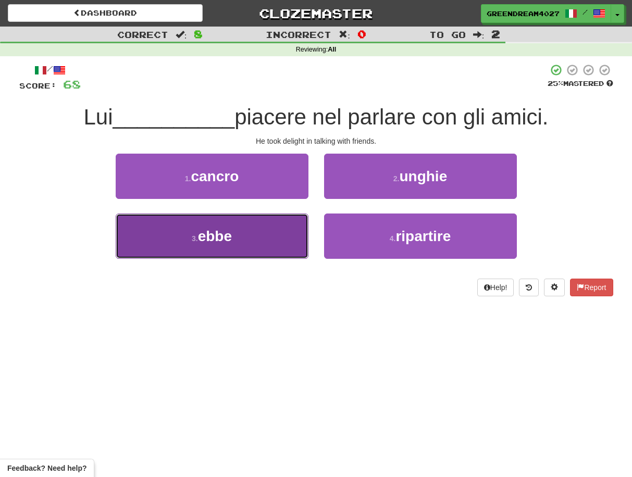
click at [261, 239] on button "3 . ebbe" at bounding box center [212, 236] width 193 height 45
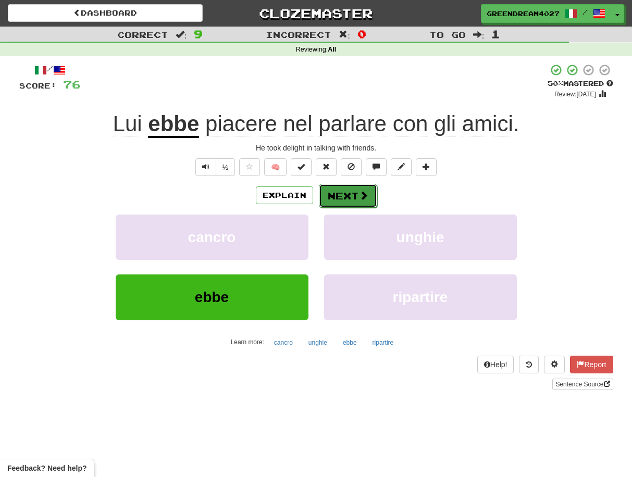
click at [346, 195] on button "Next" at bounding box center [348, 196] width 58 height 24
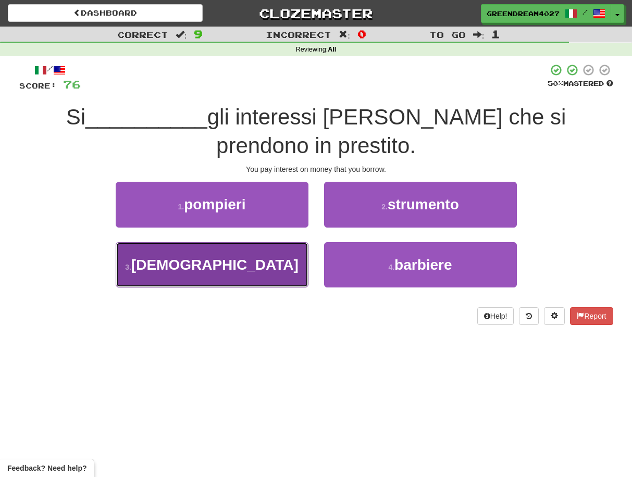
click at [268, 274] on button "3 . pagano" at bounding box center [212, 264] width 193 height 45
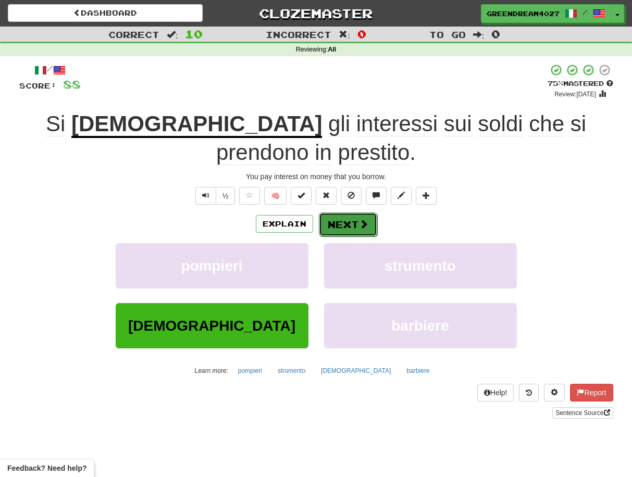
click at [350, 213] on button "Next" at bounding box center [348, 225] width 58 height 24
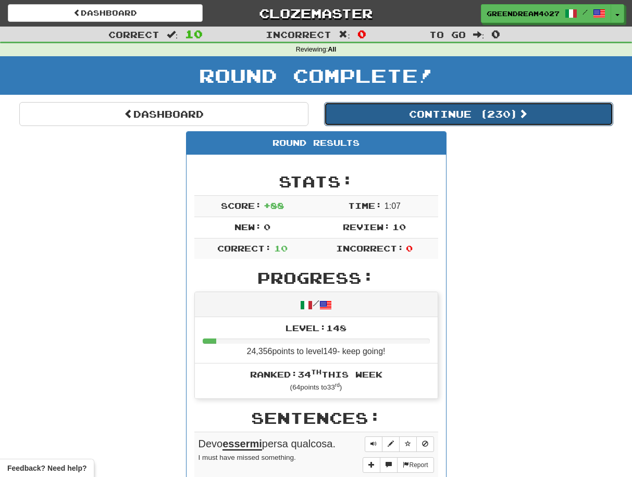
click at [414, 115] on button "Continue ( 230 )" at bounding box center [468, 114] width 289 height 24
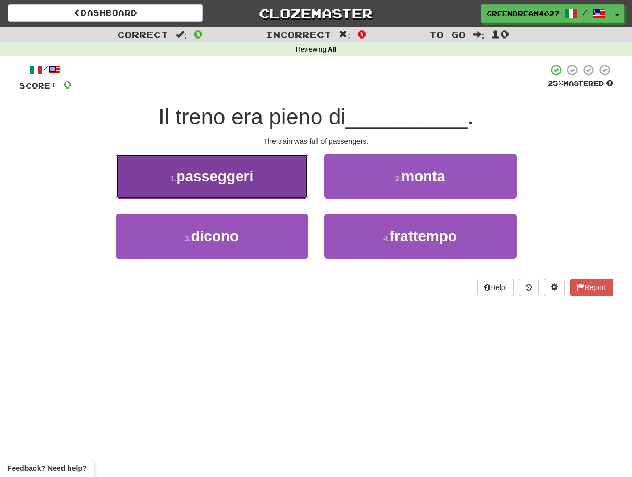
click at [246, 180] on span "passeggeri" at bounding box center [214, 176] width 77 height 16
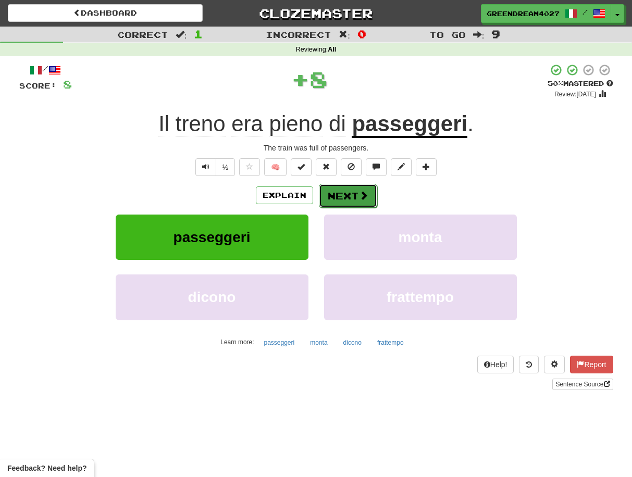
click at [343, 196] on button "Next" at bounding box center [348, 196] width 58 height 24
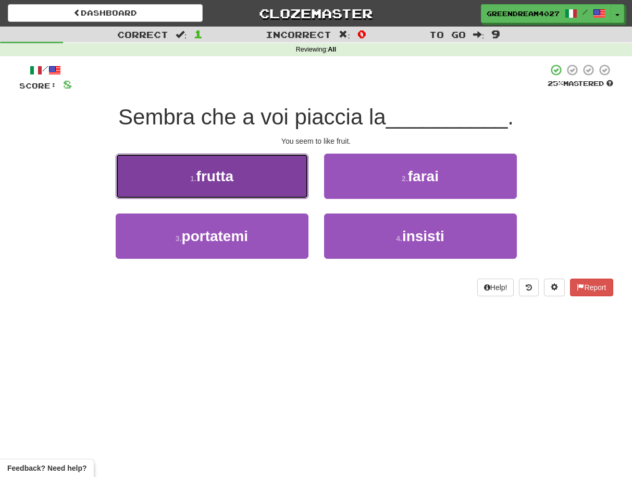
click at [271, 187] on button "1 . frutta" at bounding box center [212, 176] width 193 height 45
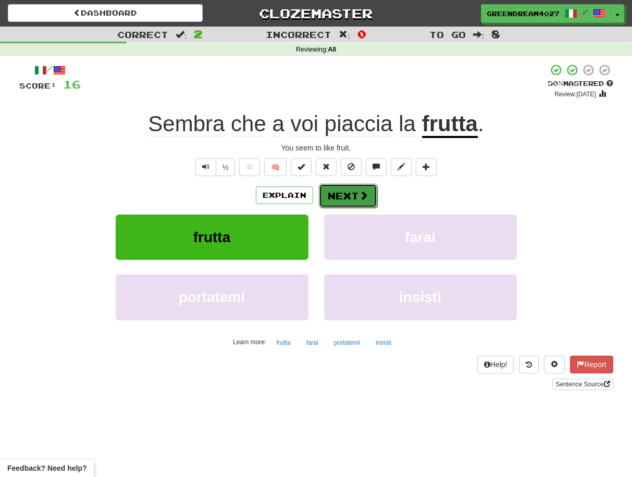
click at [343, 196] on button "Next" at bounding box center [348, 196] width 58 height 24
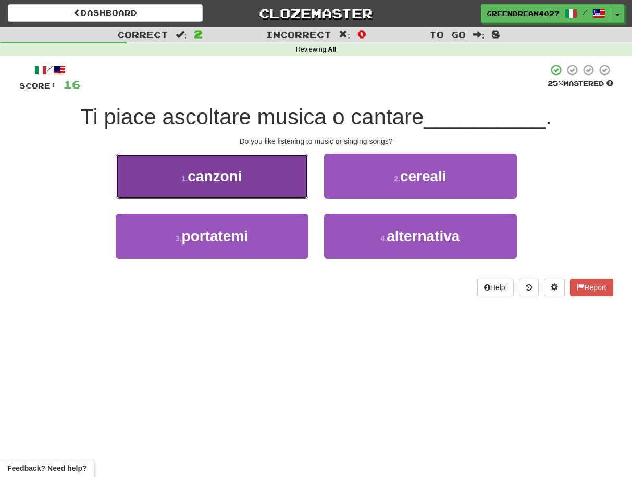
click at [246, 183] on button "1 . canzoni" at bounding box center [212, 176] width 193 height 45
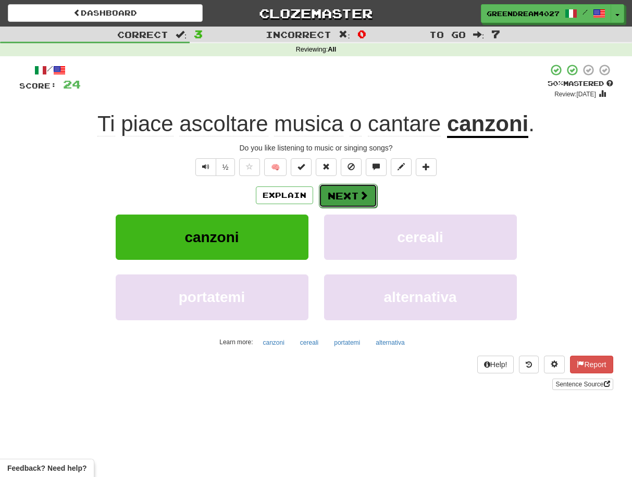
click at [341, 199] on button "Next" at bounding box center [348, 196] width 58 height 24
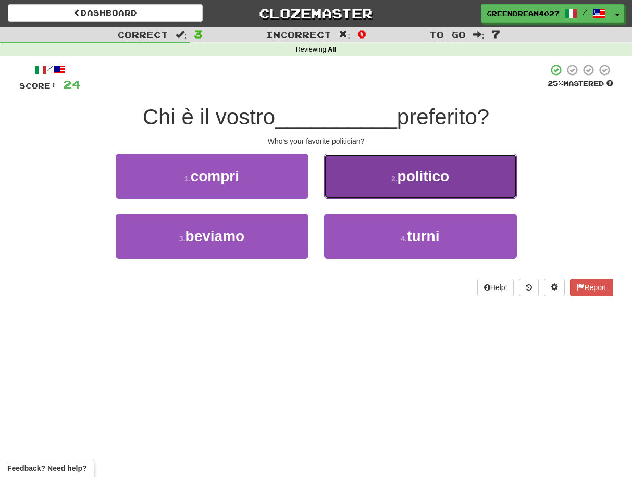
click at [387, 187] on button "2 . politico" at bounding box center [420, 176] width 193 height 45
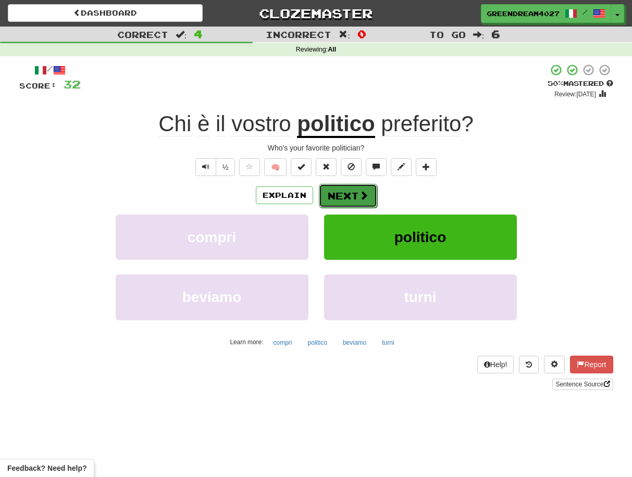
click at [343, 195] on button "Next" at bounding box center [348, 196] width 58 height 24
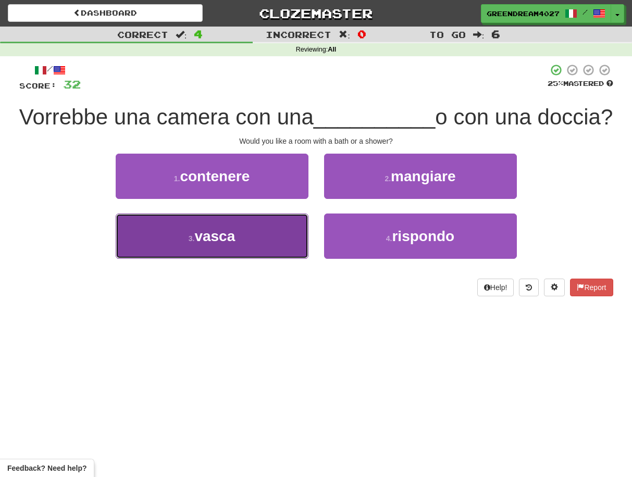
click at [284, 259] on button "3 . vasca" at bounding box center [212, 236] width 193 height 45
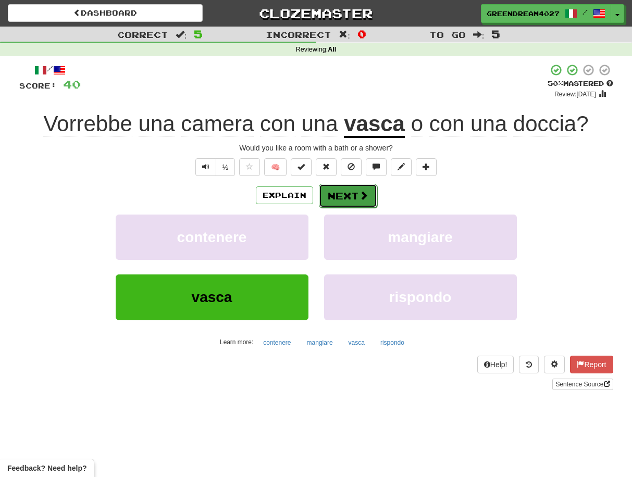
click at [347, 196] on button "Next" at bounding box center [348, 196] width 58 height 24
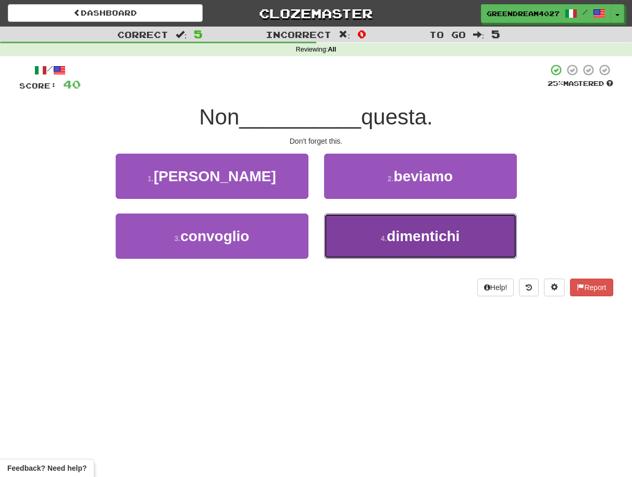
click at [369, 249] on button "4 . dimentichi" at bounding box center [420, 236] width 193 height 45
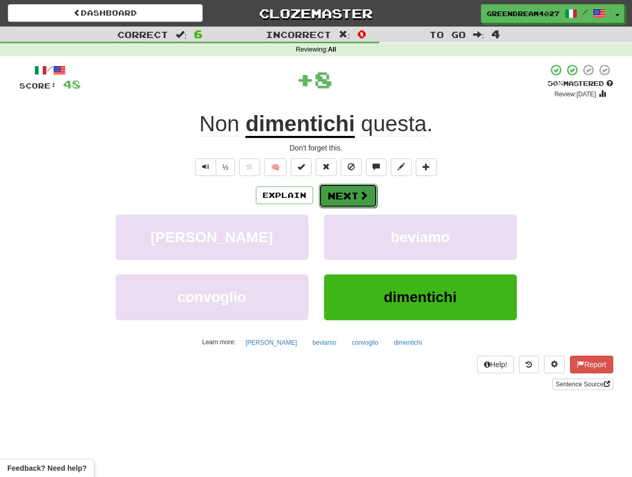
click at [354, 195] on button "Next" at bounding box center [348, 196] width 58 height 24
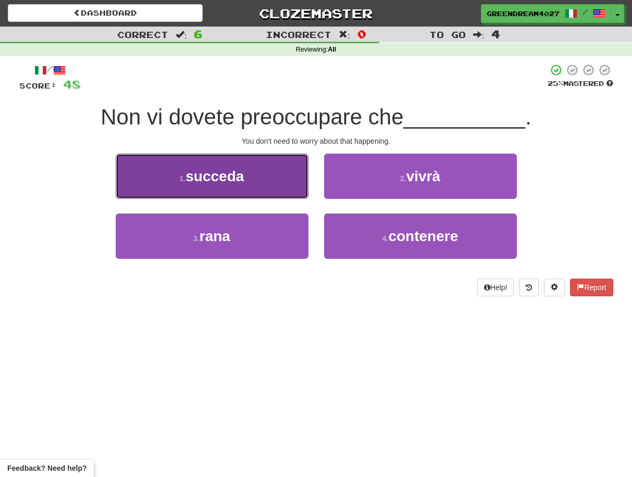
click at [266, 184] on button "1 . succeda" at bounding box center [212, 176] width 193 height 45
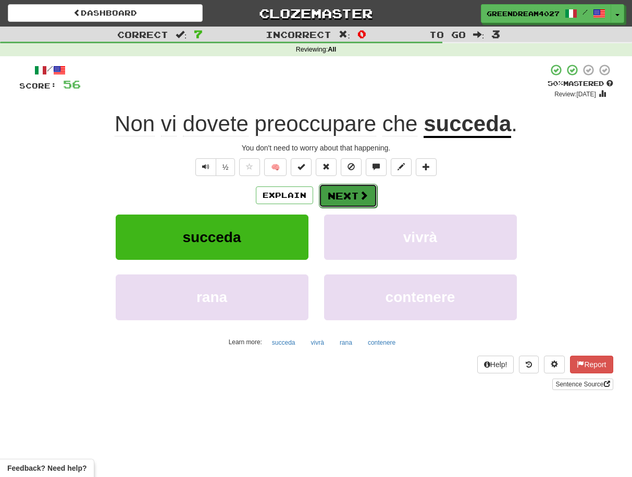
click at [353, 197] on button "Next" at bounding box center [348, 196] width 58 height 24
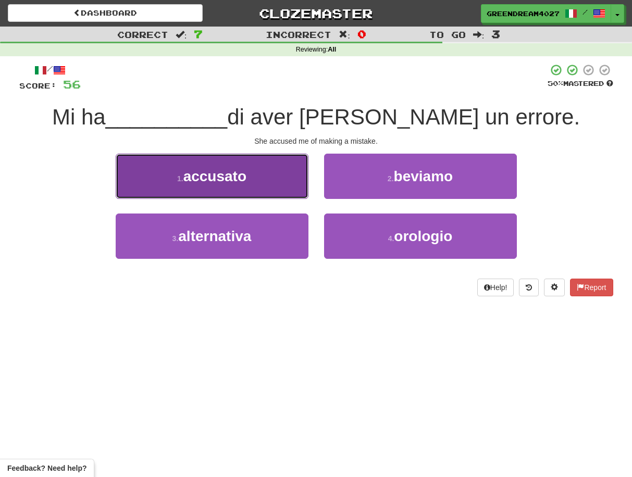
click at [275, 180] on button "1 . accusato" at bounding box center [212, 176] width 193 height 45
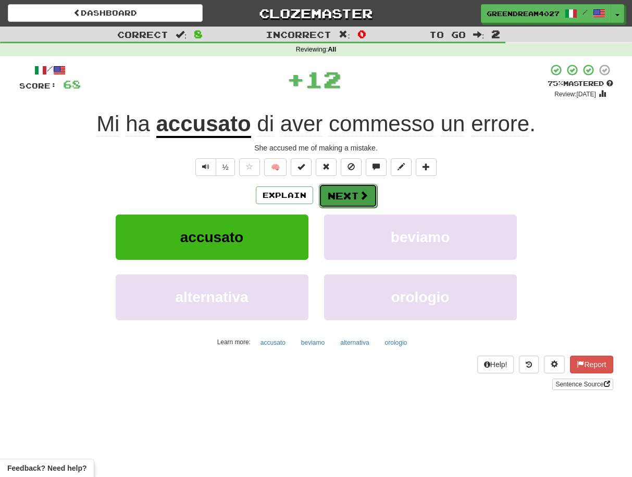
click at [343, 196] on button "Next" at bounding box center [348, 196] width 58 height 24
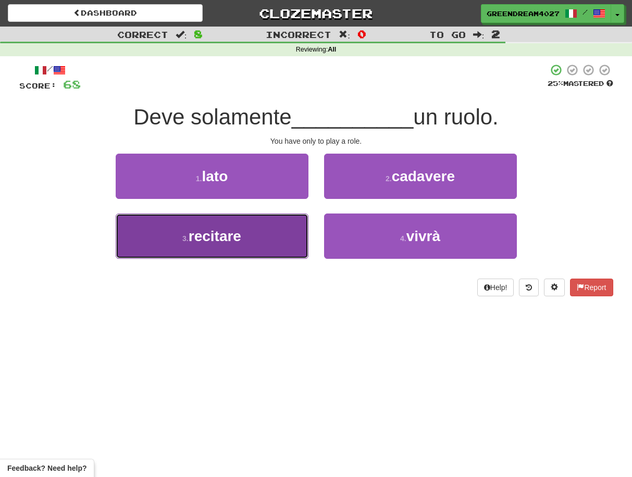
click at [273, 238] on button "3 . recitare" at bounding box center [212, 236] width 193 height 45
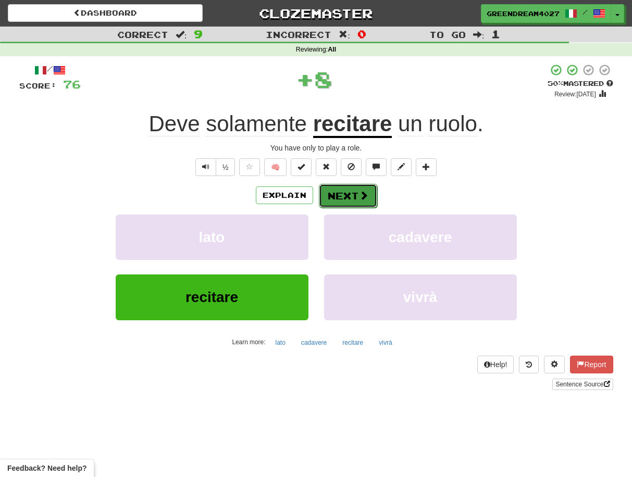
click at [348, 195] on button "Next" at bounding box center [348, 196] width 58 height 24
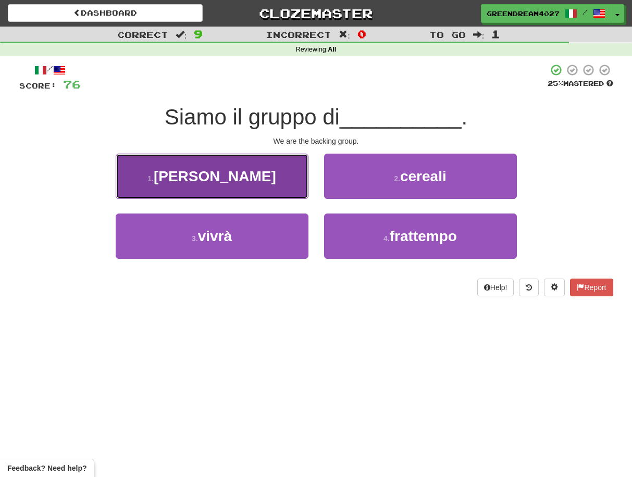
click at [254, 180] on button "1 . spalla" at bounding box center [212, 176] width 193 height 45
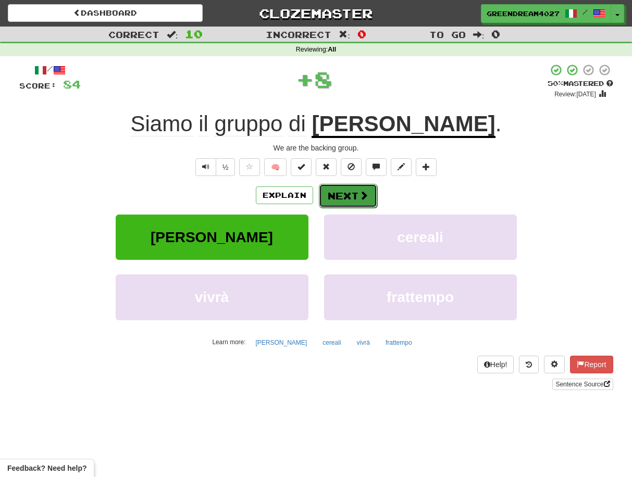
click at [348, 193] on button "Next" at bounding box center [348, 196] width 58 height 24
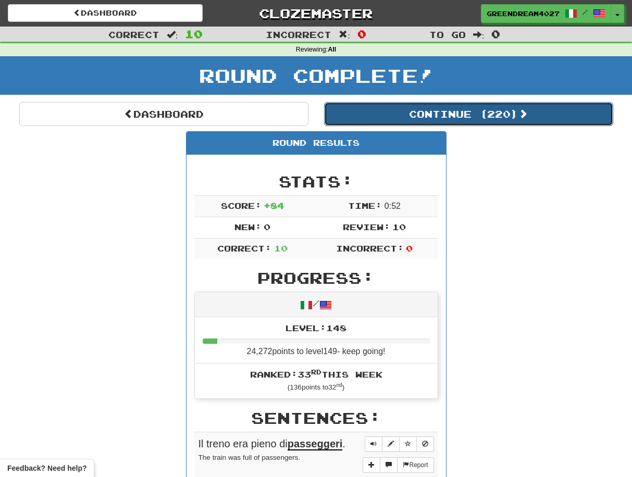
click at [444, 113] on button "Continue ( 220 )" at bounding box center [468, 114] width 289 height 24
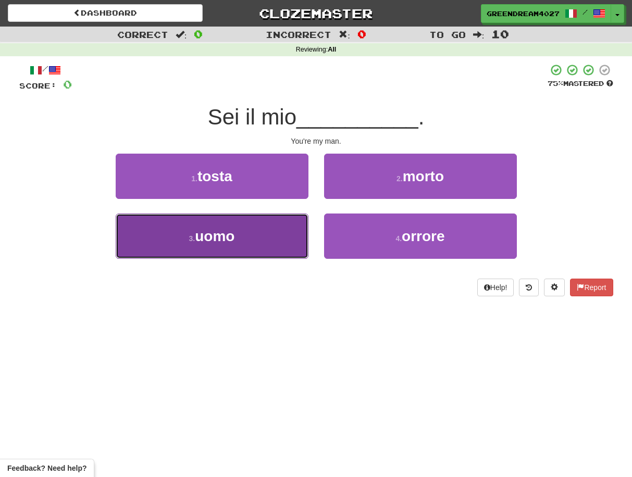
click at [262, 243] on button "3 . uomo" at bounding box center [212, 236] width 193 height 45
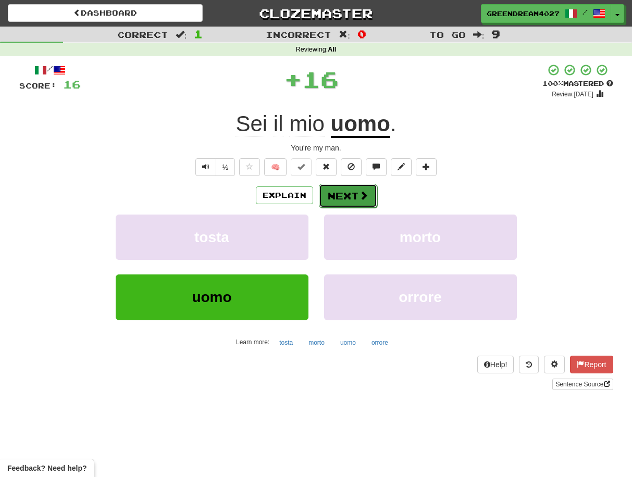
click at [346, 195] on button "Next" at bounding box center [348, 196] width 58 height 24
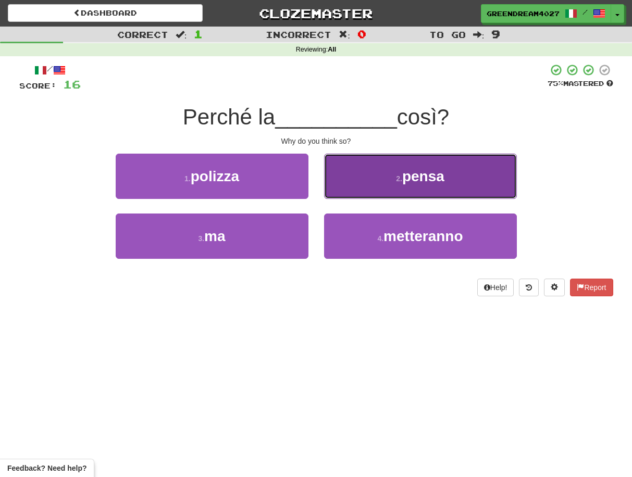
click at [381, 184] on button "2 . pensa" at bounding box center [420, 176] width 193 height 45
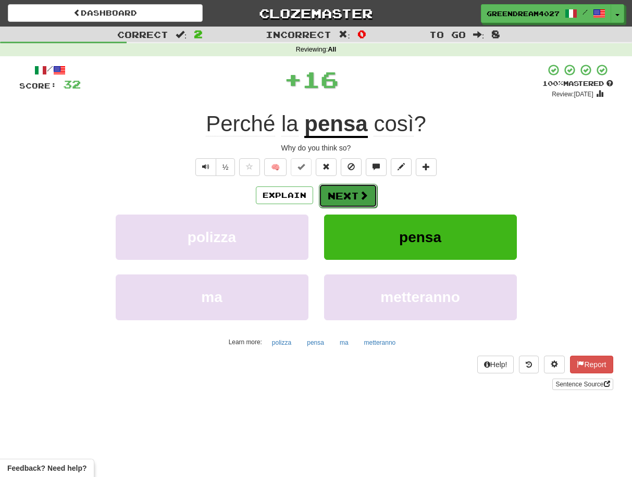
click at [349, 193] on button "Next" at bounding box center [348, 196] width 58 height 24
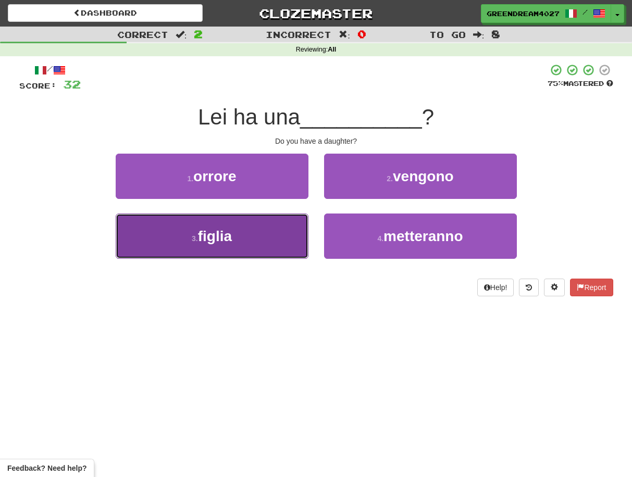
click at [283, 242] on button "3 . figlia" at bounding box center [212, 236] width 193 height 45
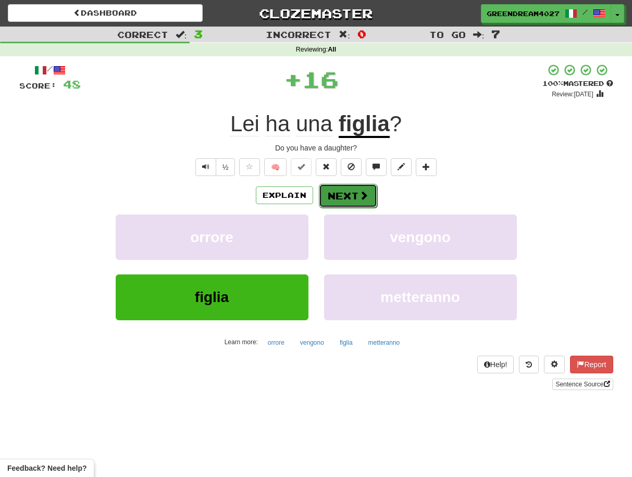
click at [339, 195] on button "Next" at bounding box center [348, 196] width 58 height 24
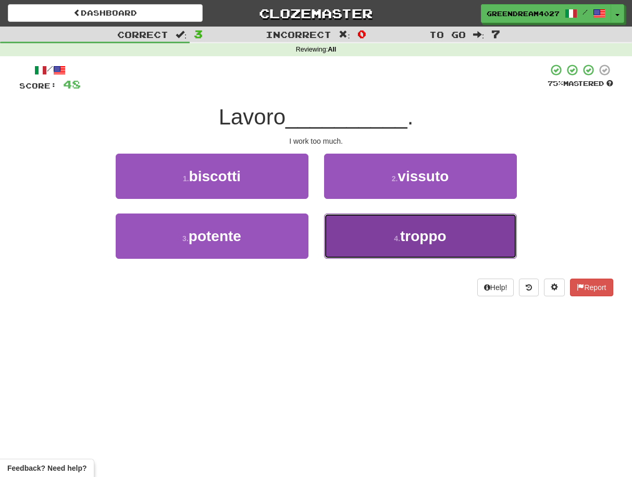
click at [357, 234] on button "4 . troppo" at bounding box center [420, 236] width 193 height 45
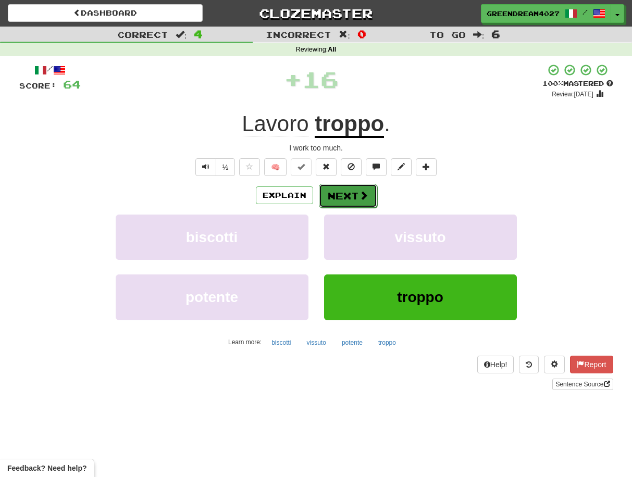
click at [345, 195] on button "Next" at bounding box center [348, 196] width 58 height 24
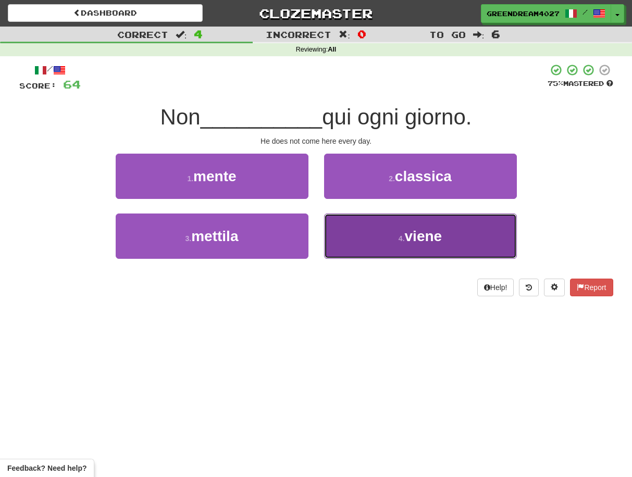
click at [367, 239] on button "4 . viene" at bounding box center [420, 236] width 193 height 45
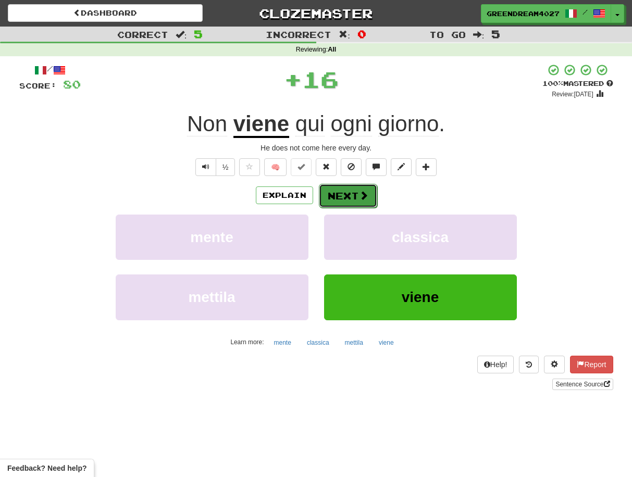
click at [348, 196] on button "Next" at bounding box center [348, 196] width 58 height 24
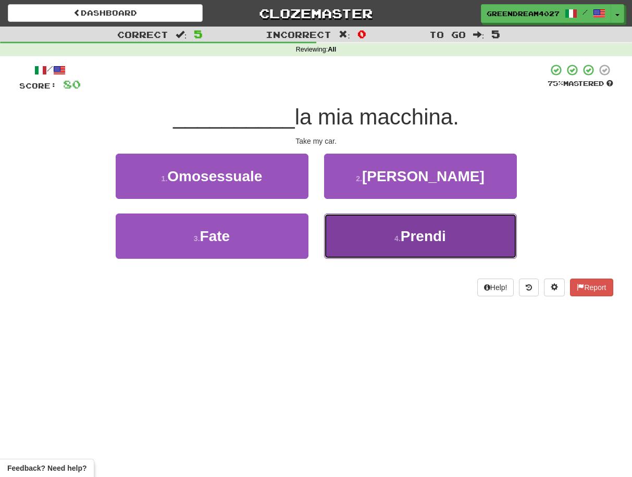
click at [368, 240] on button "4 . Prendi" at bounding box center [420, 236] width 193 height 45
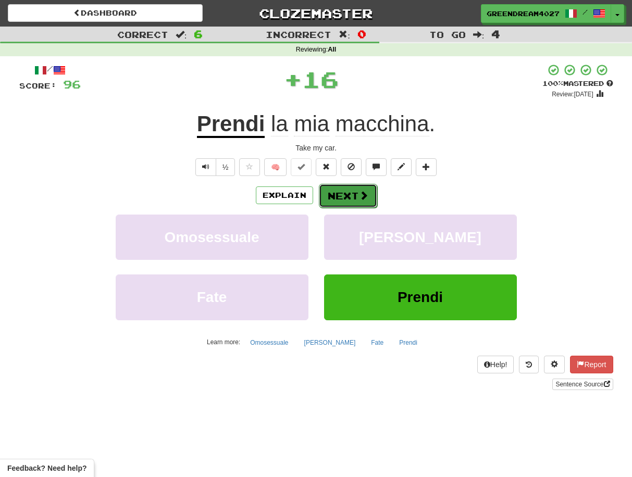
click at [351, 196] on button "Next" at bounding box center [348, 196] width 58 height 24
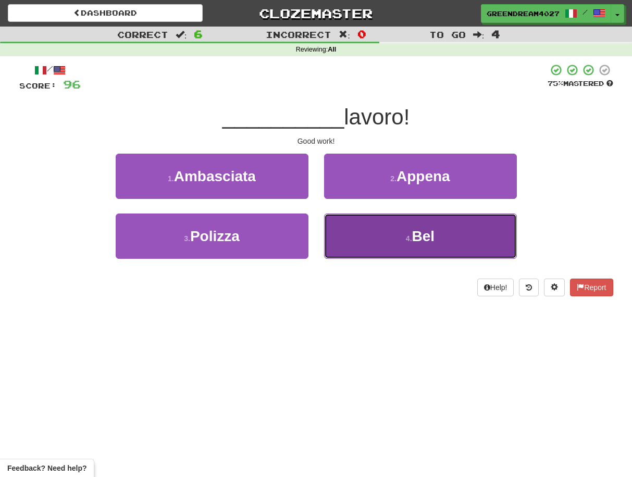
click at [360, 234] on button "4 . Bel" at bounding box center [420, 236] width 193 height 45
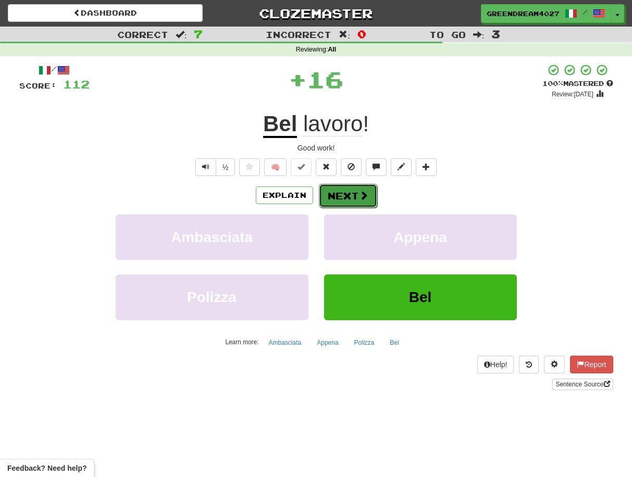
click at [346, 196] on button "Next" at bounding box center [348, 196] width 58 height 24
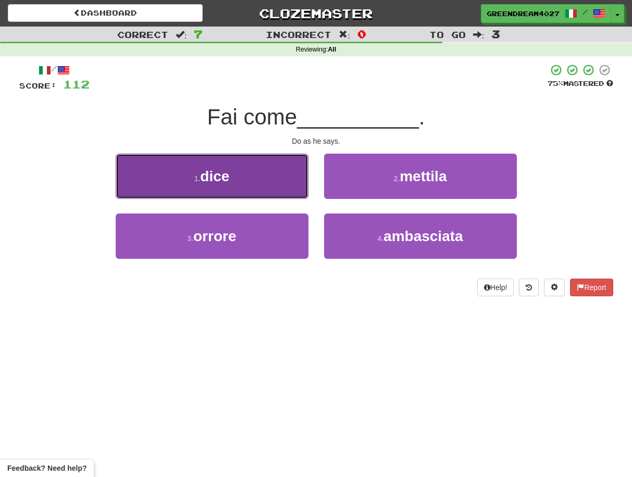
click at [278, 185] on button "1 . dice" at bounding box center [212, 176] width 193 height 45
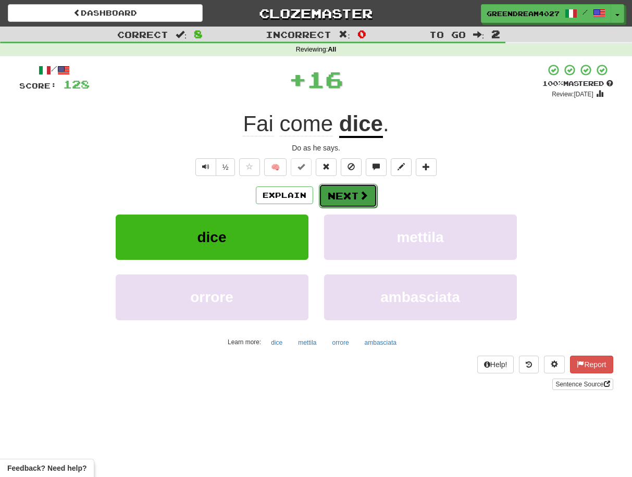
click at [351, 195] on button "Next" at bounding box center [348, 196] width 58 height 24
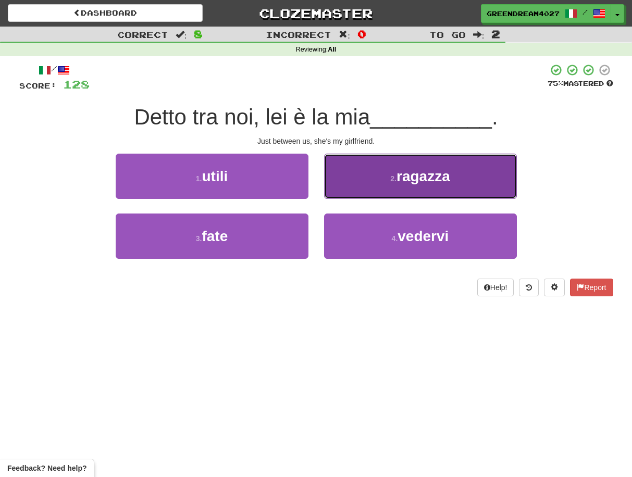
click at [376, 179] on button "2 . ragazza" at bounding box center [420, 176] width 193 height 45
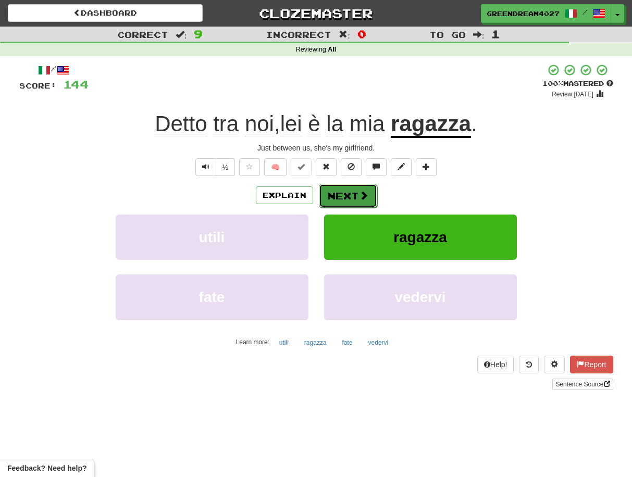
click at [351, 192] on button "Next" at bounding box center [348, 196] width 58 height 24
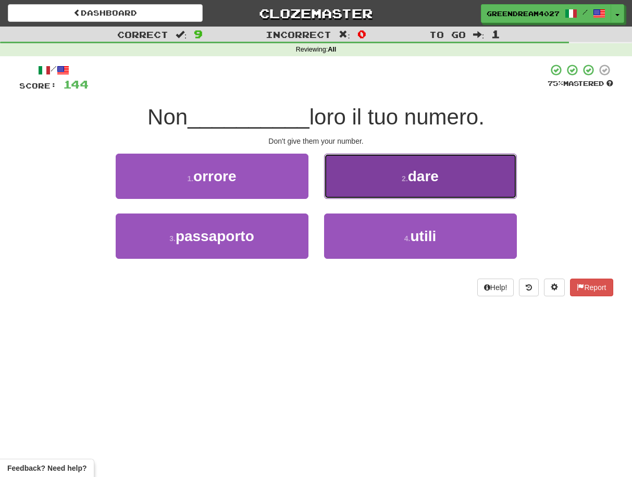
click at [376, 184] on button "2 . dare" at bounding box center [420, 176] width 193 height 45
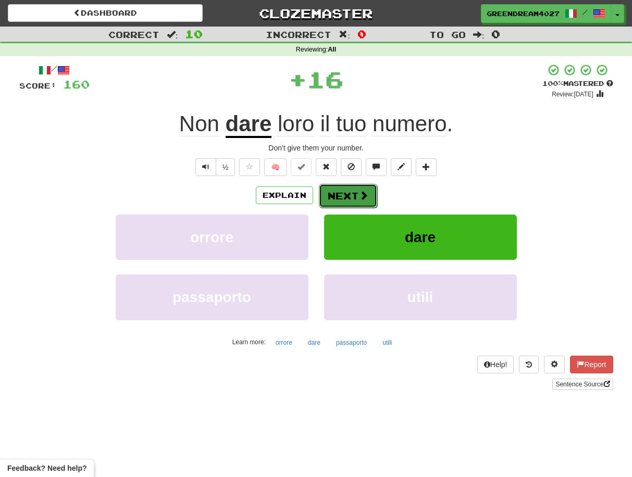
click at [354, 196] on button "Next" at bounding box center [348, 196] width 58 height 24
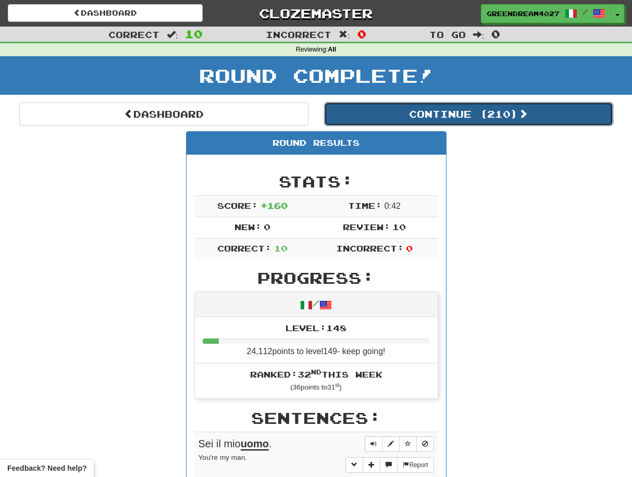
click at [439, 114] on button "Continue ( 210 )" at bounding box center [468, 114] width 289 height 24
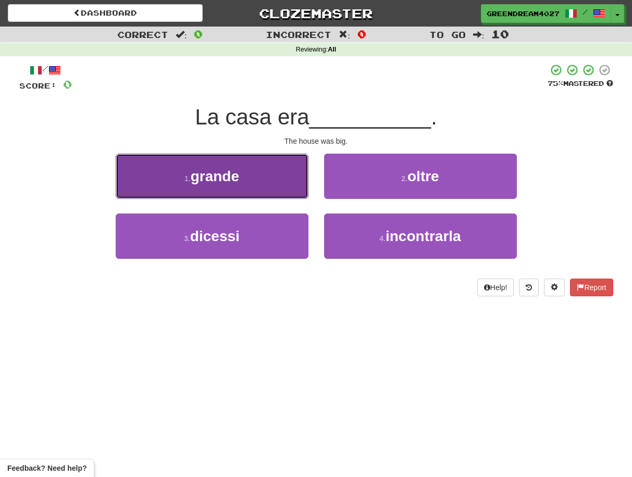
click at [271, 180] on button "1 . grande" at bounding box center [212, 176] width 193 height 45
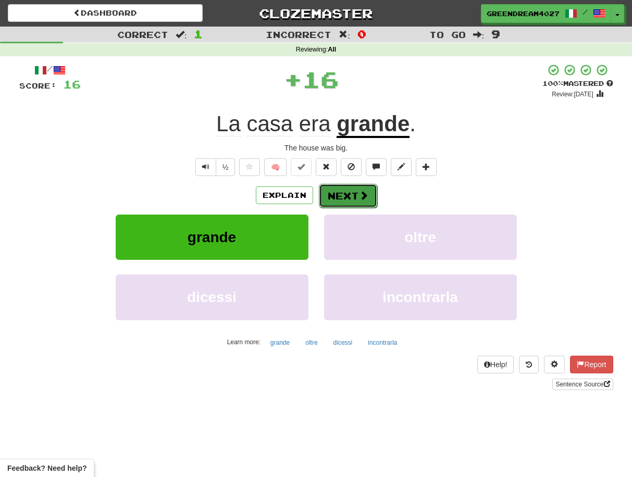
click at [340, 195] on button "Next" at bounding box center [348, 196] width 58 height 24
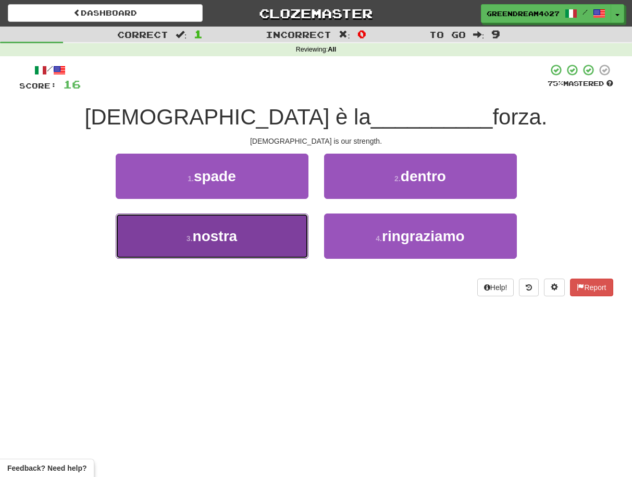
click at [272, 246] on button "3 . nostra" at bounding box center [212, 236] width 193 height 45
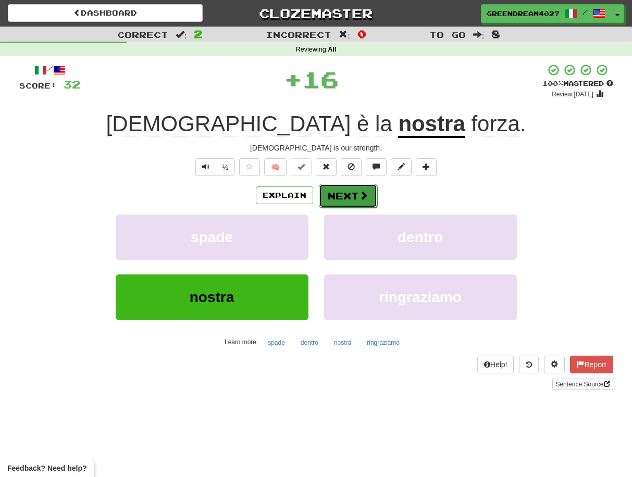
click at [343, 195] on button "Next" at bounding box center [348, 196] width 58 height 24
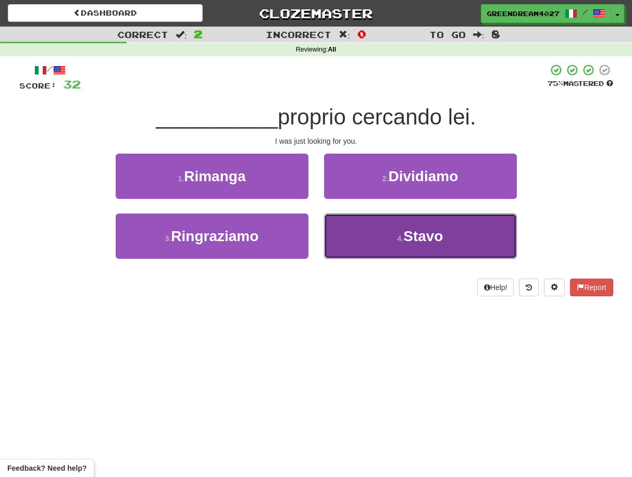
click at [374, 244] on button "4 . Stavo" at bounding box center [420, 236] width 193 height 45
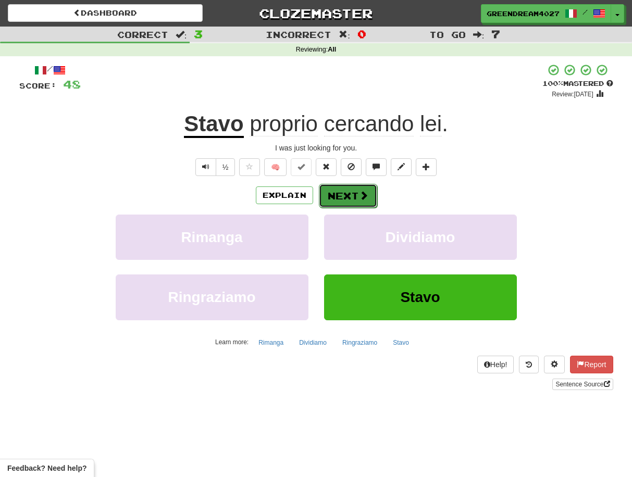
click at [356, 193] on button "Next" at bounding box center [348, 196] width 58 height 24
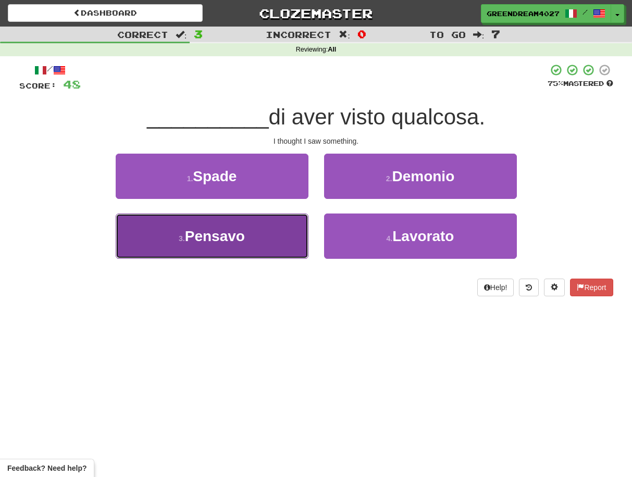
click at [288, 240] on button "3 . Pensavo" at bounding box center [212, 236] width 193 height 45
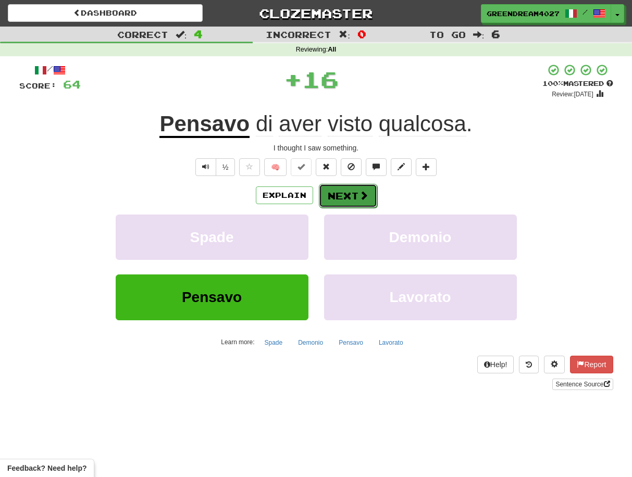
click at [343, 197] on button "Next" at bounding box center [348, 196] width 58 height 24
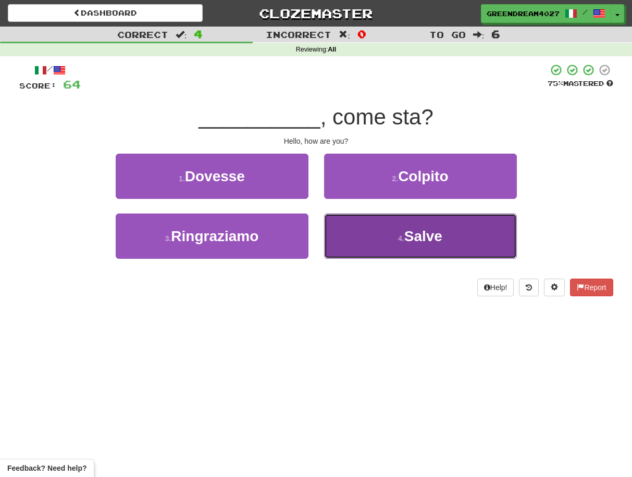
click at [360, 243] on button "4 . Salve" at bounding box center [420, 236] width 193 height 45
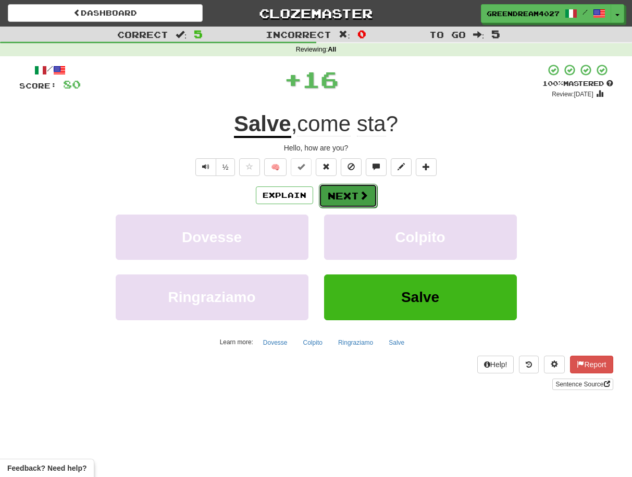
click at [346, 195] on button "Next" at bounding box center [348, 196] width 58 height 24
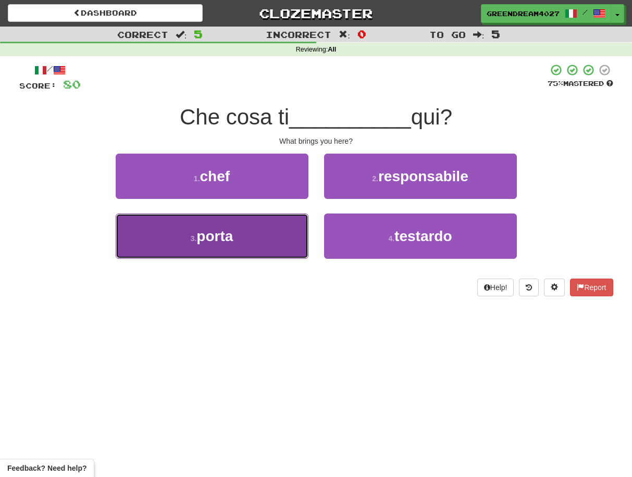
click at [273, 239] on button "3 . porta" at bounding box center [212, 236] width 193 height 45
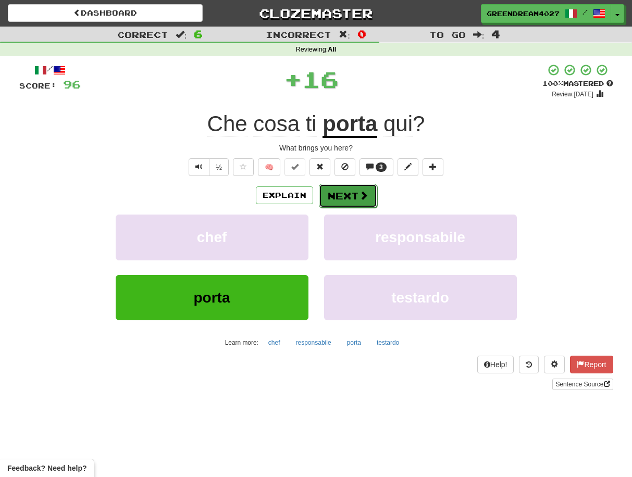
click at [337, 196] on button "Next" at bounding box center [348, 196] width 58 height 24
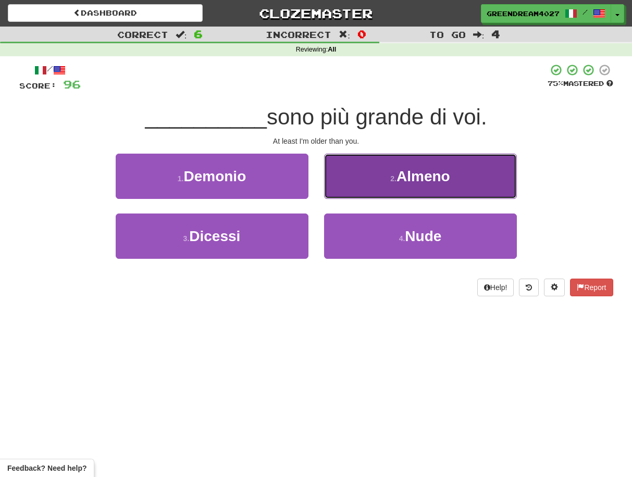
click at [372, 184] on button "2 . Almeno" at bounding box center [420, 176] width 193 height 45
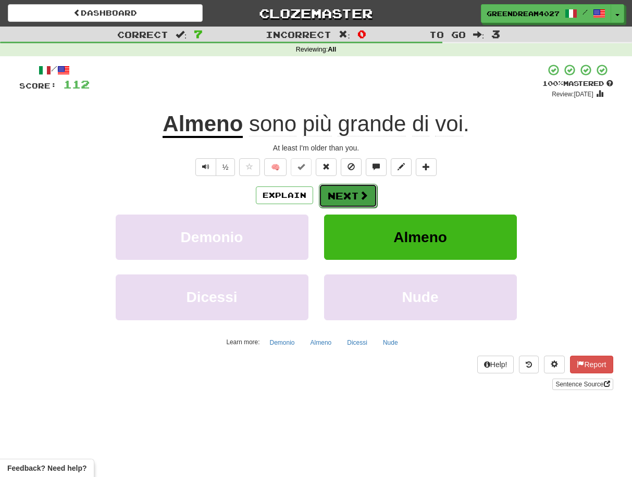
click at [348, 195] on button "Next" at bounding box center [348, 196] width 58 height 24
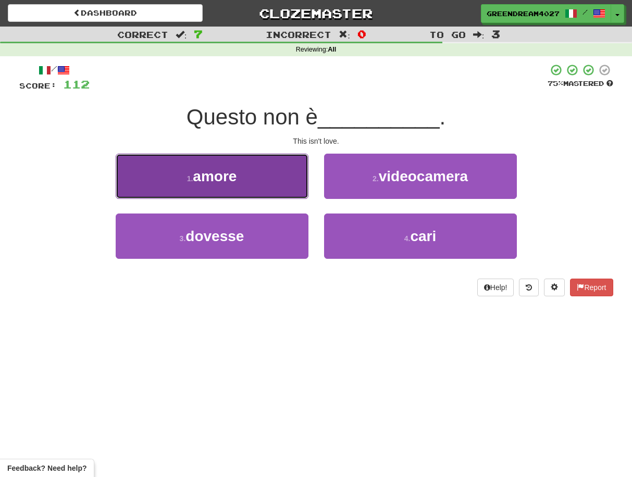
click at [269, 182] on button "1 . amore" at bounding box center [212, 176] width 193 height 45
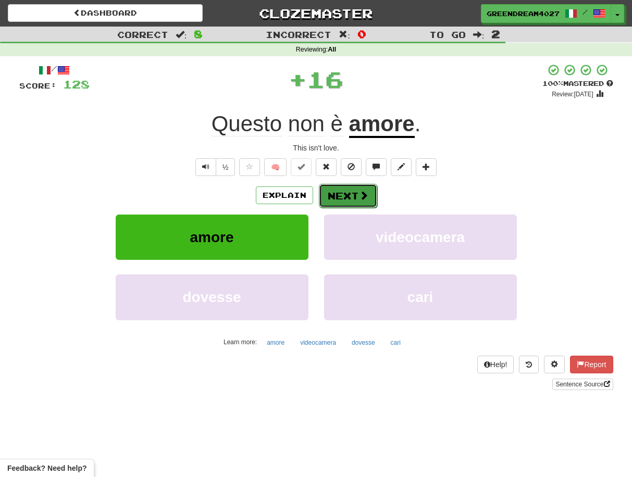
click at [346, 194] on button "Next" at bounding box center [348, 196] width 58 height 24
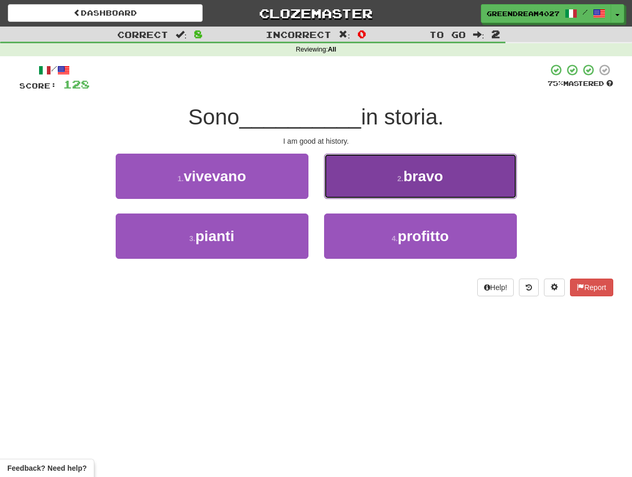
click at [386, 178] on button "2 . bravo" at bounding box center [420, 176] width 193 height 45
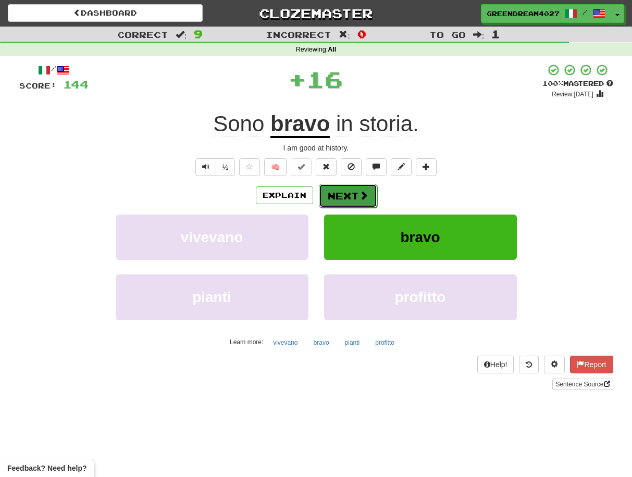
click at [342, 194] on button "Next" at bounding box center [348, 196] width 58 height 24
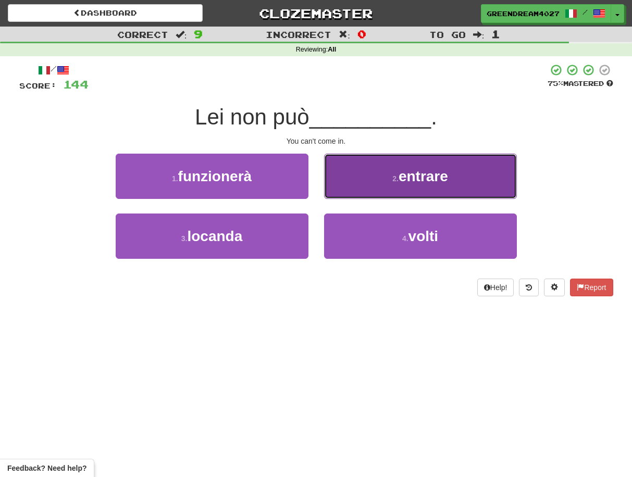
click at [372, 179] on button "2 . entrare" at bounding box center [420, 176] width 193 height 45
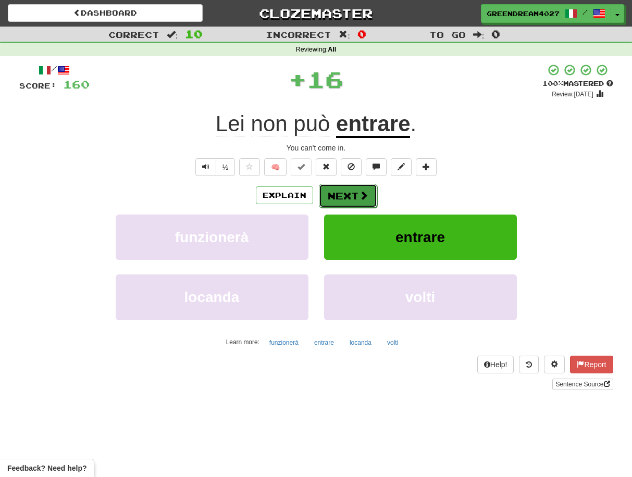
click at [344, 194] on button "Next" at bounding box center [348, 196] width 58 height 24
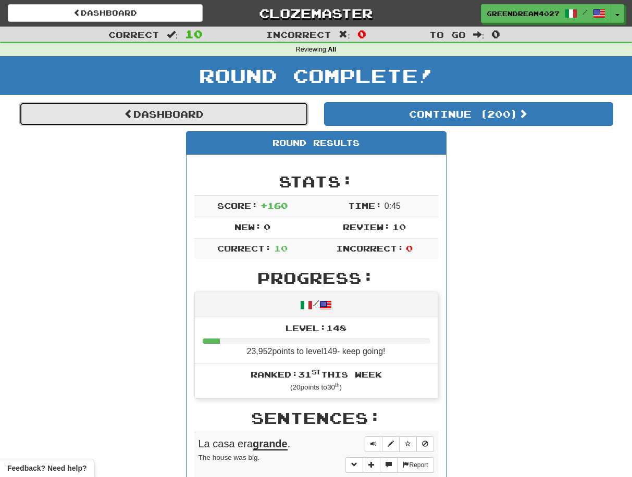
click at [162, 113] on link "Dashboard" at bounding box center [163, 114] width 289 height 24
